Goal: Use online tool/utility: Utilize a website feature to perform a specific function

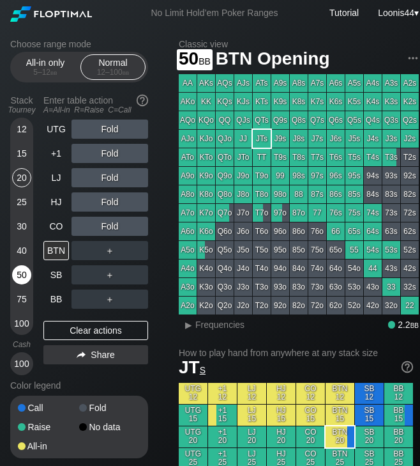
click at [24, 278] on div "50" at bounding box center [21, 274] width 19 height 19
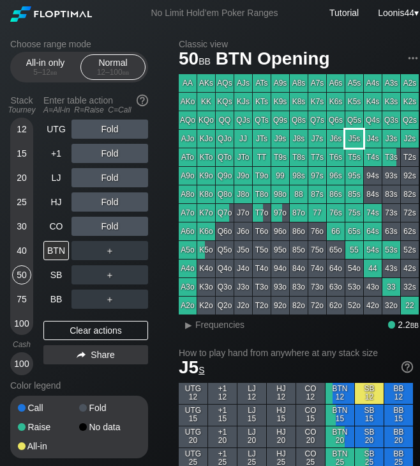
click at [358, 144] on div "J5s" at bounding box center [354, 139] width 18 height 18
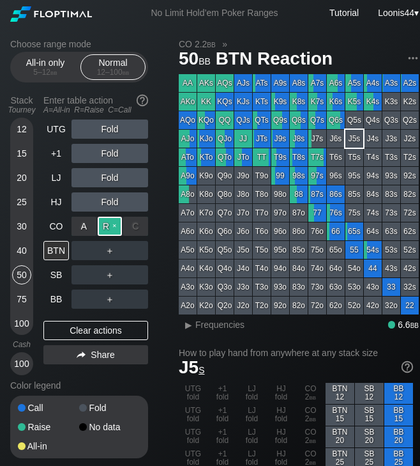
drag, startPoint x: 147, startPoint y: 235, endPoint x: 116, endPoint y: 224, distance: 32.7
click at [116, 224] on div "R ✕" at bounding box center [110, 225] width 25 height 19
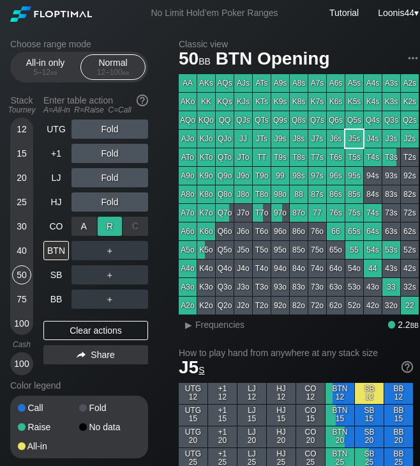
click at [108, 225] on div "R ✕" at bounding box center [110, 225] width 25 height 19
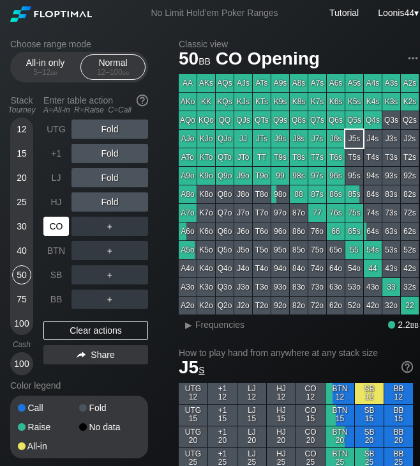
click at [53, 220] on div "CO" at bounding box center [56, 225] width 26 height 19
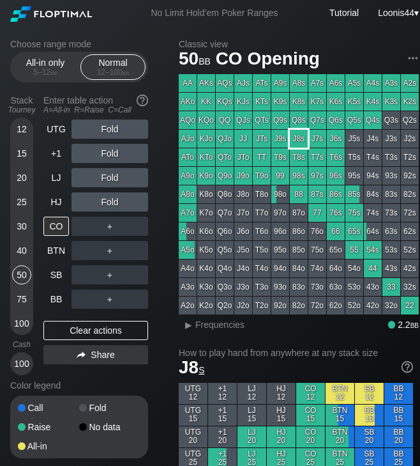
click at [301, 136] on div "J8s" at bounding box center [299, 139] width 18 height 18
click at [161, 247] on div "Choose range mode All-in only 5 – 12 bb Normal 12 – 100 bb Stack Tourney Enter …" at bounding box center [89, 257] width 158 height 436
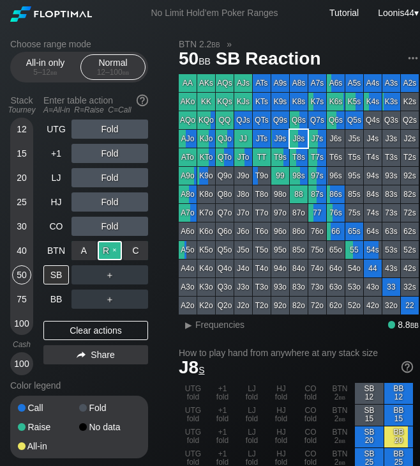
click at [118, 254] on div "R ✕" at bounding box center [110, 250] width 25 height 19
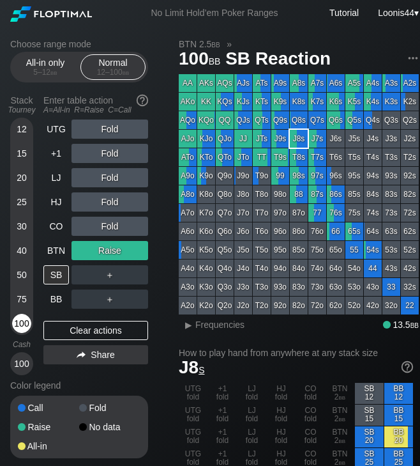
click at [24, 329] on div "100" at bounding box center [21, 323] width 19 height 19
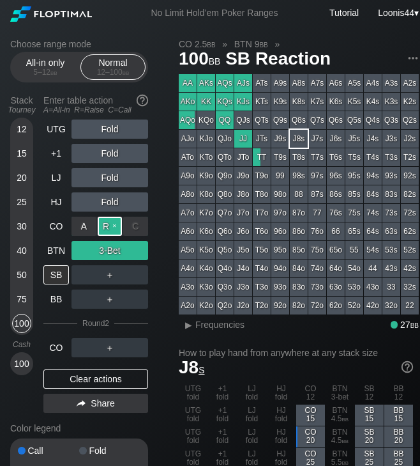
click at [107, 230] on div "R ✕" at bounding box center [110, 225] width 25 height 19
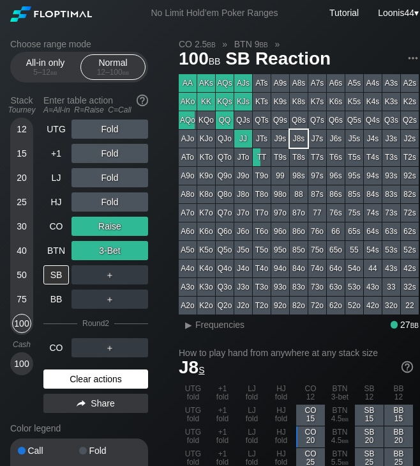
click at [91, 379] on div "Clear actions" at bounding box center [95, 378] width 105 height 19
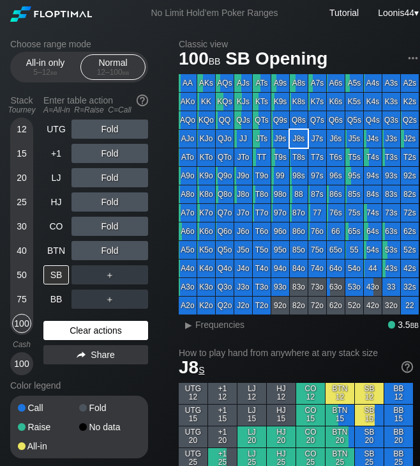
click at [103, 321] on div "Clear actions" at bounding box center [95, 330] width 105 height 19
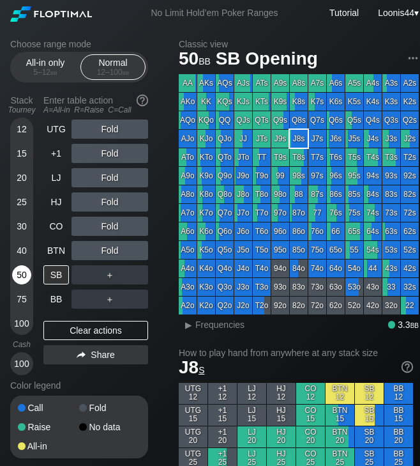
click at [17, 278] on div "50" at bounding box center [21, 274] width 19 height 19
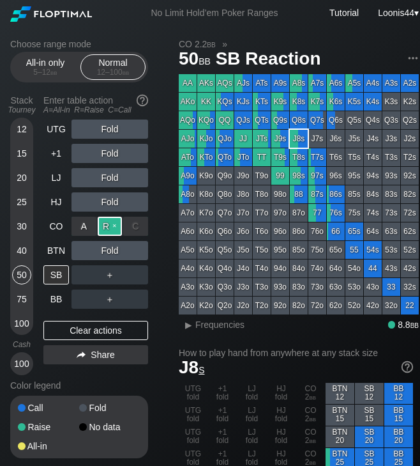
click at [105, 227] on div "R ✕" at bounding box center [110, 225] width 25 height 19
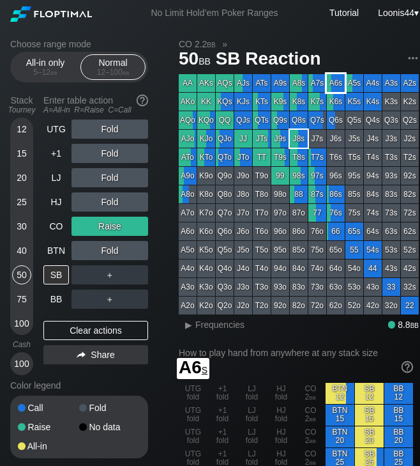
click at [339, 87] on div "A6s" at bounding box center [336, 83] width 18 height 18
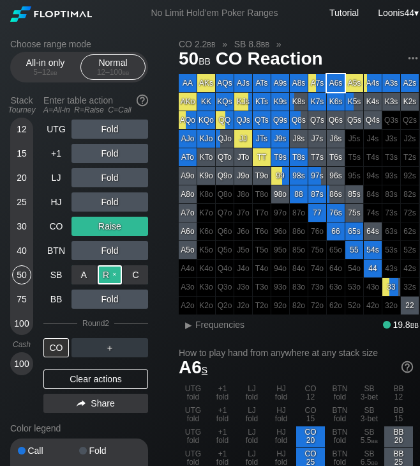
click at [114, 278] on div "R ✕" at bounding box center [110, 274] width 25 height 19
click at [83, 379] on div "Clear actions" at bounding box center [95, 378] width 105 height 19
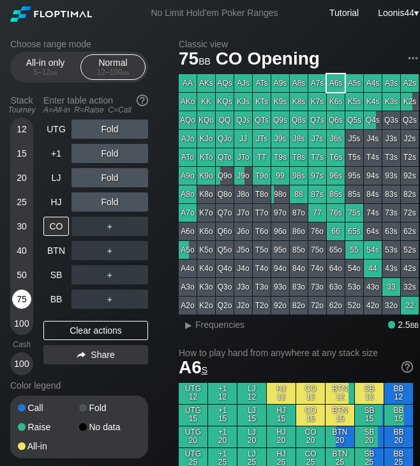
click at [24, 294] on div "75" at bounding box center [21, 298] width 19 height 19
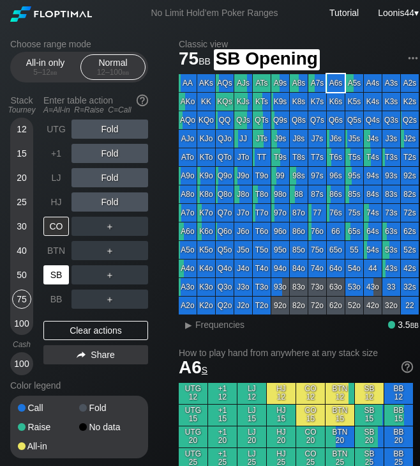
click at [65, 279] on div "SB" at bounding box center [56, 274] width 26 height 19
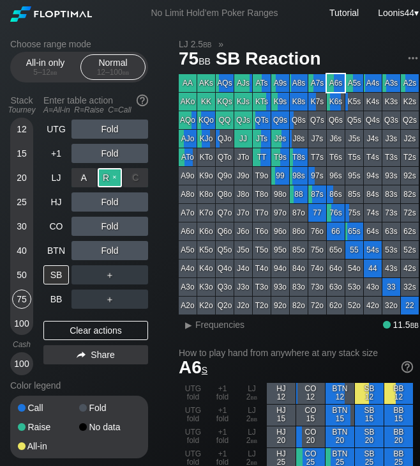
click at [107, 179] on div "R ✕" at bounding box center [110, 177] width 25 height 19
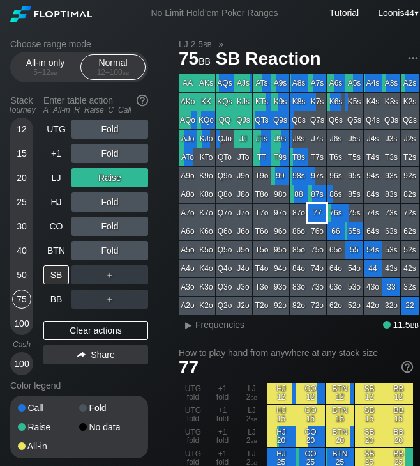
click at [321, 215] on div "77" at bounding box center [317, 213] width 18 height 18
click at [162, 406] on div "Choose range mode All-in only 5 – 12 bb Normal 12 – 100 bb Stack Tourney Enter …" at bounding box center [89, 257] width 158 height 436
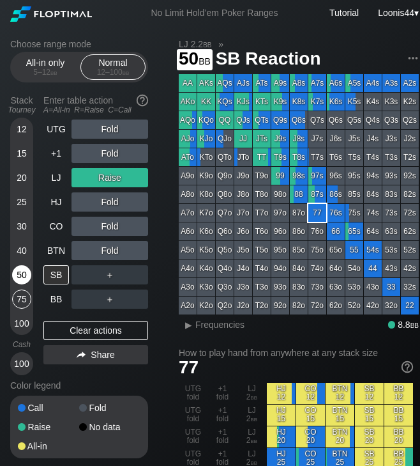
click at [26, 279] on div "50" at bounding box center [21, 274] width 19 height 19
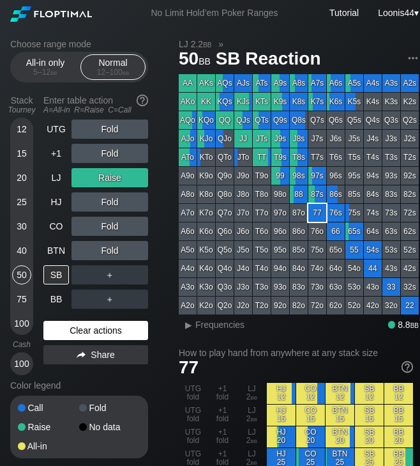
click at [78, 328] on div "Clear actions" at bounding box center [95, 330] width 105 height 19
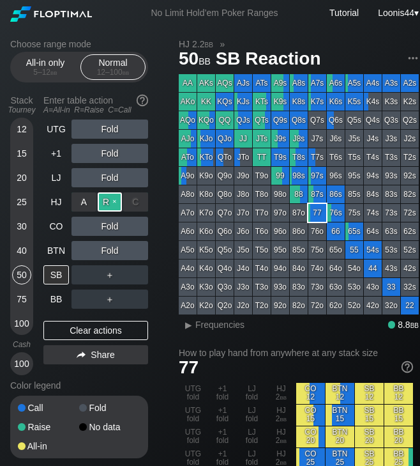
click at [103, 204] on div "R ✕" at bounding box center [110, 201] width 25 height 19
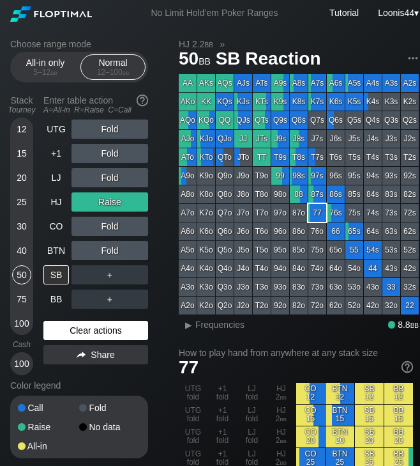
click at [85, 326] on div "Clear actions" at bounding box center [95, 330] width 105 height 19
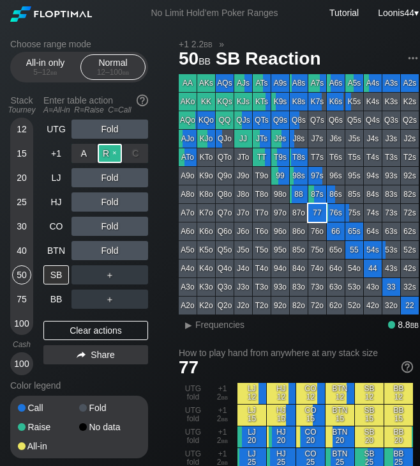
click at [107, 154] on div "R ✕" at bounding box center [110, 153] width 25 height 19
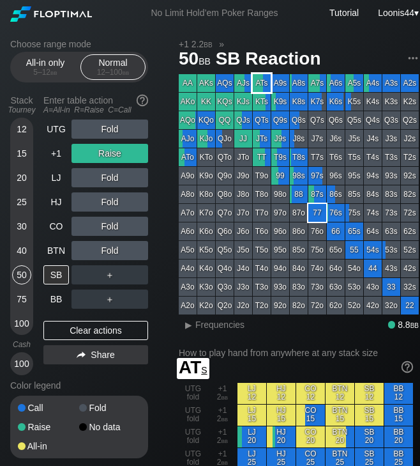
click at [257, 83] on div "ATs" at bounding box center [262, 83] width 18 height 18
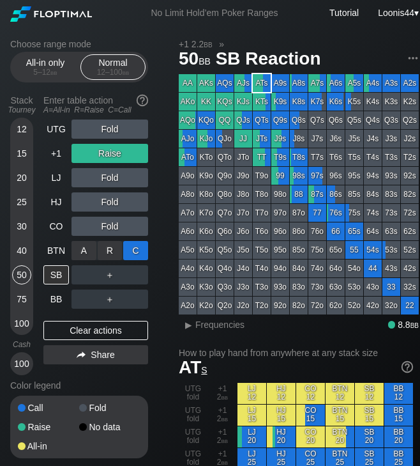
click at [132, 252] on div "C ✕" at bounding box center [135, 250] width 25 height 19
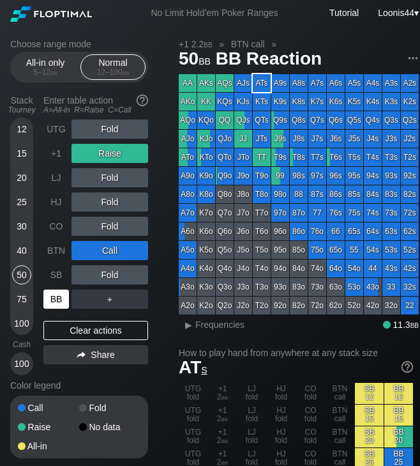
click at [63, 303] on div "BB" at bounding box center [56, 298] width 26 height 19
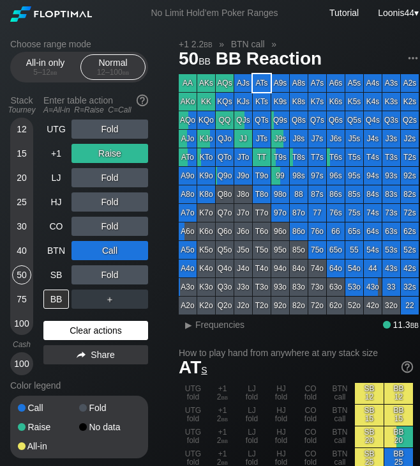
click at [75, 330] on div "Clear actions" at bounding box center [95, 330] width 105 height 19
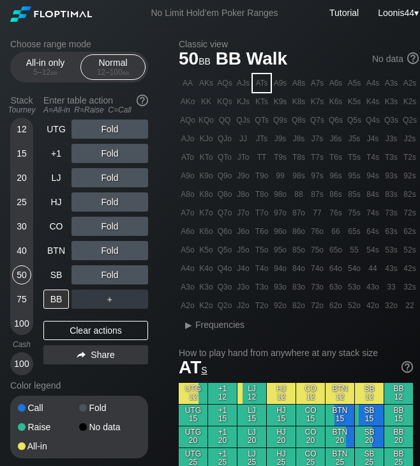
click at [156, 443] on div "Choose range mode All-in only 5 – 12 bb Normal 12 – 100 bb Stack Tourney Enter …" at bounding box center [89, 257] width 158 height 436
click at [19, 155] on div "15" at bounding box center [21, 153] width 19 height 19
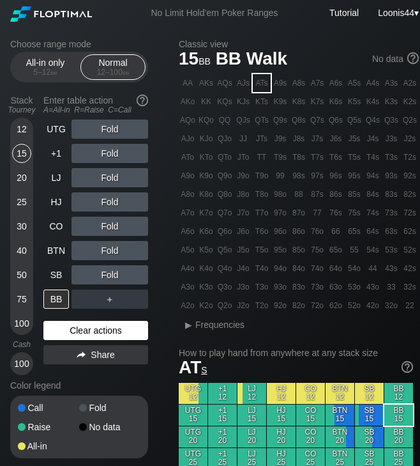
click at [108, 328] on div "Clear actions" at bounding box center [95, 330] width 105 height 19
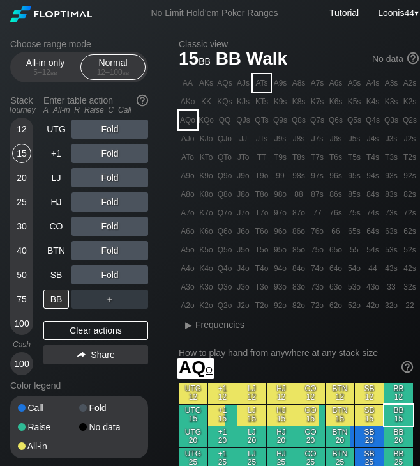
click at [190, 119] on div "AQo" at bounding box center [188, 120] width 18 height 18
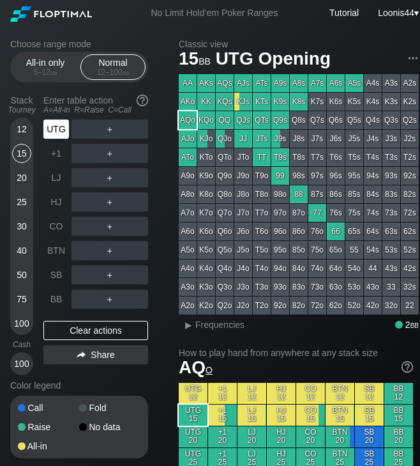
click at [59, 125] on div "UTG" at bounding box center [56, 128] width 26 height 19
drag, startPoint x: 173, startPoint y: 122, endPoint x: 162, endPoint y: 124, distance: 11.0
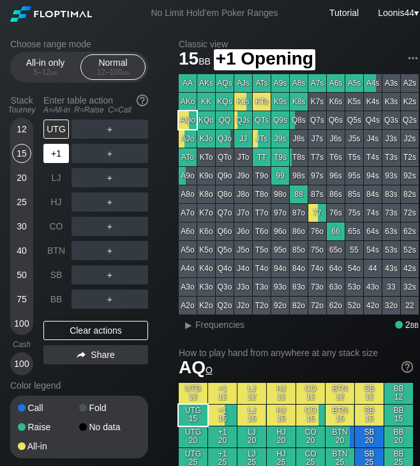
click at [68, 156] on div "+1" at bounding box center [56, 153] width 26 height 19
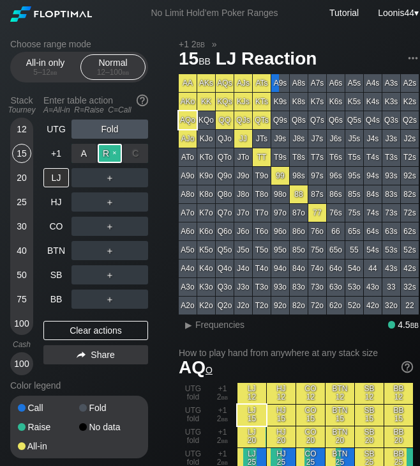
click at [105, 153] on div "R ✕" at bounding box center [110, 153] width 25 height 19
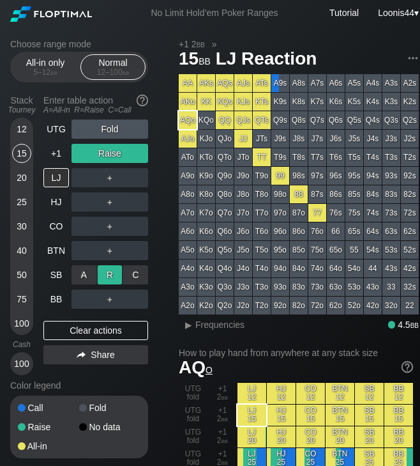
click at [111, 278] on div "R ✕" at bounding box center [110, 274] width 25 height 19
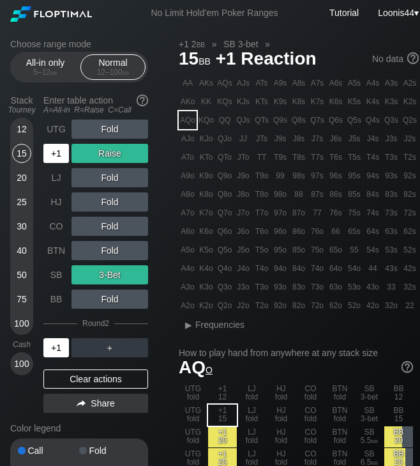
click at [60, 347] on div "+1" at bounding box center [56, 347] width 26 height 19
click at [164, 312] on div "Choose range mode All-in only 5 – 12 bb Normal 12 – 100 bb Stack Tourney Enter …" at bounding box center [89, 278] width 158 height 478
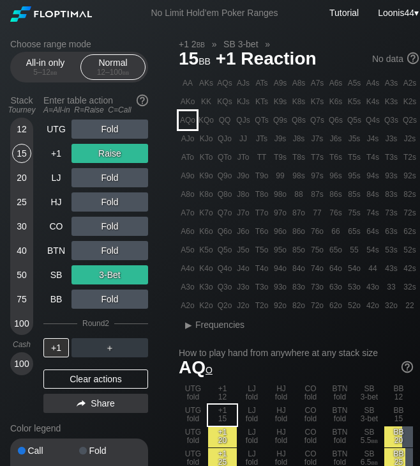
click at [190, 120] on div "AQo" at bounding box center [188, 120] width 18 height 18
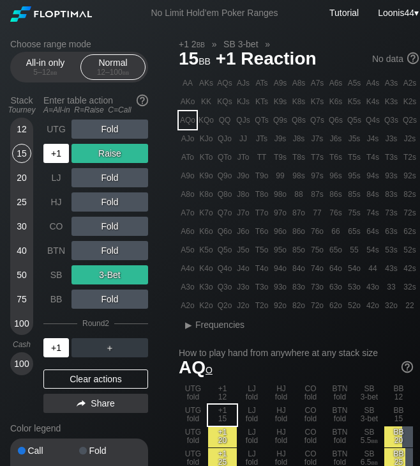
click at [53, 345] on div "+1" at bounding box center [56, 347] width 26 height 19
click at [163, 426] on div "Choose range mode All-in only 5 – 12 bb Normal 12 – 100 bb Stack Tourney Enter …" at bounding box center [89, 278] width 158 height 478
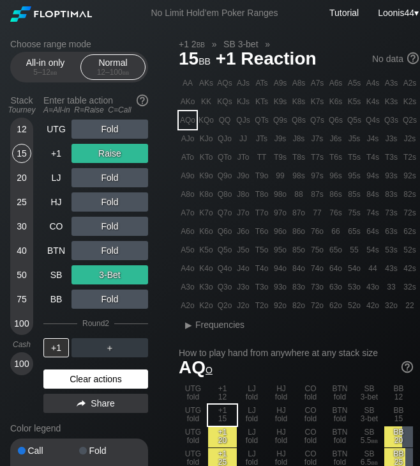
click at [110, 383] on div "Clear actions" at bounding box center [95, 378] width 105 height 19
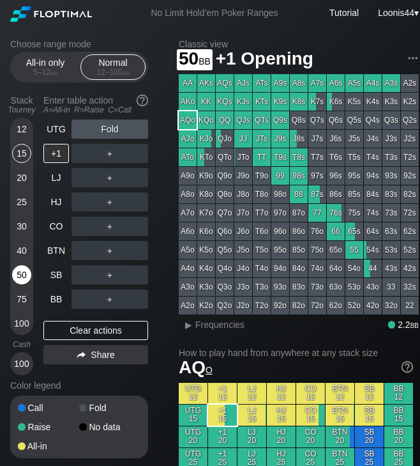
click at [26, 271] on div "50" at bounding box center [21, 274] width 19 height 19
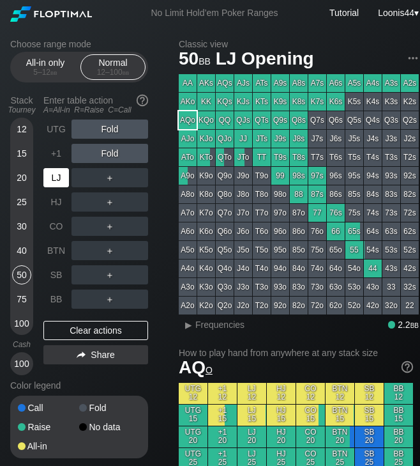
click at [51, 182] on div "LJ" at bounding box center [56, 177] width 26 height 19
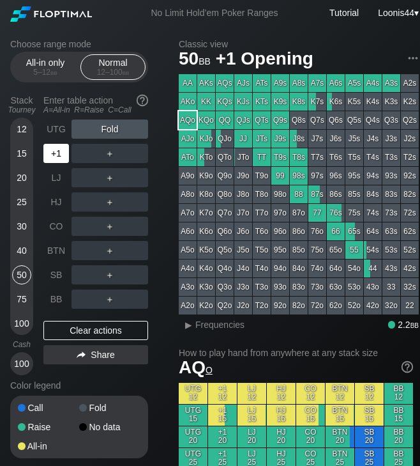
click at [57, 153] on div "+1" at bounding box center [56, 153] width 26 height 19
click at [102, 149] on div "R ✕" at bounding box center [110, 153] width 25 height 19
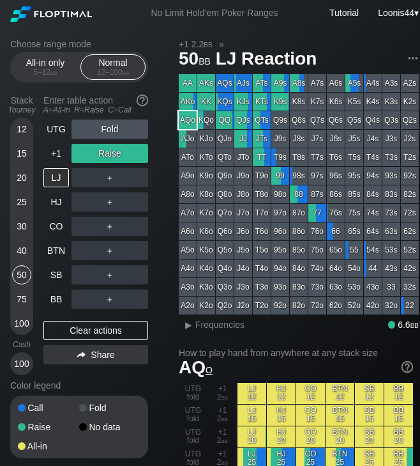
click at [180, 406] on div "UTG fold" at bounding box center [193, 414] width 29 height 21
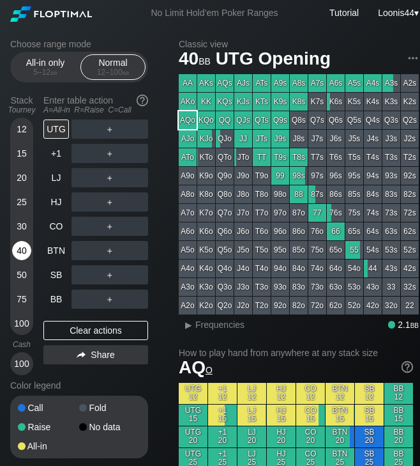
click at [26, 245] on div "40" at bounding box center [21, 250] width 19 height 19
click at [109, 206] on div "R ✕" at bounding box center [110, 201] width 25 height 19
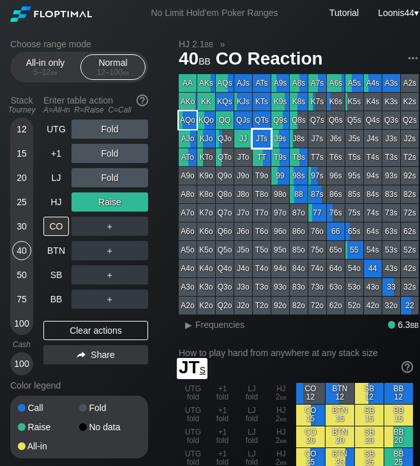
click at [263, 138] on div "JTs" at bounding box center [262, 139] width 18 height 18
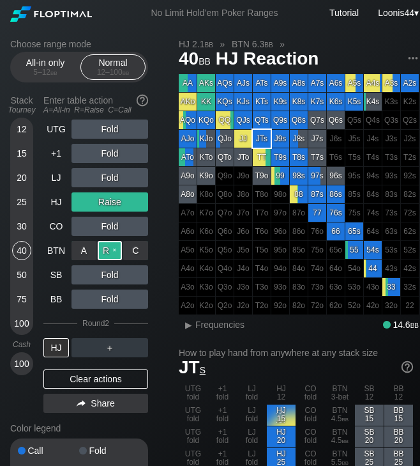
click at [113, 255] on div "R ✕" at bounding box center [110, 250] width 25 height 19
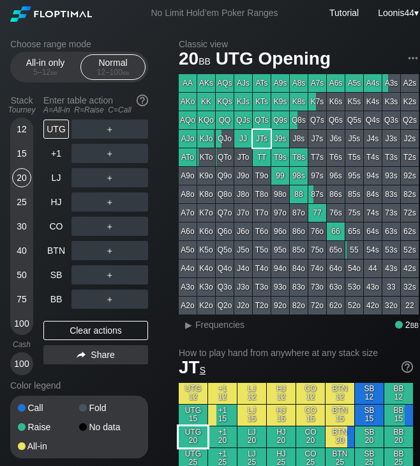
click at [181, 429] on div "UTG 20" at bounding box center [193, 436] width 29 height 21
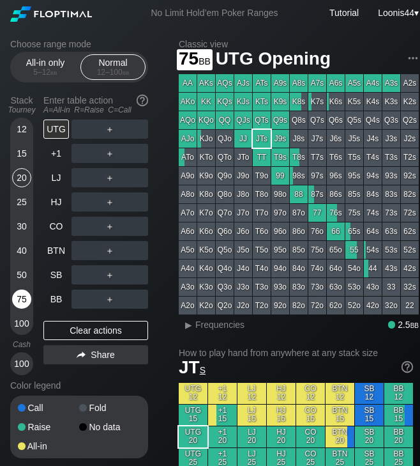
click at [21, 301] on div "75" at bounding box center [21, 298] width 19 height 19
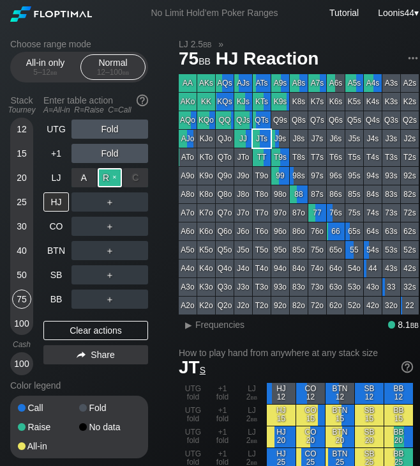
click at [112, 180] on div "R ✕" at bounding box center [110, 177] width 25 height 19
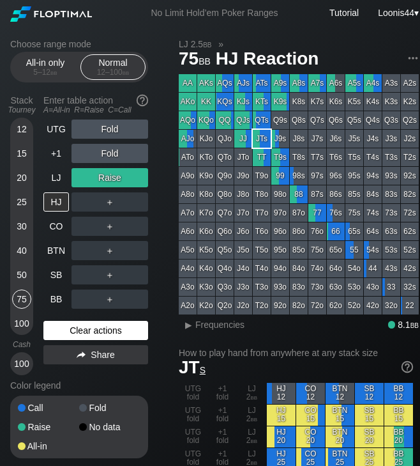
click at [77, 332] on div "Clear actions" at bounding box center [95, 330] width 105 height 19
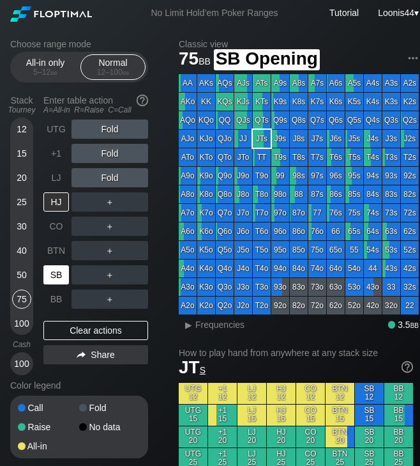
click at [58, 277] on div "SB" at bounding box center [56, 274] width 26 height 19
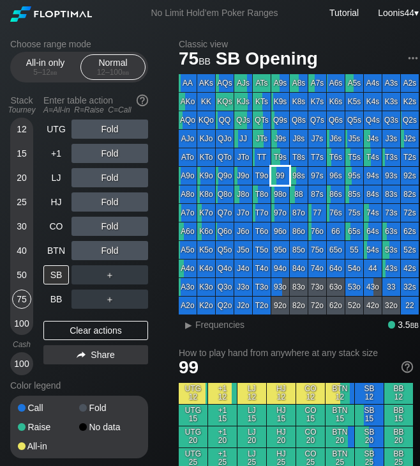
click at [277, 173] on div "99" at bounding box center [280, 176] width 18 height 18
click at [109, 180] on div "R ✕" at bounding box center [110, 177] width 25 height 19
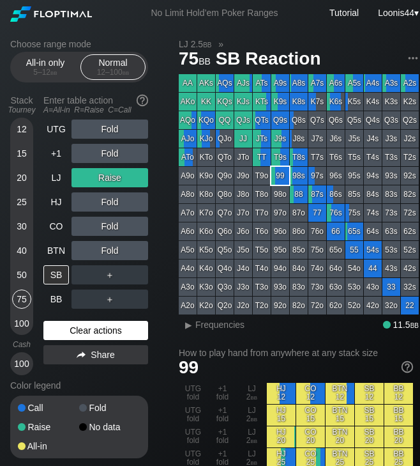
click at [104, 330] on div "Clear actions" at bounding box center [95, 330] width 105 height 19
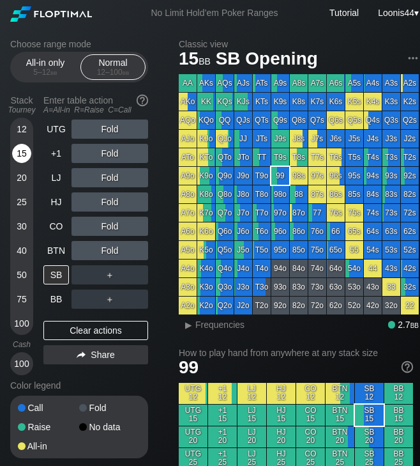
click at [23, 155] on div "15" at bounding box center [21, 153] width 19 height 19
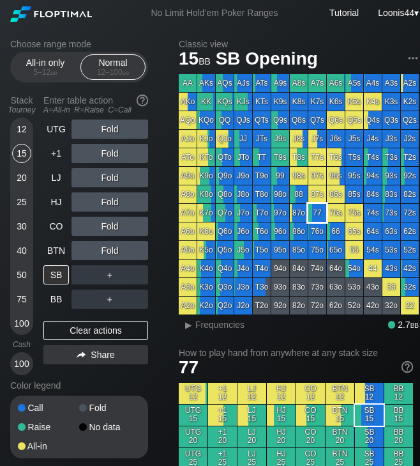
click at [321, 217] on div "77" at bounding box center [317, 213] width 18 height 18
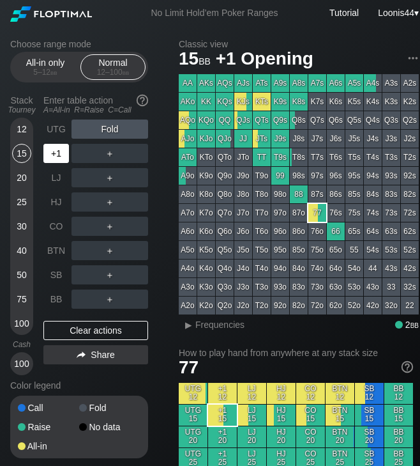
click at [65, 155] on div "+1" at bounding box center [56, 153] width 26 height 19
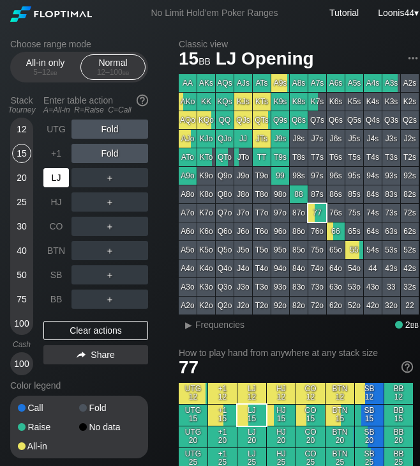
click at [64, 178] on div "LJ" at bounding box center [56, 177] width 26 height 19
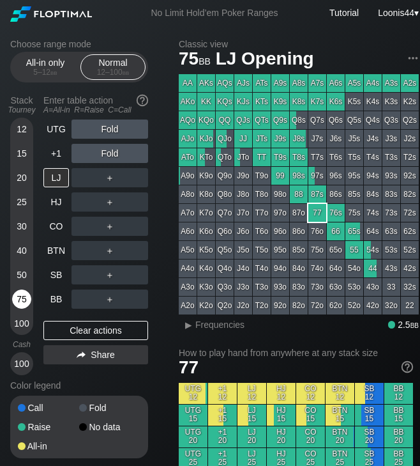
click at [28, 295] on div "75" at bounding box center [21, 298] width 19 height 19
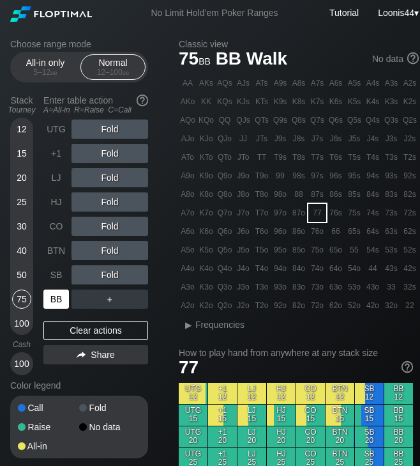
click at [65, 303] on div "BB" at bounding box center [56, 298] width 26 height 19
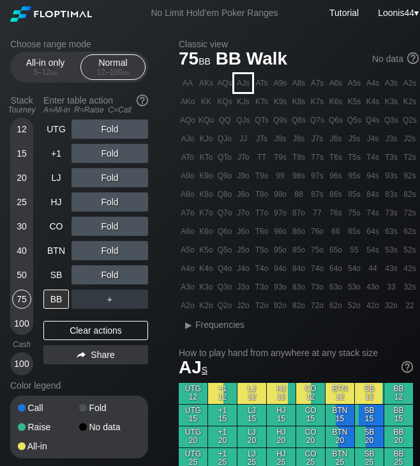
click at [245, 86] on div "AJs" at bounding box center [243, 83] width 18 height 18
click at [110, 184] on div "R ✕" at bounding box center [110, 177] width 25 height 19
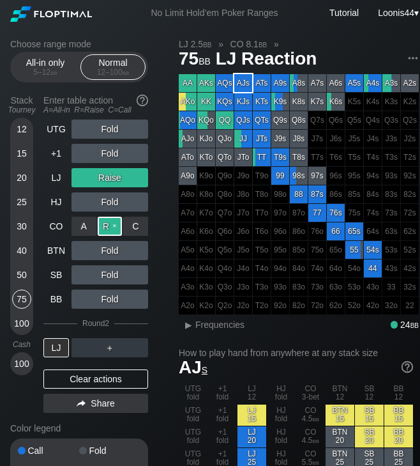
click at [110, 224] on div "R ✕" at bounding box center [110, 225] width 25 height 19
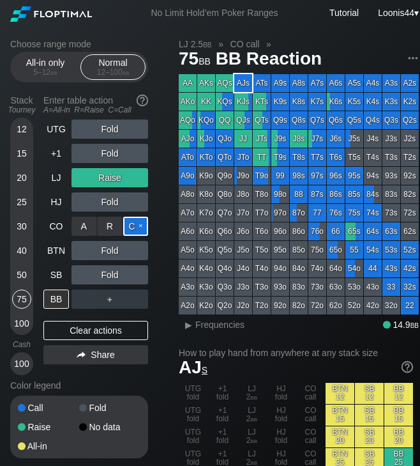
click at [135, 225] on div "C ✕" at bounding box center [135, 225] width 25 height 19
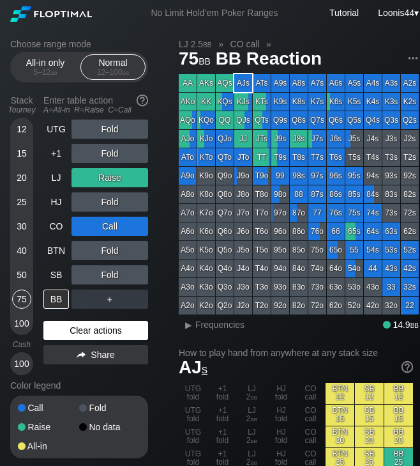
click at [77, 328] on div "Clear actions" at bounding box center [95, 330] width 105 height 19
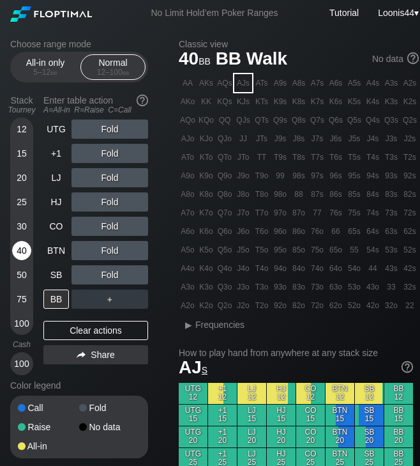
click at [25, 250] on div "40" at bounding box center [21, 250] width 19 height 19
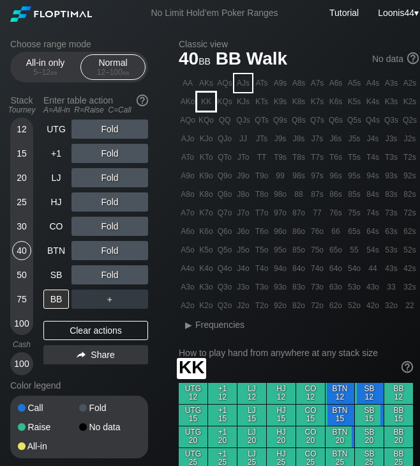
click at [209, 104] on div "KK" at bounding box center [206, 102] width 18 height 18
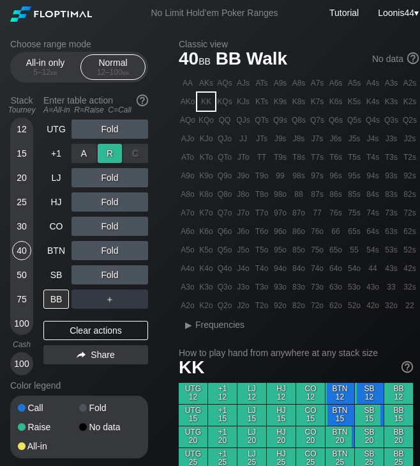
click at [112, 160] on div "R ✕" at bounding box center [110, 153] width 25 height 19
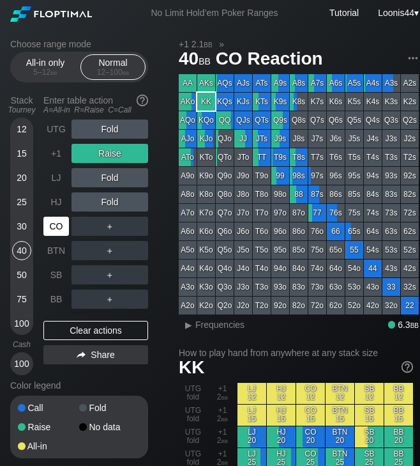
click at [52, 223] on div "CO" at bounding box center [56, 225] width 26 height 19
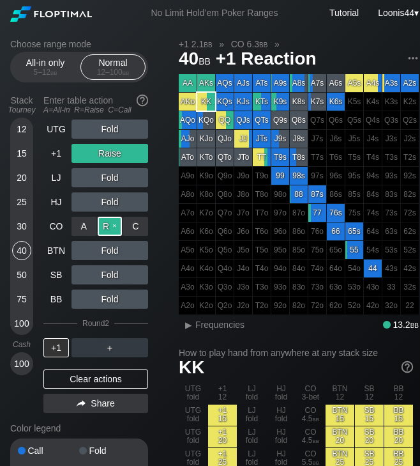
click at [104, 226] on div "R ✕" at bounding box center [110, 225] width 25 height 19
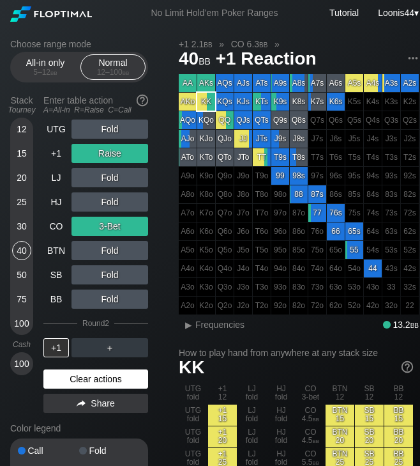
click at [86, 377] on div "Clear actions" at bounding box center [95, 378] width 105 height 19
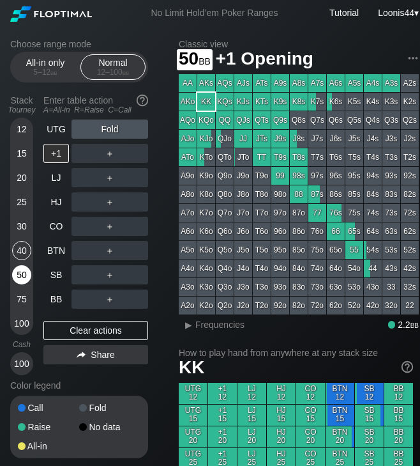
click at [18, 271] on div "50" at bounding box center [21, 274] width 19 height 19
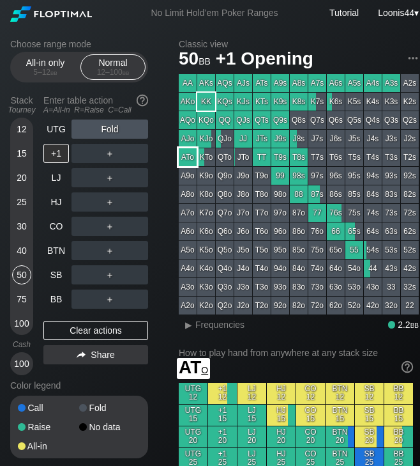
click at [194, 163] on div "ATo" at bounding box center [188, 157] width 18 height 18
click at [156, 137] on div "Choose range mode All-in only 5 – 12 bb Normal 12 – 100 bb Stack Tourney Enter …" at bounding box center [89, 257] width 158 height 436
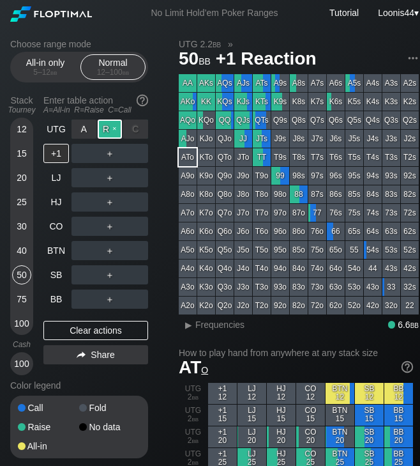
click at [107, 125] on div "R ✕" at bounding box center [110, 128] width 25 height 19
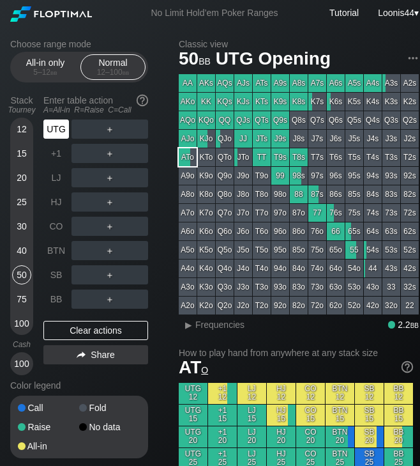
click at [57, 131] on div "UTG" at bounding box center [56, 128] width 26 height 19
click at [159, 156] on div "Choose range mode All-in only 5 – 12 bb Normal 12 – 100 bb Stack Tourney Enter …" at bounding box center [89, 257] width 158 height 436
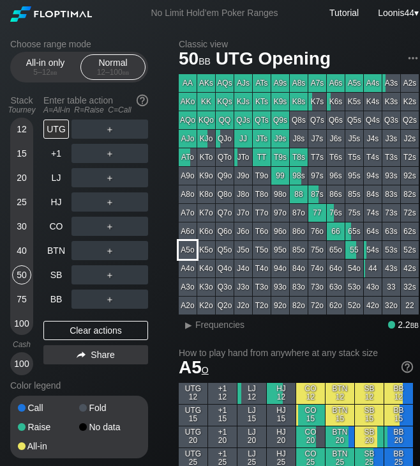
click at [195, 256] on div "A5o" at bounding box center [188, 250] width 18 height 18
click at [161, 126] on div "Choose range mode All-in only 5 – 12 bb Normal 12 – 100 bb Stack Tourney Enter …" at bounding box center [89, 257] width 158 height 436
click at [107, 128] on div "R ✕" at bounding box center [110, 128] width 25 height 19
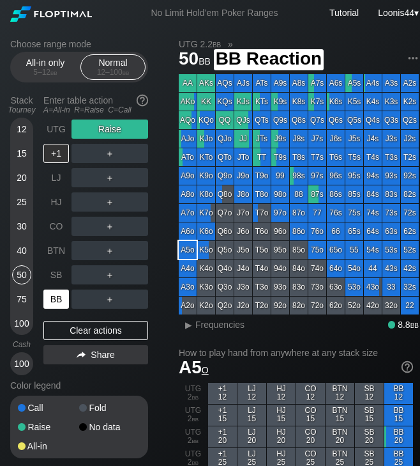
click at [57, 305] on div "BB" at bounding box center [56, 298] width 26 height 19
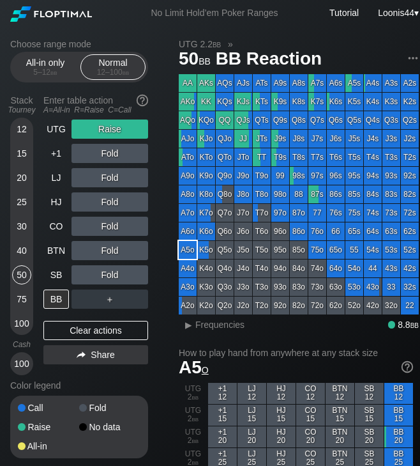
click at [158, 224] on div "Choose range mode All-in only 5 – 12 bb Normal 12 – 100 bb Stack Tourney Enter …" at bounding box center [89, 257] width 158 height 436
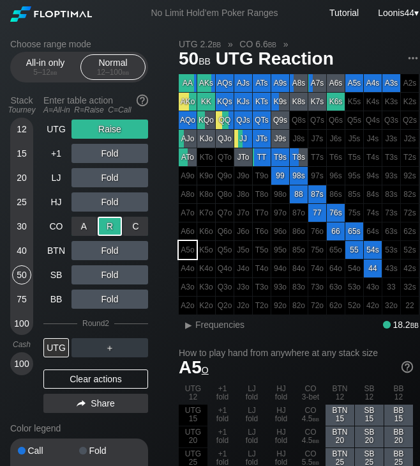
click at [118, 221] on div "R ✕" at bounding box center [110, 225] width 25 height 19
click at [89, 376] on div "Clear actions" at bounding box center [95, 378] width 105 height 19
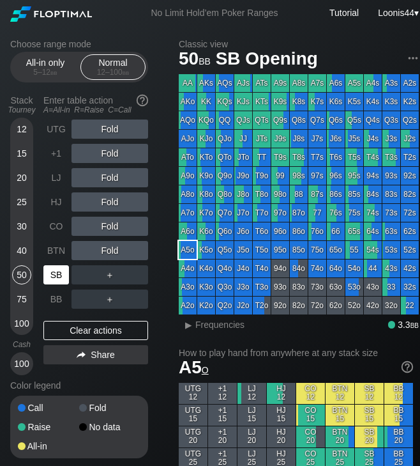
click at [54, 273] on div "SB" at bounding box center [56, 274] width 26 height 19
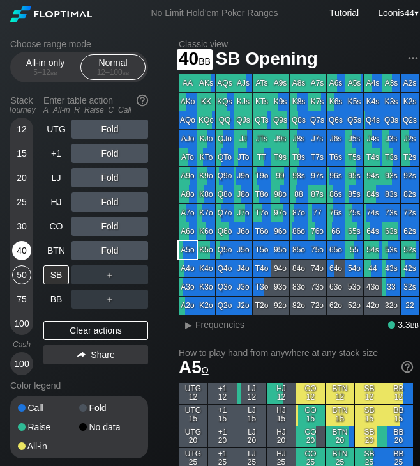
click at [24, 255] on div "40" at bounding box center [21, 250] width 19 height 19
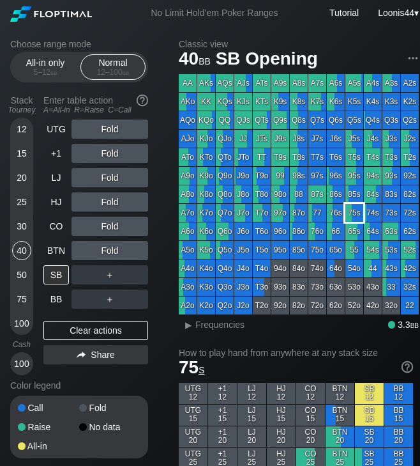
click at [362, 218] on div "75s" at bounding box center [354, 213] width 18 height 18
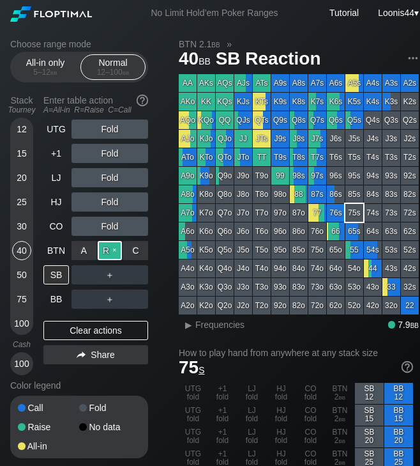
click at [114, 250] on div "R ✕" at bounding box center [110, 250] width 25 height 19
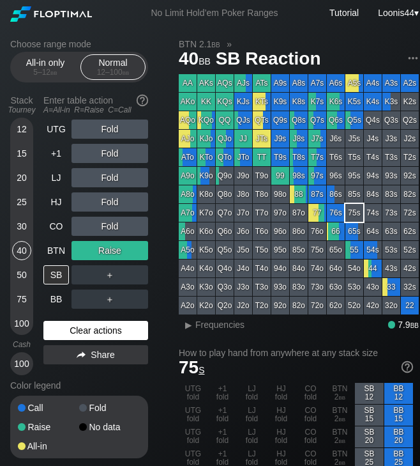
click at [93, 326] on div "Clear actions" at bounding box center [95, 330] width 105 height 19
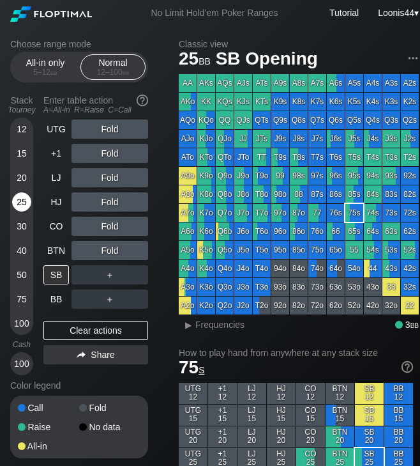
click at [25, 201] on div "25" at bounding box center [21, 201] width 19 height 19
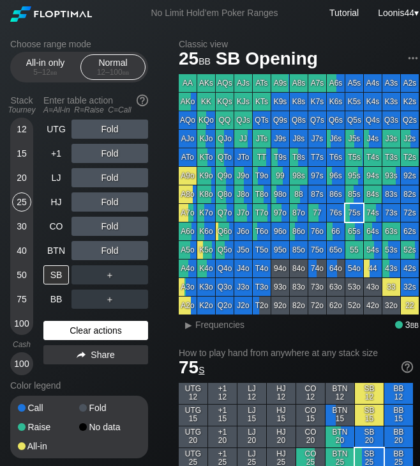
click at [84, 327] on div "Clear actions" at bounding box center [95, 330] width 105 height 19
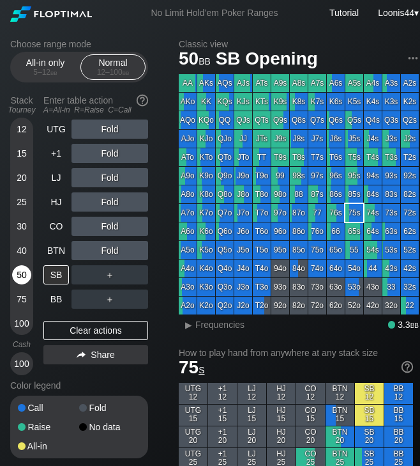
click at [19, 272] on div "50" at bounding box center [21, 274] width 19 height 19
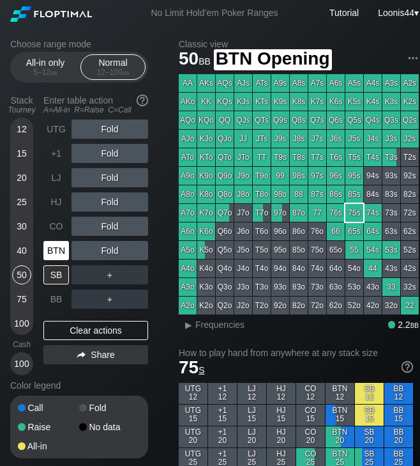
click at [59, 256] on div "BTN" at bounding box center [56, 250] width 26 height 19
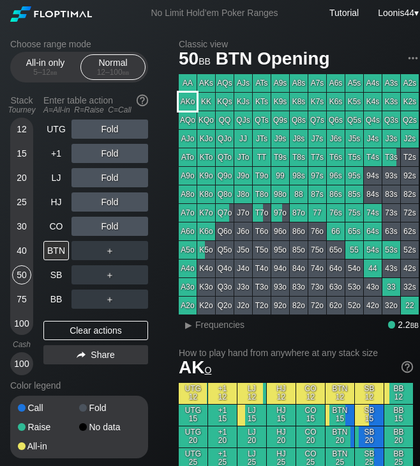
click at [194, 105] on div "AKo" at bounding box center [188, 102] width 18 height 18
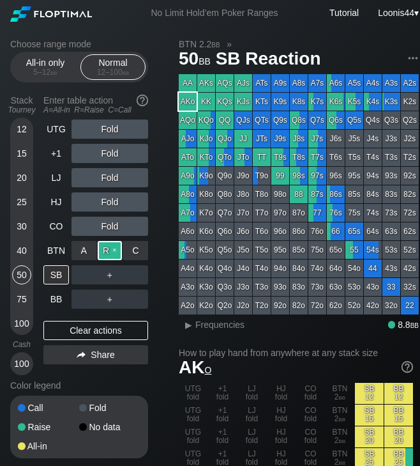
click at [107, 249] on div "R ✕" at bounding box center [110, 250] width 25 height 19
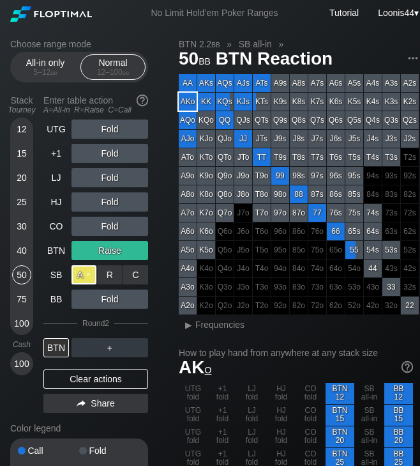
click at [92, 276] on div "A ✕" at bounding box center [84, 274] width 25 height 19
click at [52, 235] on div "CO" at bounding box center [56, 225] width 26 height 19
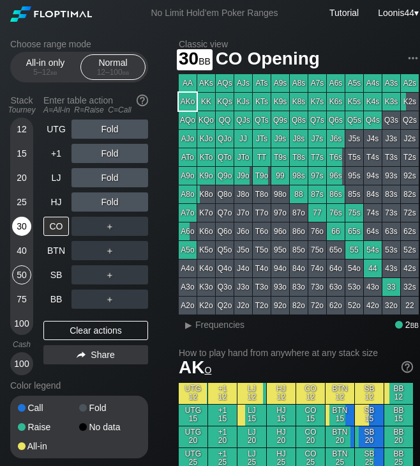
click at [19, 218] on div "30" at bounding box center [21, 225] width 19 height 19
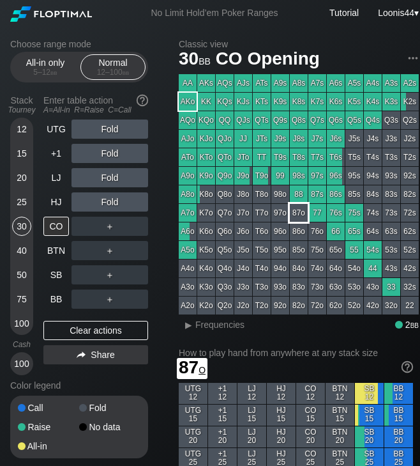
click at [300, 204] on div "87o" at bounding box center [299, 213] width 18 height 18
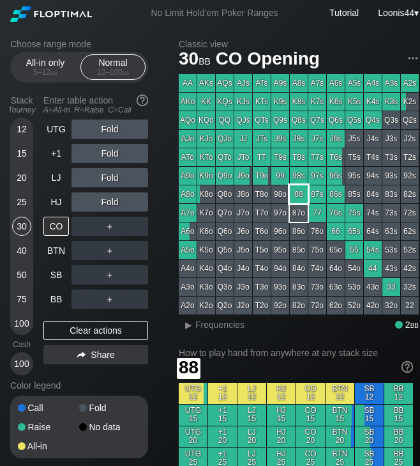
click at [300, 201] on div "88" at bounding box center [299, 194] width 18 height 18
click at [24, 202] on div "25" at bounding box center [21, 201] width 19 height 19
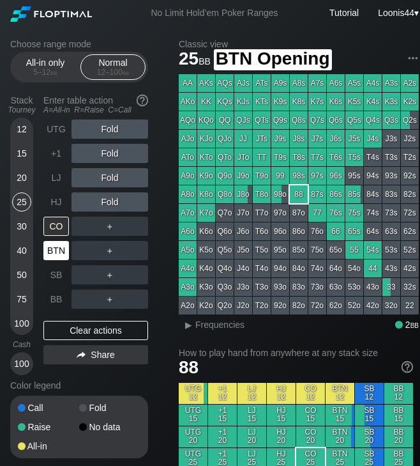
click at [60, 257] on div "BTN" at bounding box center [56, 250] width 26 height 19
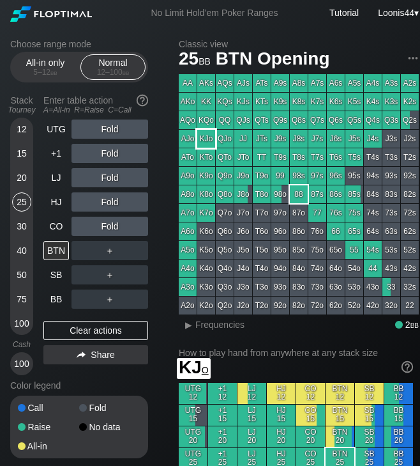
click at [211, 142] on div "KJo" at bounding box center [206, 139] width 18 height 18
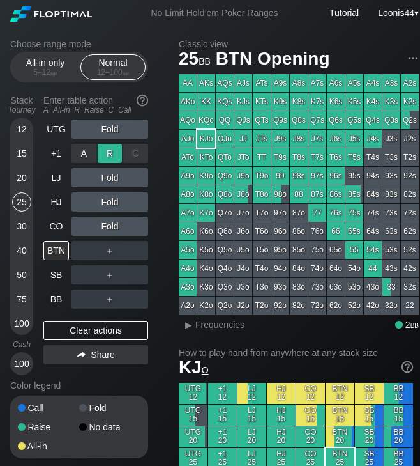
click at [114, 155] on div "R ✕" at bounding box center [110, 153] width 25 height 19
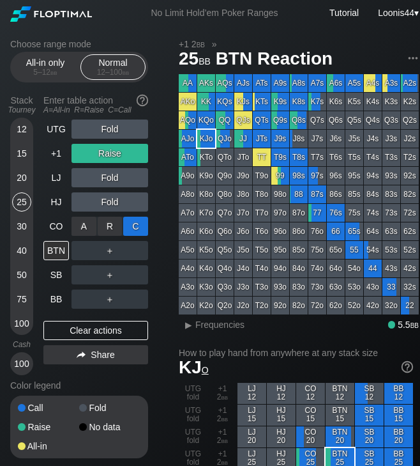
click at [128, 227] on div "C ✕" at bounding box center [135, 225] width 25 height 19
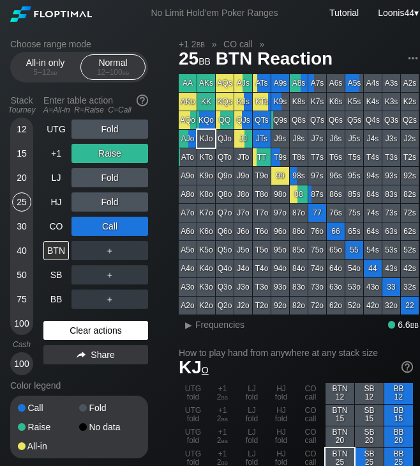
click at [105, 332] on div "Clear actions" at bounding box center [95, 330] width 105 height 19
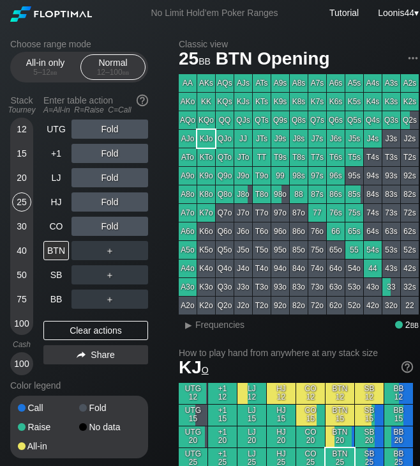
click at [190, 213] on div "A7o" at bounding box center [188, 213] width 18 height 18
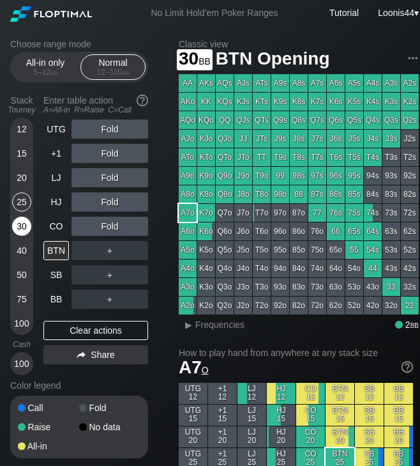
click at [24, 221] on div "30" at bounding box center [21, 225] width 19 height 19
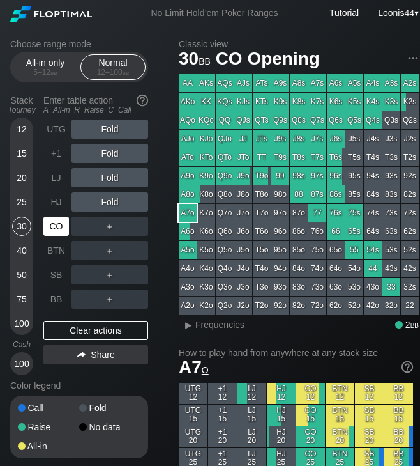
click at [62, 226] on div "CO" at bounding box center [56, 225] width 26 height 19
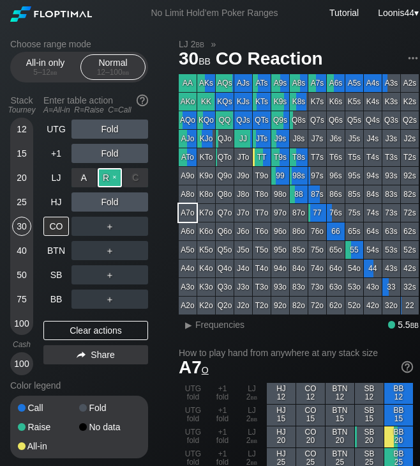
click at [113, 172] on div "R ✕" at bounding box center [110, 177] width 25 height 19
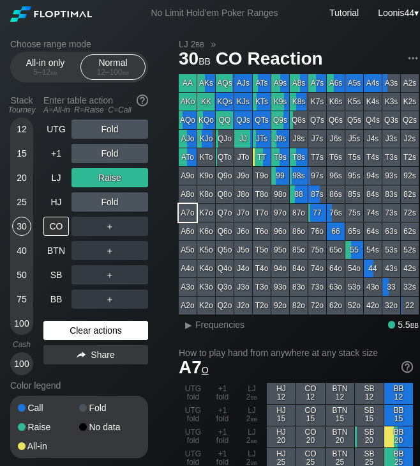
click at [95, 335] on div "Clear actions" at bounding box center [95, 330] width 105 height 19
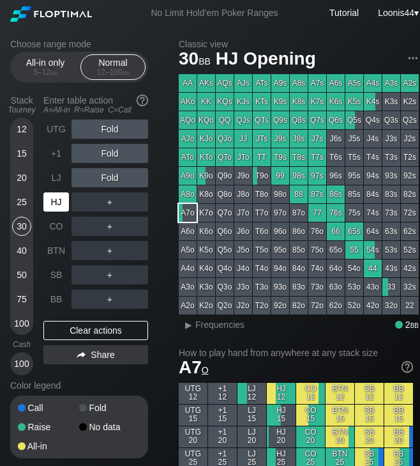
click at [52, 202] on div "HJ" at bounding box center [56, 201] width 26 height 19
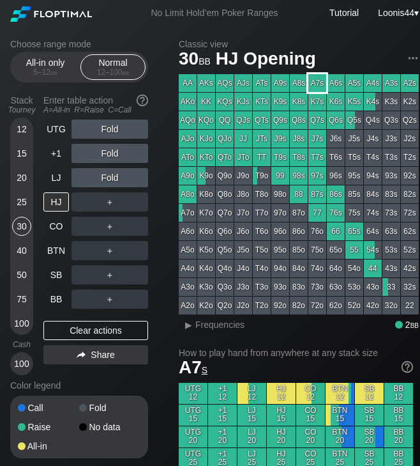
click at [319, 80] on div "A7s" at bounding box center [317, 83] width 18 height 18
click at [105, 179] on div "R ✕" at bounding box center [110, 177] width 25 height 19
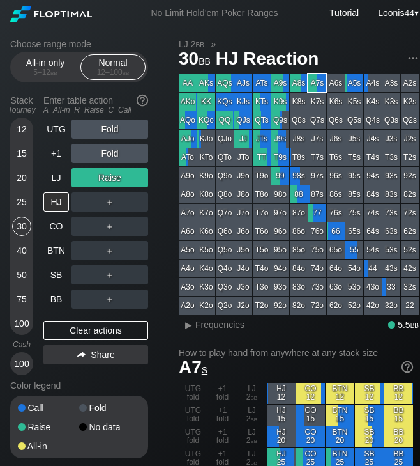
click at [157, 204] on div "Choose range mode All-in only 5 – 12 bb Normal 12 – 100 bb Stack Tourney Enter …" at bounding box center [89, 257] width 158 height 436
click at [128, 202] on div "C ✕" at bounding box center [135, 201] width 25 height 19
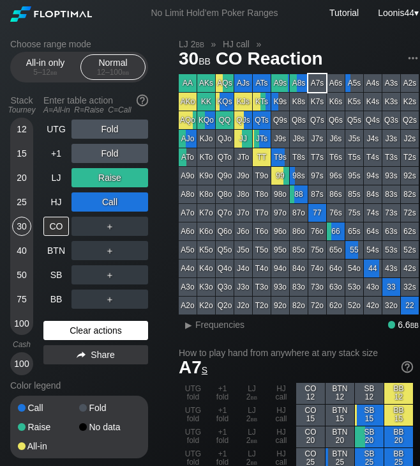
click at [80, 331] on div "Clear actions" at bounding box center [95, 330] width 105 height 19
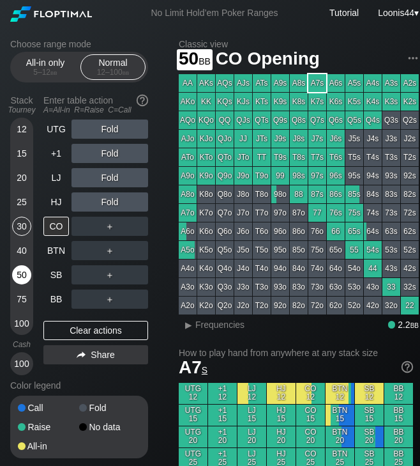
click at [18, 269] on div "50" at bounding box center [21, 274] width 19 height 19
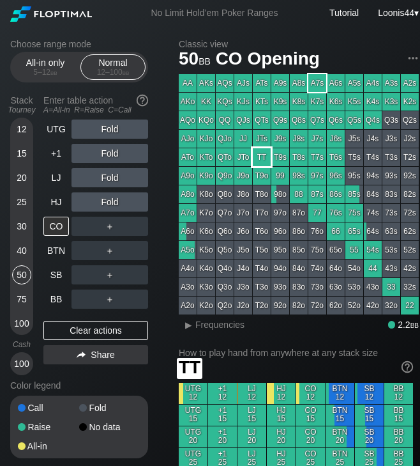
click at [268, 151] on div "TT" at bounding box center [262, 157] width 18 height 18
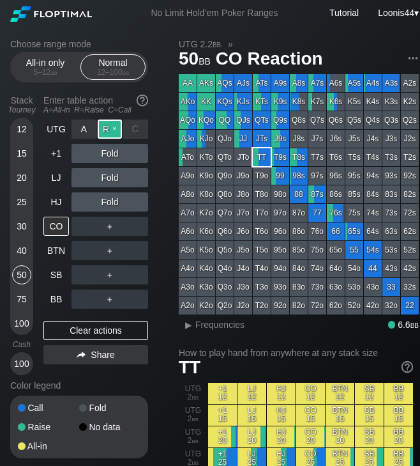
click at [107, 131] on div "R ✕" at bounding box center [110, 128] width 25 height 19
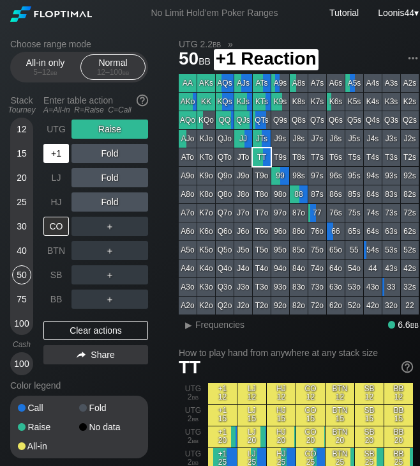
click at [65, 154] on div "+1" at bounding box center [56, 153] width 26 height 19
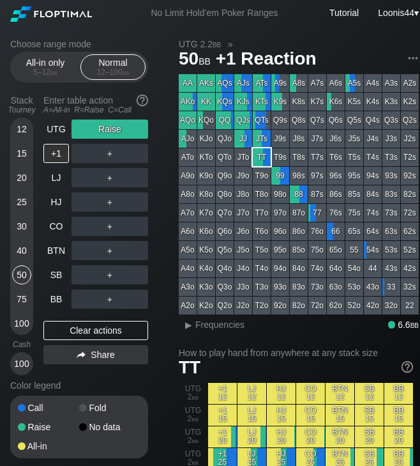
drag, startPoint x: 163, startPoint y: 152, endPoint x: 148, endPoint y: 153, distance: 16.0
click at [163, 152] on div "Choose range mode All-in only 5 – 12 bb Normal 12 – 100 bb Stack Tourney Enter …" at bounding box center [89, 257] width 158 height 436
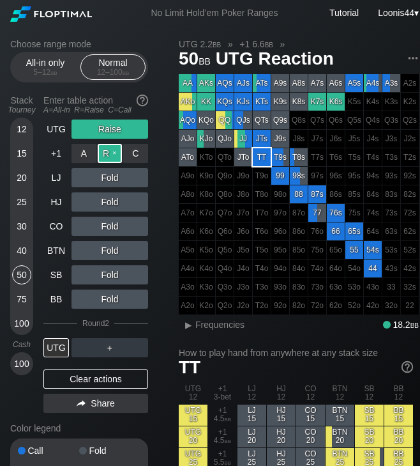
click at [117, 156] on div "R ✕" at bounding box center [110, 153] width 25 height 19
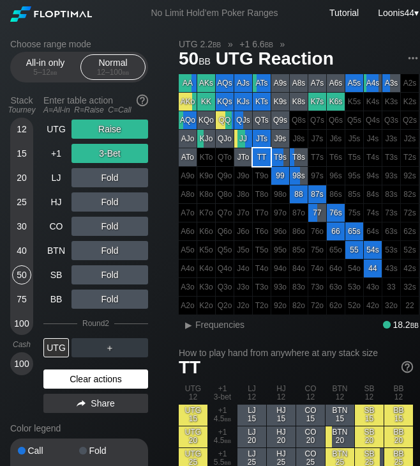
click at [112, 384] on div "Clear actions" at bounding box center [95, 378] width 105 height 19
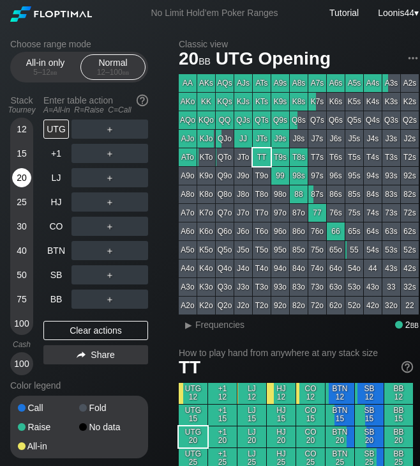
drag, startPoint x: 25, startPoint y: 178, endPoint x: 17, endPoint y: 173, distance: 9.2
click at [19, 174] on div "20" at bounding box center [21, 177] width 19 height 19
click at [20, 247] on div "40" at bounding box center [21, 250] width 19 height 19
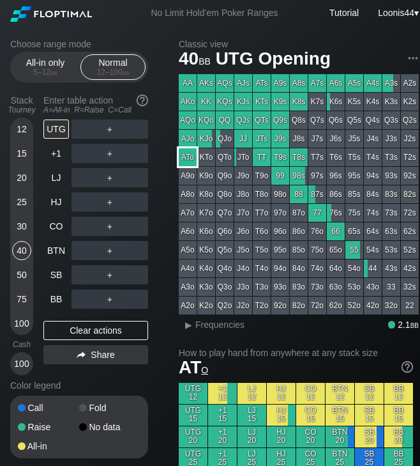
click at [195, 158] on div "ATo" at bounding box center [188, 157] width 18 height 18
click at [23, 300] on div "75" at bounding box center [21, 298] width 19 height 19
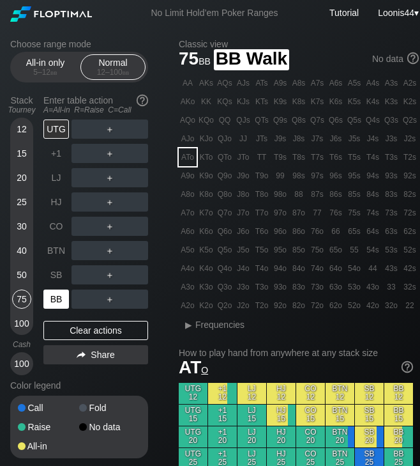
click at [57, 292] on div "BB" at bounding box center [56, 298] width 26 height 19
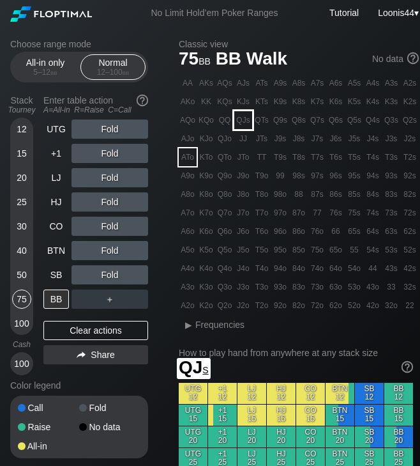
click at [249, 123] on div "QJs" at bounding box center [243, 120] width 18 height 18
drag, startPoint x: 165, startPoint y: 242, endPoint x: 148, endPoint y: 241, distance: 17.9
click at [162, 242] on div "Choose range mode All-in only 5 – 12 bb Normal 12 – 100 bb Stack Tourney Enter …" at bounding box center [89, 257] width 158 height 436
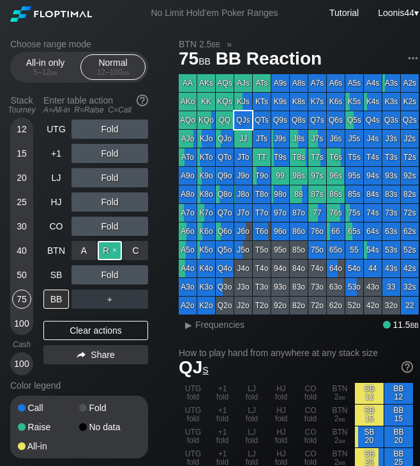
click at [115, 248] on div "R ✕" at bounding box center [110, 250] width 25 height 19
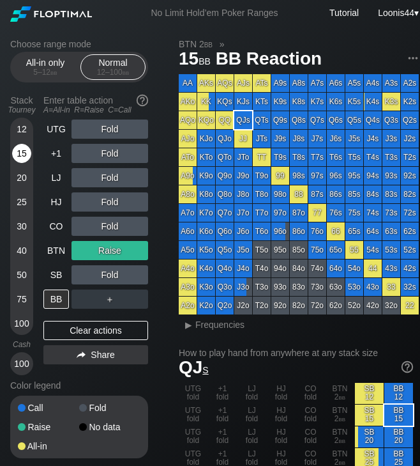
click at [25, 153] on div "15" at bounding box center [21, 153] width 19 height 19
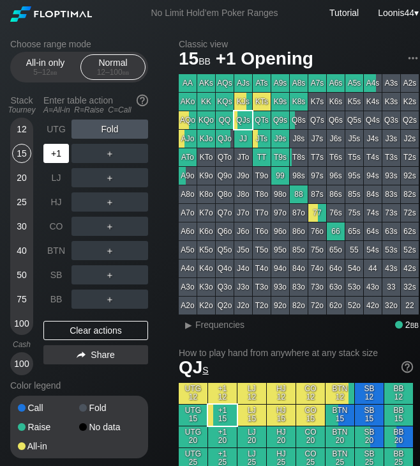
click at [48, 155] on div "+1" at bounding box center [56, 153] width 26 height 19
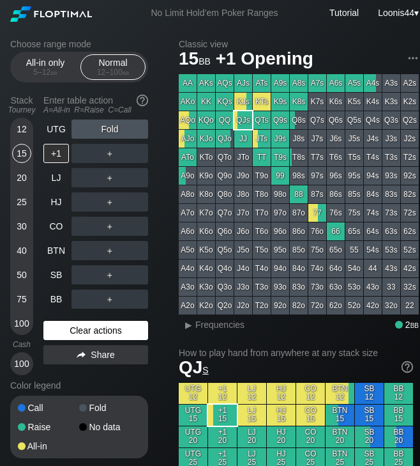
click at [68, 323] on div "Clear actions" at bounding box center [95, 330] width 105 height 19
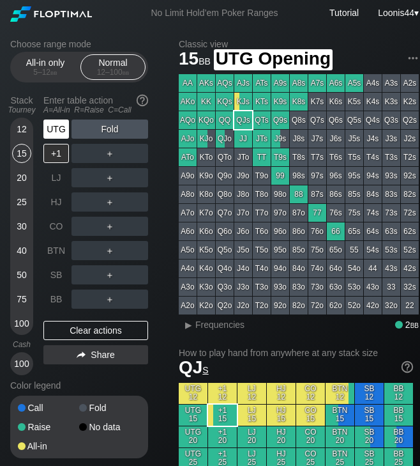
click at [61, 130] on div "UTG" at bounding box center [56, 128] width 26 height 19
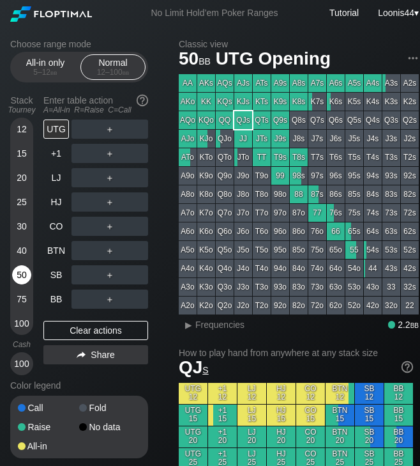
click at [24, 274] on div "50" at bounding box center [21, 274] width 19 height 19
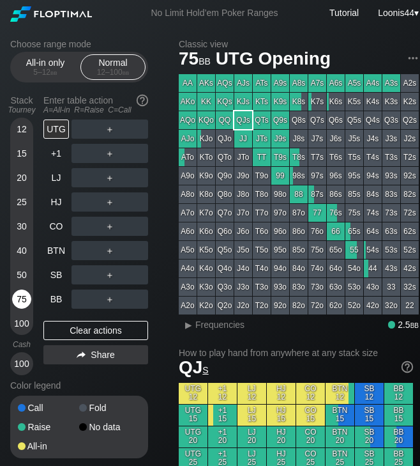
click at [22, 301] on div "75" at bounding box center [21, 298] width 19 height 19
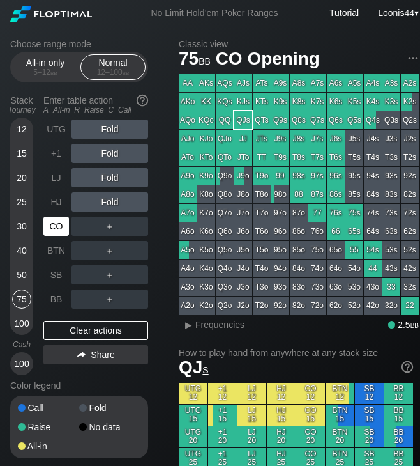
click at [64, 227] on div "CO" at bounding box center [56, 225] width 26 height 19
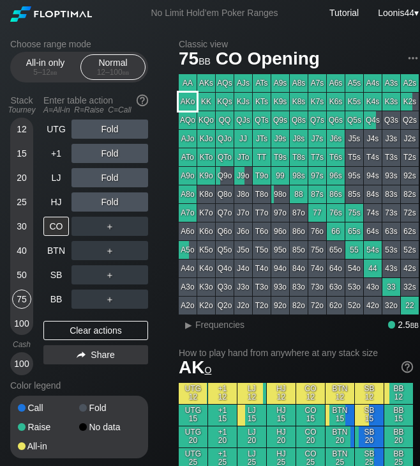
click at [189, 105] on div "AKo" at bounding box center [188, 102] width 18 height 18
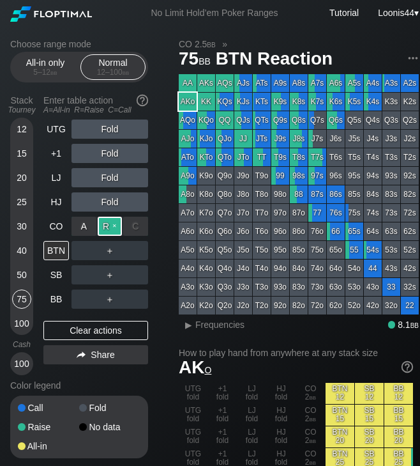
click at [110, 229] on div "R ✕" at bounding box center [110, 225] width 25 height 19
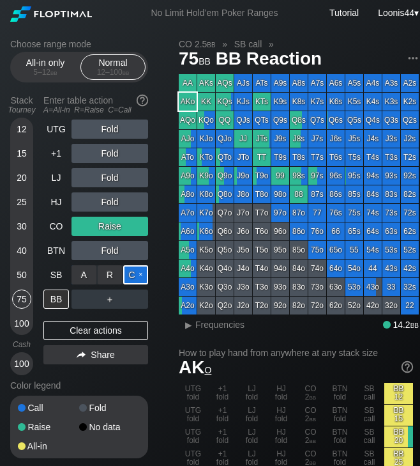
click at [136, 276] on div "C ✕" at bounding box center [135, 274] width 25 height 19
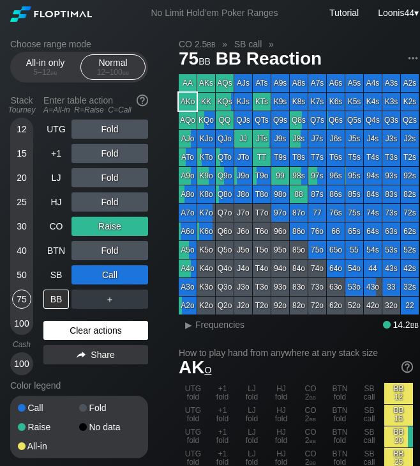
click at [99, 329] on div "Clear actions" at bounding box center [95, 330] width 105 height 19
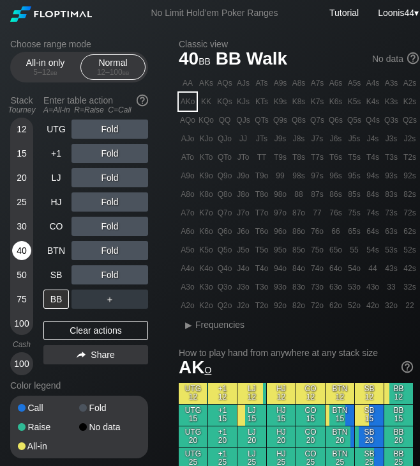
click at [23, 247] on div "40" at bounding box center [21, 250] width 19 height 19
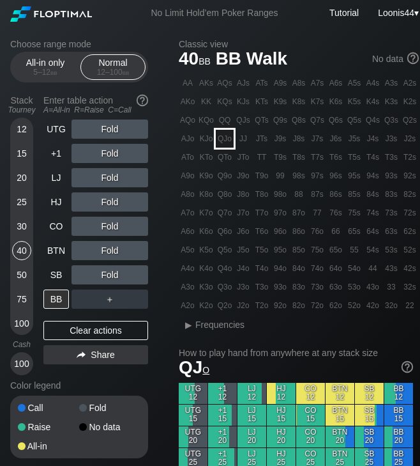
click at [223, 137] on div "QJo" at bounding box center [225, 139] width 18 height 18
click at [105, 155] on div "R ✕" at bounding box center [110, 153] width 25 height 19
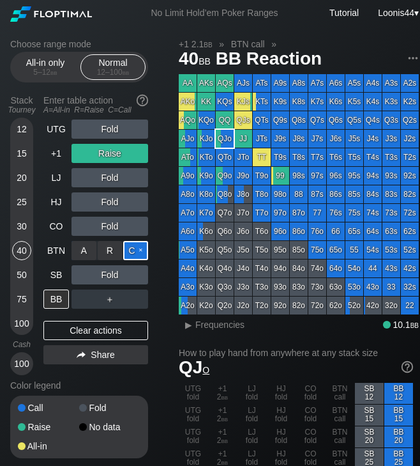
click at [132, 255] on div "C ✕" at bounding box center [135, 250] width 25 height 19
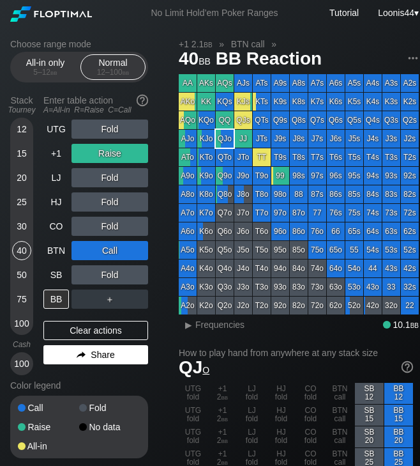
click at [102, 361] on div "Share" at bounding box center [95, 354] width 105 height 19
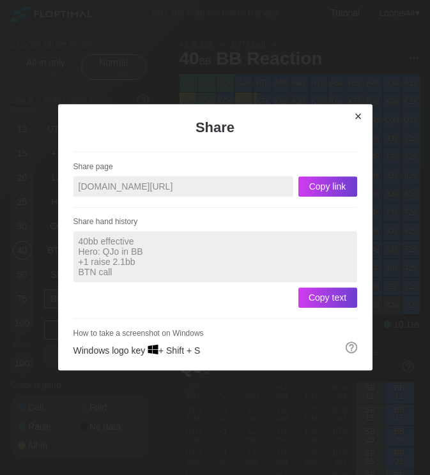
click at [359, 113] on div "×" at bounding box center [358, 116] width 18 height 15
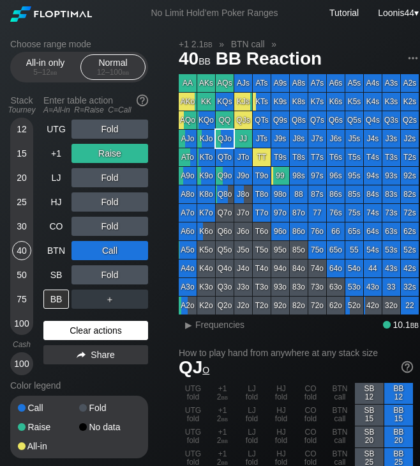
click at [73, 326] on div "Clear actions" at bounding box center [95, 330] width 105 height 19
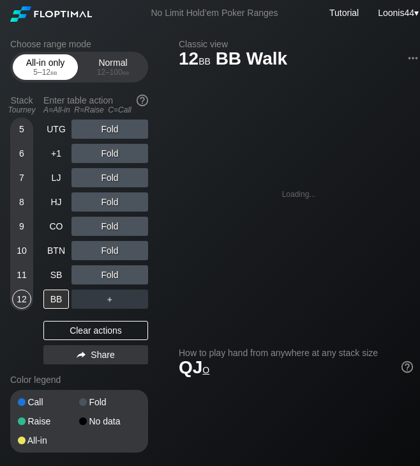
click at [57, 68] on span "bb" at bounding box center [53, 72] width 7 height 9
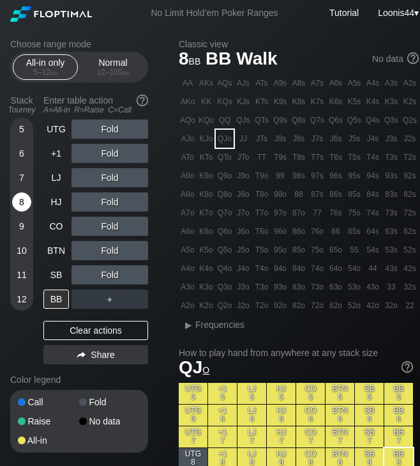
click at [20, 199] on div "8" at bounding box center [21, 201] width 19 height 19
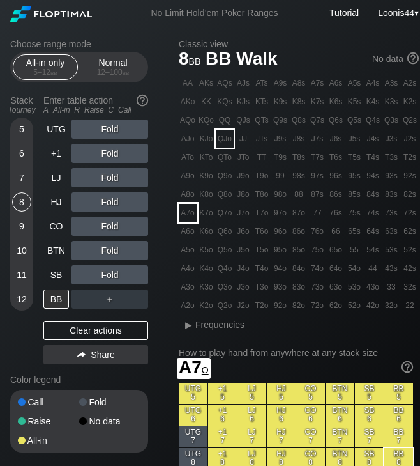
click at [185, 209] on div "A7o" at bounding box center [188, 213] width 18 height 18
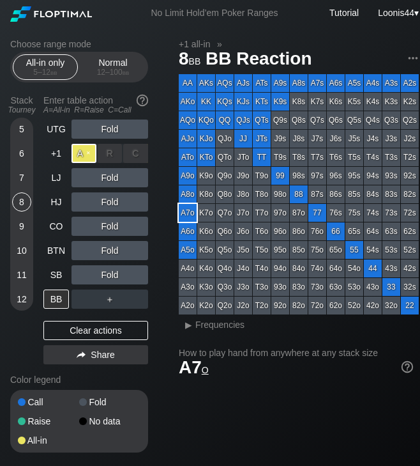
click at [86, 160] on div "A ✕" at bounding box center [84, 153] width 25 height 19
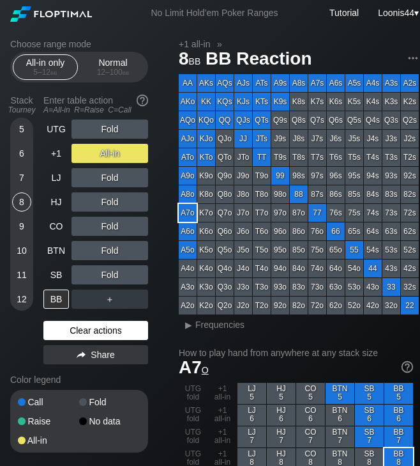
click at [68, 330] on div "Clear actions" at bounding box center [95, 330] width 105 height 19
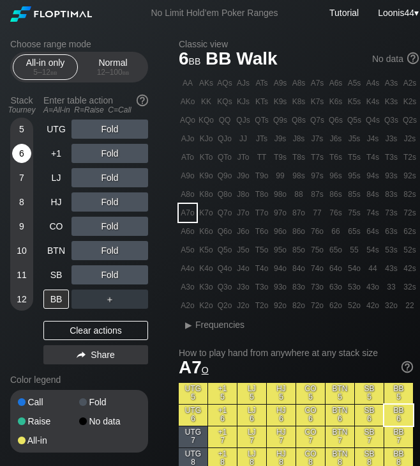
click at [20, 154] on div "6" at bounding box center [21, 153] width 19 height 19
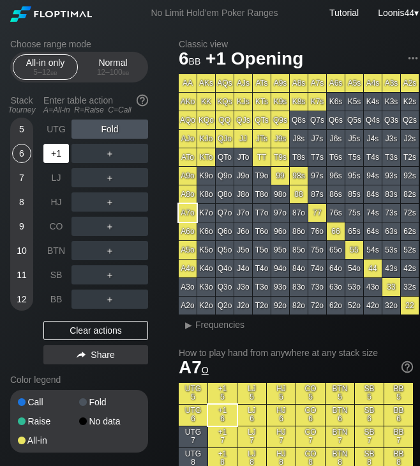
click at [59, 158] on div "+1" at bounding box center [56, 153] width 26 height 19
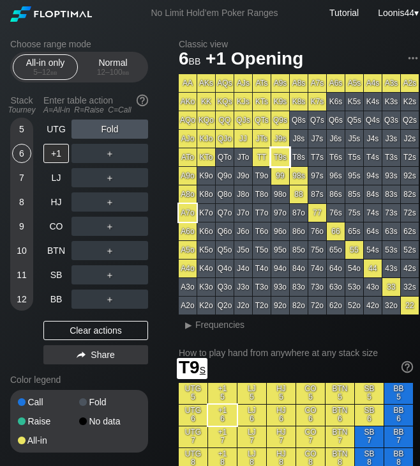
click at [279, 155] on div "T9s" at bounding box center [280, 157] width 18 height 18
drag, startPoint x: 89, startPoint y: 330, endPoint x: 89, endPoint y: 307, distance: 22.4
click at [89, 330] on div "Clear actions" at bounding box center [95, 330] width 105 height 19
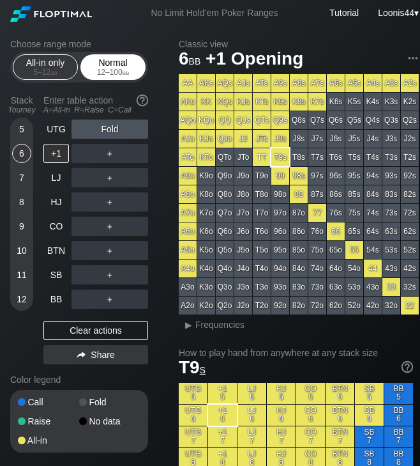
click at [112, 55] on div "Normal 12 – 100 bb" at bounding box center [113, 67] width 59 height 24
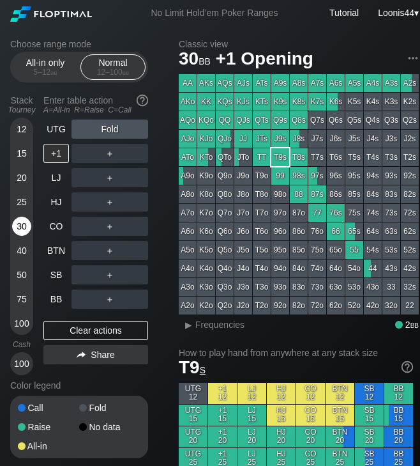
click at [26, 232] on div "30" at bounding box center [21, 225] width 19 height 19
click at [115, 157] on div "R ✕" at bounding box center [110, 153] width 25 height 19
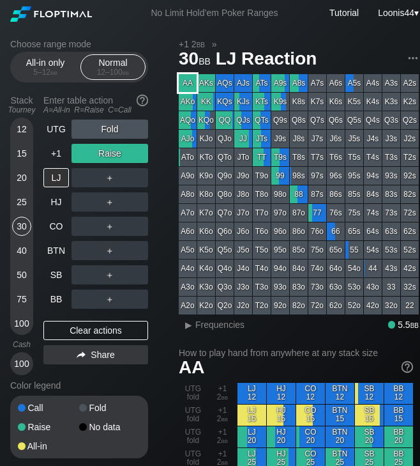
click at [190, 85] on div "AA" at bounding box center [188, 83] width 18 height 18
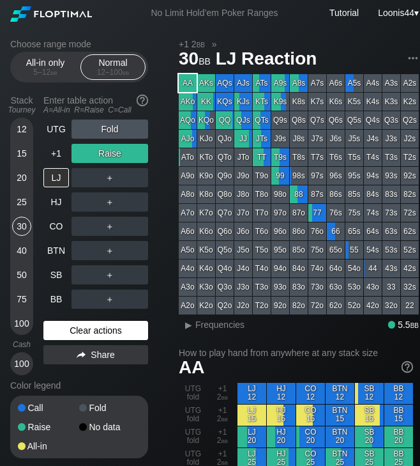
click at [88, 332] on div "Clear actions" at bounding box center [95, 330] width 105 height 19
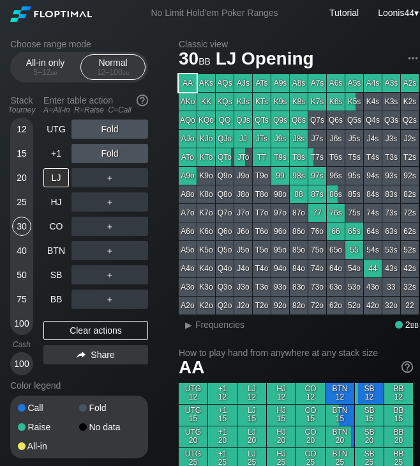
click at [20, 250] on div "40" at bounding box center [21, 250] width 19 height 19
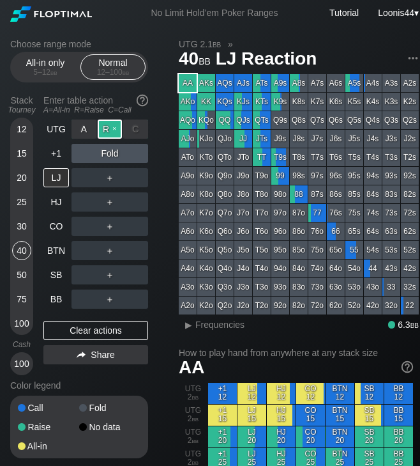
click at [110, 130] on div "R ✕" at bounding box center [110, 128] width 25 height 19
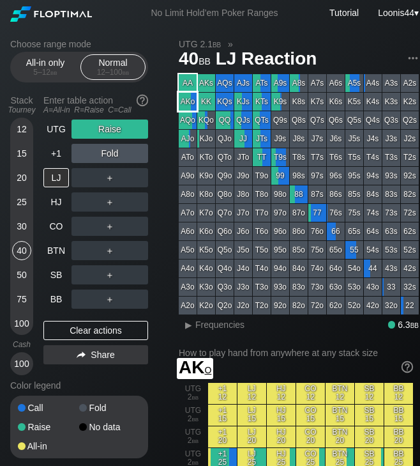
click at [188, 103] on div "AKo" at bounding box center [188, 102] width 18 height 18
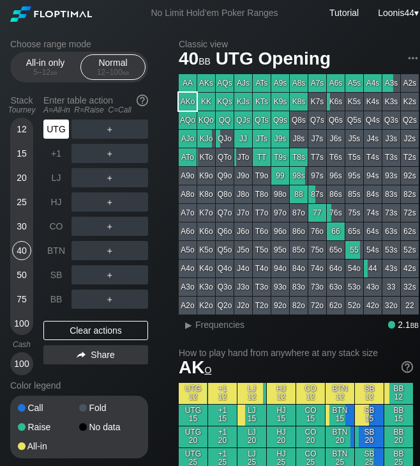
click at [62, 135] on div "UTG" at bounding box center [56, 128] width 26 height 19
click at [190, 100] on div "AKo" at bounding box center [188, 102] width 18 height 18
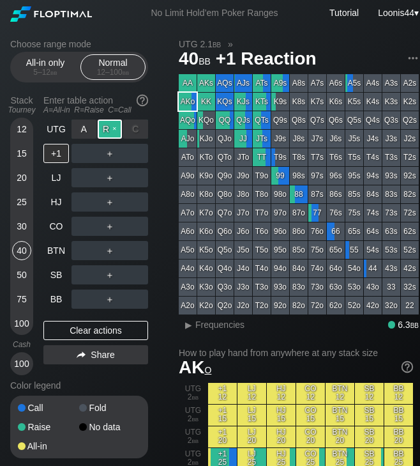
click at [109, 133] on div "R ✕" at bounding box center [110, 128] width 25 height 19
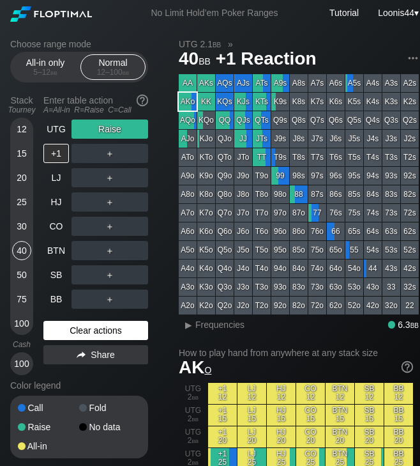
click at [108, 335] on div "Clear actions" at bounding box center [95, 330] width 105 height 19
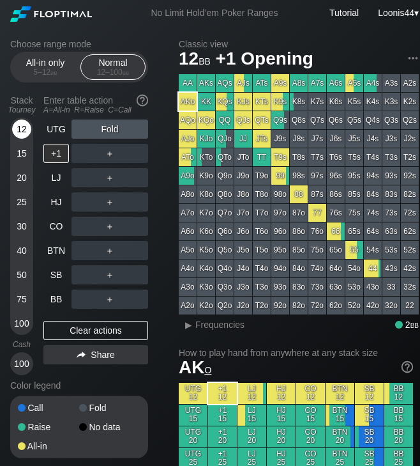
click at [21, 128] on div "12" at bounding box center [21, 128] width 19 height 19
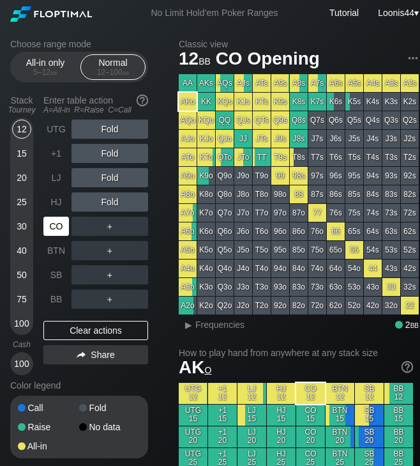
click at [53, 232] on div "CO" at bounding box center [56, 225] width 26 height 19
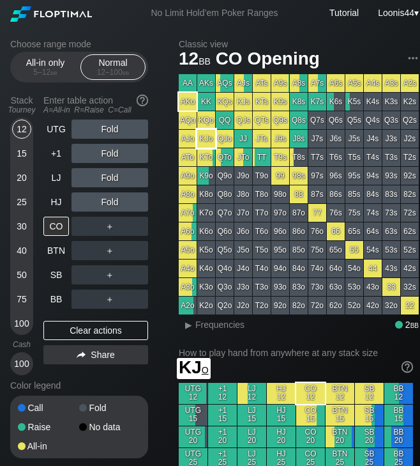
click at [208, 136] on div "KJo" at bounding box center [206, 139] width 18 height 18
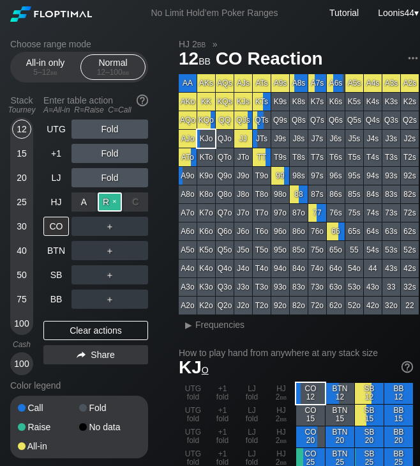
click at [109, 204] on div "R ✕" at bounding box center [110, 201] width 25 height 19
click at [23, 277] on div "50" at bounding box center [21, 274] width 19 height 19
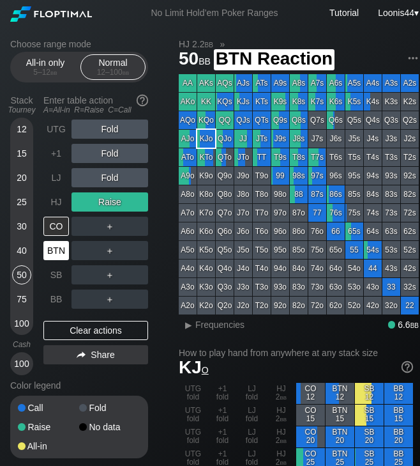
click at [57, 258] on div "BTN" at bounding box center [56, 250] width 26 height 19
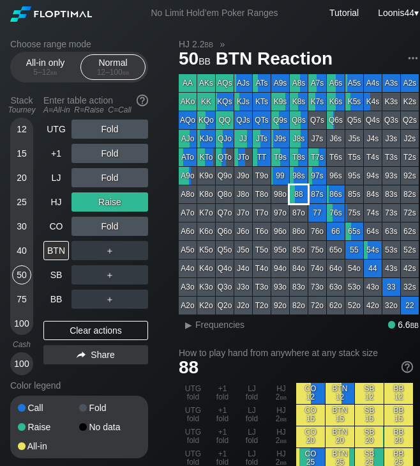
click at [297, 188] on div "88" at bounding box center [299, 194] width 18 height 18
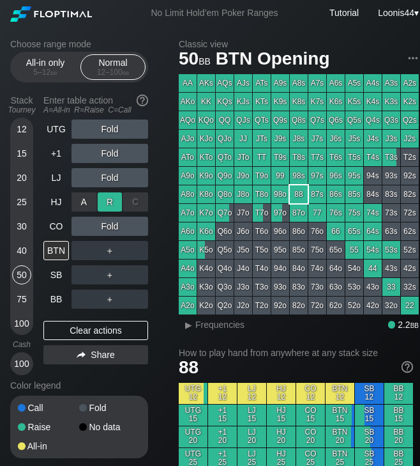
click at [116, 200] on div "R ✕" at bounding box center [110, 201] width 25 height 19
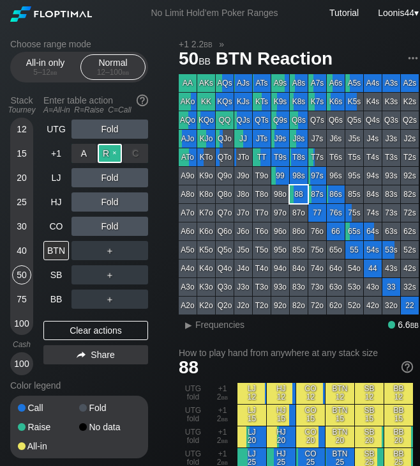
click at [114, 149] on div "R ✕" at bounding box center [110, 153] width 25 height 19
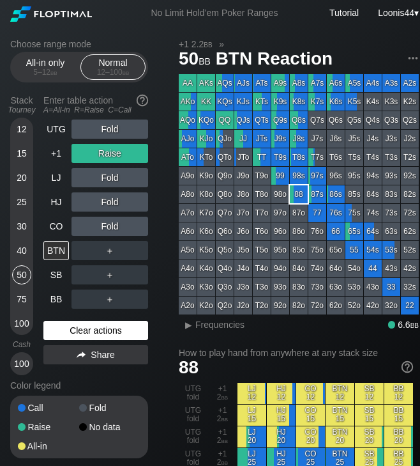
click at [116, 333] on div "Clear actions" at bounding box center [95, 330] width 105 height 19
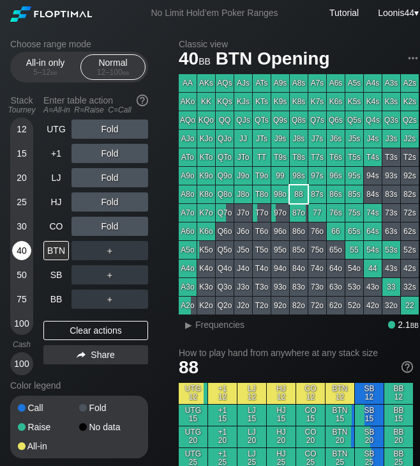
click at [20, 246] on div "40" at bounding box center [21, 250] width 19 height 19
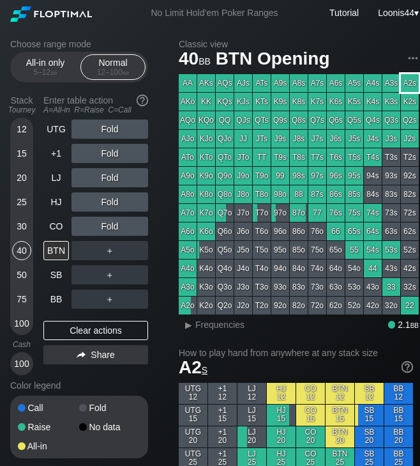
click at [414, 79] on div "A2s" at bounding box center [410, 83] width 18 height 18
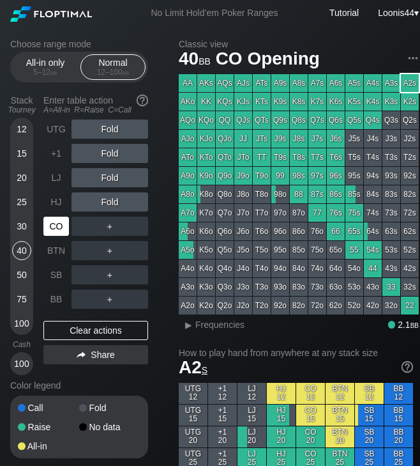
click at [61, 228] on div "CO" at bounding box center [56, 225] width 26 height 19
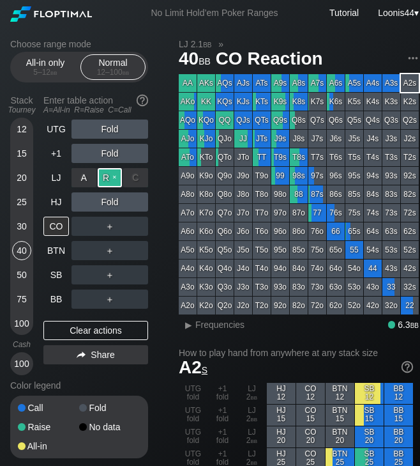
click at [111, 178] on div "R ✕" at bounding box center [110, 177] width 25 height 19
click at [23, 121] on div "12" at bounding box center [21, 128] width 19 height 19
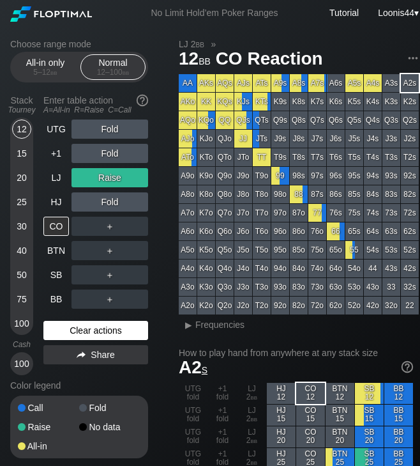
click at [80, 329] on div "Clear actions" at bounding box center [95, 330] width 105 height 19
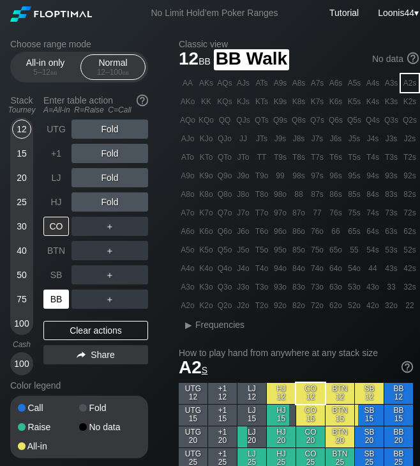
click at [58, 296] on div "BB" at bounding box center [56, 298] width 26 height 19
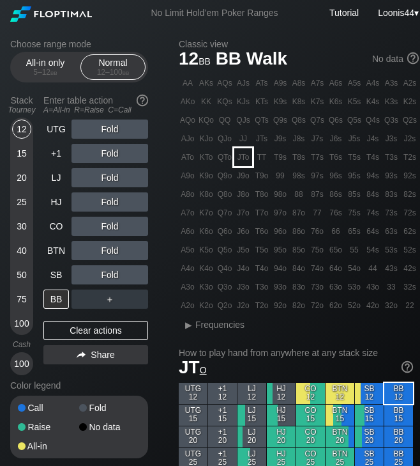
click at [244, 165] on div "JTo" at bounding box center [243, 157] width 18 height 18
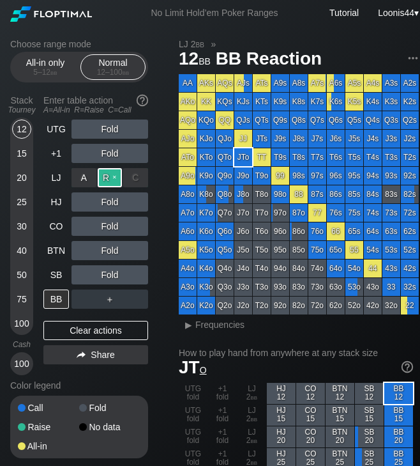
click at [110, 178] on div "R ✕" at bounding box center [110, 177] width 25 height 19
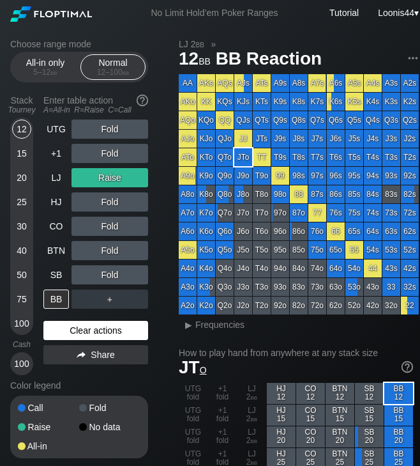
click at [105, 330] on div "Clear actions" at bounding box center [95, 330] width 105 height 19
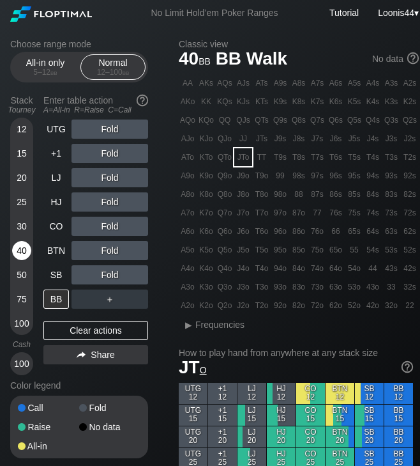
click at [22, 252] on div "40" at bounding box center [21, 250] width 19 height 19
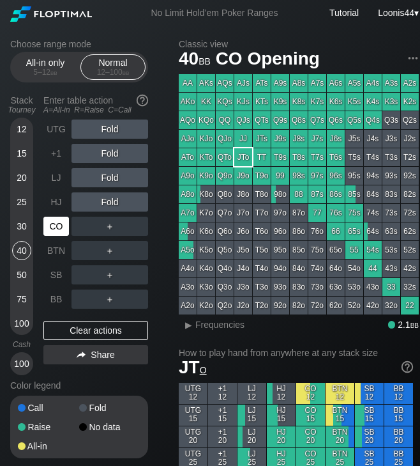
click at [58, 230] on div "CO" at bounding box center [56, 225] width 26 height 19
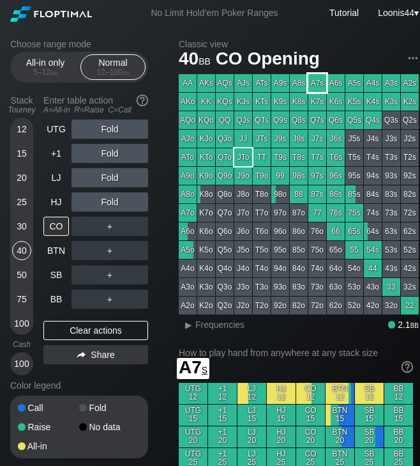
click at [322, 84] on div "A7s" at bounding box center [317, 83] width 18 height 18
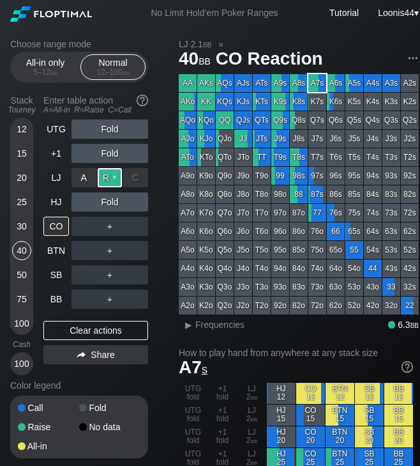
click at [105, 176] on div "R ✕" at bounding box center [110, 177] width 25 height 19
click at [157, 213] on div "Choose range mode All-in only 5 – 12 bb Normal 12 – 100 bb Stack Tourney Enter …" at bounding box center [89, 257] width 158 height 436
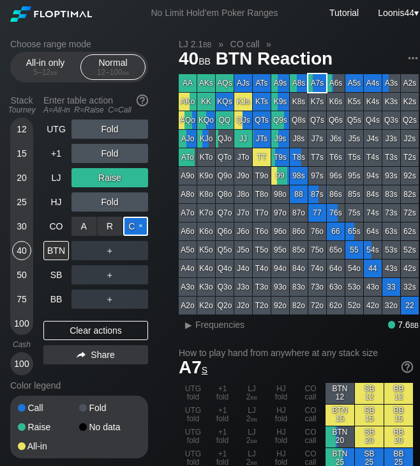
click at [139, 225] on div "C ✕" at bounding box center [135, 225] width 25 height 19
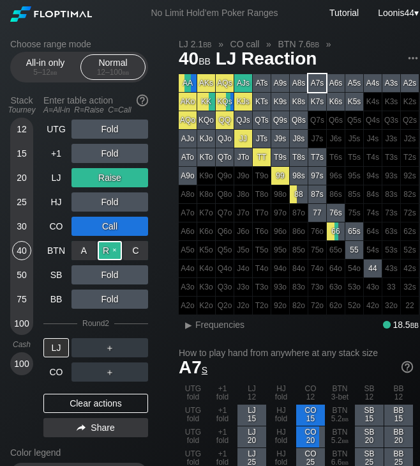
click at [111, 250] on div "R ✕" at bounding box center [110, 250] width 25 height 19
click at [24, 226] on div "30" at bounding box center [21, 225] width 19 height 19
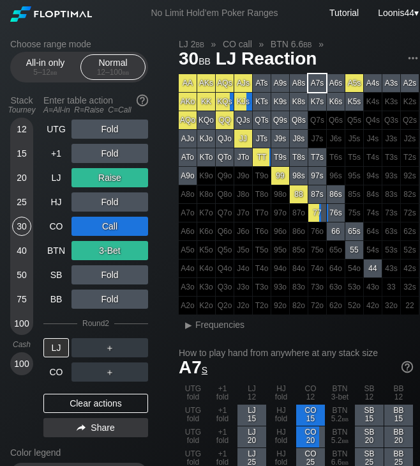
click at [105, 407] on div "Clear actions" at bounding box center [95, 402] width 105 height 19
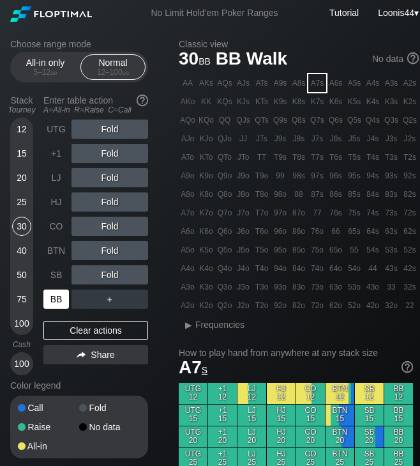
click at [60, 298] on div "BB" at bounding box center [56, 298] width 26 height 19
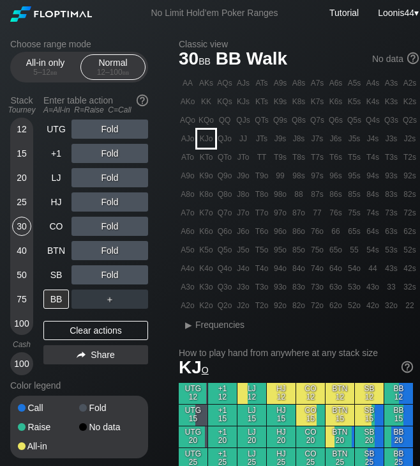
click at [209, 142] on div "KJo" at bounding box center [206, 139] width 18 height 18
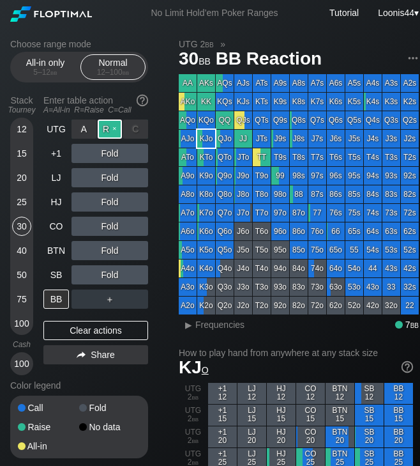
click at [111, 129] on div "R ✕" at bounding box center [110, 128] width 25 height 19
click at [23, 150] on div "15" at bounding box center [21, 153] width 19 height 19
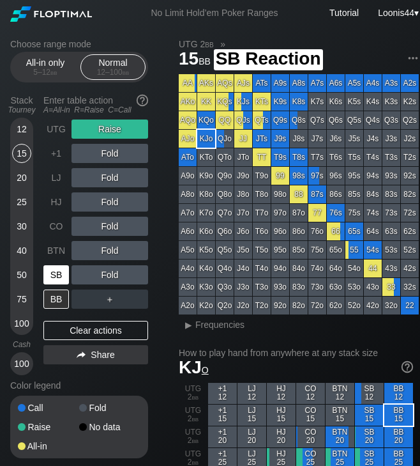
click at [61, 274] on div "SB" at bounding box center [56, 274] width 26 height 19
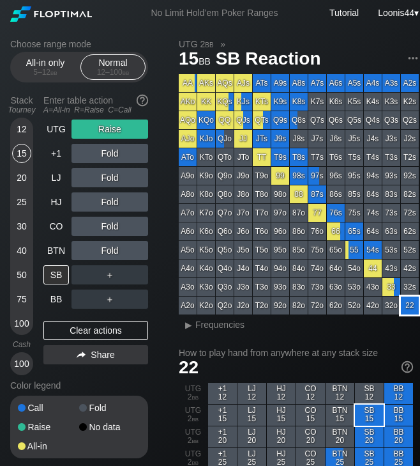
click at [408, 303] on div "22" at bounding box center [410, 305] width 18 height 18
click at [107, 131] on div "R ✕" at bounding box center [110, 128] width 25 height 19
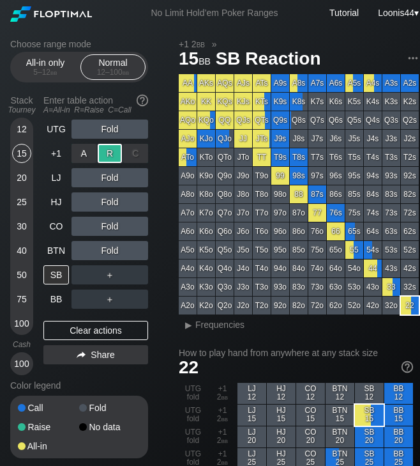
click at [114, 154] on div "R ✕" at bounding box center [110, 153] width 25 height 19
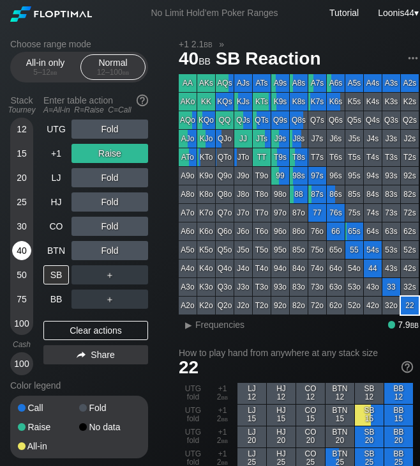
click at [24, 249] on div "40" at bounding box center [21, 250] width 19 height 19
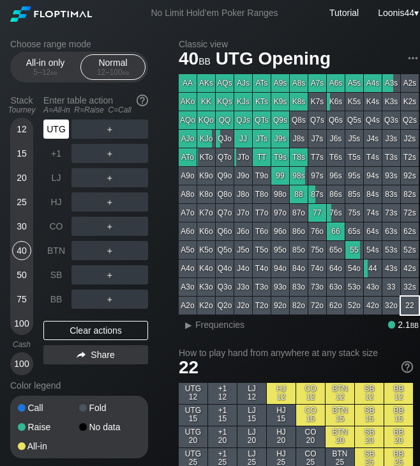
click at [58, 128] on div "UTG" at bounding box center [56, 128] width 26 height 19
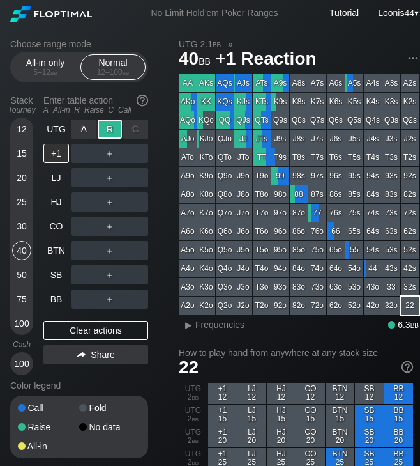
click at [107, 132] on div "R ✕" at bounding box center [110, 128] width 25 height 19
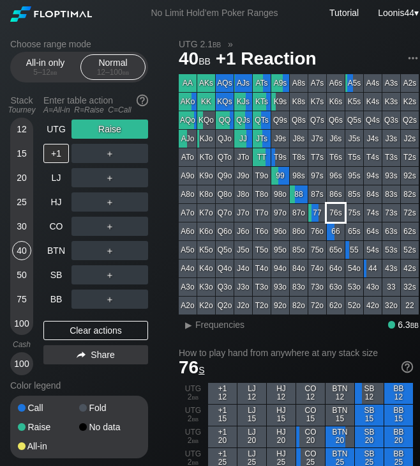
click at [327, 213] on div "76s" at bounding box center [336, 213] width 18 height 18
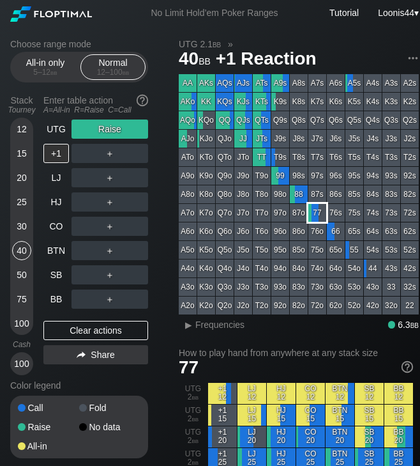
click at [319, 212] on div "77" at bounding box center [317, 213] width 18 height 18
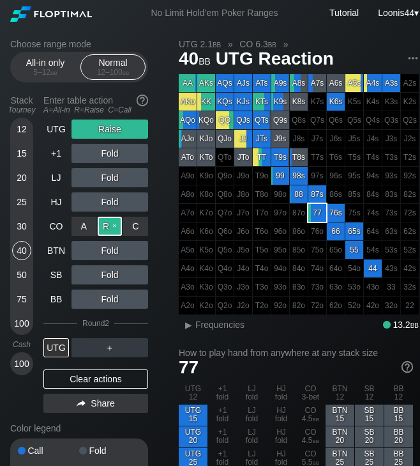
click at [107, 226] on div "R ✕" at bounding box center [110, 225] width 25 height 19
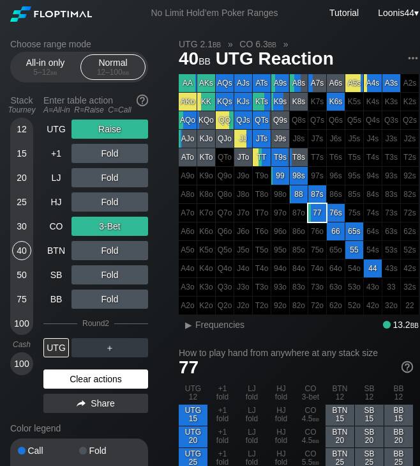
click at [100, 380] on div "Clear actions" at bounding box center [95, 378] width 105 height 19
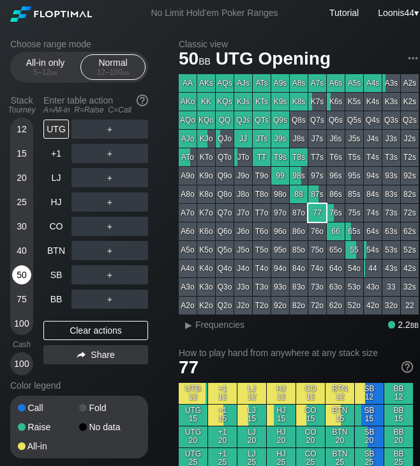
click at [22, 278] on div "50" at bounding box center [21, 274] width 19 height 19
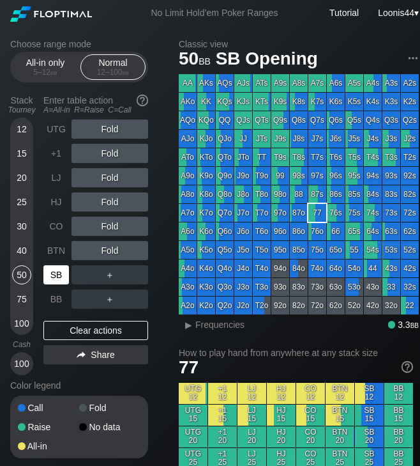
click at [57, 277] on div "SB" at bounding box center [56, 274] width 26 height 19
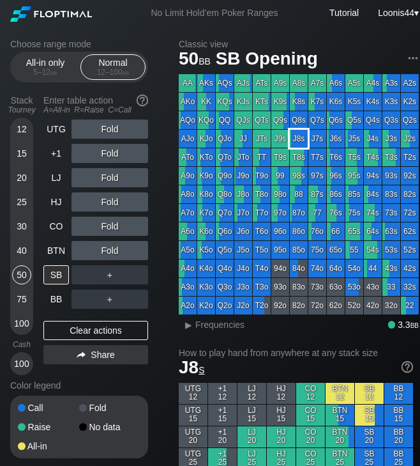
click at [299, 139] on div "J8s" at bounding box center [299, 139] width 18 height 18
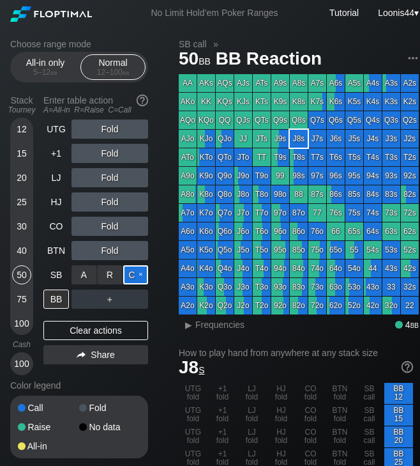
click at [137, 278] on div "C ✕" at bounding box center [135, 274] width 25 height 19
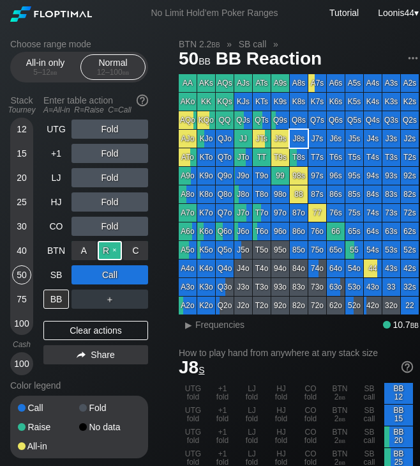
click at [107, 247] on div "R ✕" at bounding box center [110, 250] width 25 height 19
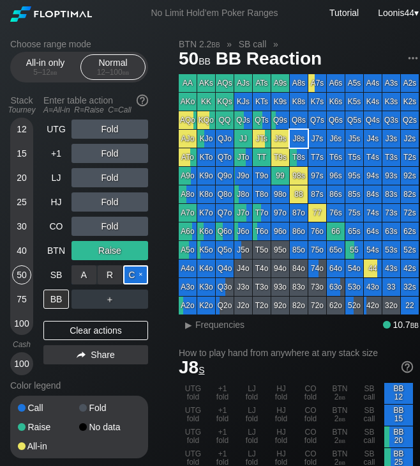
click at [134, 275] on div "C ✕" at bounding box center [135, 274] width 25 height 19
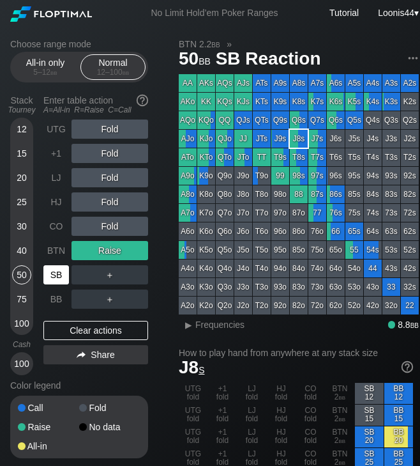
click at [53, 271] on div "SB" at bounding box center [56, 274] width 26 height 19
click at [160, 280] on div "Choose range mode All-in only 5 – 12 bb Normal 12 – 100 bb Stack Tourney Enter …" at bounding box center [89, 257] width 158 height 436
click at [139, 277] on div "C ✕" at bounding box center [135, 274] width 25 height 19
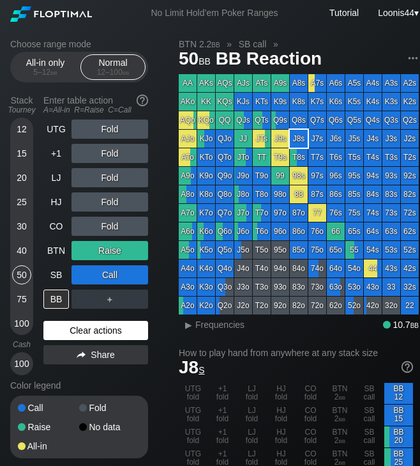
click at [93, 331] on div "Clear actions" at bounding box center [95, 330] width 105 height 19
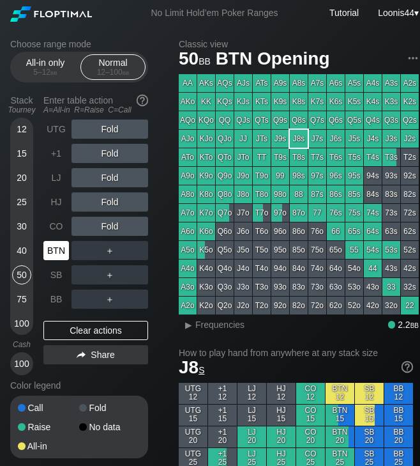
click at [58, 250] on div "BTN" at bounding box center [56, 250] width 26 height 19
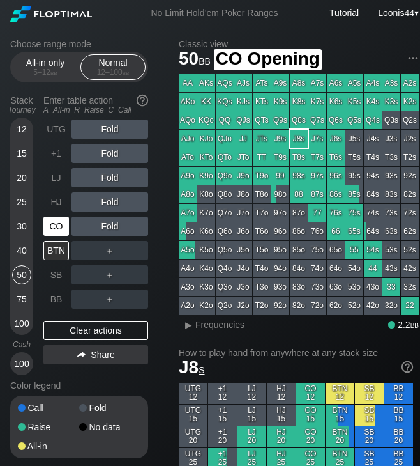
click at [55, 227] on div "CO" at bounding box center [56, 225] width 26 height 19
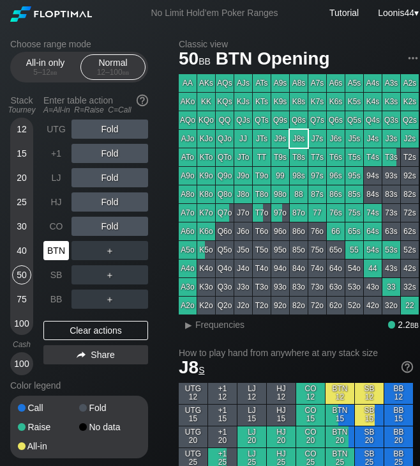
click at [52, 245] on div "BTN" at bounding box center [56, 250] width 26 height 19
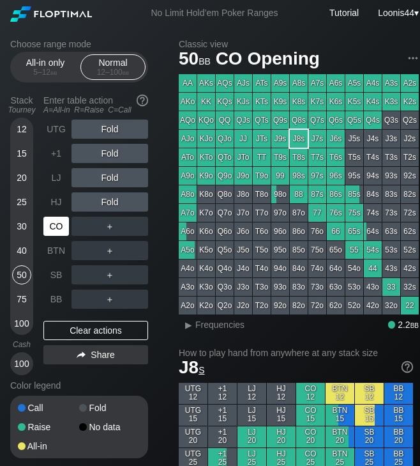
click at [58, 232] on div "CO" at bounding box center [56, 225] width 26 height 19
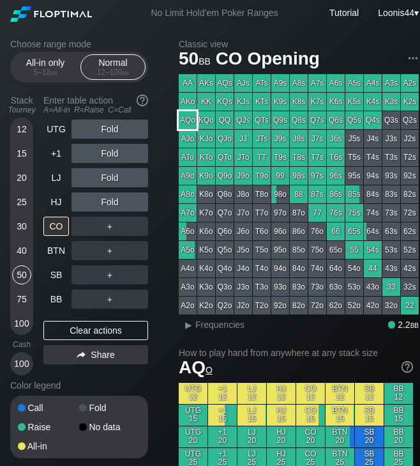
click at [194, 123] on div "AQo" at bounding box center [188, 120] width 18 height 18
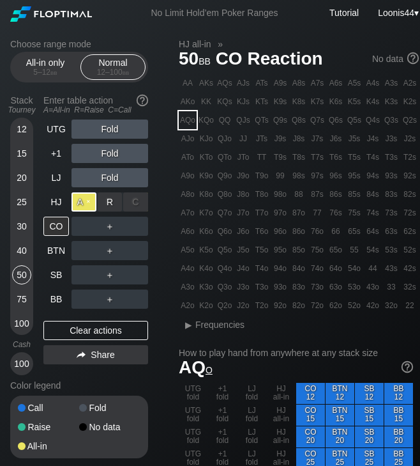
click at [91, 206] on div "A ✕" at bounding box center [84, 201] width 25 height 19
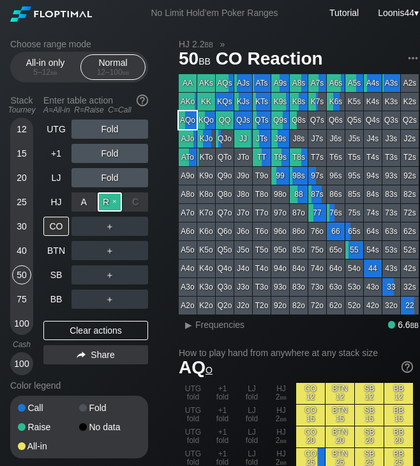
click at [111, 200] on div "R ✕" at bounding box center [110, 201] width 25 height 19
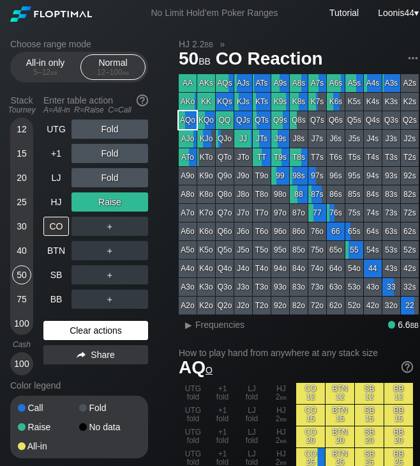
click at [79, 328] on div "Clear actions" at bounding box center [95, 330] width 105 height 19
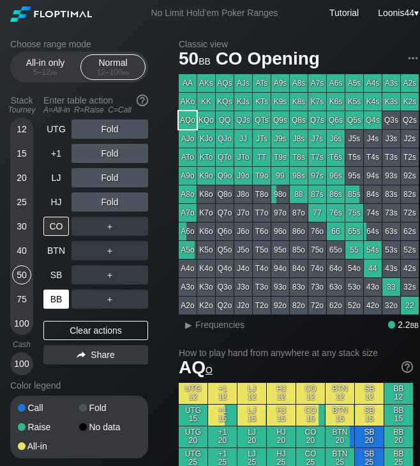
click at [49, 300] on div "BB" at bounding box center [56, 298] width 26 height 19
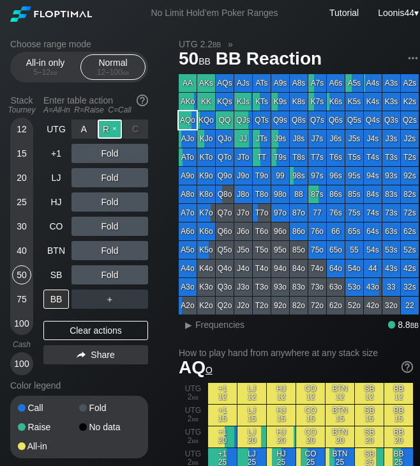
click at [116, 130] on div "R ✕" at bounding box center [110, 128] width 25 height 19
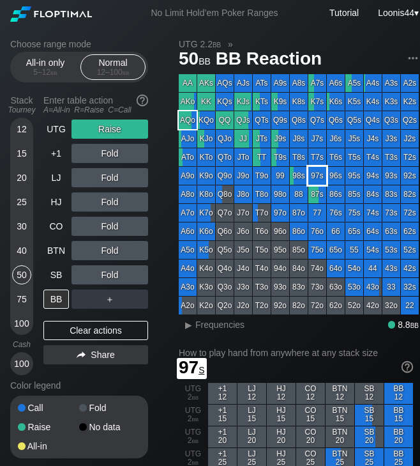
click at [311, 181] on div "97s" at bounding box center [317, 176] width 18 height 18
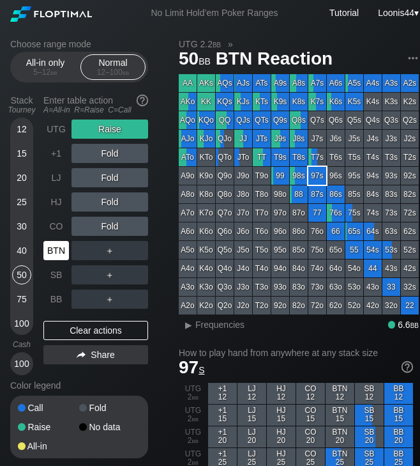
click at [62, 251] on div "BTN" at bounding box center [56, 250] width 26 height 19
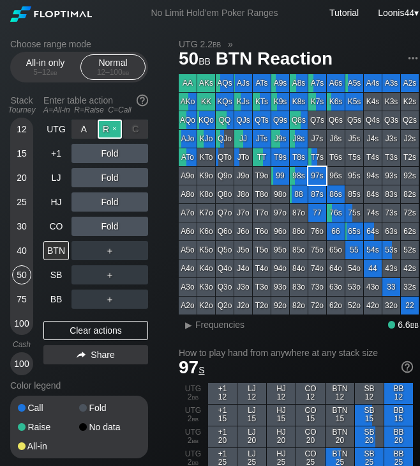
click at [112, 132] on div "R ✕" at bounding box center [110, 128] width 25 height 19
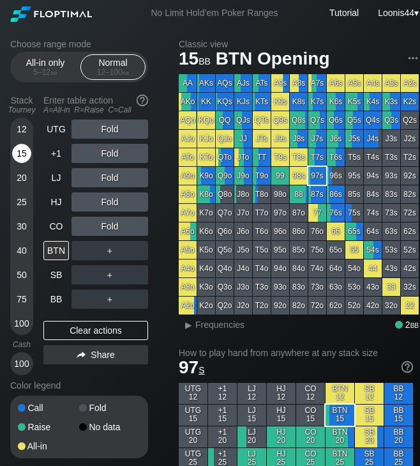
click at [25, 150] on div "15" at bounding box center [21, 153] width 19 height 19
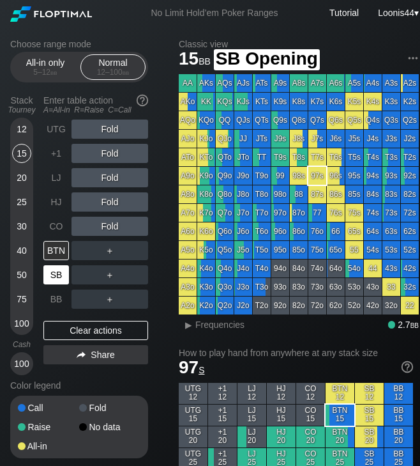
click at [52, 280] on div "SB" at bounding box center [56, 274] width 26 height 19
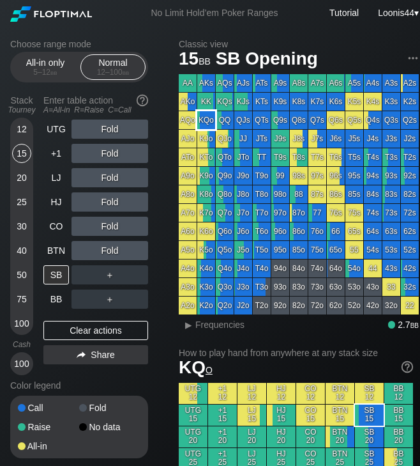
click at [206, 117] on div "KQo" at bounding box center [206, 120] width 18 height 18
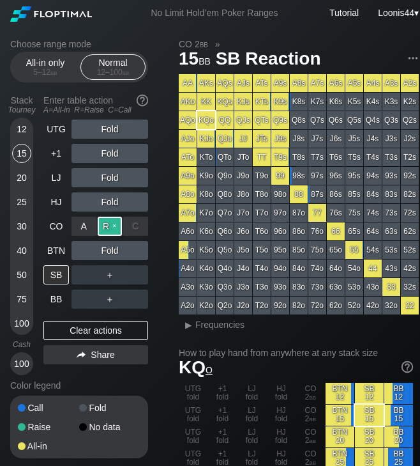
click at [115, 229] on div "R ✕" at bounding box center [110, 225] width 25 height 19
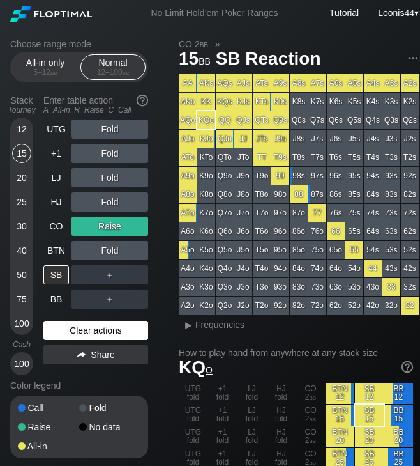
click at [119, 328] on div "Clear actions" at bounding box center [95, 330] width 105 height 19
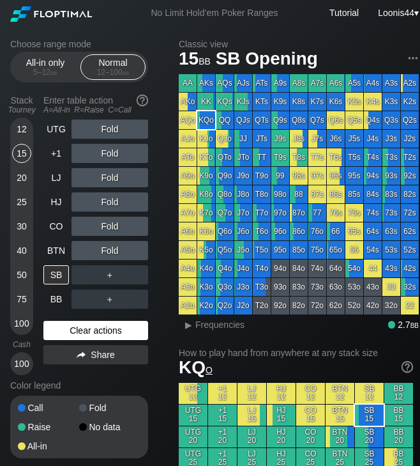
click at [102, 333] on div "Clear actions" at bounding box center [95, 330] width 105 height 19
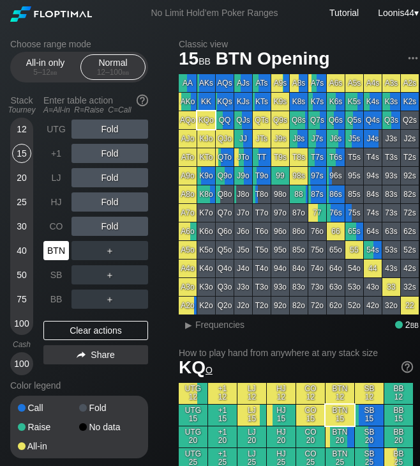
click at [57, 259] on div "BTN" at bounding box center [56, 250] width 26 height 19
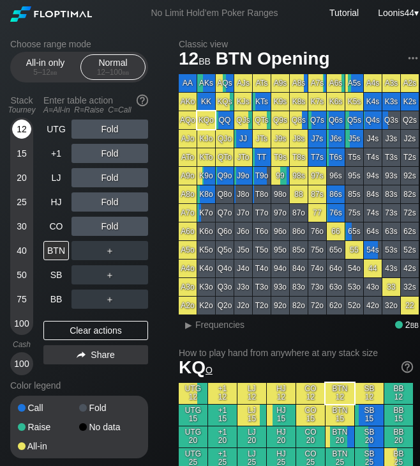
click at [23, 131] on div "12" at bounding box center [21, 128] width 19 height 19
click at [151, 397] on div "Choose range mode All-in only 5 – 12 bb Normal 12 – 100 bb Stack Tourney Enter …" at bounding box center [89, 257] width 158 height 436
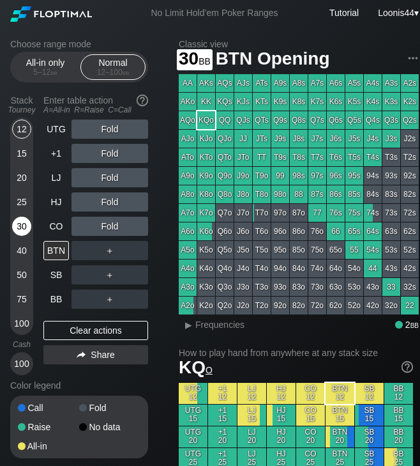
click at [19, 232] on div "30" at bounding box center [21, 225] width 19 height 19
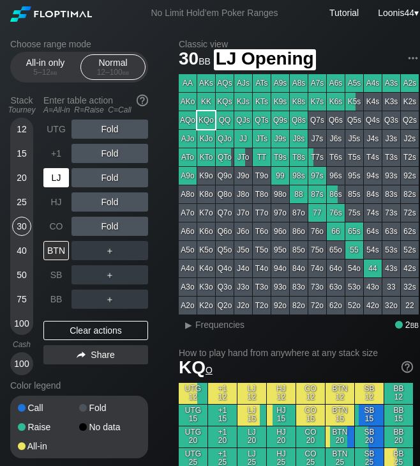
click at [53, 172] on div "LJ" at bounding box center [56, 177] width 26 height 19
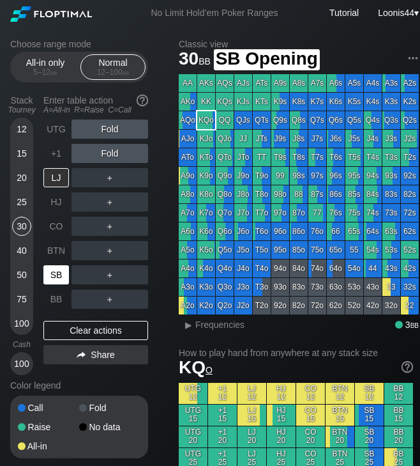
click at [57, 280] on div "SB" at bounding box center [56, 274] width 26 height 19
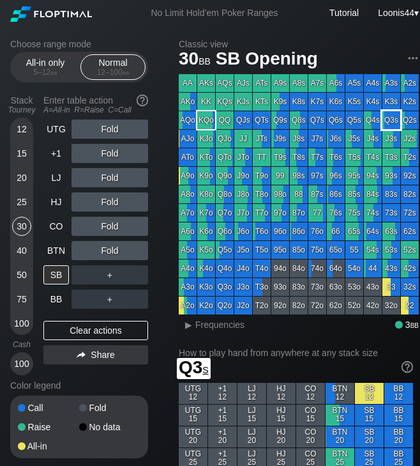
click at [383, 119] on div "Q3s" at bounding box center [392, 120] width 18 height 18
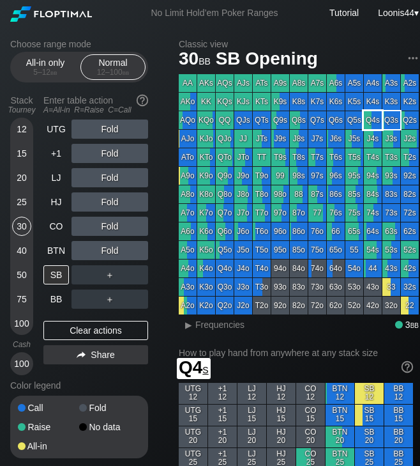
click at [379, 119] on div "Q4s" at bounding box center [373, 120] width 18 height 18
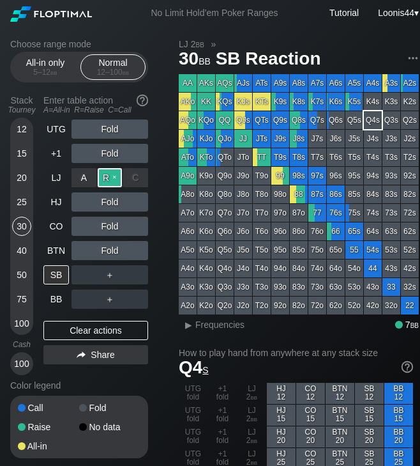
click at [110, 176] on div "R ✕" at bounding box center [110, 177] width 25 height 19
click at [407, 231] on div "62s" at bounding box center [410, 231] width 18 height 18
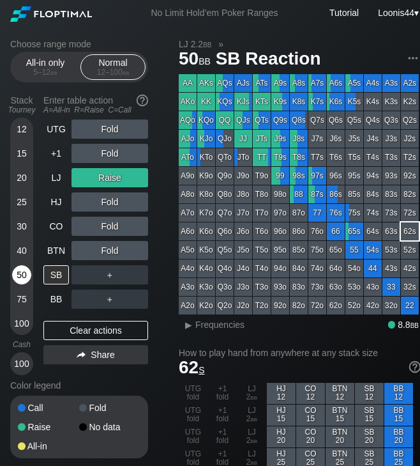
click at [24, 274] on div "50" at bounding box center [21, 274] width 19 height 19
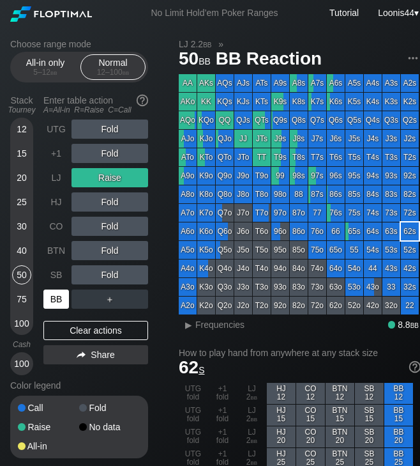
click at [60, 294] on div "BB" at bounding box center [56, 298] width 26 height 19
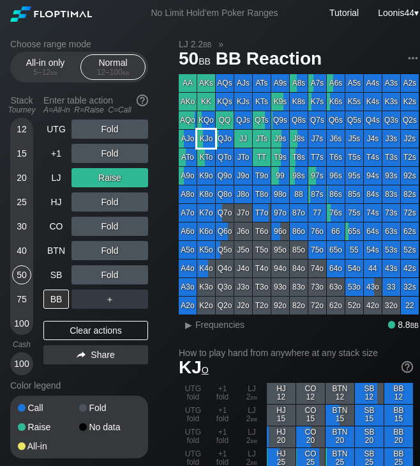
click at [203, 135] on div "KJo" at bounding box center [206, 139] width 18 height 18
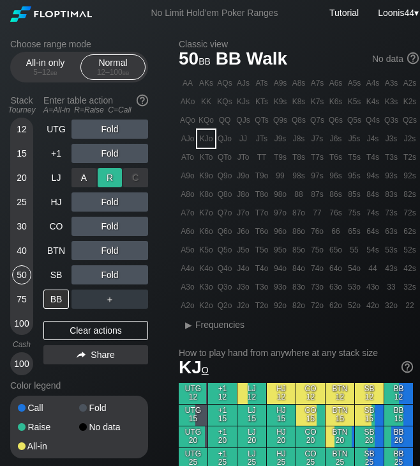
click at [110, 176] on div "R ✕" at bounding box center [110, 177] width 25 height 19
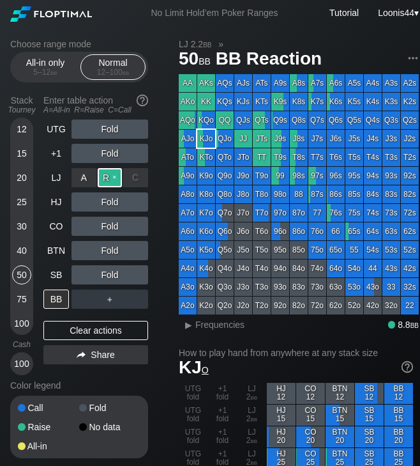
click at [109, 181] on div "R ✕" at bounding box center [110, 177] width 25 height 19
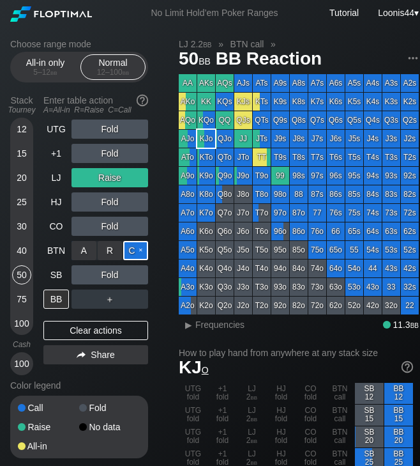
click at [128, 250] on div "C ✕" at bounding box center [135, 250] width 25 height 19
click at [22, 326] on div "100" at bounding box center [21, 323] width 19 height 19
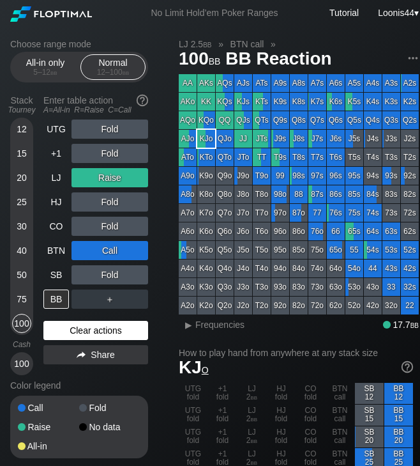
click at [93, 333] on div "Clear actions" at bounding box center [95, 330] width 105 height 19
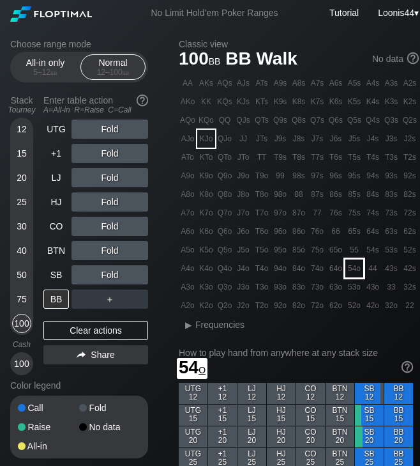
click at [356, 273] on div "54o" at bounding box center [354, 268] width 18 height 18
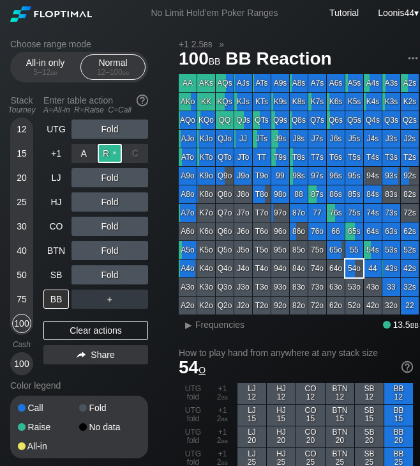
click at [105, 153] on div "R ✕" at bounding box center [110, 153] width 25 height 19
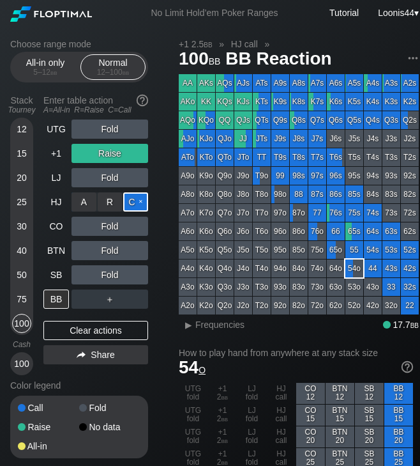
click at [134, 201] on div "C ✕" at bounding box center [135, 201] width 25 height 19
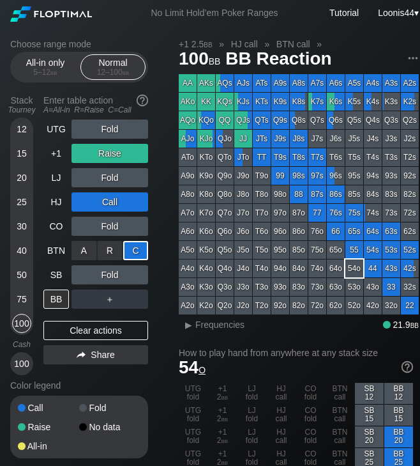
click at [138, 247] on div "C ✕" at bounding box center [135, 250] width 25 height 19
click at [59, 280] on div "SB" at bounding box center [56, 274] width 26 height 19
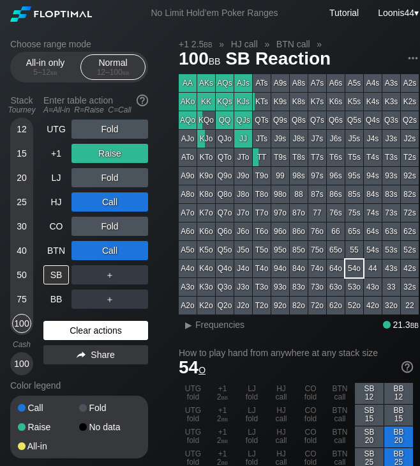
click at [91, 337] on div "Clear actions" at bounding box center [95, 330] width 105 height 19
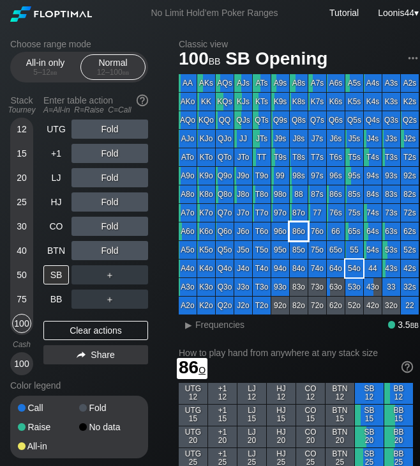
click at [300, 234] on div "86o" at bounding box center [299, 231] width 18 height 18
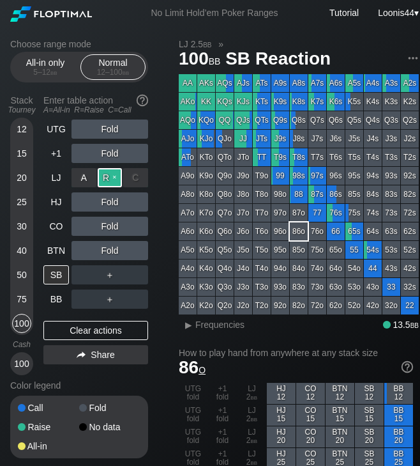
click at [114, 186] on div "R ✕" at bounding box center [110, 177] width 25 height 19
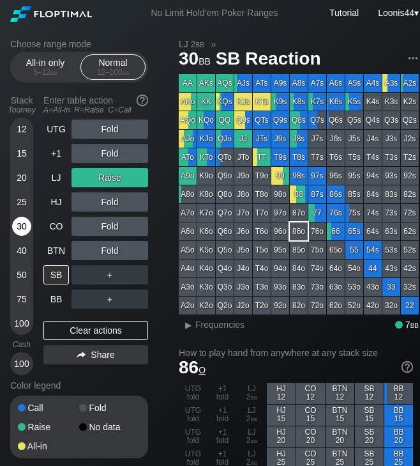
click at [19, 227] on div "30" at bounding box center [21, 225] width 19 height 19
click at [112, 178] on div "R ✕" at bounding box center [110, 177] width 25 height 19
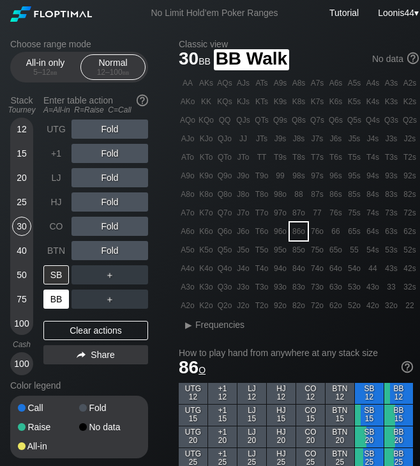
click at [64, 296] on div "BB" at bounding box center [56, 298] width 26 height 19
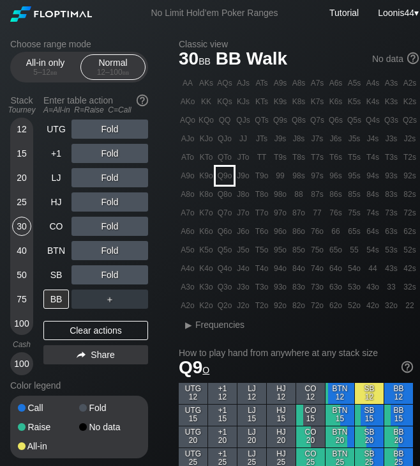
click at [222, 181] on div "Q9o" at bounding box center [225, 176] width 18 height 18
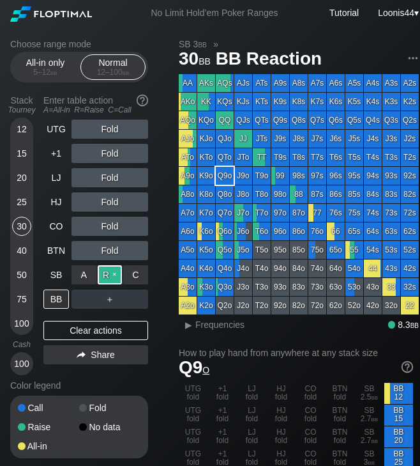
click at [119, 276] on div "R ✕" at bounding box center [110, 274] width 25 height 19
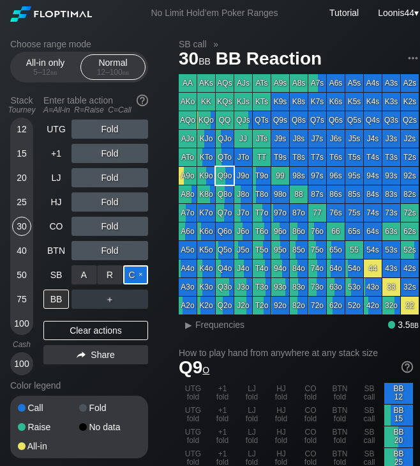
click at [135, 277] on div "C ✕" at bounding box center [135, 274] width 25 height 19
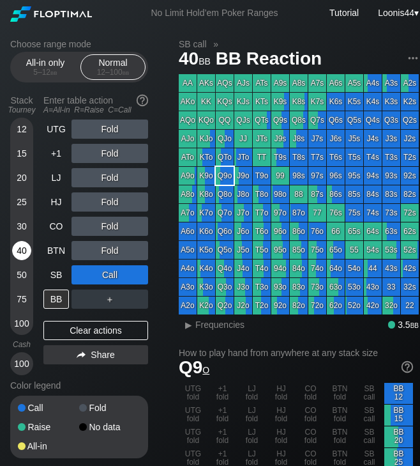
click at [21, 250] on div "40" at bounding box center [21, 250] width 19 height 19
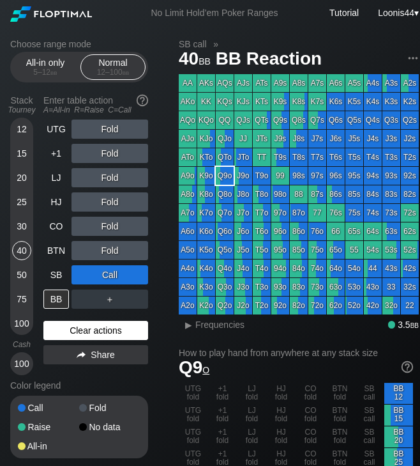
click at [105, 330] on div "Clear actions" at bounding box center [95, 330] width 105 height 19
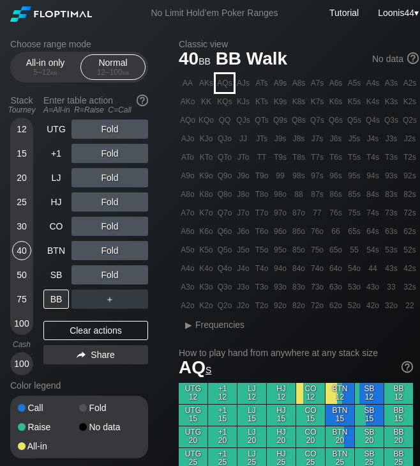
click at [224, 84] on div "AQs" at bounding box center [225, 83] width 18 height 18
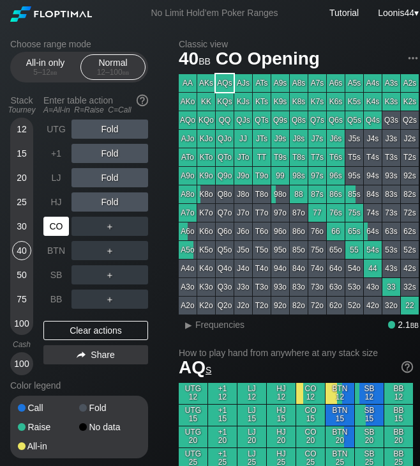
click at [59, 230] on div "CO" at bounding box center [56, 225] width 26 height 19
drag, startPoint x: 163, startPoint y: 229, endPoint x: 146, endPoint y: 231, distance: 17.3
click at [162, 229] on div "Choose range mode All-in only 5 – 12 bb Normal 12 – 100 bb Stack Tourney Enter …" at bounding box center [89, 257] width 158 height 436
click at [110, 229] on div "R ✕" at bounding box center [110, 225] width 25 height 19
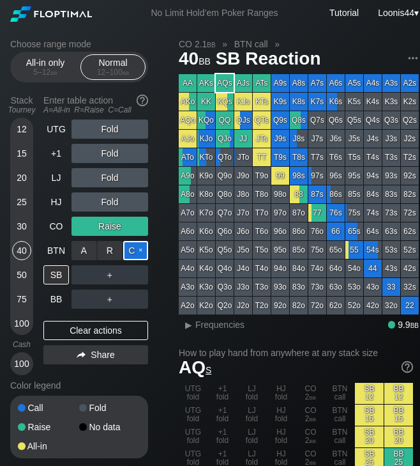
click at [134, 252] on div "C ✕" at bounding box center [135, 250] width 25 height 19
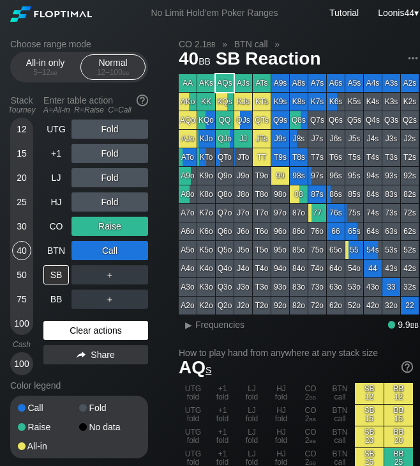
click at [100, 330] on div "Clear actions" at bounding box center [95, 330] width 105 height 19
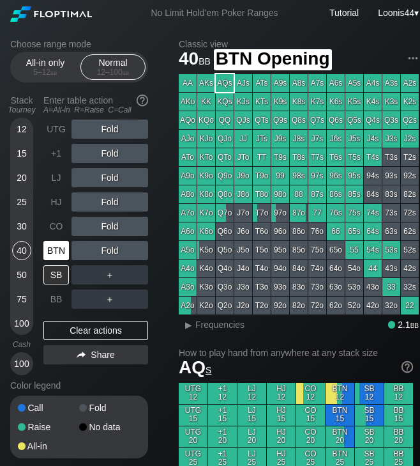
click at [56, 251] on div "BTN" at bounding box center [56, 250] width 26 height 19
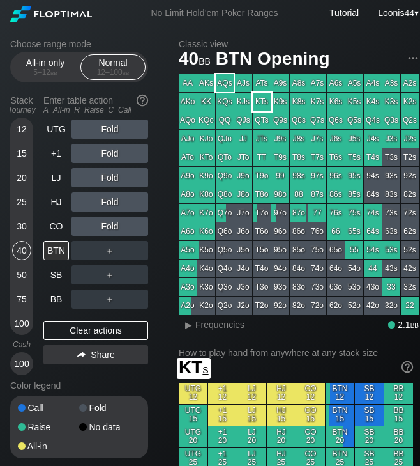
click at [261, 102] on div "KTs" at bounding box center [262, 102] width 18 height 18
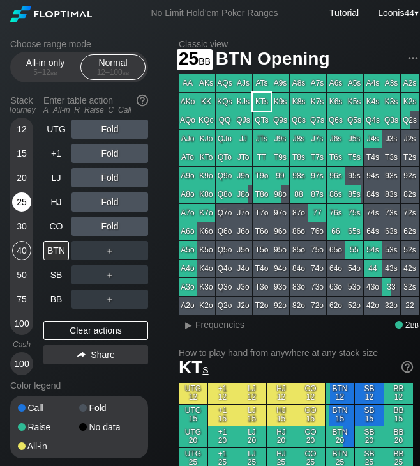
click at [20, 202] on div "25" at bounding box center [21, 201] width 19 height 19
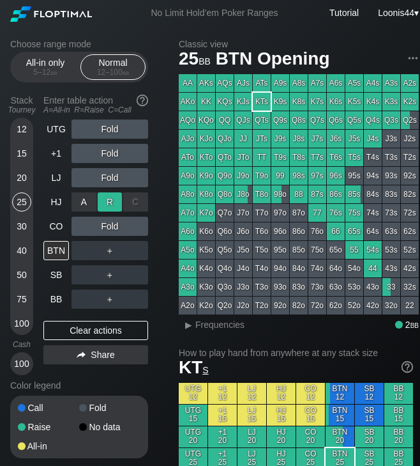
click at [113, 204] on div "R ✕" at bounding box center [110, 201] width 25 height 19
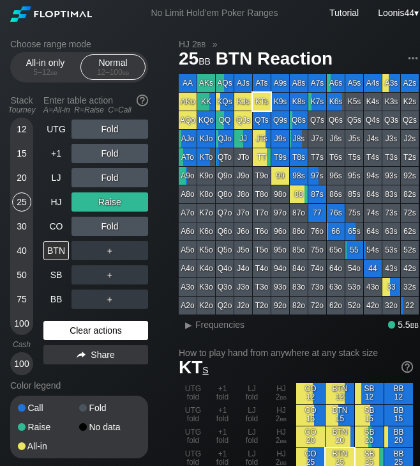
drag, startPoint x: 94, startPoint y: 331, endPoint x: 98, endPoint y: 338, distance: 8.0
click at [96, 337] on div "Clear actions" at bounding box center [95, 330] width 105 height 19
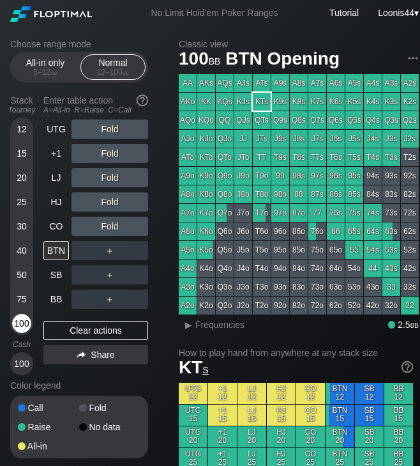
click at [21, 324] on div "100" at bounding box center [21, 323] width 19 height 19
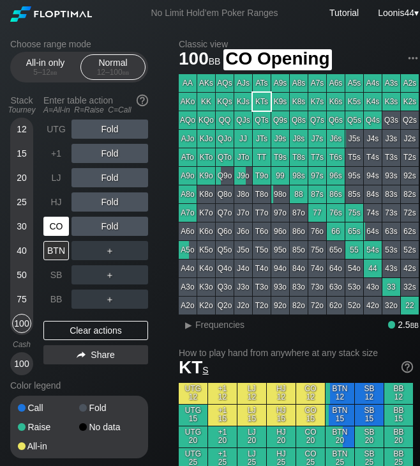
click at [57, 231] on div "CO" at bounding box center [56, 225] width 26 height 19
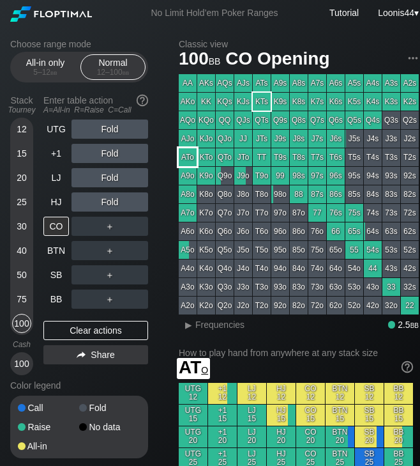
click at [190, 153] on div "ATo" at bounding box center [188, 157] width 18 height 18
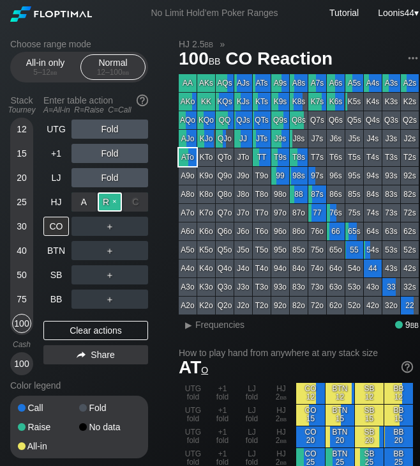
click at [112, 207] on div "R ✕" at bounding box center [110, 201] width 25 height 19
click at [104, 201] on div "R ✕" at bounding box center [110, 201] width 25 height 19
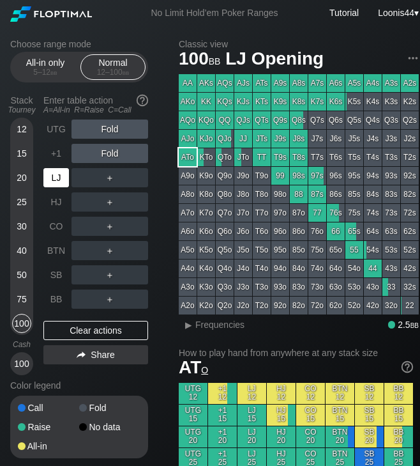
click at [55, 181] on div "LJ" at bounding box center [56, 177] width 26 height 19
click at [60, 294] on div "BB" at bounding box center [56, 298] width 26 height 19
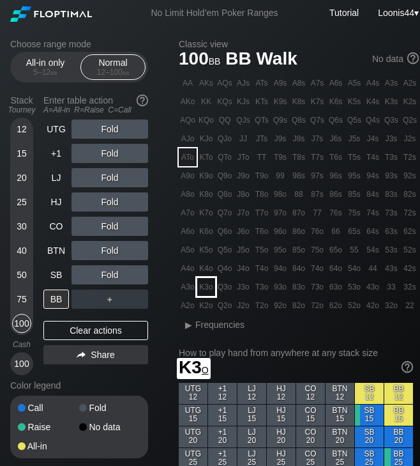
click at [209, 287] on div "K3o" at bounding box center [206, 287] width 18 height 18
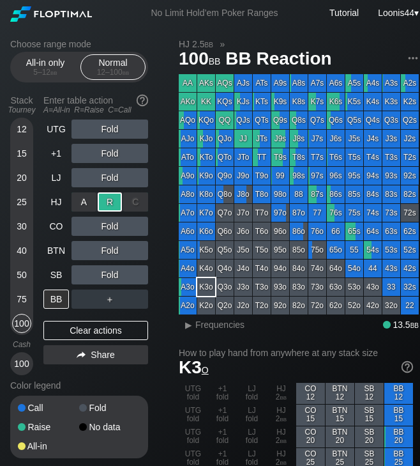
click at [105, 208] on div "R ✕" at bounding box center [110, 201] width 25 height 19
click at [159, 227] on div "Choose range mode All-in only 5 – 12 bb Normal 12 – 100 bb Stack Tourney Enter …" at bounding box center [89, 257] width 158 height 436
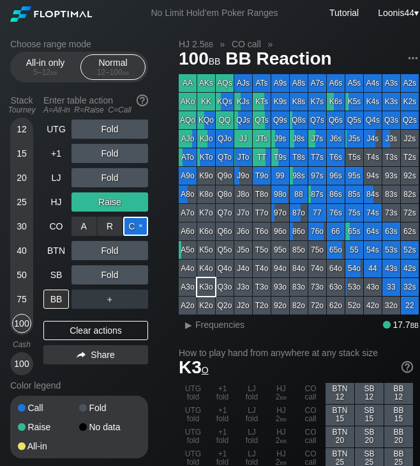
click at [136, 225] on div "C ✕" at bounding box center [135, 225] width 25 height 19
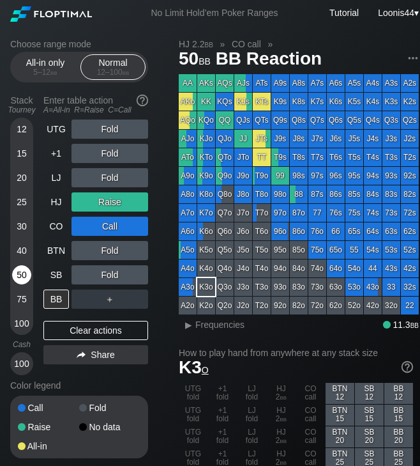
click at [26, 275] on div "50" at bounding box center [21, 274] width 19 height 19
click at [160, 233] on div "Choose range mode All-in only 5 – 12 bb Normal 12 – 100 bb Stack Tourney Enter …" at bounding box center [89, 257] width 158 height 436
drag, startPoint x: 98, startPoint y: 330, endPoint x: 105, endPoint y: 282, distance: 47.7
click at [100, 331] on div "Clear actions" at bounding box center [95, 330] width 105 height 19
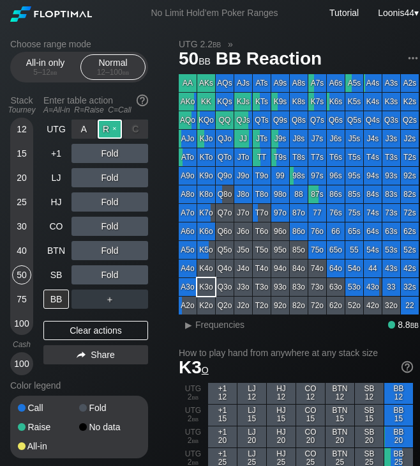
click at [109, 131] on div "R ✕" at bounding box center [110, 128] width 25 height 19
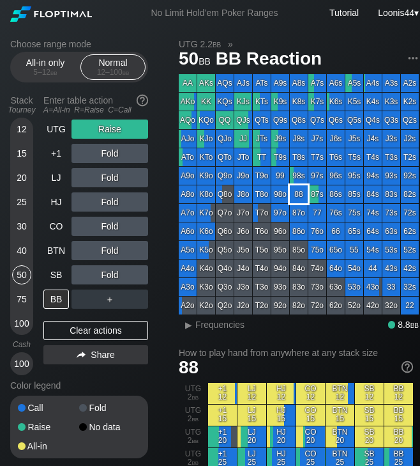
click at [294, 194] on div "88" at bounding box center [299, 194] width 18 height 18
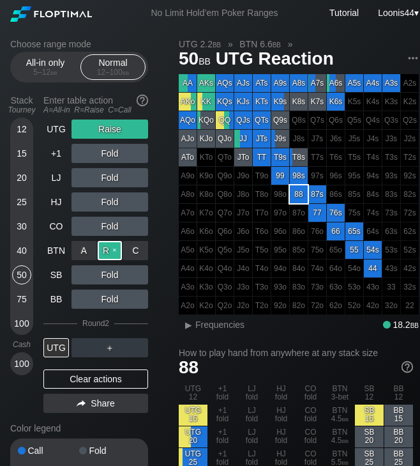
click at [111, 250] on div "R ✕" at bounding box center [110, 250] width 25 height 19
click at [100, 378] on div "Clear actions" at bounding box center [95, 378] width 105 height 19
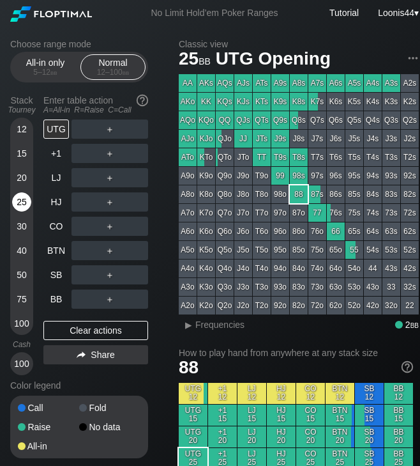
click at [21, 208] on div "25" at bounding box center [21, 201] width 19 height 19
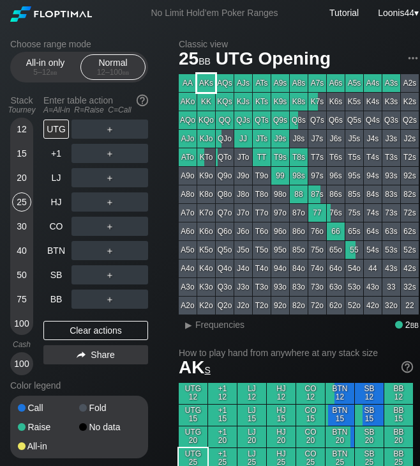
click at [209, 85] on div "AKs" at bounding box center [206, 83] width 18 height 18
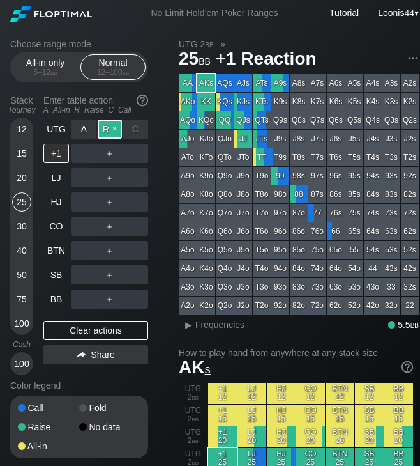
click at [113, 131] on div "R ✕" at bounding box center [110, 128] width 25 height 19
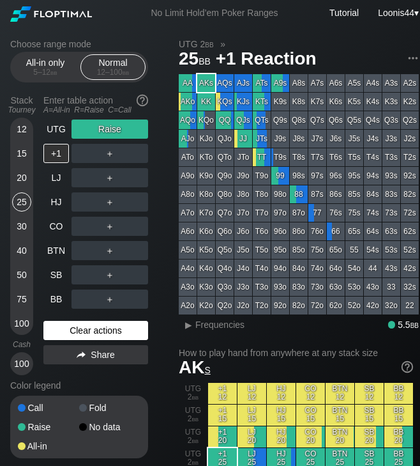
click at [83, 334] on div "Clear actions" at bounding box center [95, 330] width 105 height 19
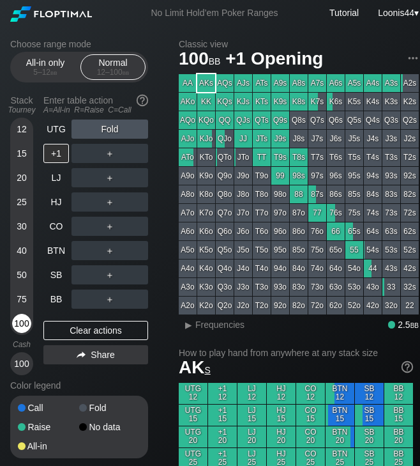
click at [21, 326] on div "100" at bounding box center [21, 323] width 19 height 19
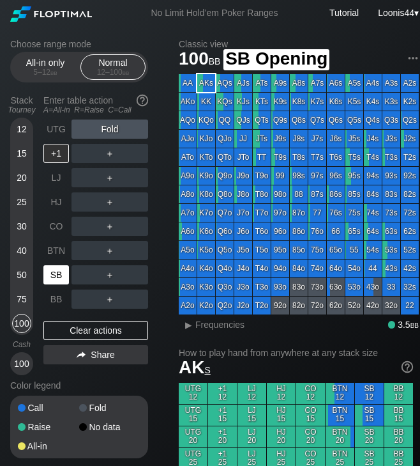
click at [57, 268] on div "SB" at bounding box center [56, 274] width 26 height 19
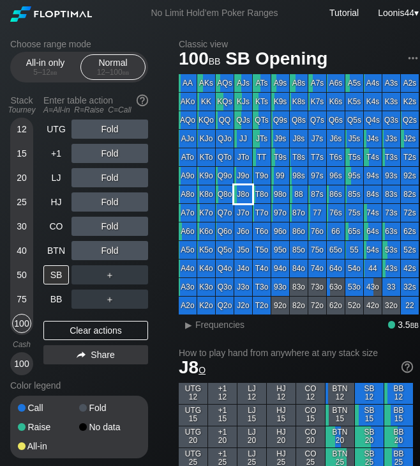
click at [242, 194] on div "J8o" at bounding box center [243, 194] width 18 height 18
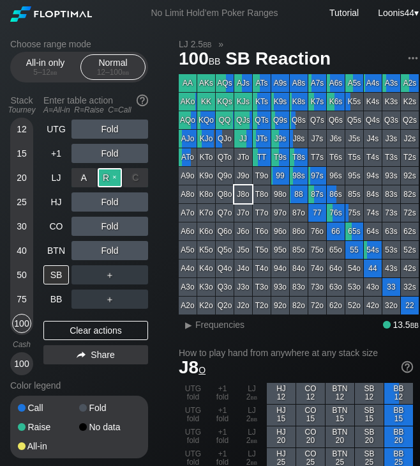
click at [109, 178] on div "R ✕" at bounding box center [110, 177] width 25 height 19
click at [20, 251] on div "40" at bounding box center [21, 250] width 19 height 19
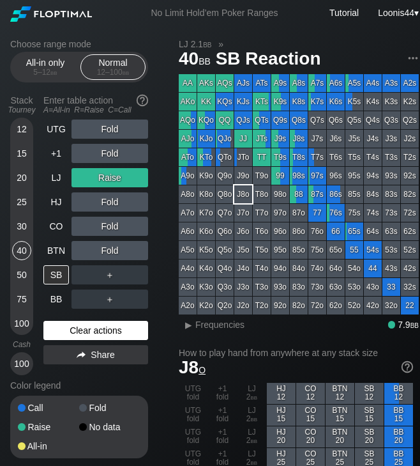
click at [88, 330] on div "Clear actions" at bounding box center [95, 330] width 105 height 19
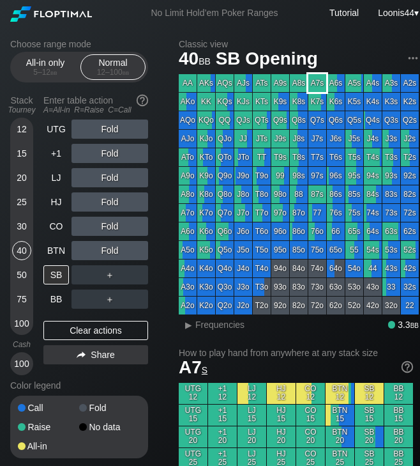
click at [314, 81] on div "A7s" at bounding box center [317, 83] width 18 height 18
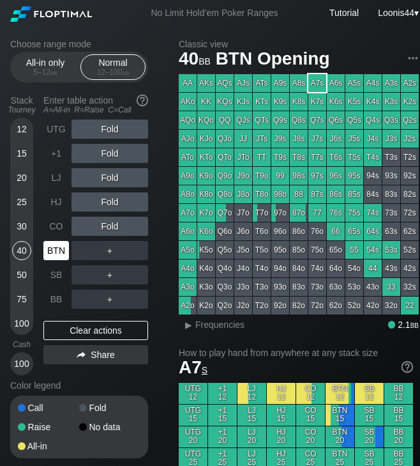
click at [61, 257] on div "BTN" at bounding box center [56, 250] width 26 height 19
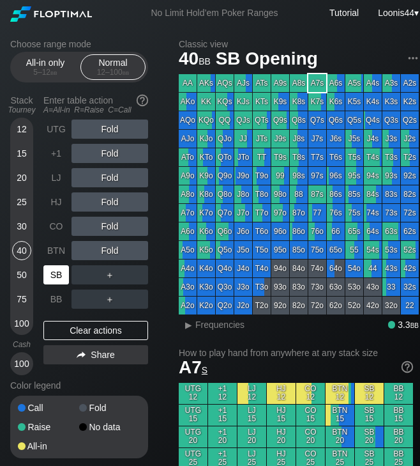
click at [59, 268] on div "SB" at bounding box center [56, 274] width 26 height 19
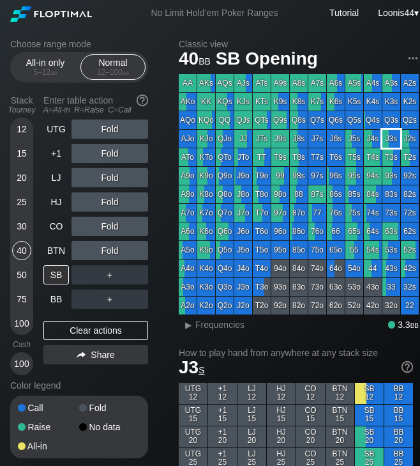
click at [391, 143] on div "J3s" at bounding box center [392, 139] width 18 height 18
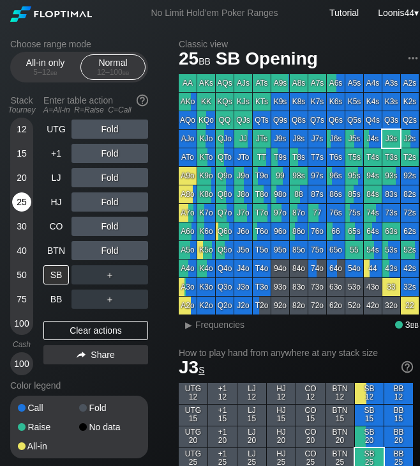
click at [24, 203] on div "25" at bounding box center [21, 201] width 19 height 19
click at [26, 271] on div "50" at bounding box center [21, 274] width 19 height 19
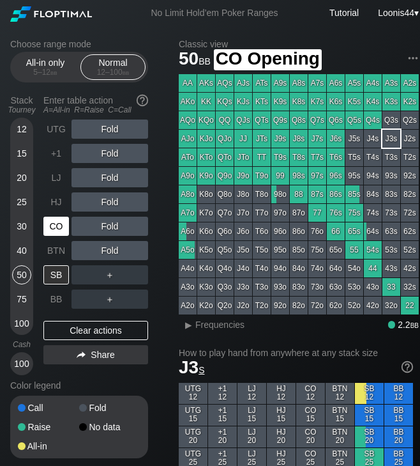
click at [57, 225] on div "CO" at bounding box center [56, 225] width 26 height 19
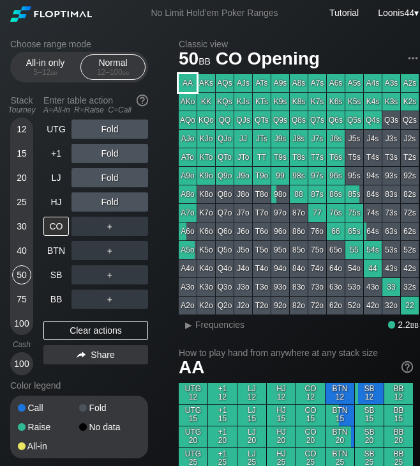
click at [185, 84] on div "AA" at bounding box center [188, 83] width 18 height 18
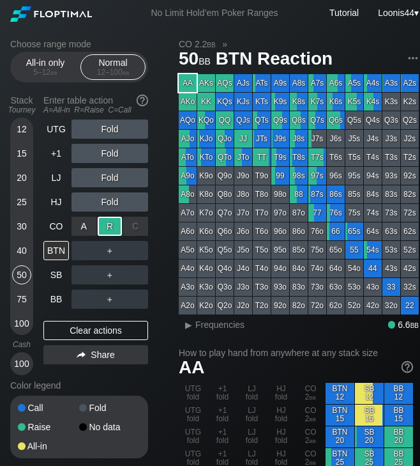
click at [116, 231] on div "R ✕" at bounding box center [110, 225] width 25 height 19
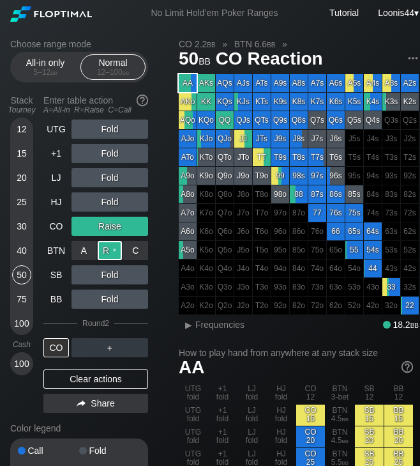
click at [109, 253] on div "R ✕" at bounding box center [110, 250] width 25 height 19
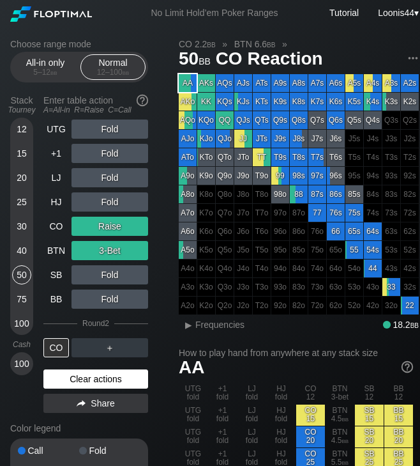
click at [100, 383] on div "Clear actions" at bounding box center [95, 378] width 105 height 19
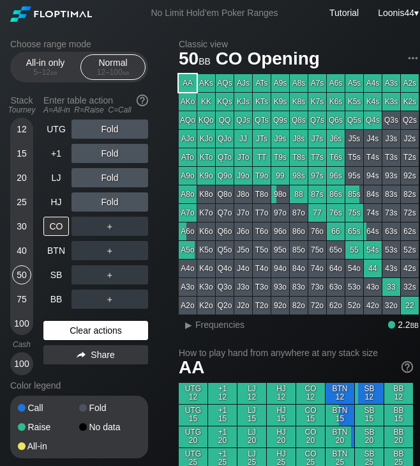
click at [84, 324] on div "Clear actions" at bounding box center [95, 330] width 105 height 19
click at [98, 331] on div "Clear actions" at bounding box center [95, 330] width 105 height 19
click at [82, 330] on div "Clear actions" at bounding box center [95, 330] width 105 height 19
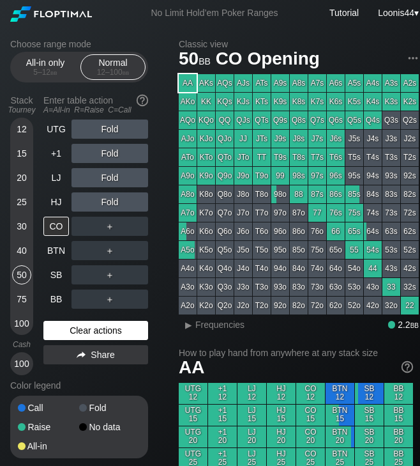
click at [82, 330] on div "Clear actions" at bounding box center [95, 330] width 105 height 19
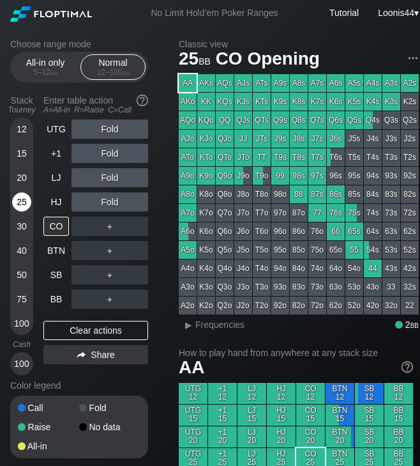
click at [20, 203] on div "25" at bounding box center [21, 201] width 19 height 19
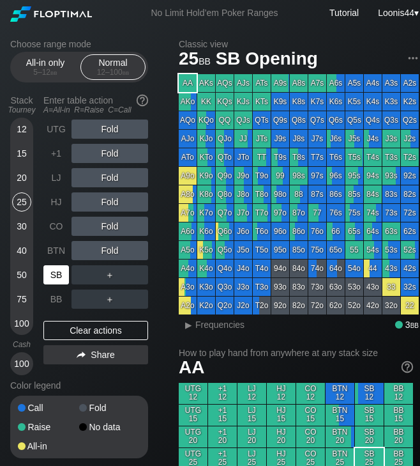
click at [50, 275] on div "SB" at bounding box center [56, 274] width 26 height 19
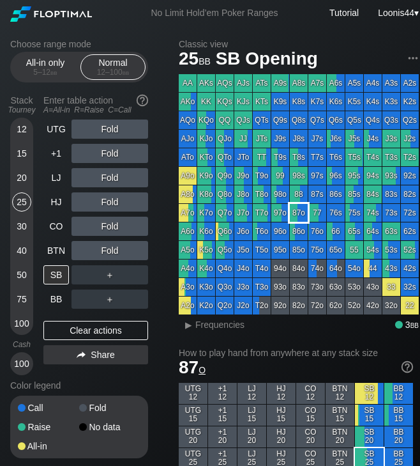
click at [296, 215] on div "87o" at bounding box center [299, 213] width 18 height 18
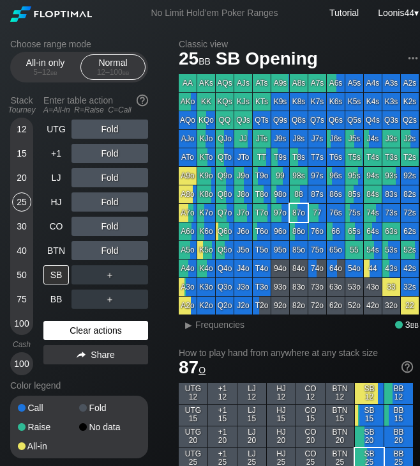
click at [72, 335] on div "Clear actions" at bounding box center [95, 330] width 105 height 19
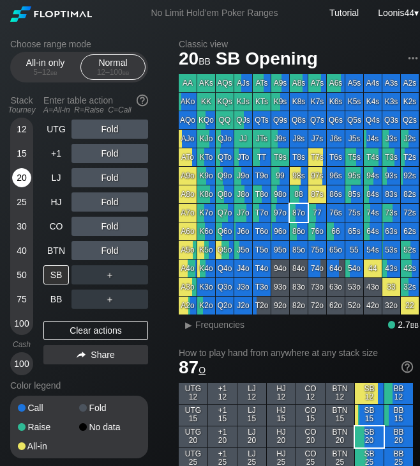
click at [20, 175] on div "20" at bounding box center [21, 177] width 19 height 19
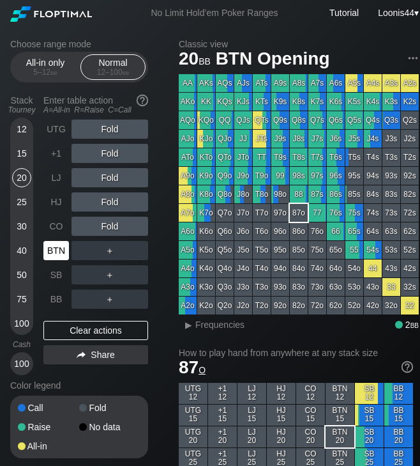
click at [57, 252] on div "BTN" at bounding box center [56, 250] width 26 height 19
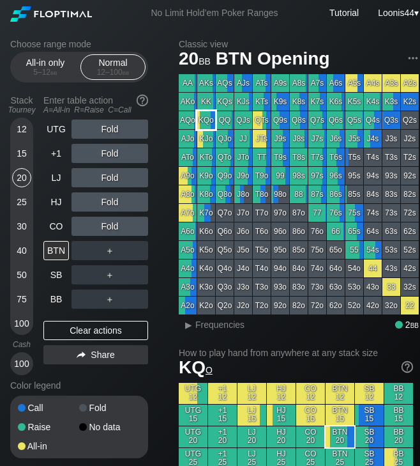
click at [206, 123] on div "KQo" at bounding box center [206, 120] width 18 height 18
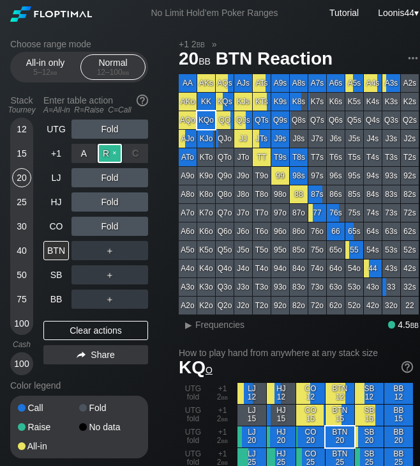
click at [107, 155] on div "R ✕" at bounding box center [110, 153] width 25 height 19
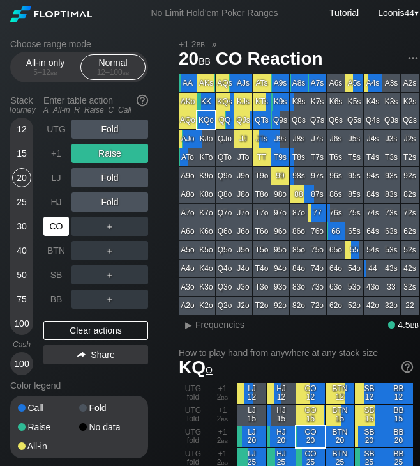
click at [52, 225] on div "CO" at bounding box center [56, 225] width 26 height 19
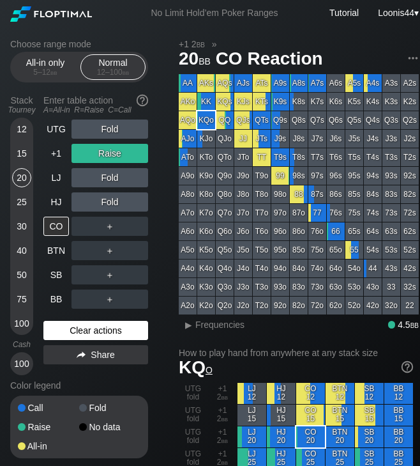
click at [114, 337] on div "Clear actions" at bounding box center [95, 330] width 105 height 19
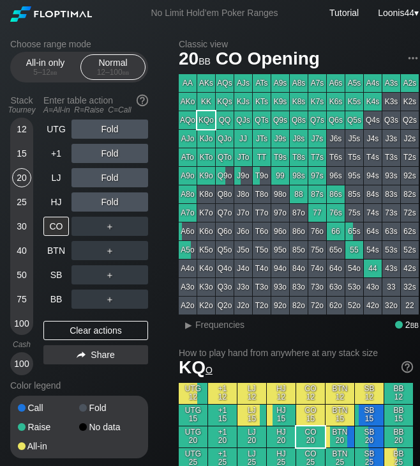
click at [22, 298] on div "75" at bounding box center [21, 298] width 19 height 19
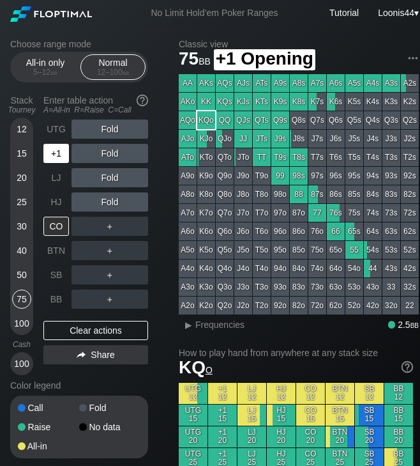
click at [66, 154] on div "+1" at bounding box center [56, 153] width 26 height 19
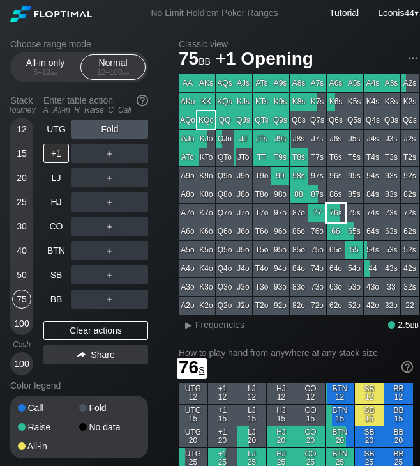
click at [332, 215] on div "76s" at bounding box center [336, 213] width 18 height 18
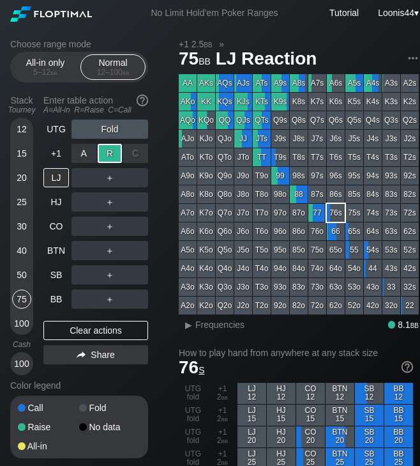
click at [105, 151] on div "R ✕" at bounding box center [110, 153] width 25 height 19
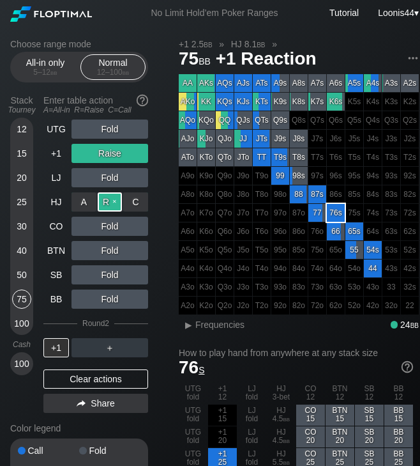
click at [110, 201] on div "R ✕" at bounding box center [110, 201] width 25 height 19
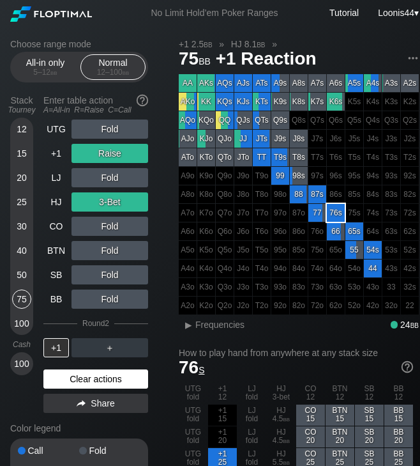
click at [95, 380] on div "Clear actions" at bounding box center [95, 378] width 105 height 19
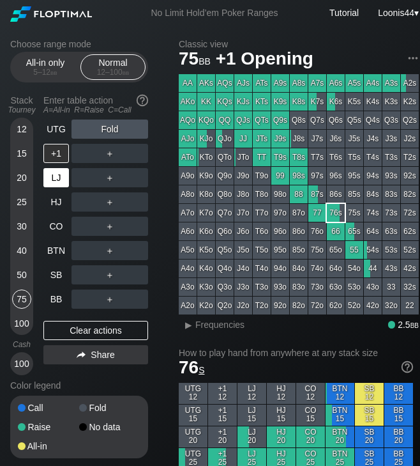
click at [54, 181] on div "LJ" at bounding box center [56, 177] width 26 height 19
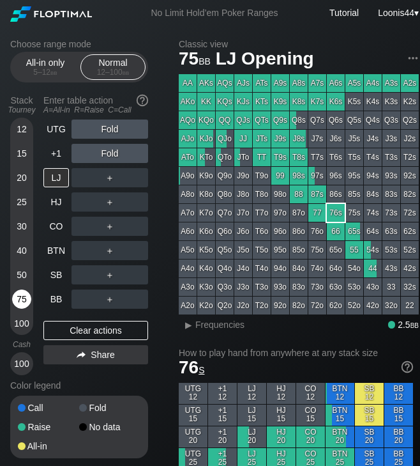
click at [23, 292] on div "75" at bounding box center [21, 298] width 19 height 19
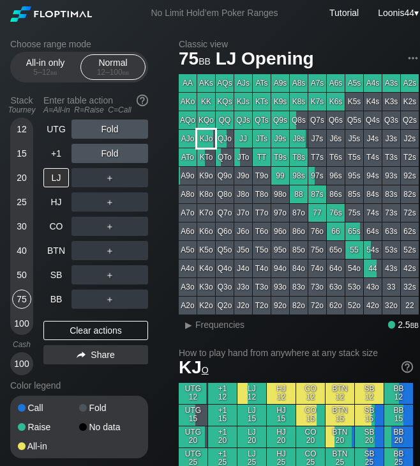
click at [213, 142] on div "KJo" at bounding box center [206, 139] width 18 height 18
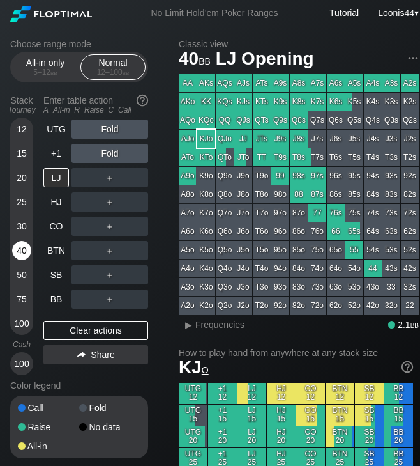
click at [21, 245] on div "40" at bounding box center [21, 250] width 19 height 19
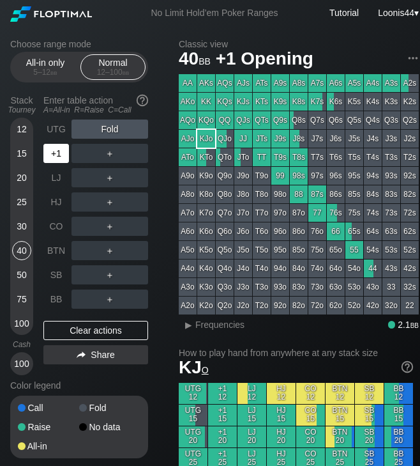
click at [57, 153] on div "+1" at bounding box center [56, 153] width 26 height 19
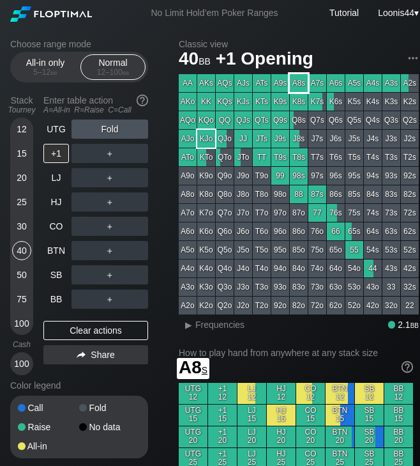
click at [298, 80] on div "A8s" at bounding box center [299, 83] width 18 height 18
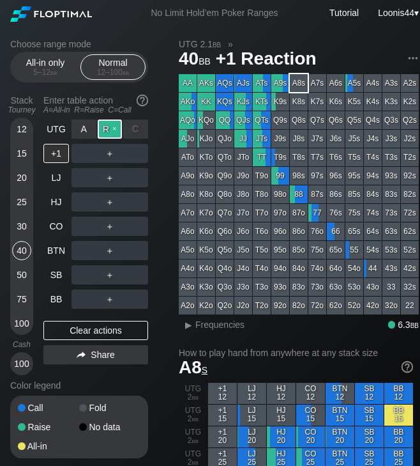
click at [106, 125] on div "R ✕" at bounding box center [110, 128] width 25 height 19
click at [168, 202] on div "Choose range mode All-in only 5 – 12 bb Normal 12 – 100 bb Stack Tourney Enter …" at bounding box center [89, 257] width 158 height 436
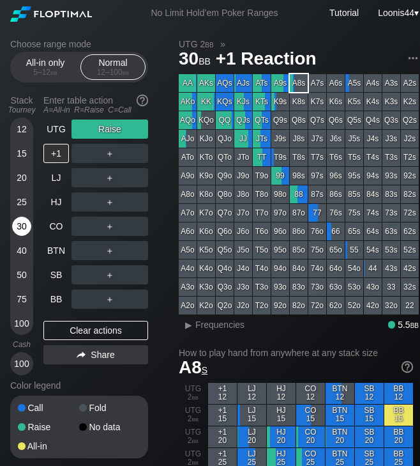
click at [20, 234] on div "30" at bounding box center [21, 225] width 19 height 19
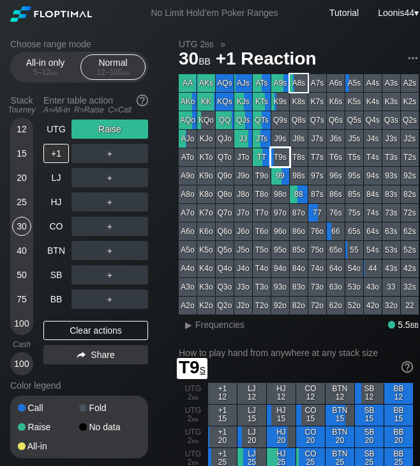
click at [276, 160] on div "T9s" at bounding box center [280, 157] width 18 height 18
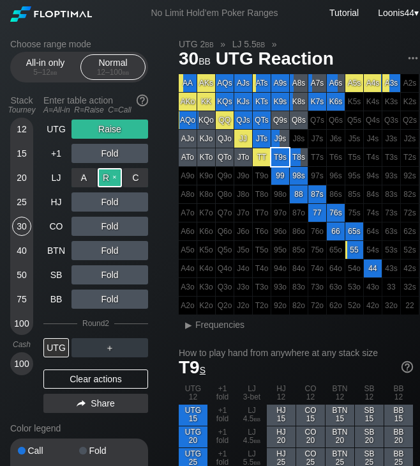
click at [115, 178] on div "R ✕" at bounding box center [110, 177] width 25 height 19
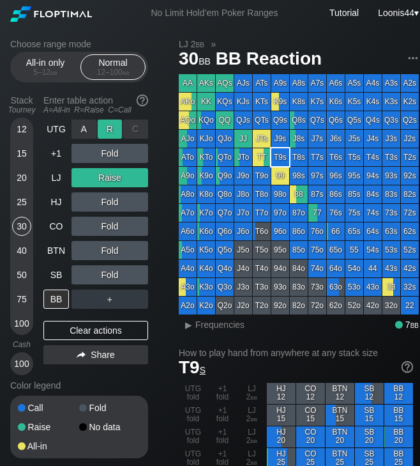
click at [112, 123] on div "R ✕" at bounding box center [110, 128] width 25 height 19
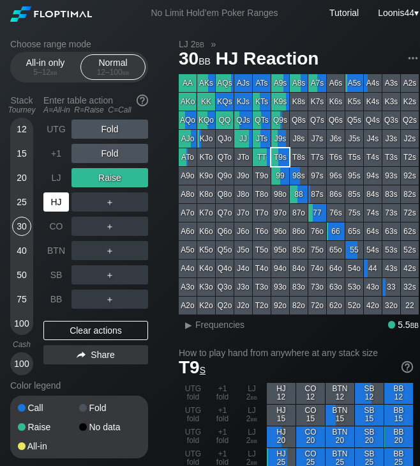
click at [63, 201] on div "HJ" at bounding box center [56, 201] width 26 height 19
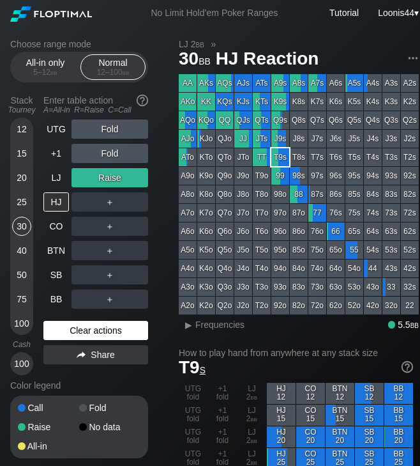
click at [112, 338] on div "Clear actions" at bounding box center [95, 330] width 105 height 19
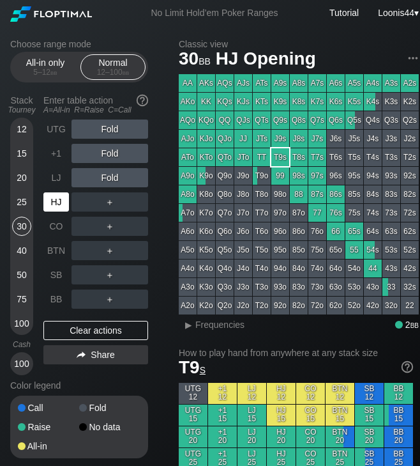
click at [57, 200] on div "HJ" at bounding box center [56, 201] width 26 height 19
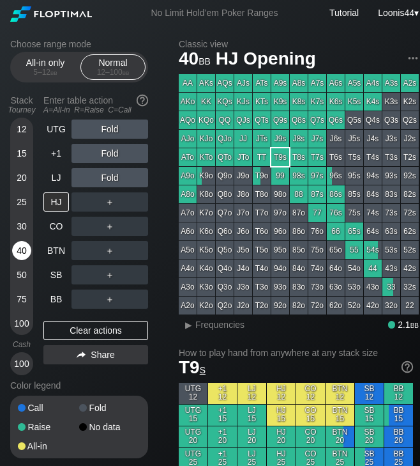
click at [27, 253] on div "40" at bounding box center [21, 250] width 19 height 19
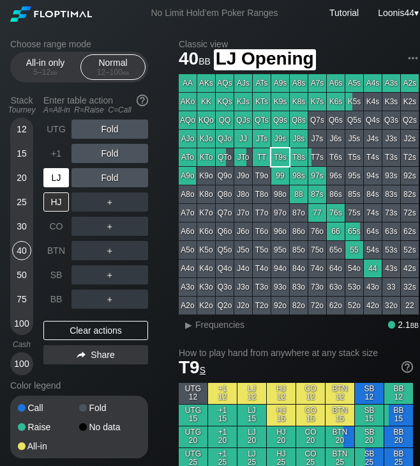
click at [60, 182] on div "LJ" at bounding box center [56, 177] width 26 height 19
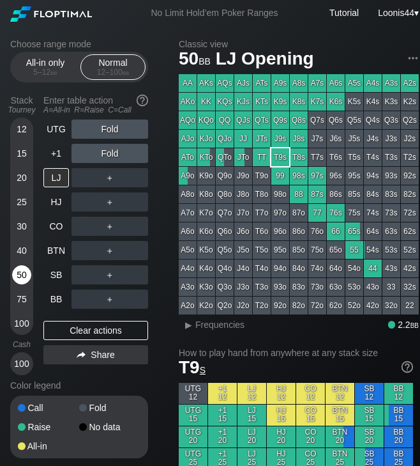
click at [25, 271] on div "50" at bounding box center [21, 274] width 19 height 19
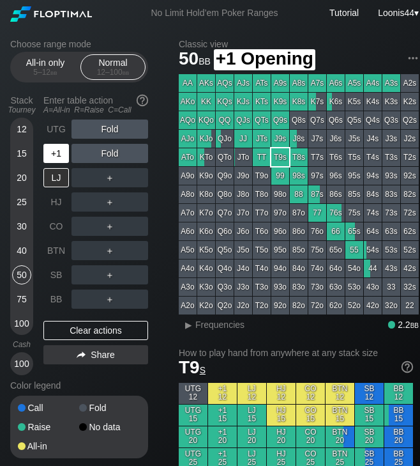
click at [59, 146] on div "+1" at bounding box center [56, 153] width 26 height 19
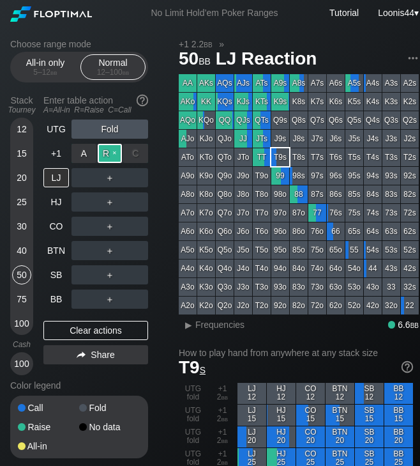
click at [110, 157] on div "R ✕" at bounding box center [110, 153] width 25 height 19
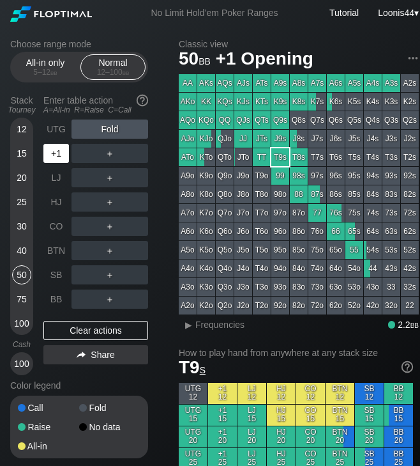
click at [60, 155] on div "+1" at bounding box center [56, 153] width 26 height 19
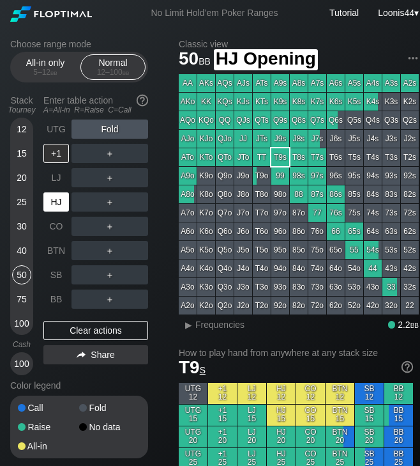
click at [56, 199] on div "HJ" at bounding box center [56, 201] width 26 height 19
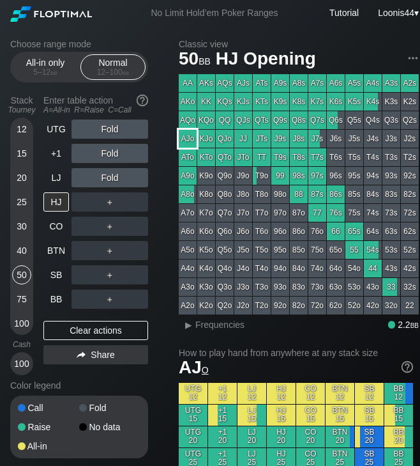
click at [186, 141] on div "AJo" at bounding box center [188, 139] width 18 height 18
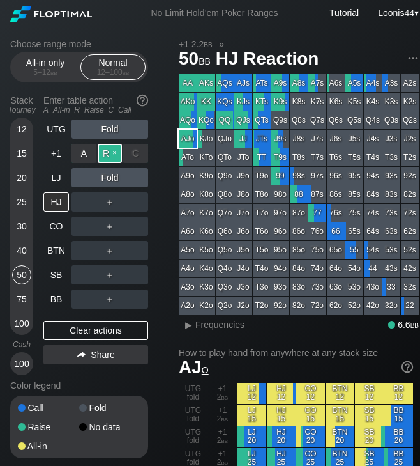
click at [109, 155] on div "R ✕" at bounding box center [110, 153] width 25 height 19
click at [161, 197] on div "Choose range mode All-in only 5 – 12 bb Normal 12 – 100 bb Stack Tourney Enter …" at bounding box center [89, 257] width 158 height 436
click at [57, 276] on div "SB" at bounding box center [56, 274] width 26 height 19
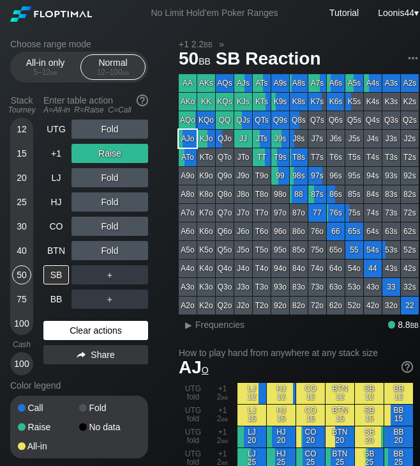
click at [112, 328] on div "Clear actions" at bounding box center [95, 330] width 105 height 19
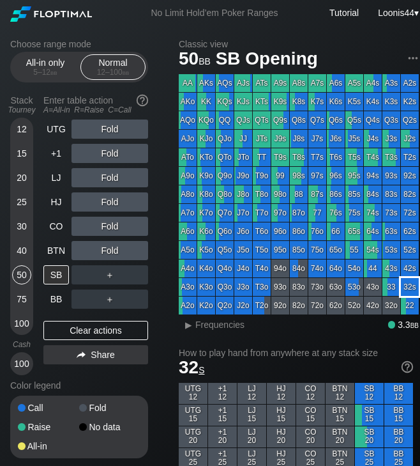
click at [413, 287] on div "32s" at bounding box center [410, 287] width 18 height 18
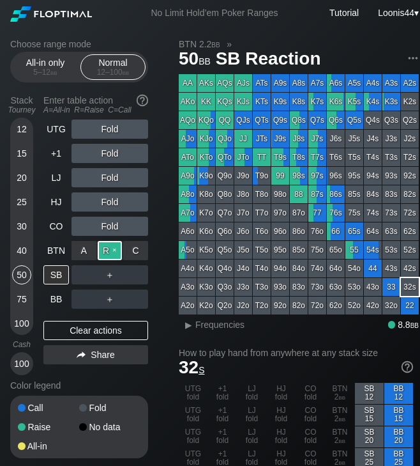
drag, startPoint x: 112, startPoint y: 259, endPoint x: 118, endPoint y: 249, distance: 11.4
click at [118, 249] on div "R ✕" at bounding box center [110, 250] width 25 height 19
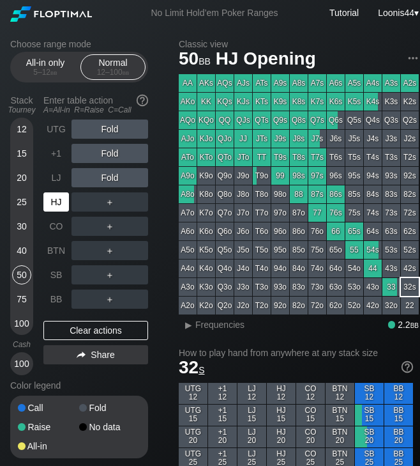
click at [56, 205] on div "HJ" at bounding box center [56, 201] width 26 height 19
click at [26, 298] on div "75" at bounding box center [21, 298] width 19 height 19
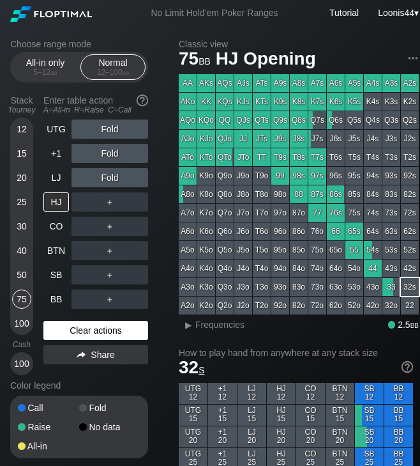
click at [93, 327] on div "Clear actions" at bounding box center [95, 330] width 105 height 19
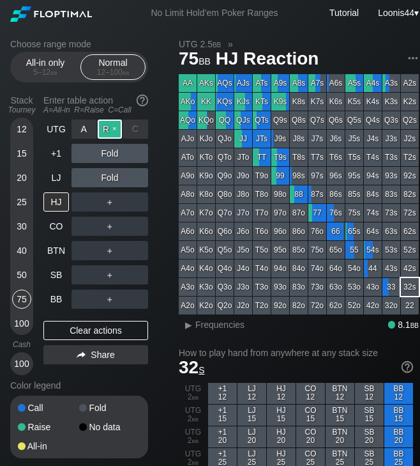
click at [110, 130] on div "R ✕" at bounding box center [110, 128] width 25 height 19
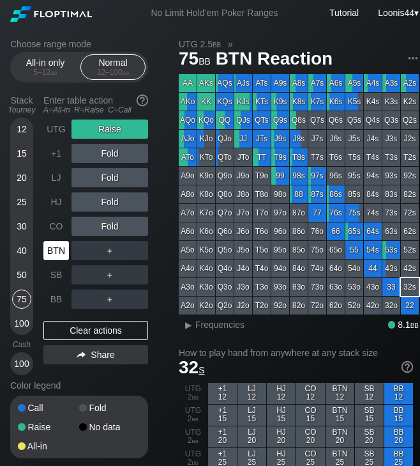
click at [56, 261] on div "BTN" at bounding box center [57, 250] width 28 height 24
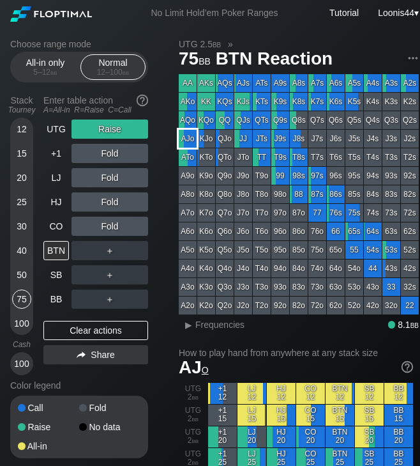
click at [186, 137] on div "AJo" at bounding box center [188, 139] width 18 height 18
click at [163, 159] on div "Choose range mode All-in only 5 – 12 bb Normal 12 – 100 bb Stack Tourney Enter …" at bounding box center [89, 257] width 158 height 436
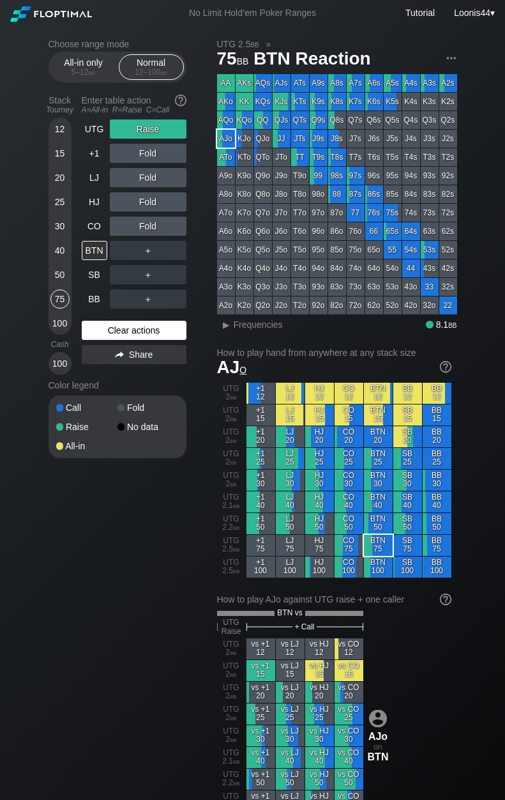
click at [125, 323] on div "Clear actions" at bounding box center [134, 330] width 105 height 19
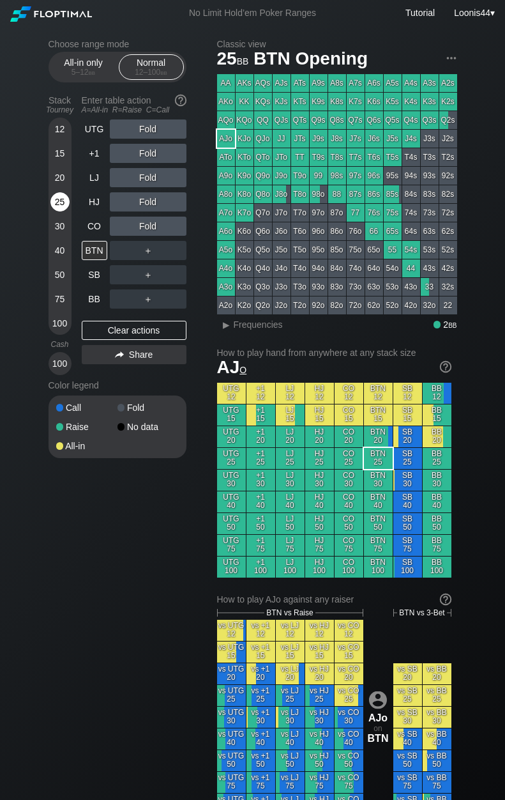
click at [59, 202] on div "25" at bounding box center [59, 201] width 19 height 19
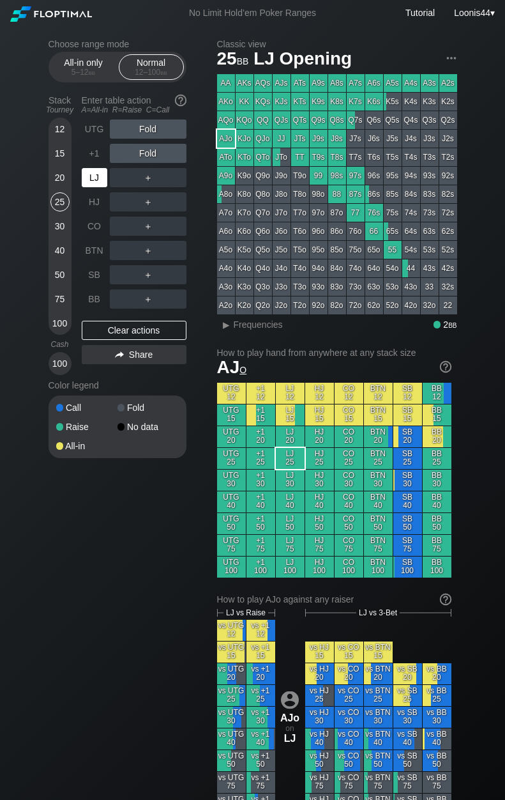
click at [97, 182] on div "LJ" at bounding box center [95, 177] width 26 height 19
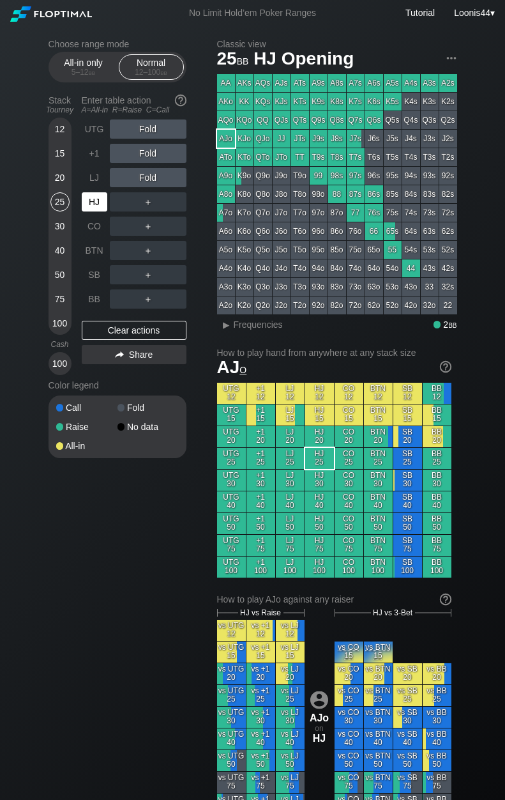
click at [91, 202] on div "HJ" at bounding box center [95, 201] width 26 height 19
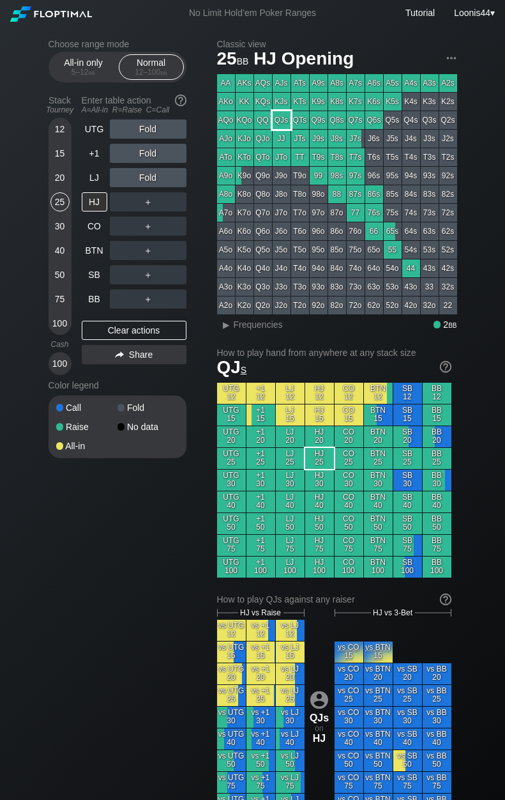
click at [280, 123] on div "QJs" at bounding box center [282, 120] width 18 height 18
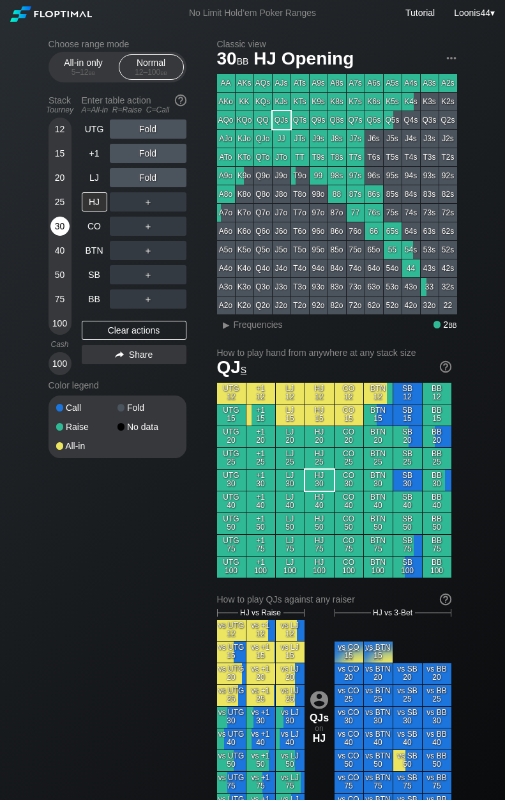
click at [61, 227] on div "30" at bounding box center [59, 225] width 19 height 19
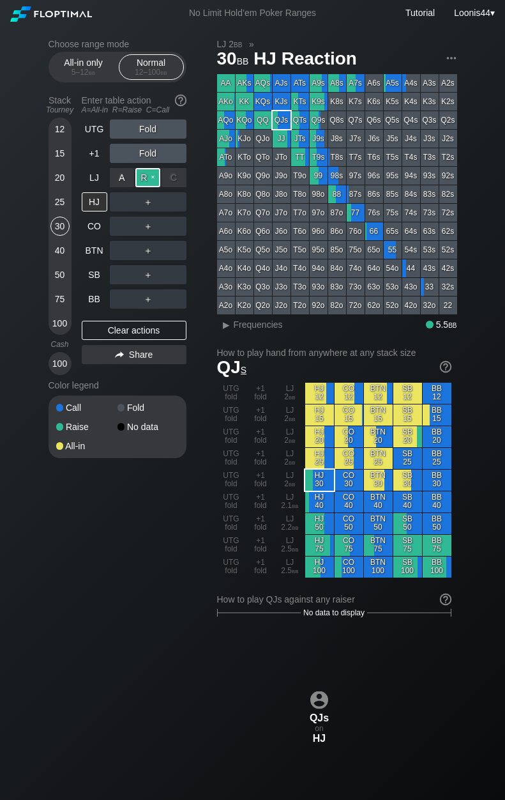
click at [149, 176] on div "R ✕" at bounding box center [147, 177] width 25 height 19
click at [95, 175] on div "LJ" at bounding box center [95, 177] width 26 height 19
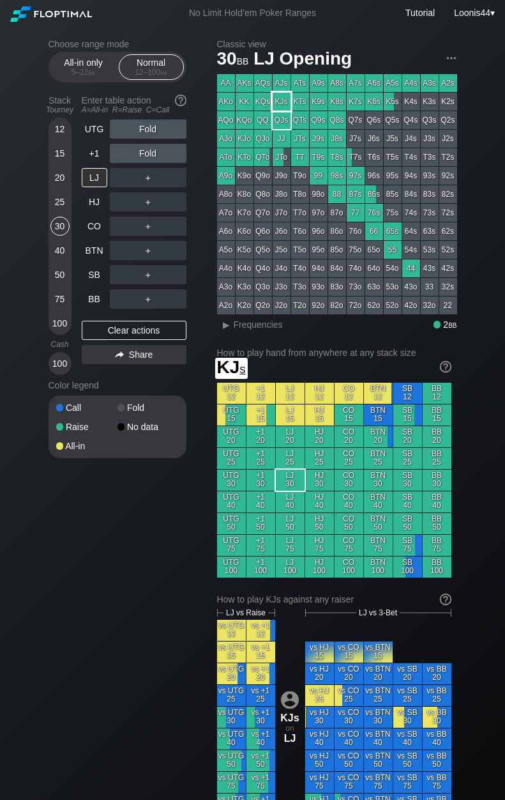
click at [285, 98] on div "KJs" at bounding box center [282, 102] width 18 height 18
click at [208, 178] on div "Choose range mode All-in only 5 – 12 bb Normal 12 – 100 bb Stack Tourney Enter …" at bounding box center [252, 743] width 429 height 1434
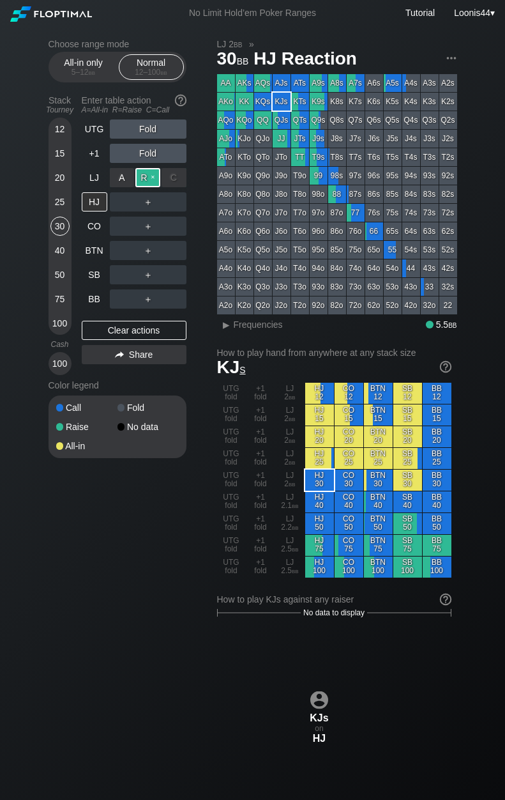
click at [147, 179] on div "R ✕" at bounding box center [147, 177] width 25 height 19
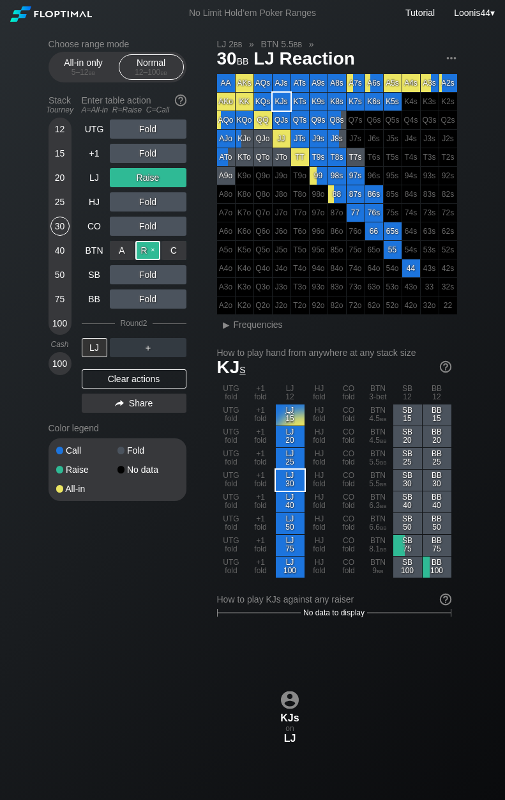
click at [140, 251] on div "R ✕" at bounding box center [147, 250] width 25 height 19
click at [139, 379] on div "Clear actions" at bounding box center [134, 378] width 105 height 19
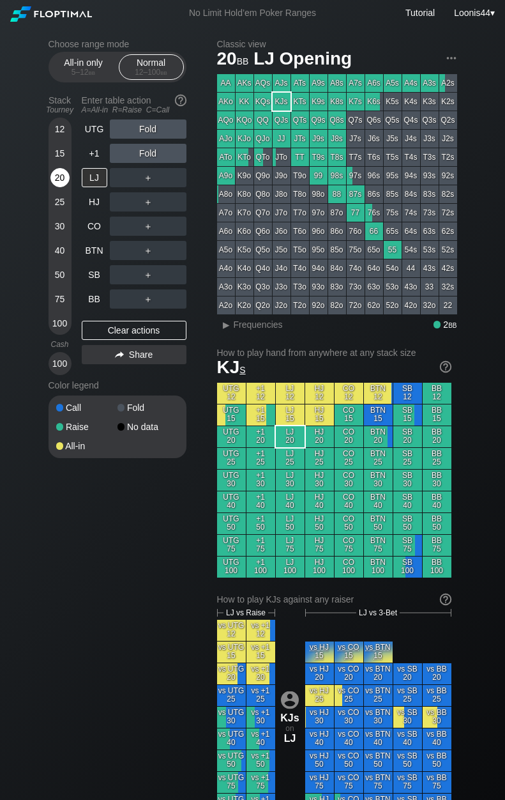
click at [61, 172] on div "20" at bounding box center [59, 177] width 19 height 19
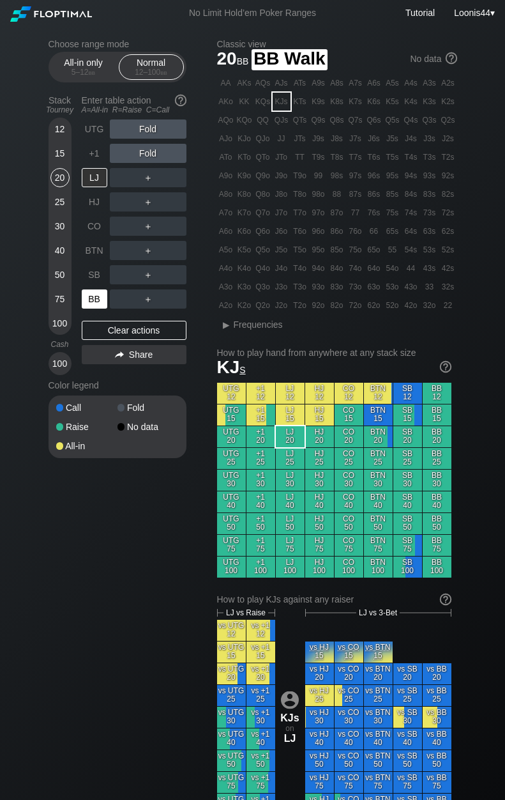
click at [95, 297] on div "BB" at bounding box center [95, 298] width 26 height 19
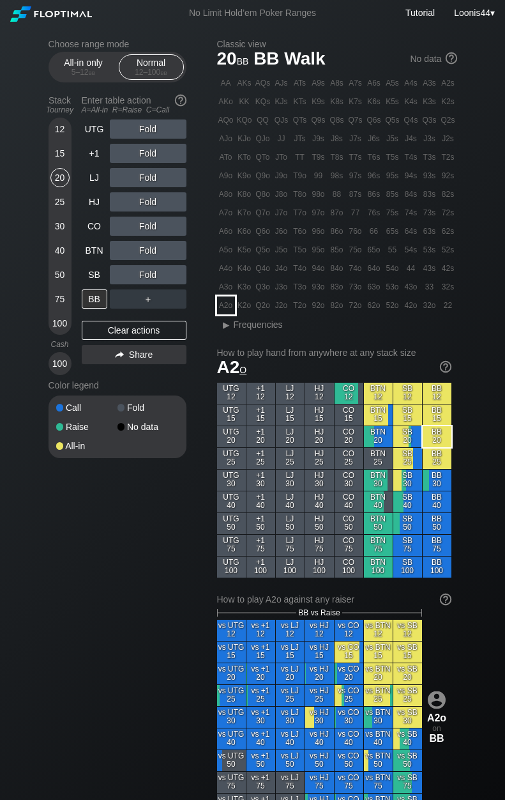
click at [225, 306] on div "A2o" at bounding box center [226, 305] width 18 height 18
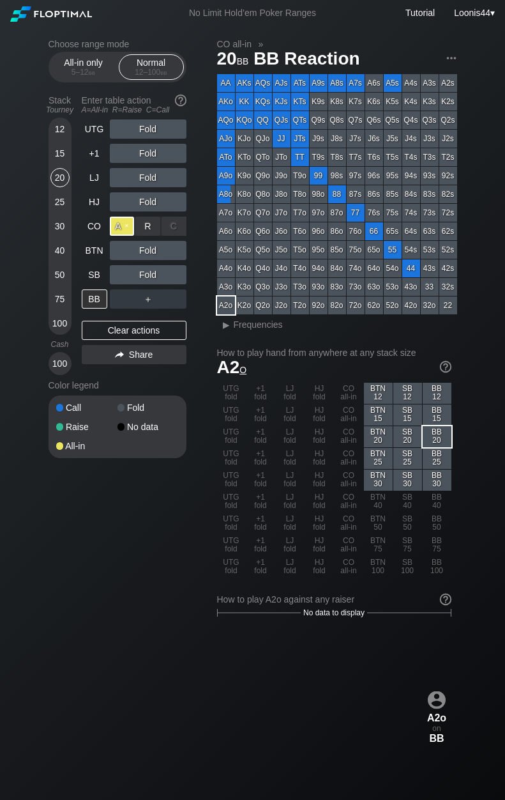
click at [129, 224] on div "A ✕" at bounding box center [122, 225] width 25 height 19
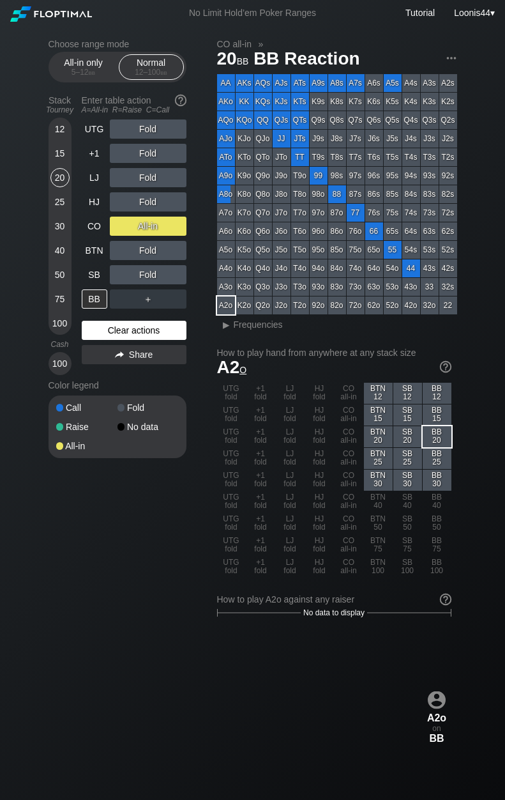
click at [114, 331] on div "Clear actions" at bounding box center [134, 330] width 105 height 19
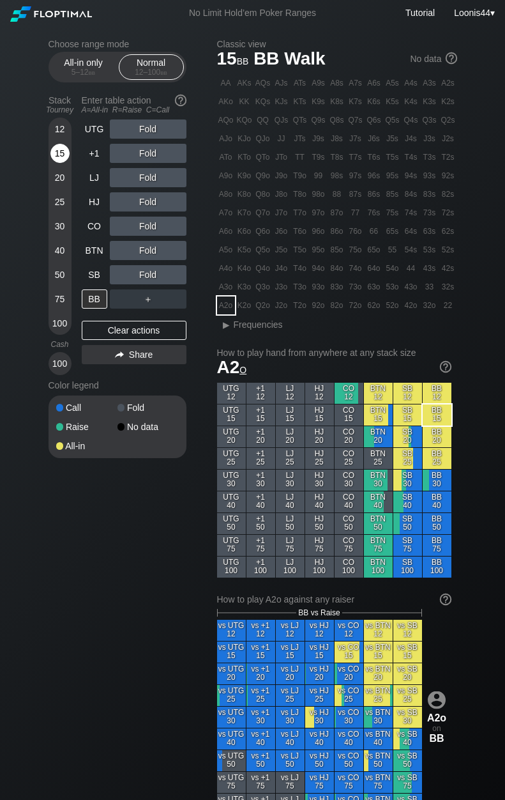
click at [63, 153] on div "15" at bounding box center [59, 153] width 19 height 19
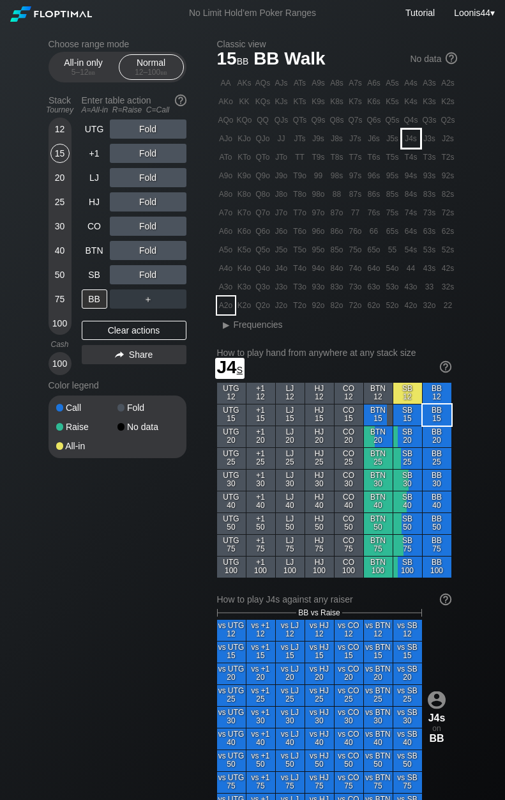
click at [407, 140] on div "J4s" at bounding box center [411, 139] width 18 height 18
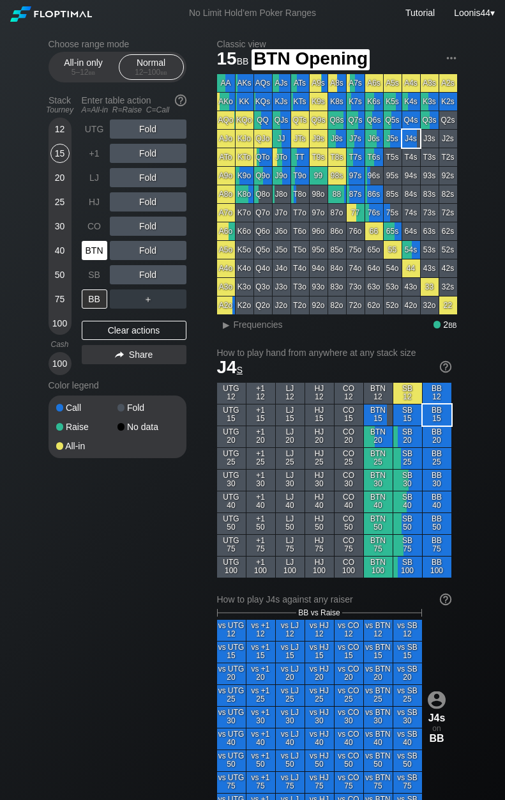
click at [103, 252] on div "BTN" at bounding box center [95, 250] width 26 height 19
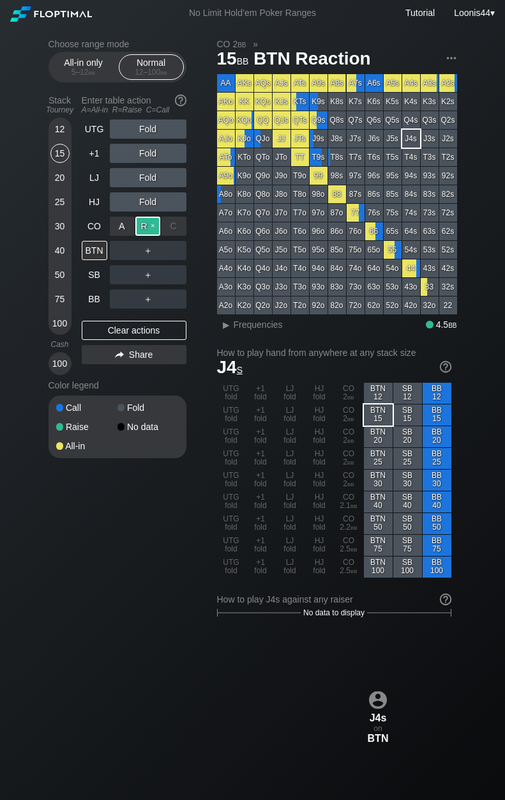
click at [143, 228] on div "R ✕" at bounding box center [147, 225] width 25 height 19
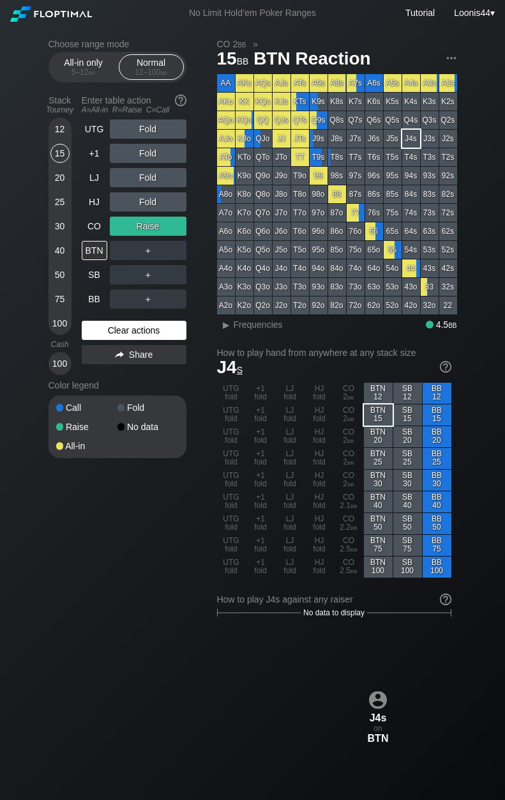
click at [149, 331] on div "Clear actions" at bounding box center [134, 330] width 105 height 19
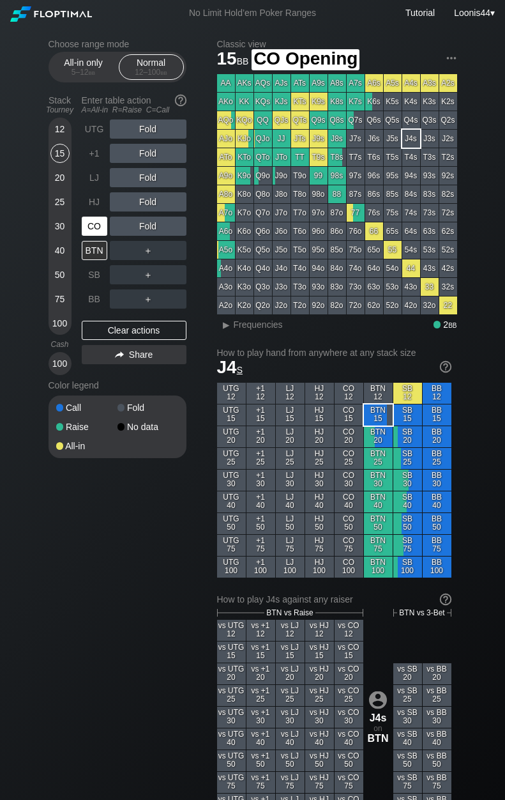
click at [103, 230] on div "CO" at bounding box center [95, 225] width 26 height 19
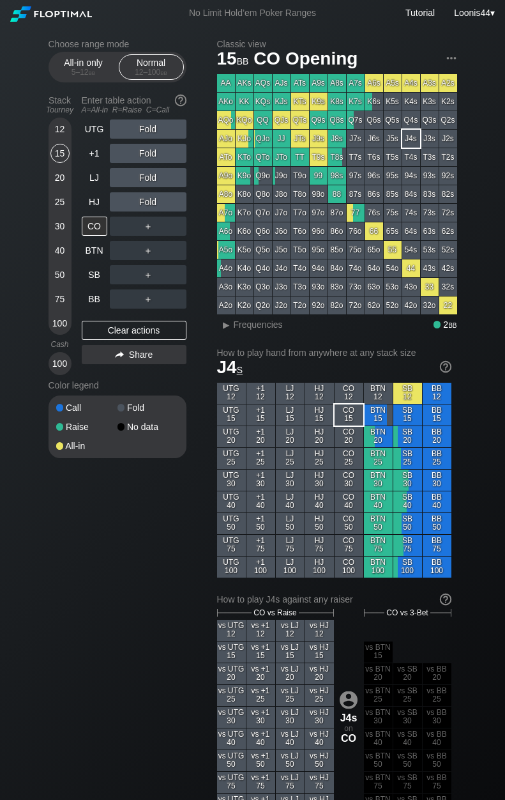
click at [58, 247] on div "40" at bounding box center [59, 250] width 19 height 19
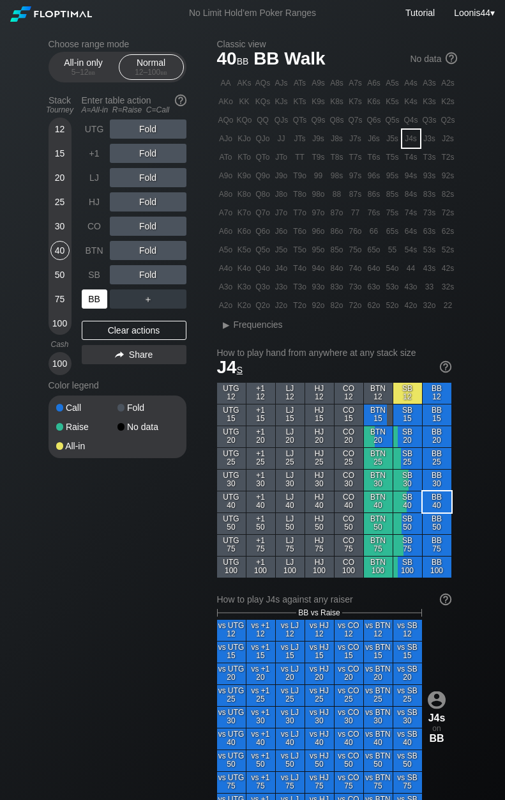
click at [96, 296] on div "BB" at bounding box center [95, 298] width 26 height 19
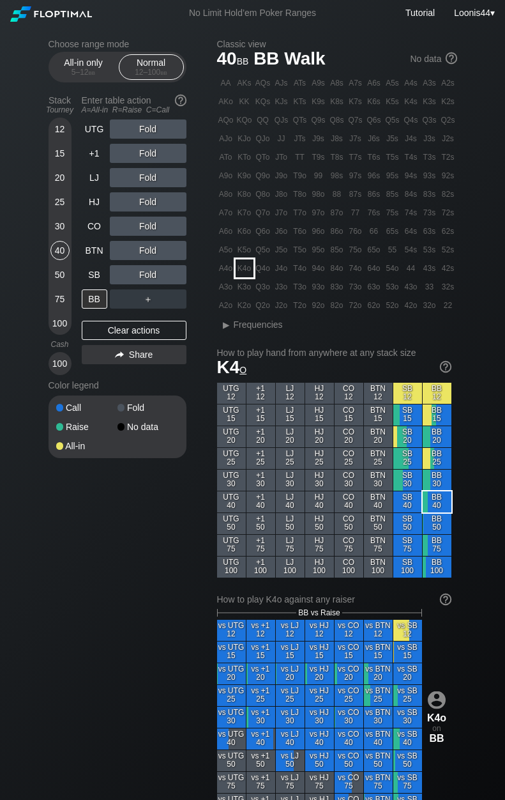
click at [247, 271] on div "K4o" at bounding box center [245, 268] width 18 height 18
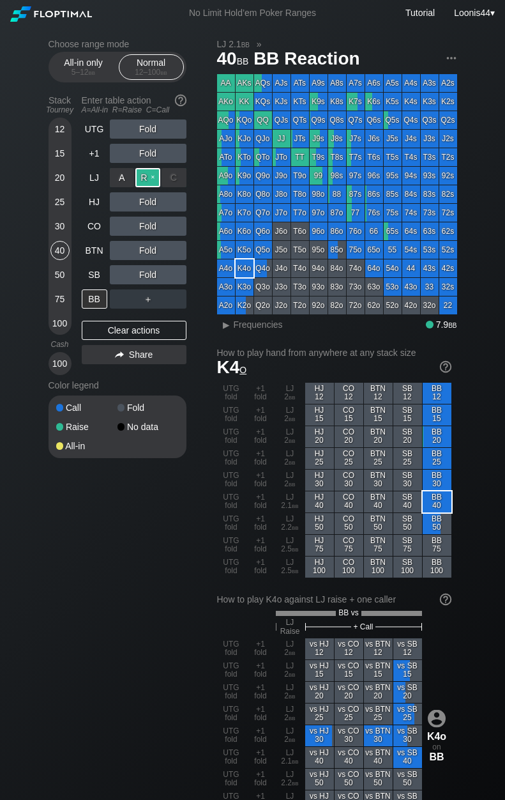
click at [145, 176] on div "R ✕" at bounding box center [147, 177] width 25 height 19
click at [201, 219] on div "Choose range mode All-in only 5 – 12 bb Normal 12 – 100 bb Stack Tourney Enter …" at bounding box center [128, 257] width 158 height 436
click at [143, 194] on div "R ✕" at bounding box center [147, 201] width 25 height 19
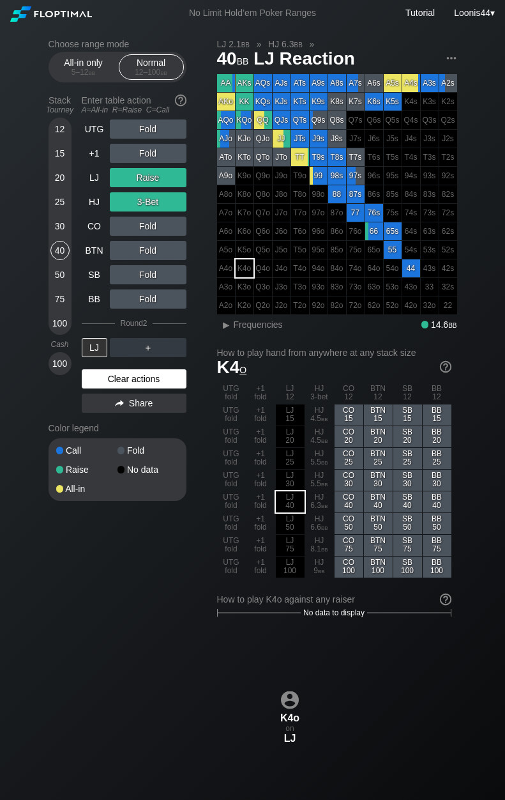
click at [150, 381] on div "Clear actions" at bounding box center [134, 378] width 105 height 19
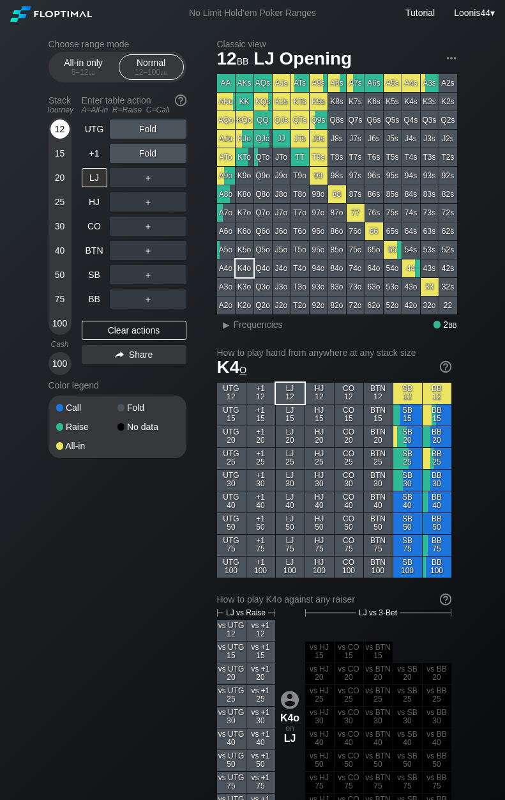
click at [57, 128] on div "12" at bounding box center [59, 128] width 19 height 19
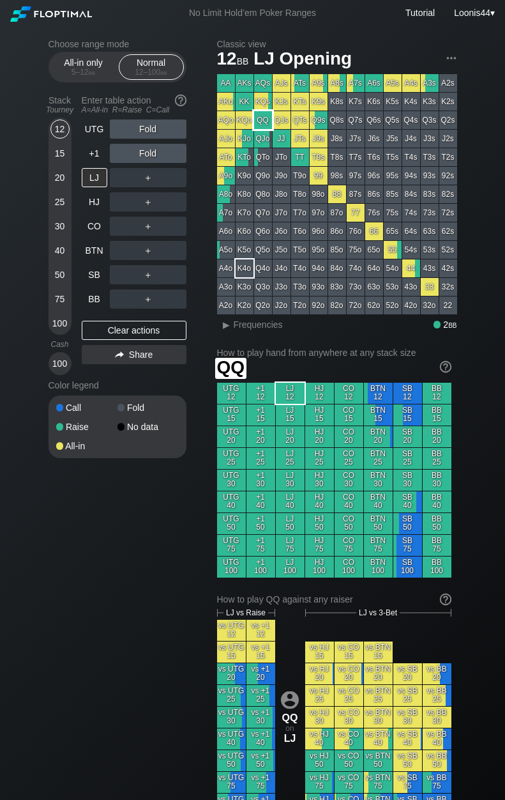
click at [265, 119] on div "QQ" at bounding box center [263, 120] width 18 height 18
click at [58, 250] on div "40" at bounding box center [59, 250] width 19 height 19
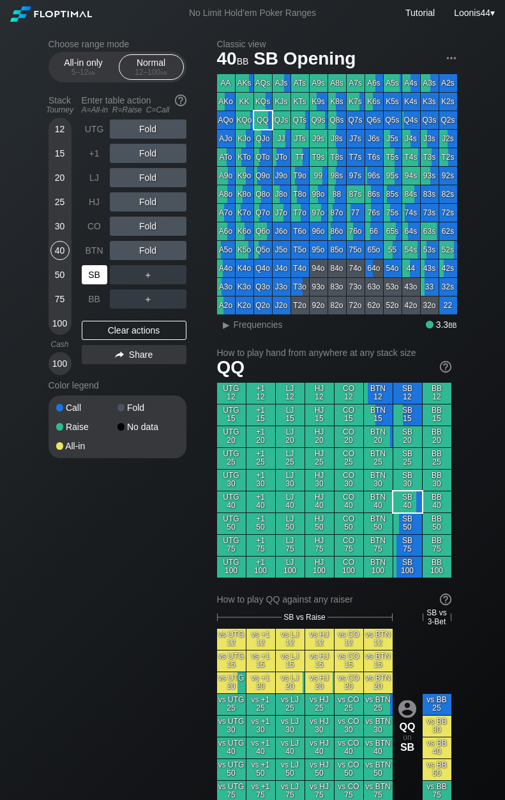
click at [95, 276] on div "SB" at bounding box center [95, 274] width 26 height 19
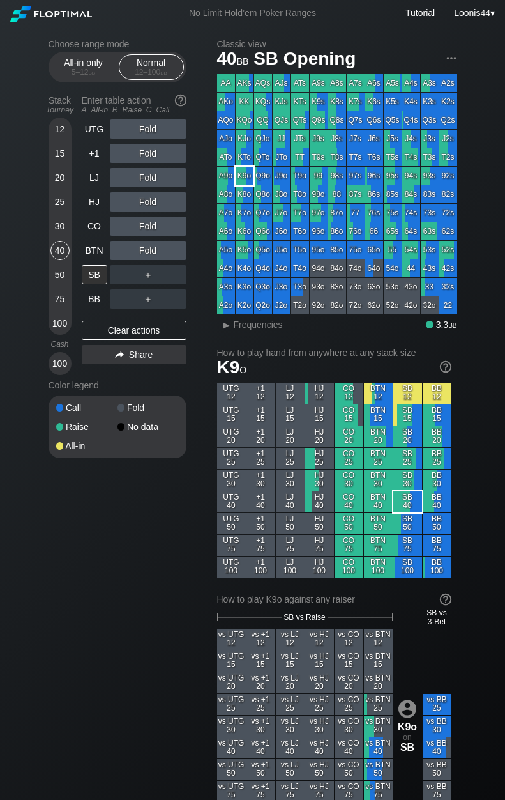
click at [252, 174] on div "K9o" at bounding box center [245, 176] width 18 height 18
click at [97, 230] on div "CO" at bounding box center [95, 225] width 26 height 19
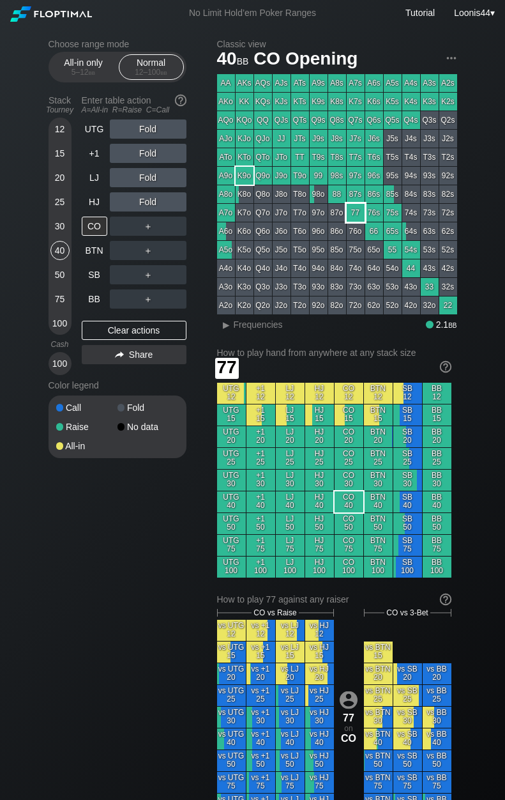
click at [351, 210] on div "77" at bounding box center [356, 213] width 18 height 18
click at [201, 244] on div "Choose range mode All-in only 5 – 12 bb Normal 12 – 100 bb Stack Tourney Enter …" at bounding box center [128, 257] width 158 height 436
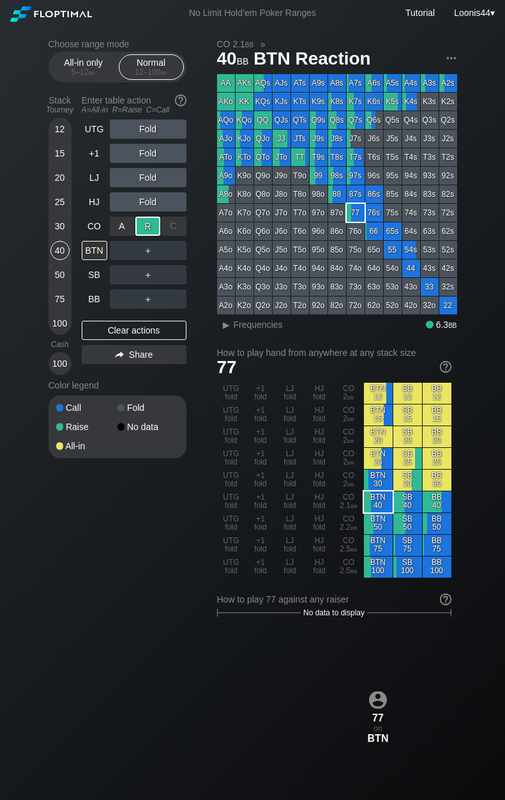
click at [142, 229] on div "R ✕" at bounding box center [147, 225] width 25 height 19
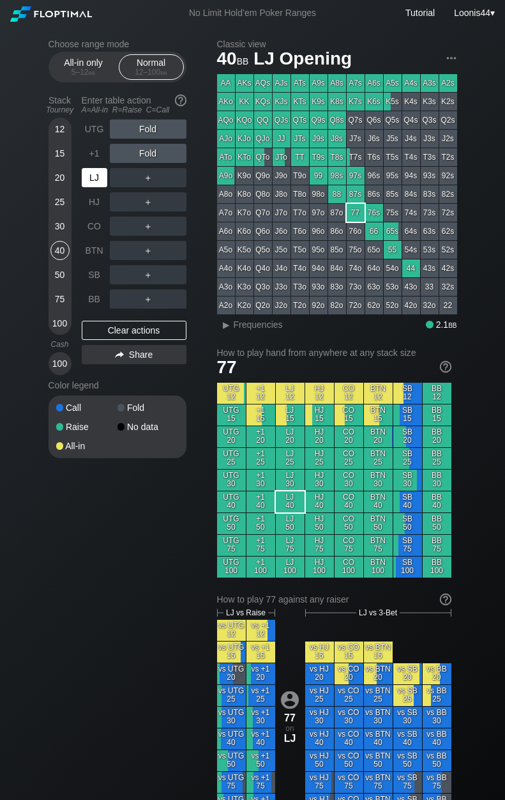
click at [96, 174] on div "LJ" at bounding box center [95, 177] width 26 height 19
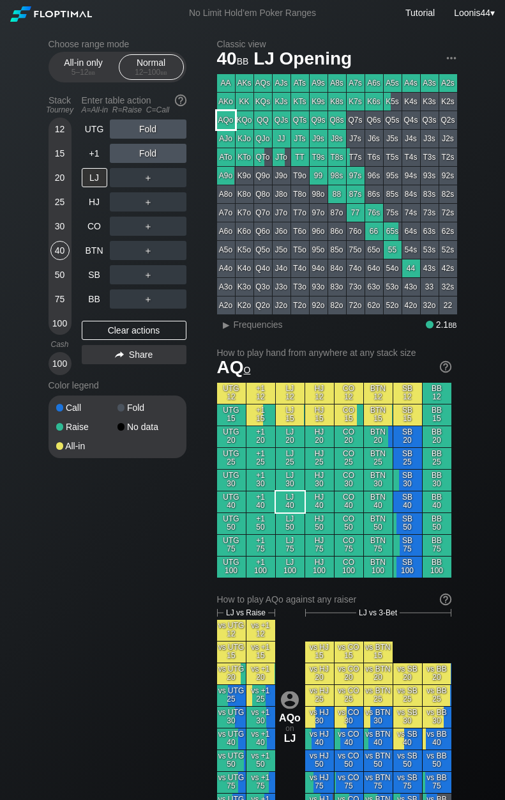
click at [227, 121] on div "AQo" at bounding box center [226, 120] width 18 height 18
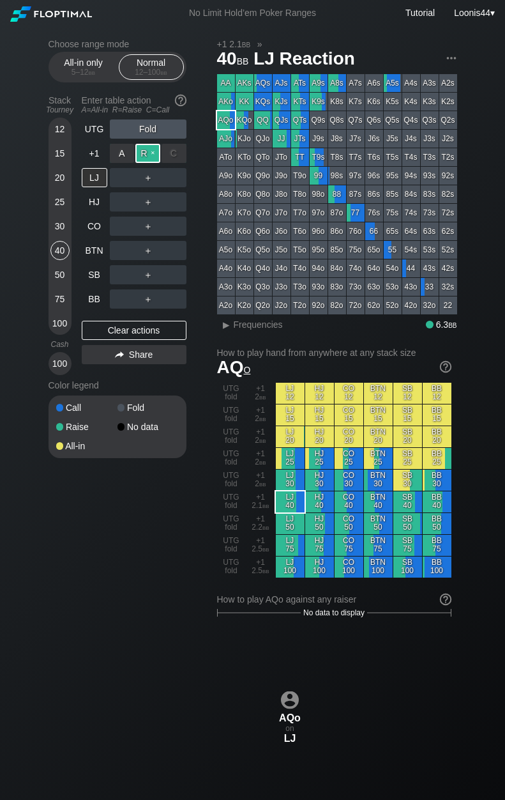
click at [144, 154] on div "R ✕" at bounding box center [147, 153] width 25 height 19
click at [204, 180] on div "Choose range mode All-in only 5 – 12 bb Normal 12 – 100 bb Stack Tourney Enter …" at bounding box center [128, 257] width 158 height 436
click at [155, 178] on div "R ✕" at bounding box center [147, 177] width 25 height 19
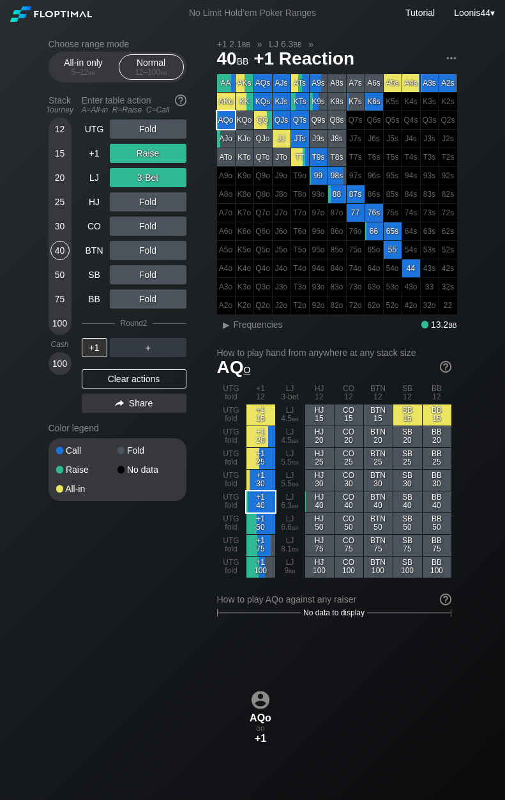
click at [208, 252] on div "Choose range mode All-in only 5 – 12 bb Normal 12 – 100 bb Stack Tourney Enter …" at bounding box center [252, 756] width 429 height 1460
click at [130, 375] on div "Clear actions" at bounding box center [134, 378] width 105 height 19
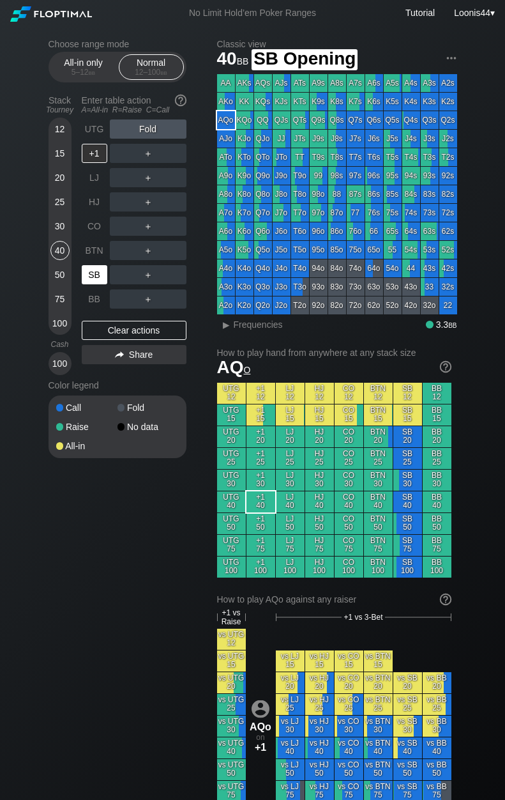
click at [99, 275] on div "SB" at bounding box center [95, 274] width 26 height 19
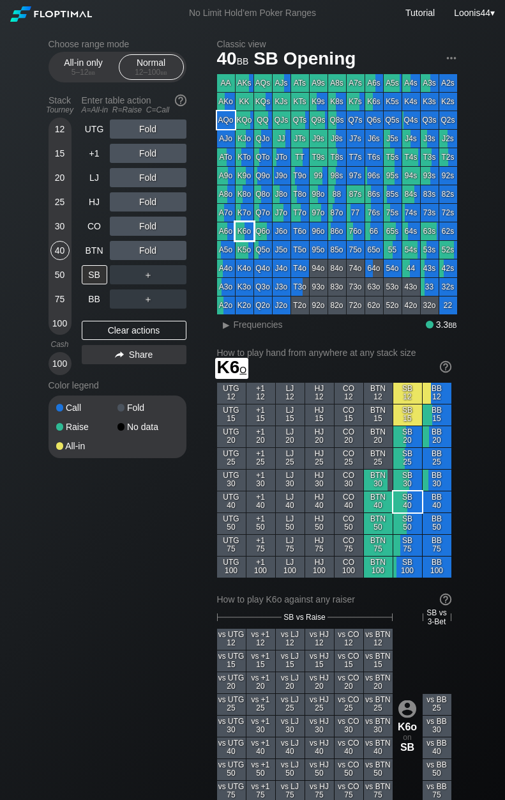
click at [248, 235] on div "K6o" at bounding box center [245, 231] width 18 height 18
click at [93, 300] on div "BB" at bounding box center [95, 298] width 26 height 19
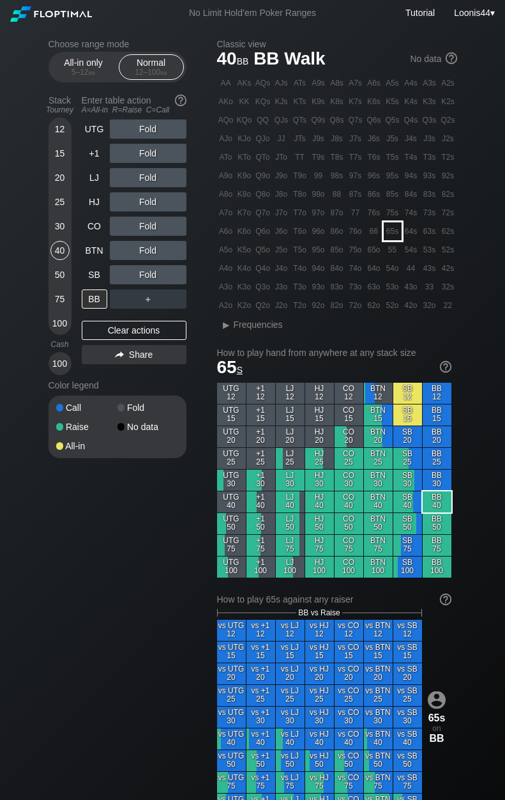
click at [392, 236] on div "65s" at bounding box center [393, 231] width 18 height 18
click at [87, 274] on div "SB" at bounding box center [95, 274] width 26 height 19
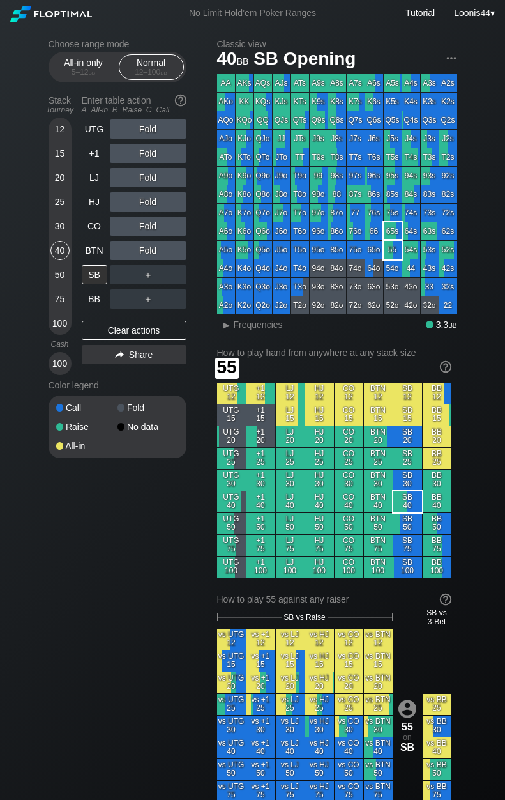
click at [393, 254] on div "55" at bounding box center [393, 250] width 18 height 18
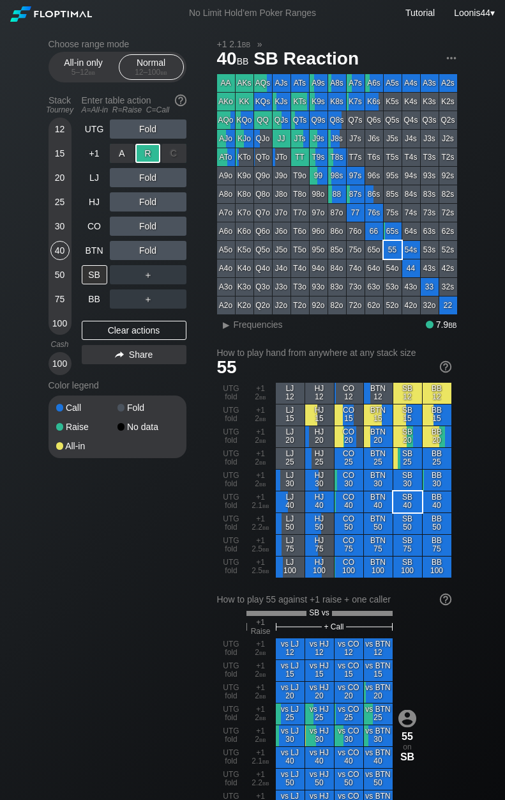
click at [146, 153] on div "R ✕" at bounding box center [147, 153] width 25 height 19
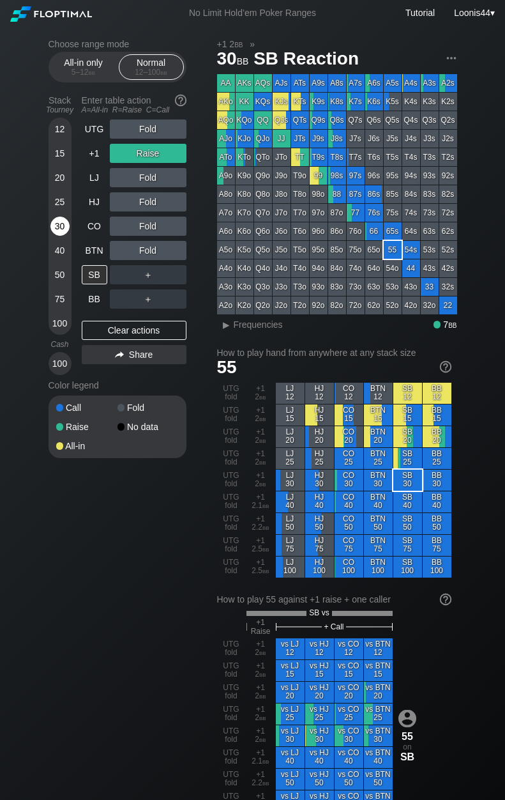
click at [63, 226] on div "30" at bounding box center [59, 225] width 19 height 19
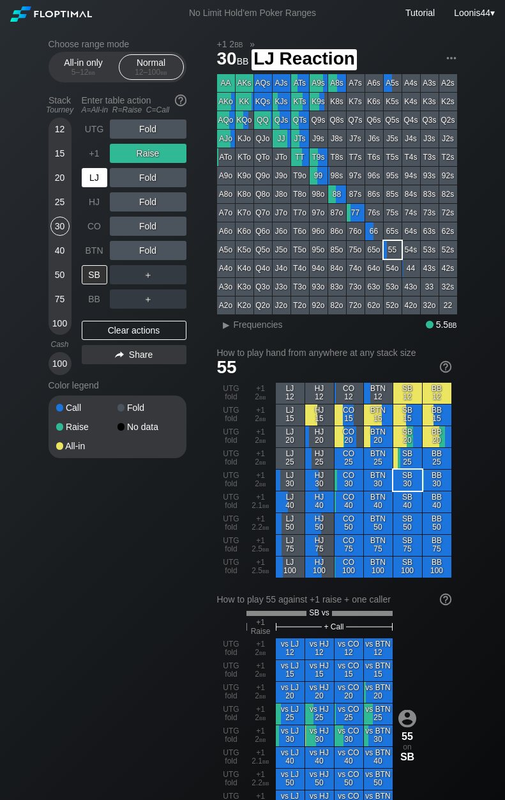
click at [100, 179] on div "LJ" at bounding box center [95, 177] width 26 height 19
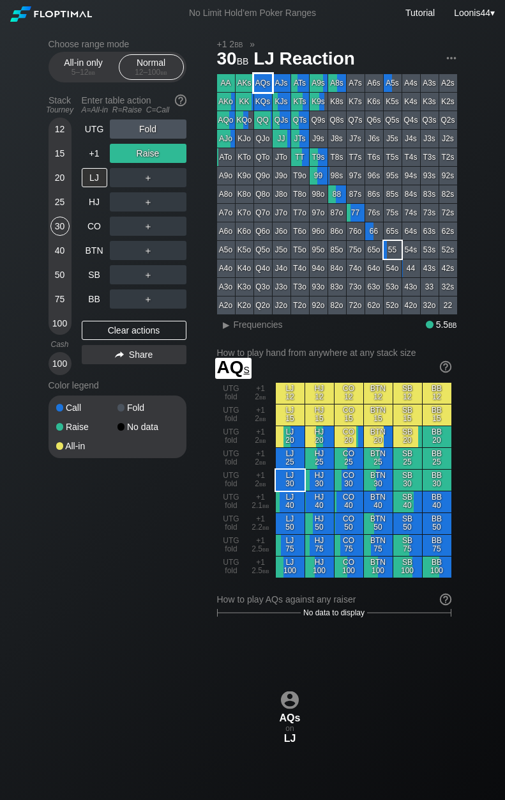
click at [264, 82] on div "AQs" at bounding box center [263, 83] width 18 height 18
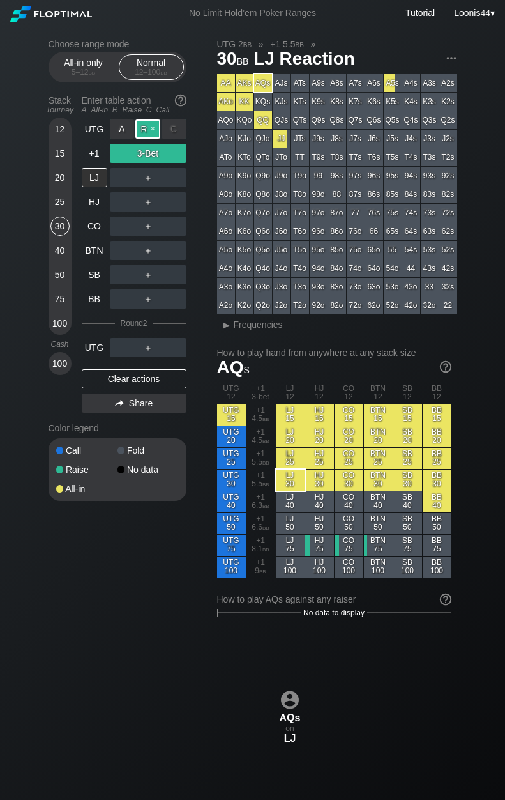
click at [153, 127] on div "R ✕" at bounding box center [147, 128] width 25 height 19
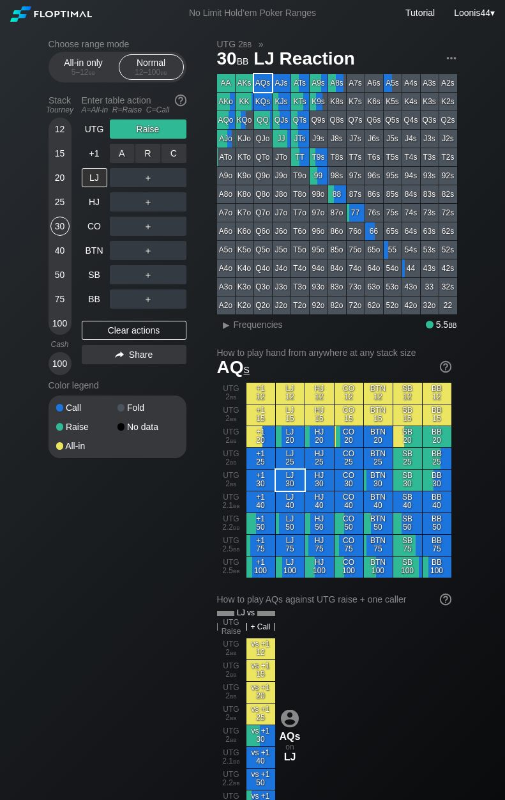
click at [151, 150] on div "R ✕" at bounding box center [147, 153] width 25 height 19
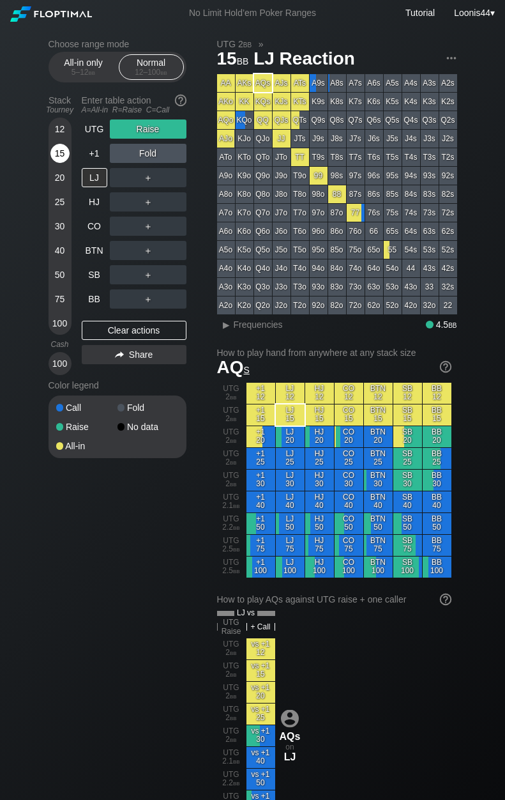
click at [61, 155] on div "15" at bounding box center [59, 153] width 19 height 19
click at [149, 328] on div "Clear actions" at bounding box center [134, 330] width 105 height 19
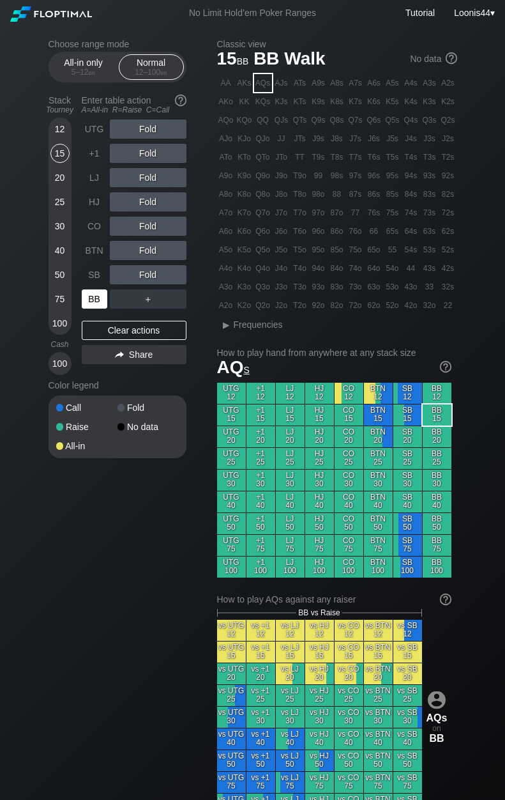
click at [92, 305] on div "BB" at bounding box center [95, 298] width 26 height 19
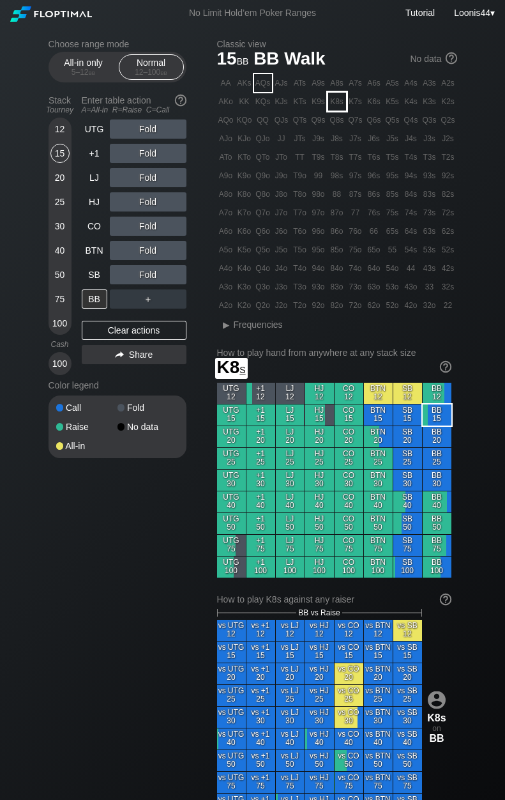
click at [338, 105] on div "K8s" at bounding box center [337, 102] width 18 height 18
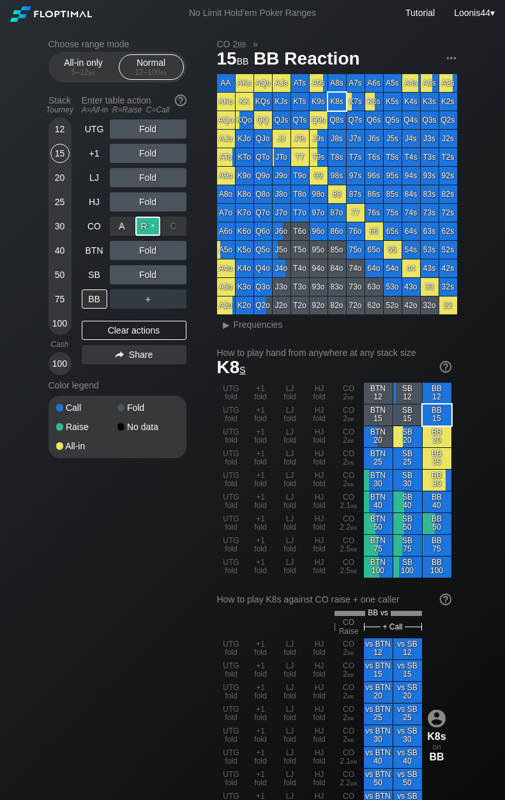
click at [150, 225] on div "R ✕" at bounding box center [147, 225] width 25 height 19
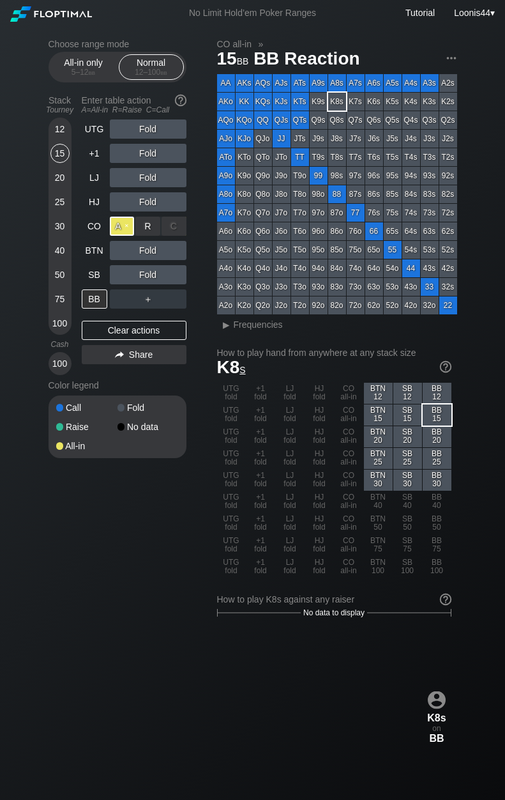
click at [124, 225] on div "A ✕" at bounding box center [122, 225] width 25 height 19
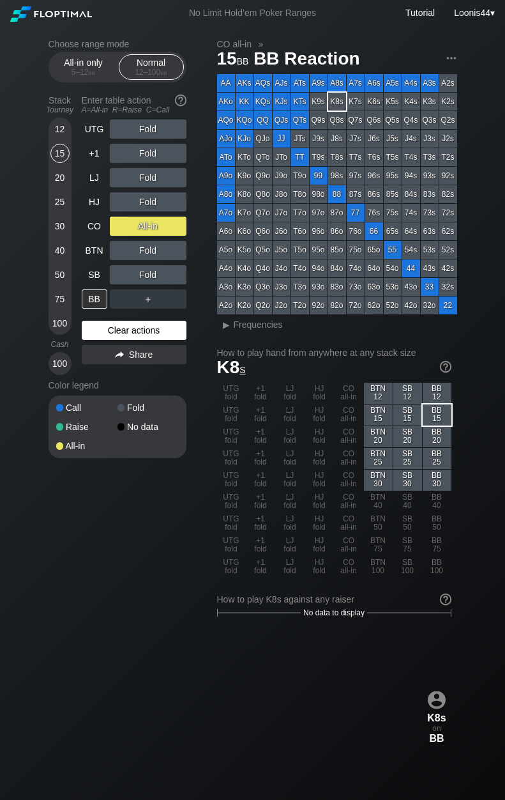
click at [122, 323] on div "Clear actions" at bounding box center [134, 330] width 105 height 19
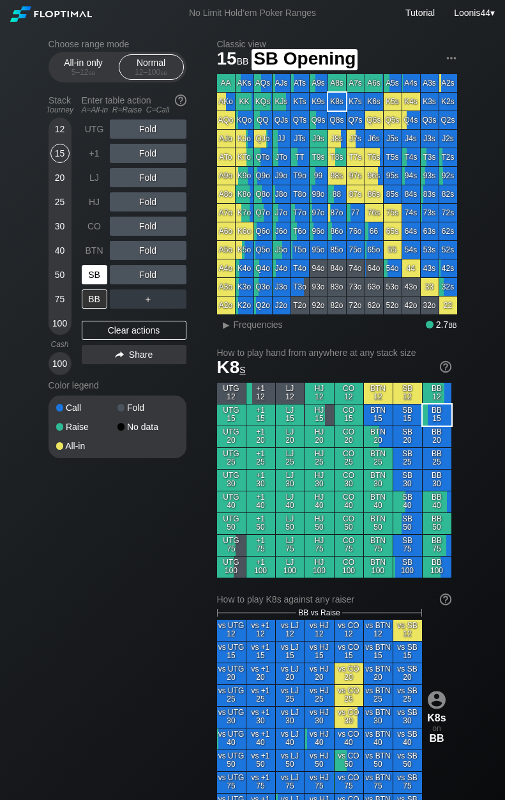
click at [91, 275] on div "SB" at bounding box center [95, 274] width 26 height 19
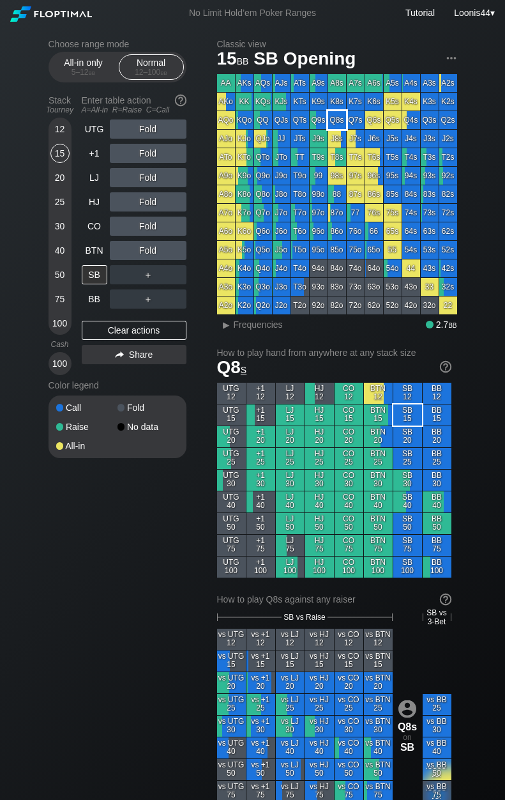
click at [334, 124] on div "Q8s" at bounding box center [337, 120] width 18 height 18
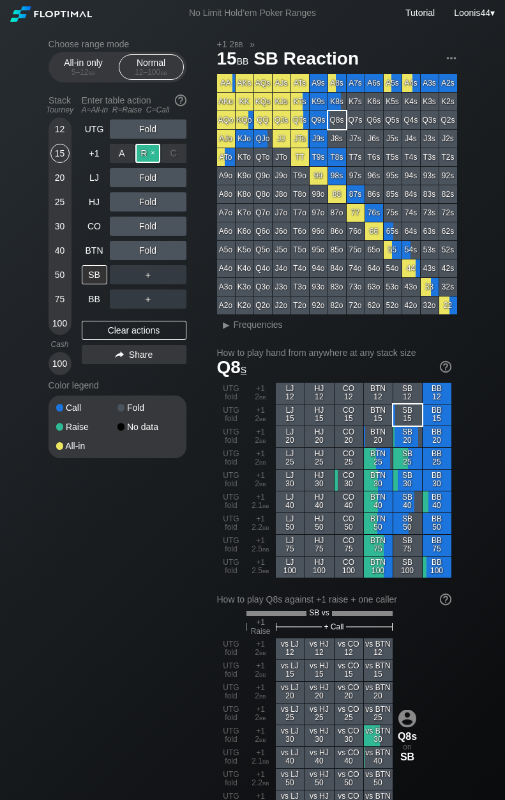
click at [147, 155] on div "R ✕" at bounding box center [147, 153] width 25 height 19
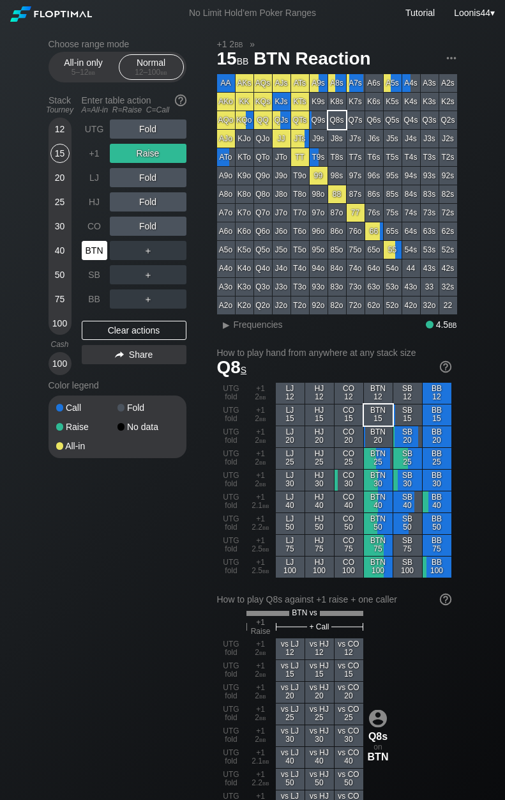
click at [93, 246] on div "BTN" at bounding box center [95, 250] width 26 height 19
click at [142, 327] on div "Clear actions" at bounding box center [134, 330] width 105 height 19
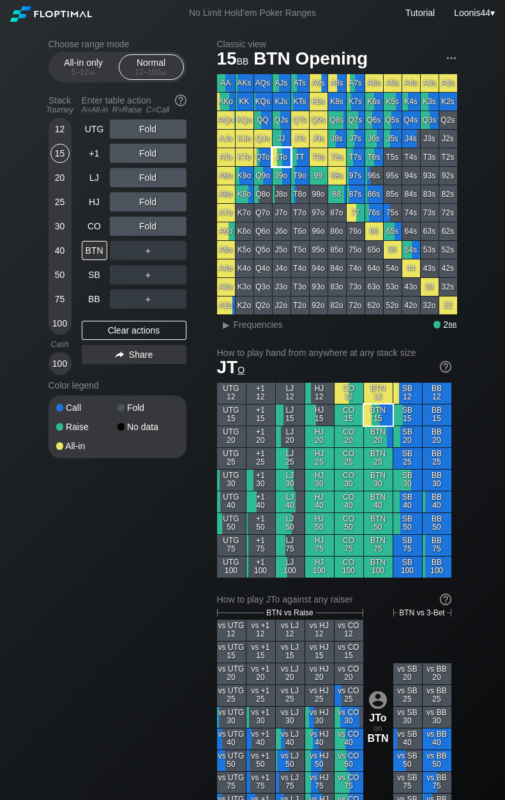
click at [285, 158] on div "JTo" at bounding box center [282, 157] width 18 height 18
click at [203, 258] on div "Choose range mode All-in only 5 – 12 bb Normal 12 – 100 bb Stack Tourney Enter …" at bounding box center [128, 257] width 158 height 436
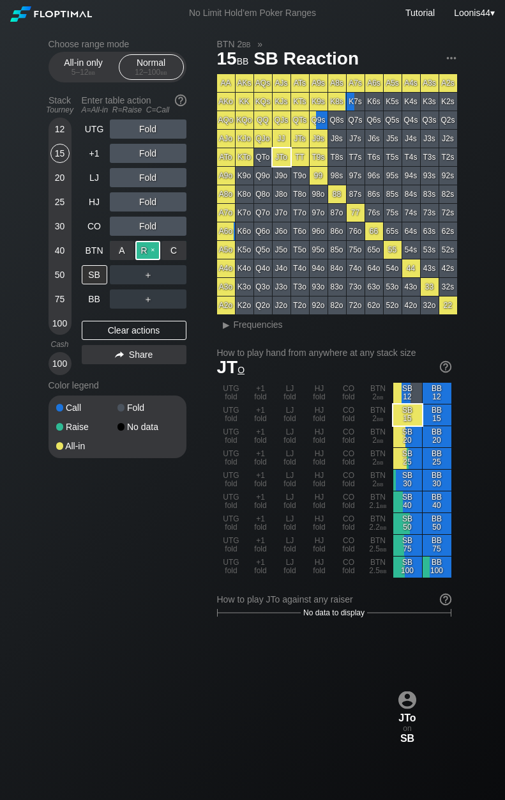
click at [151, 255] on div "R ✕" at bounding box center [147, 250] width 25 height 19
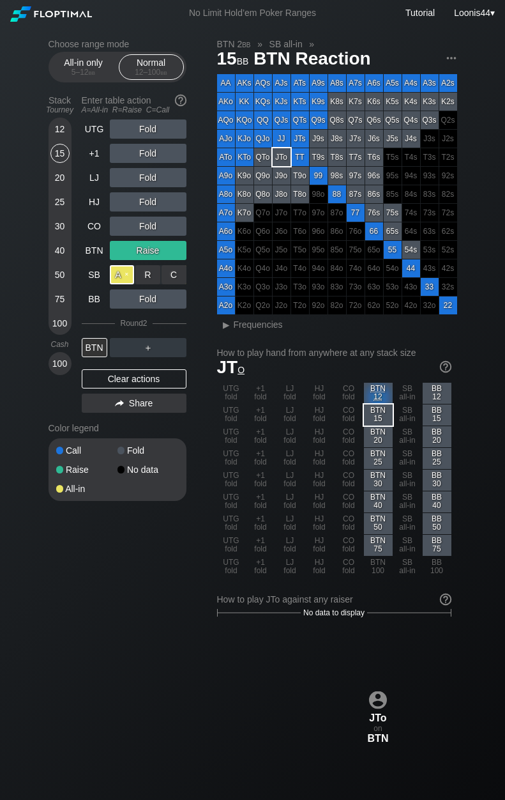
click at [130, 276] on div "A ✕" at bounding box center [122, 274] width 25 height 19
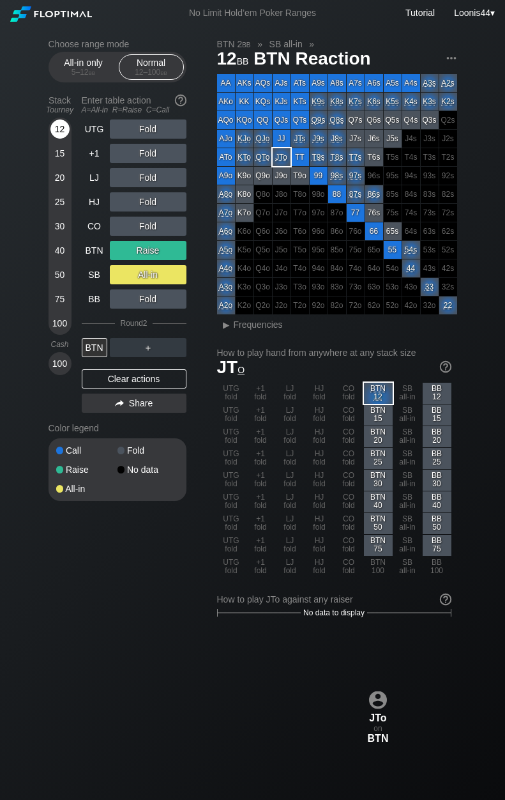
click at [58, 128] on div "12" at bounding box center [59, 128] width 19 height 19
click at [123, 377] on div "Clear actions" at bounding box center [134, 378] width 105 height 19
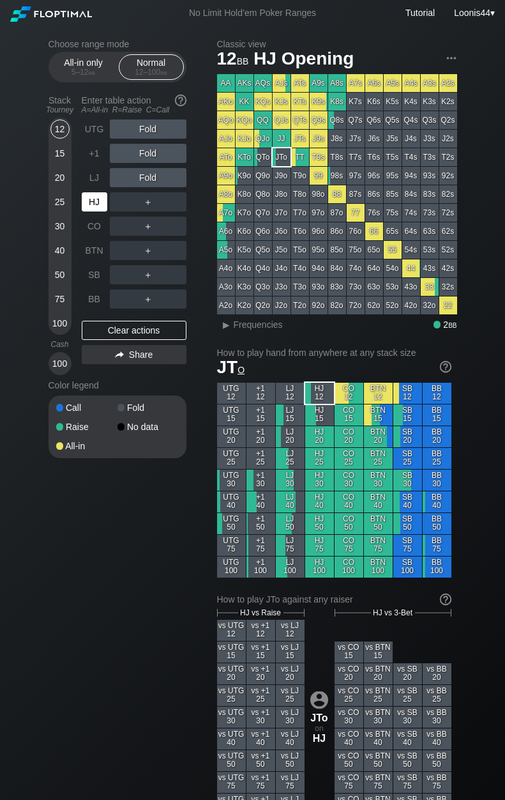
click at [96, 198] on div "HJ" at bounding box center [95, 201] width 26 height 19
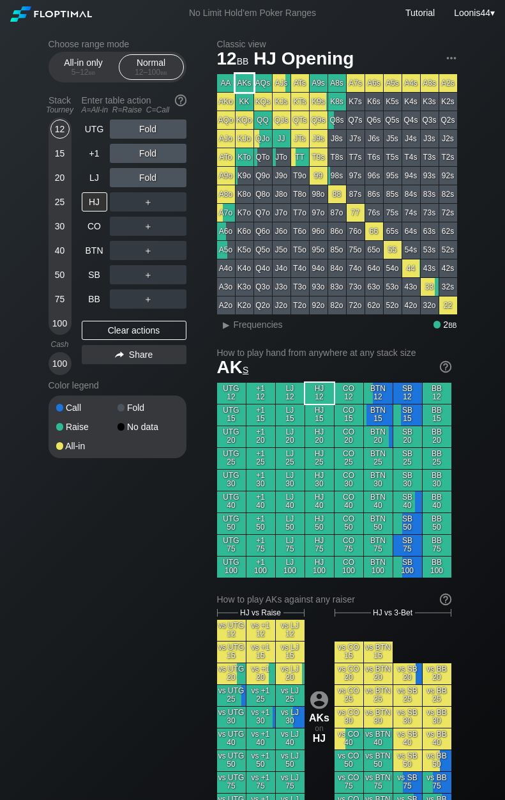
click at [249, 84] on div "AKs" at bounding box center [245, 83] width 18 height 18
click at [128, 335] on div "Clear actions" at bounding box center [134, 330] width 105 height 19
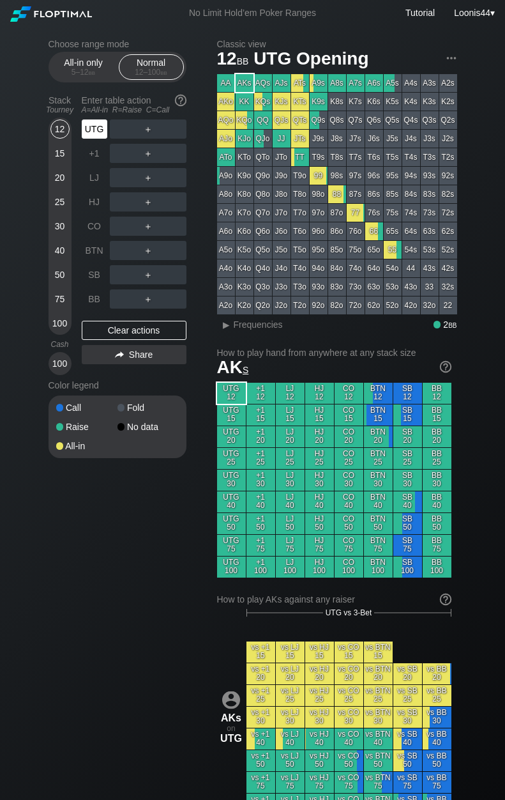
click at [98, 129] on div "UTG" at bounding box center [95, 128] width 26 height 19
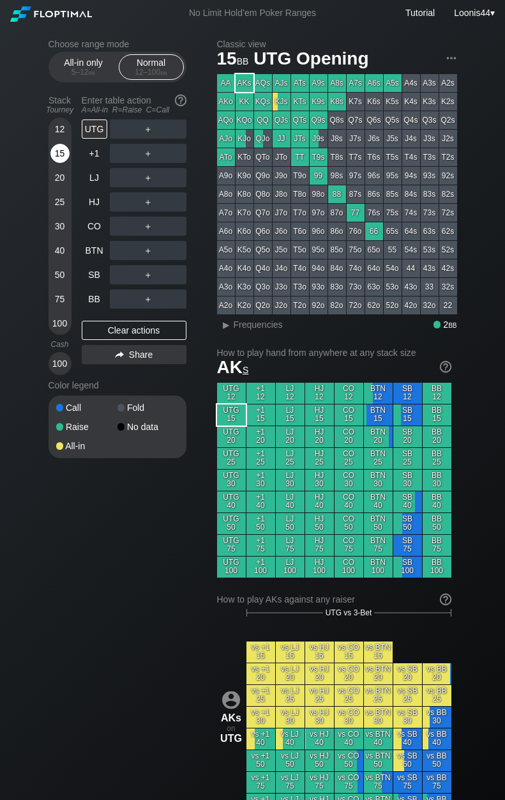
click at [61, 153] on div "15" at bounding box center [59, 153] width 19 height 19
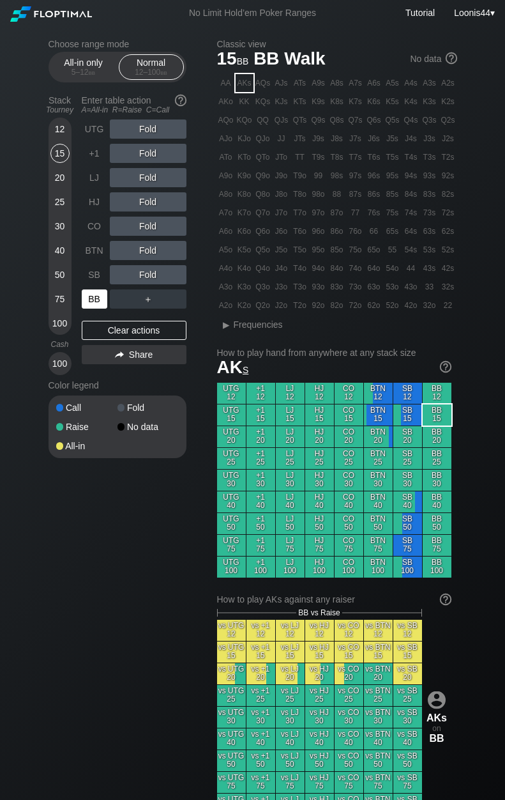
click at [92, 303] on div "BB" at bounding box center [95, 298] width 26 height 19
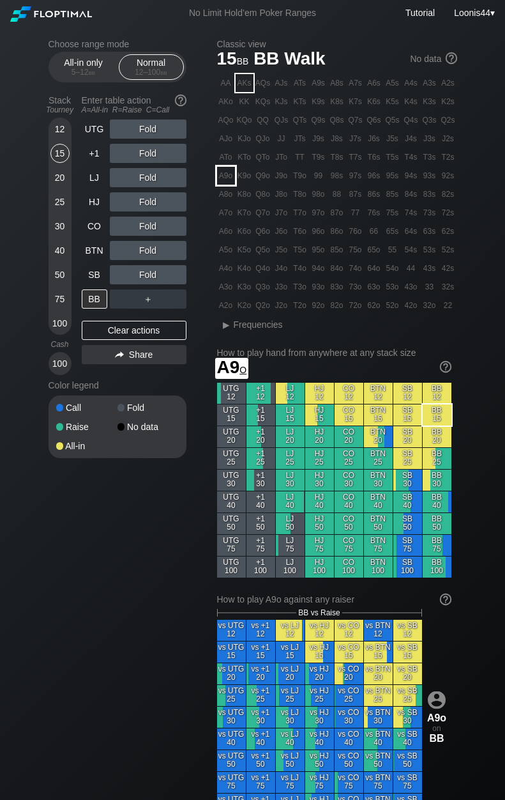
click at [229, 180] on div "A9o" at bounding box center [226, 176] width 18 height 18
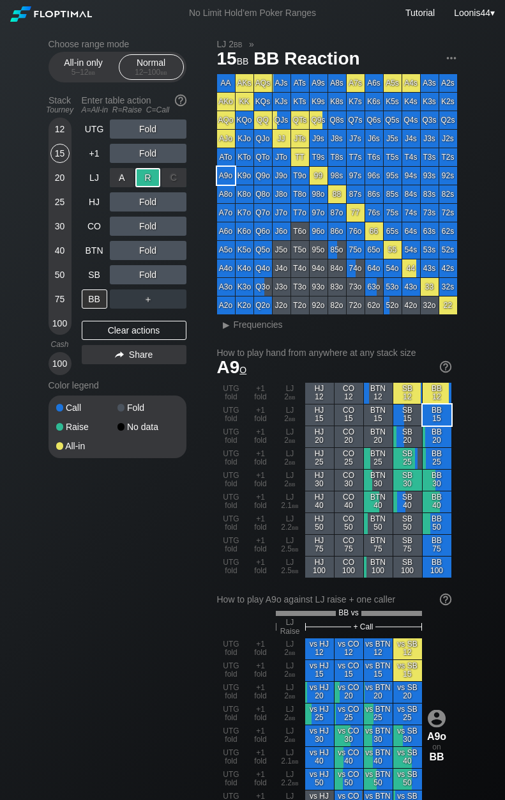
click at [157, 178] on div "R ✕" at bounding box center [147, 177] width 25 height 19
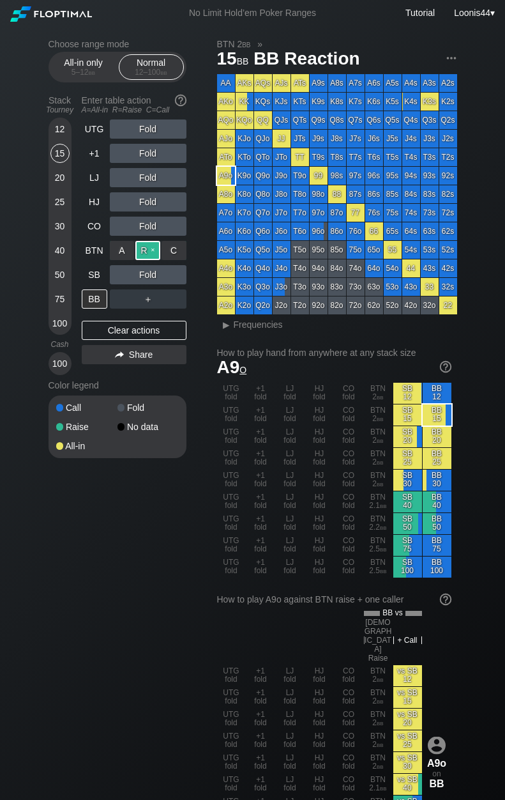
click at [157, 251] on div "R ✕" at bounding box center [147, 250] width 25 height 19
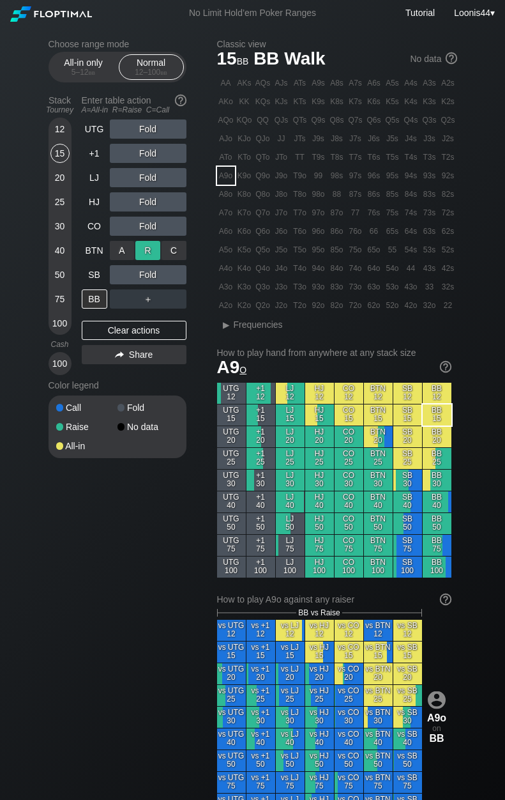
click at [157, 251] on div "R ✕" at bounding box center [147, 250] width 25 height 19
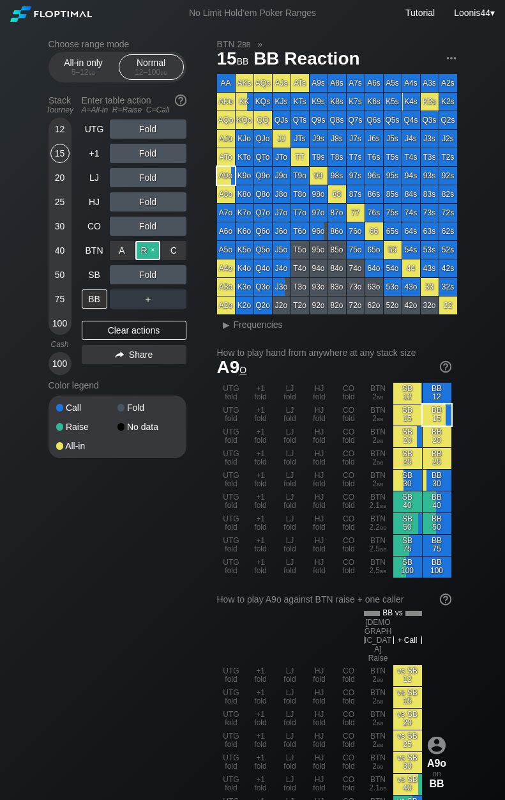
click at [157, 251] on div "R ✕" at bounding box center [147, 250] width 25 height 19
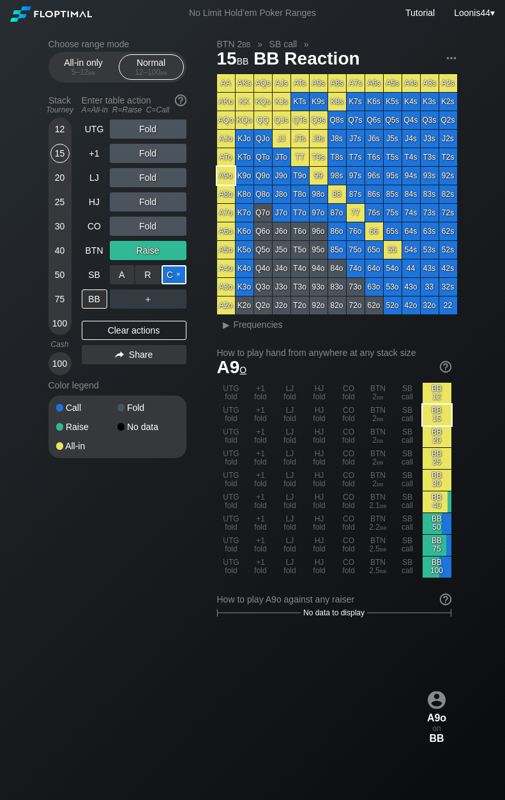
click at [172, 279] on div "C ✕" at bounding box center [174, 274] width 25 height 19
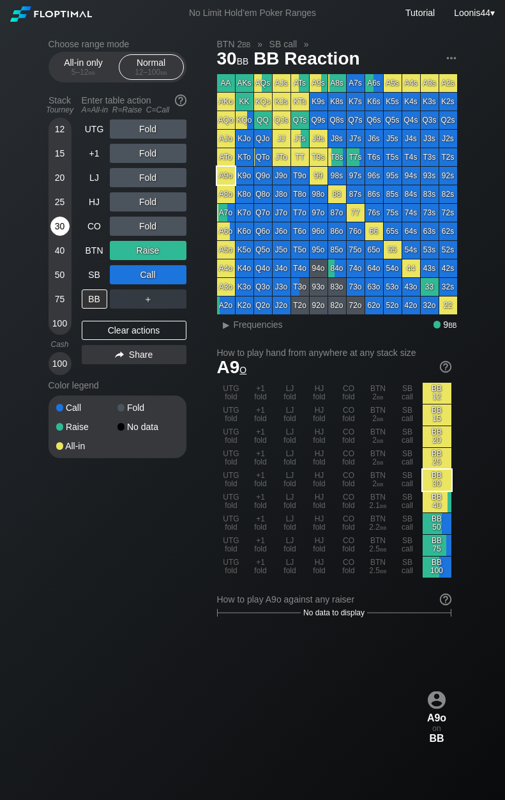
click at [62, 229] on div "30" at bounding box center [59, 225] width 19 height 19
click at [128, 329] on div "Clear actions" at bounding box center [134, 330] width 105 height 19
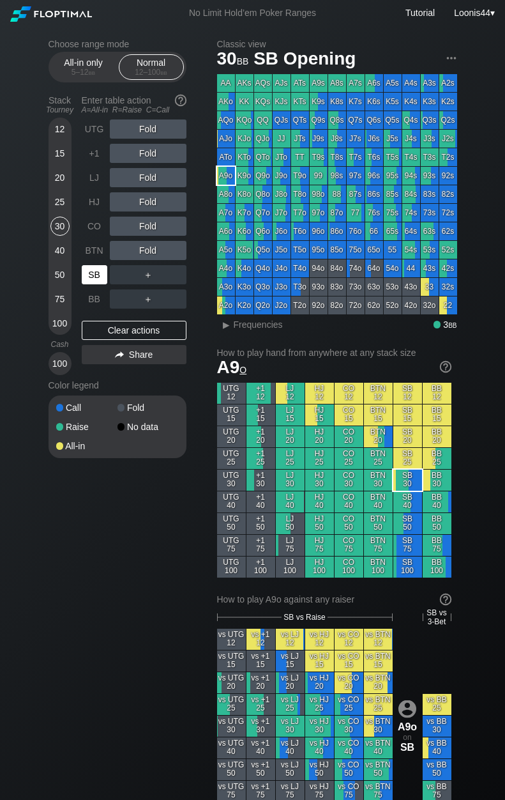
click at [102, 269] on div "SB" at bounding box center [95, 274] width 26 height 19
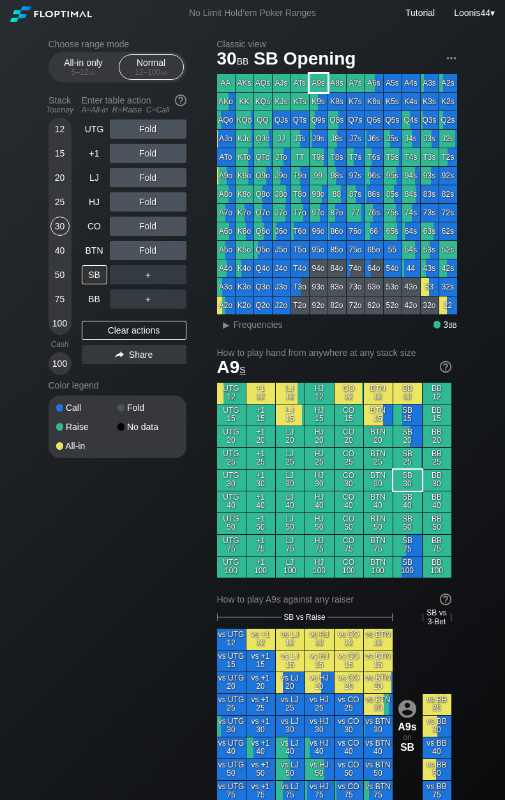
click at [322, 82] on div "A9s" at bounding box center [319, 83] width 18 height 18
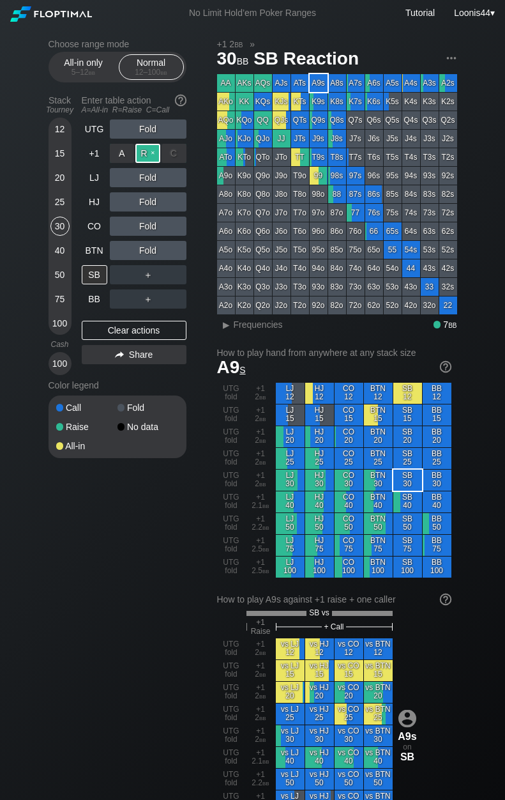
click at [144, 151] on div "R ✕" at bounding box center [147, 153] width 25 height 19
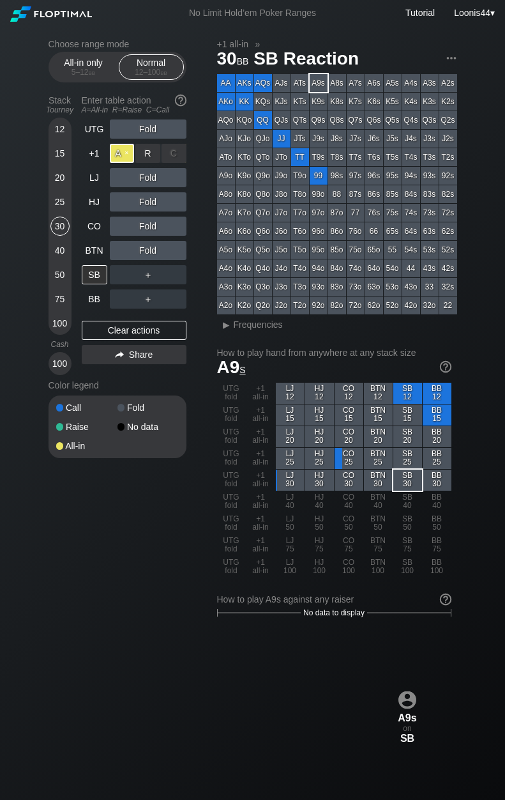
click at [133, 155] on div "A ✕" at bounding box center [122, 153] width 25 height 19
click at [144, 154] on div "R ✕" at bounding box center [147, 153] width 25 height 19
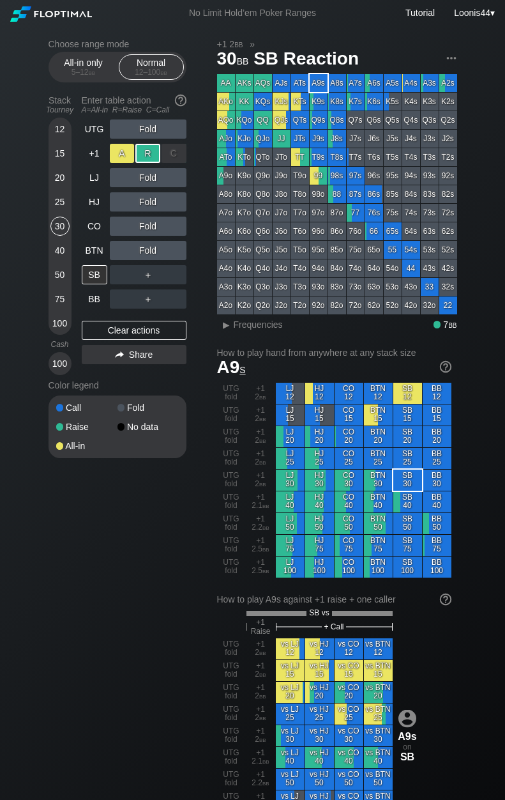
click at [125, 158] on div "A ✕" at bounding box center [122, 153] width 25 height 19
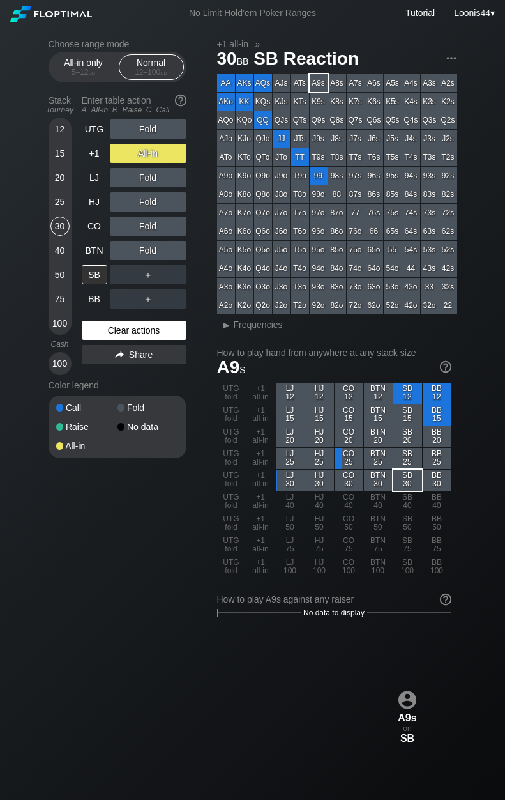
click at [125, 328] on div "Clear actions" at bounding box center [134, 330] width 105 height 19
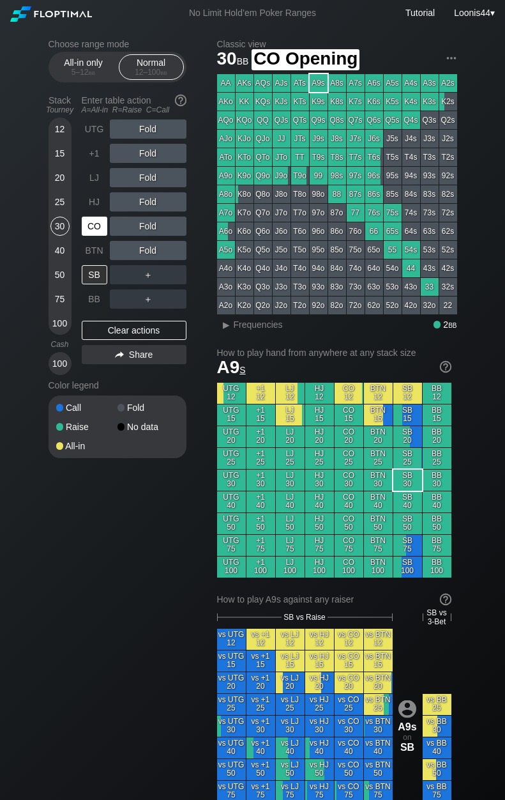
click at [94, 231] on div "CO" at bounding box center [95, 225] width 26 height 19
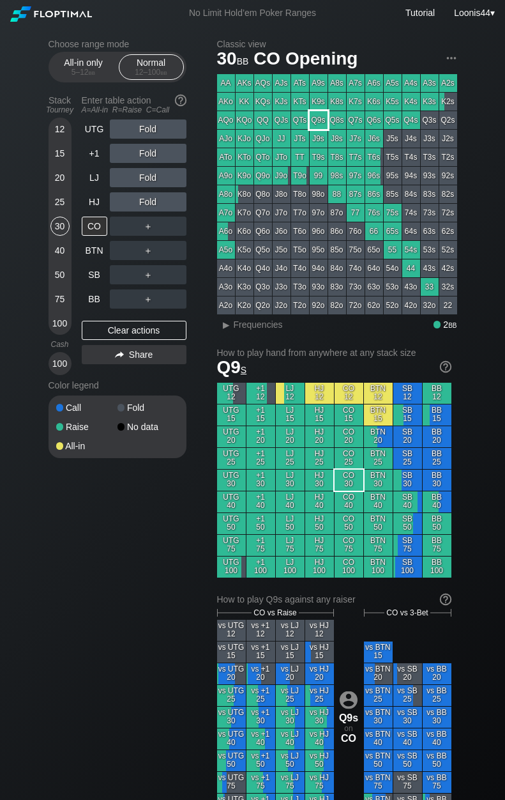
click at [319, 121] on div "Q9s" at bounding box center [319, 120] width 18 height 18
click at [201, 234] on div "Choose range mode All-in only 5 – 12 bb Normal 12 – 100 bb Stack Tourney Enter …" at bounding box center [128, 257] width 158 height 436
click at [149, 225] on div "R ✕" at bounding box center [147, 225] width 25 height 19
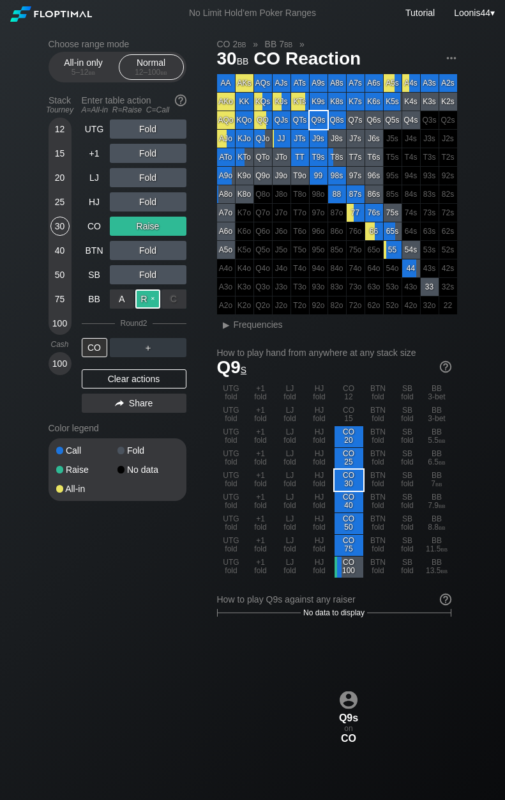
click at [152, 298] on div "R ✕" at bounding box center [147, 298] width 25 height 19
click at [100, 376] on div "Clear actions" at bounding box center [134, 378] width 105 height 19
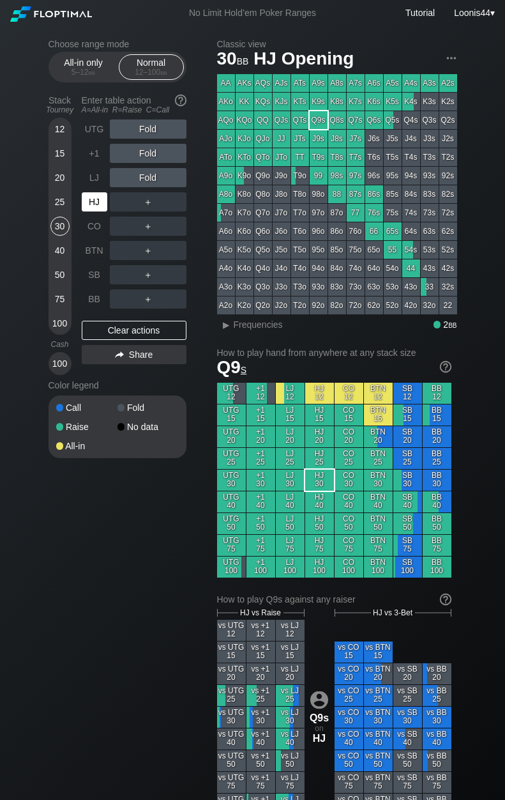
click at [94, 204] on div "HJ" at bounding box center [95, 201] width 26 height 19
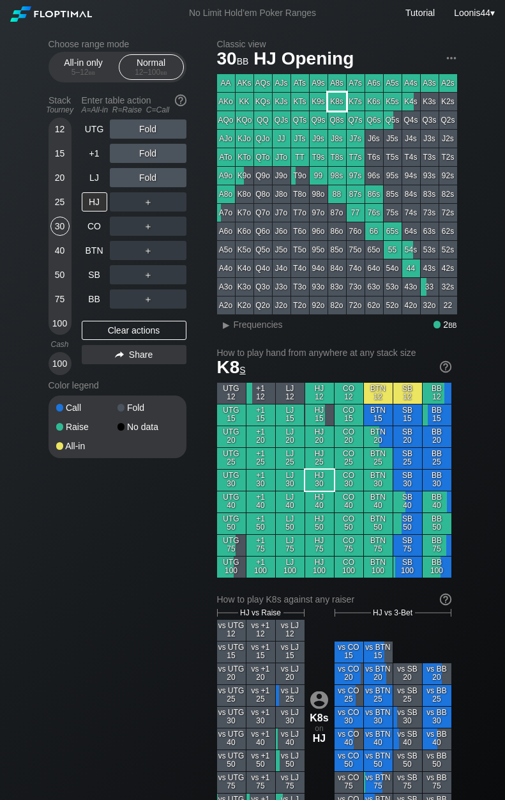
click at [338, 104] on div "K8s" at bounding box center [337, 102] width 18 height 18
click at [63, 197] on div "25" at bounding box center [59, 201] width 19 height 19
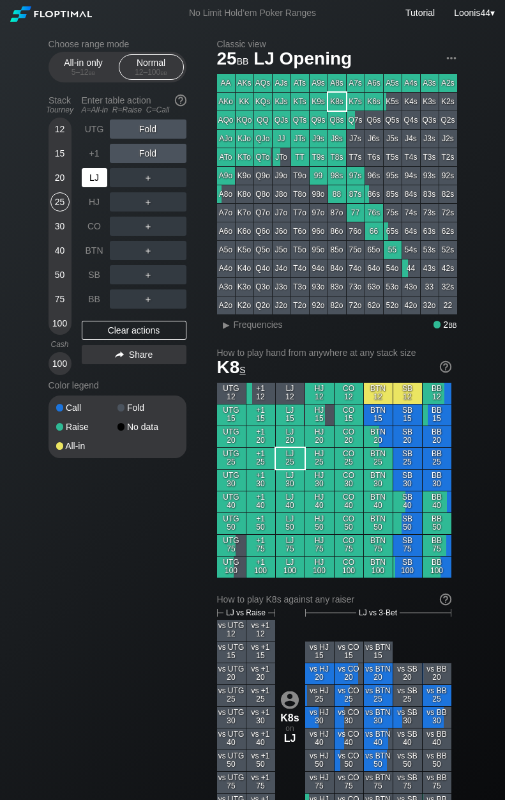
click at [91, 175] on div "LJ" at bounding box center [95, 177] width 26 height 19
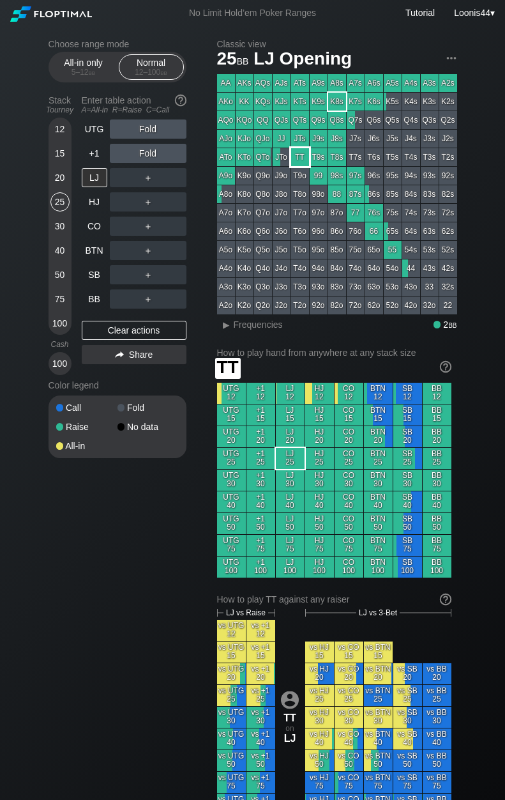
click at [301, 156] on div "TT" at bounding box center [300, 157] width 18 height 18
click at [207, 181] on div "Choose range mode All-in only 5 – 12 bb Normal 12 – 100 bb Stack Tourney Enter …" at bounding box center [252, 743] width 429 height 1434
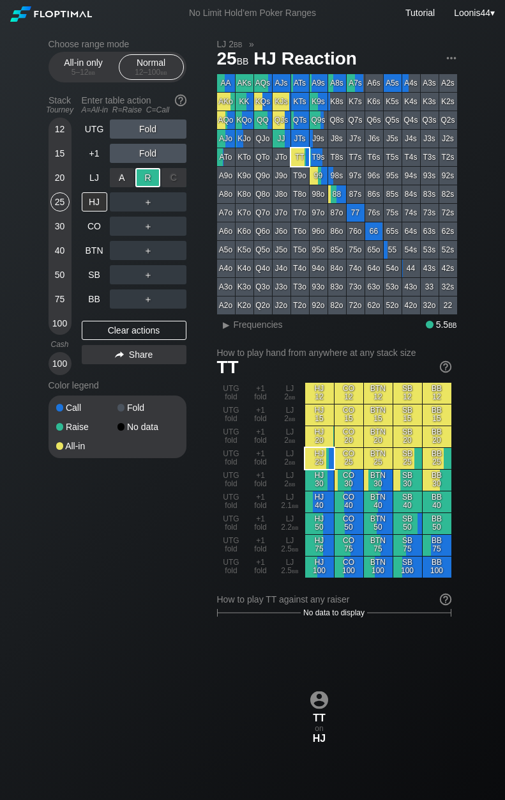
click at [155, 184] on div "R ✕" at bounding box center [147, 177] width 25 height 19
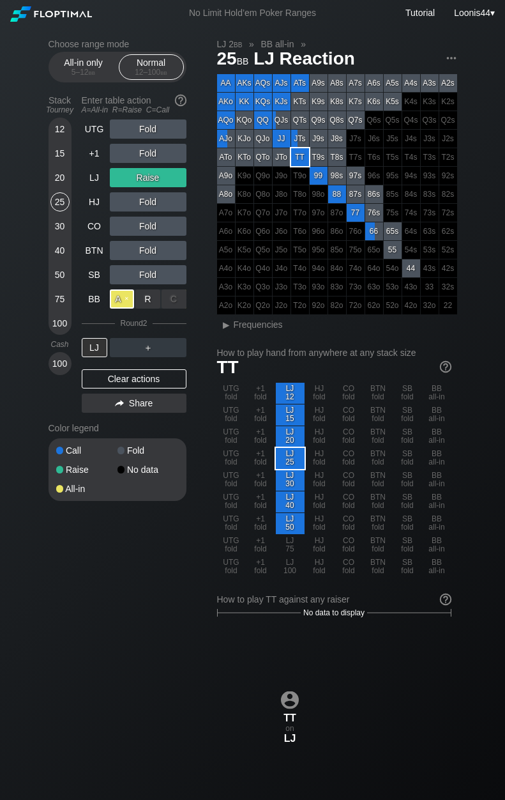
click at [123, 296] on div "A ✕" at bounding box center [122, 298] width 25 height 19
click at [142, 377] on div "Clear actions" at bounding box center [134, 378] width 105 height 19
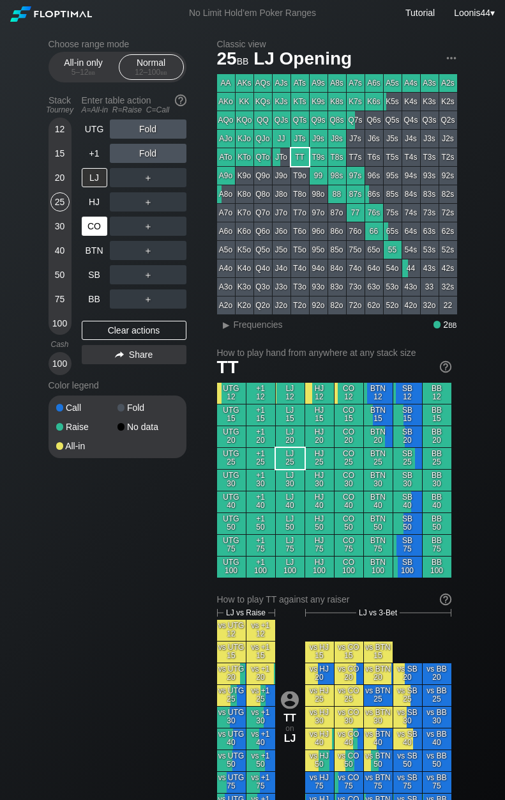
click at [103, 232] on div "CO" at bounding box center [95, 225] width 26 height 19
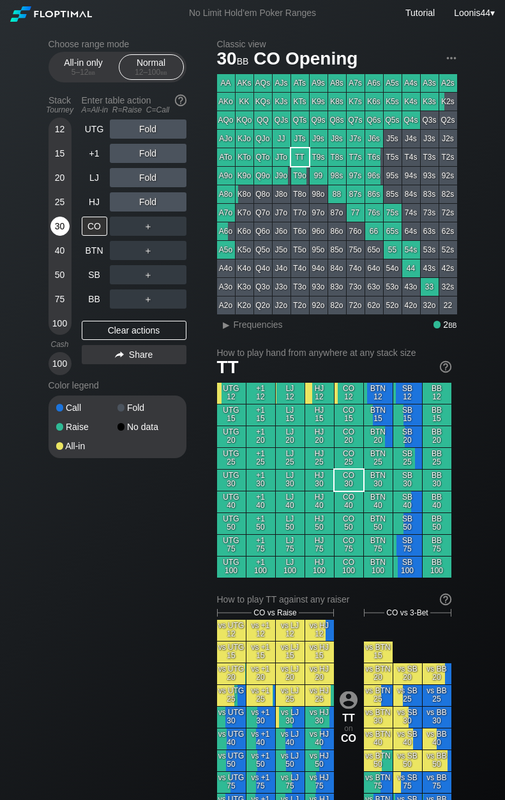
click at [59, 231] on div "30" at bounding box center [59, 225] width 19 height 19
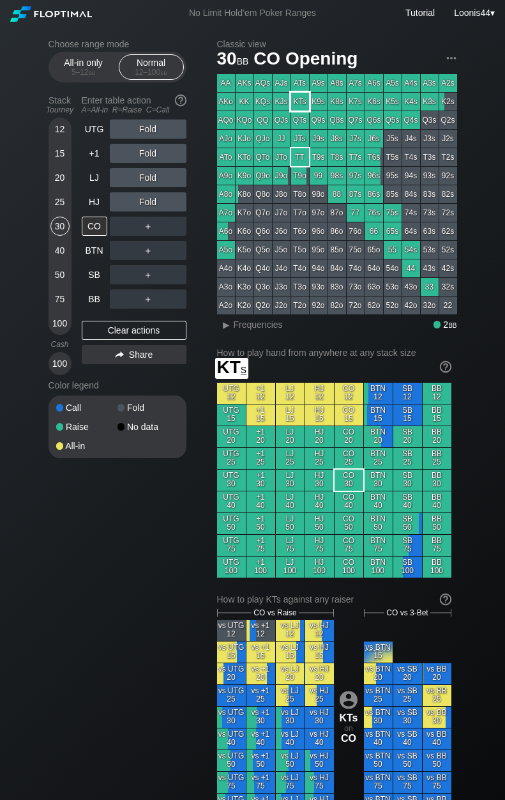
click at [297, 102] on div "KTs" at bounding box center [300, 102] width 18 height 18
click at [202, 184] on div "Choose range mode All-in only 5 – 12 bb Normal 12 – 100 bb Stack Tourney Enter …" at bounding box center [128, 257] width 158 height 436
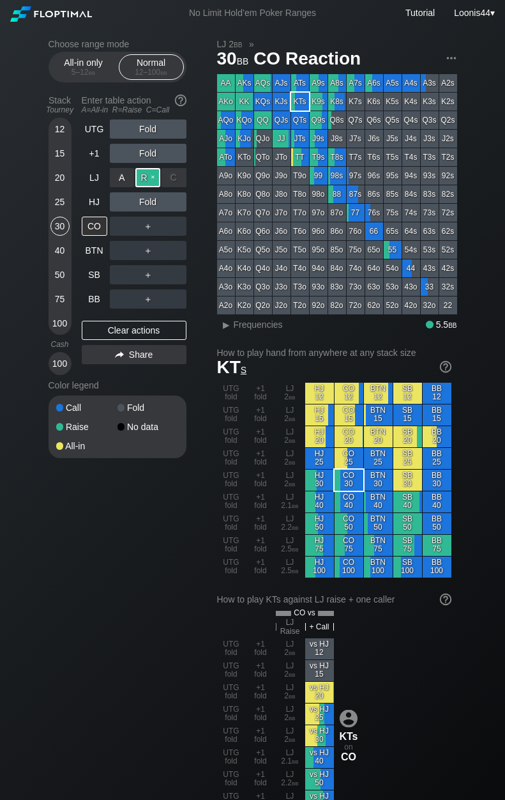
click at [150, 179] on div "R ✕" at bounding box center [147, 177] width 25 height 19
click at [141, 337] on div "Clear actions" at bounding box center [134, 330] width 105 height 19
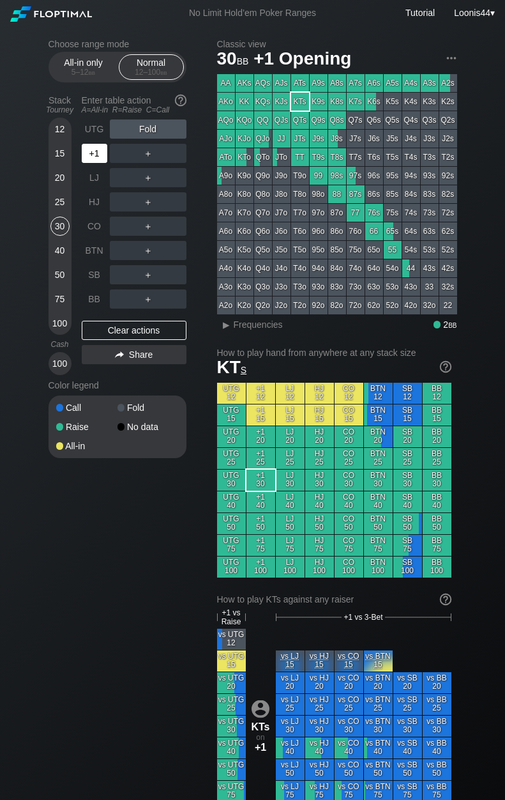
click at [95, 161] on div "+1" at bounding box center [95, 153] width 26 height 19
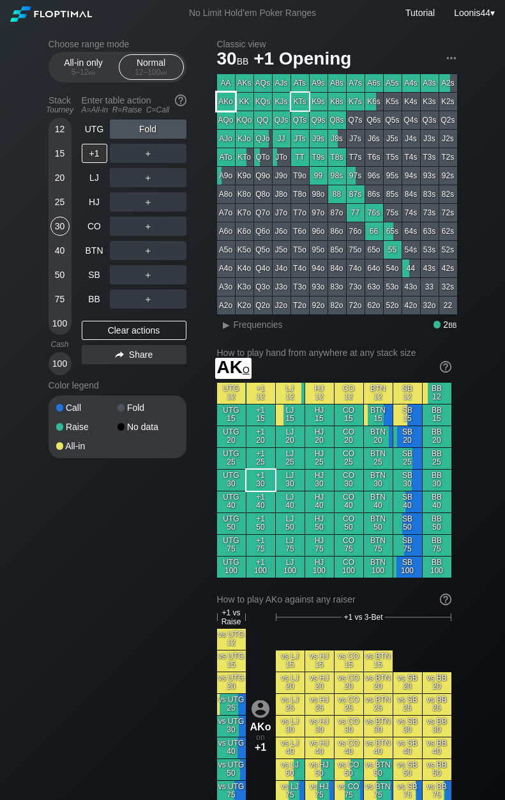
click at [231, 104] on div "AKo" at bounding box center [226, 102] width 18 height 18
click at [204, 269] on div "Choose range mode All-in only 5 – 12 bb Normal 12 – 100 bb Stack Tourney Enter …" at bounding box center [128, 257] width 158 height 436
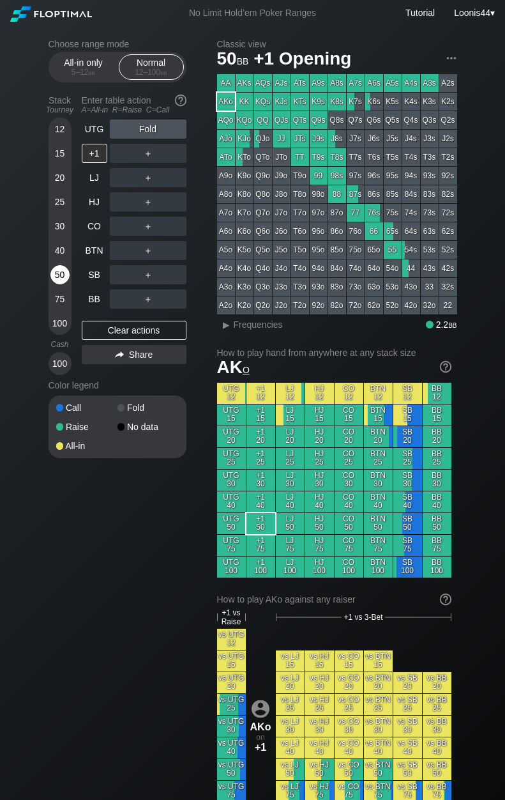
click at [59, 274] on div "50" at bounding box center [59, 274] width 19 height 19
click at [116, 333] on div "Clear actions" at bounding box center [134, 330] width 105 height 19
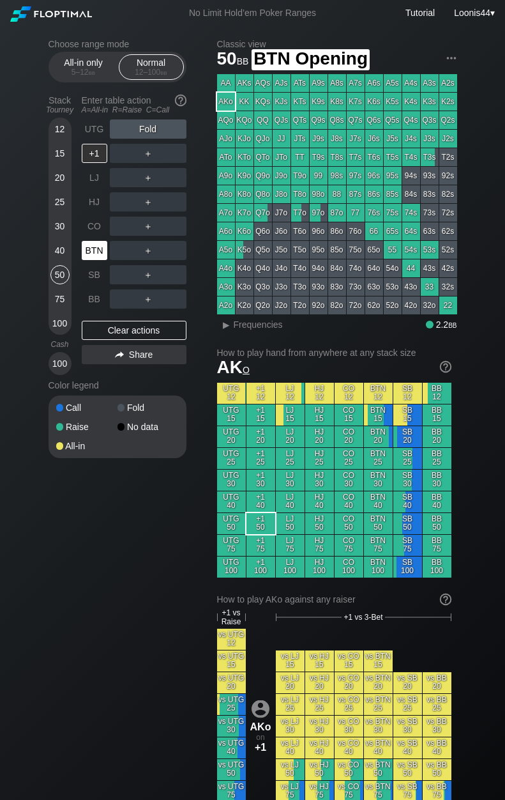
click at [97, 252] on div "BTN" at bounding box center [95, 250] width 26 height 19
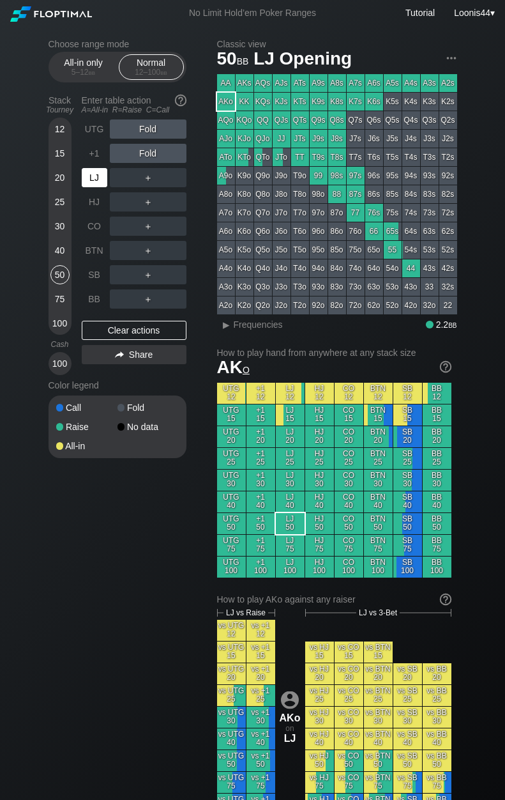
click at [96, 173] on div "LJ" at bounding box center [95, 177] width 26 height 19
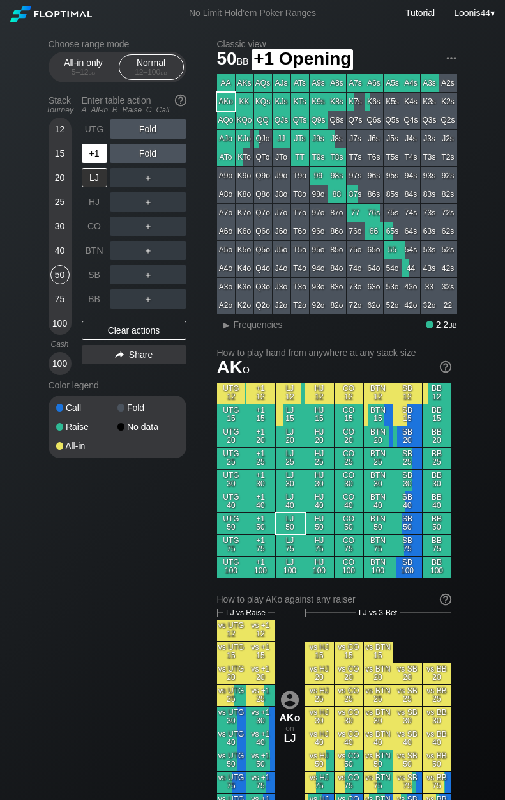
click at [94, 156] on div "+1" at bounding box center [95, 153] width 26 height 19
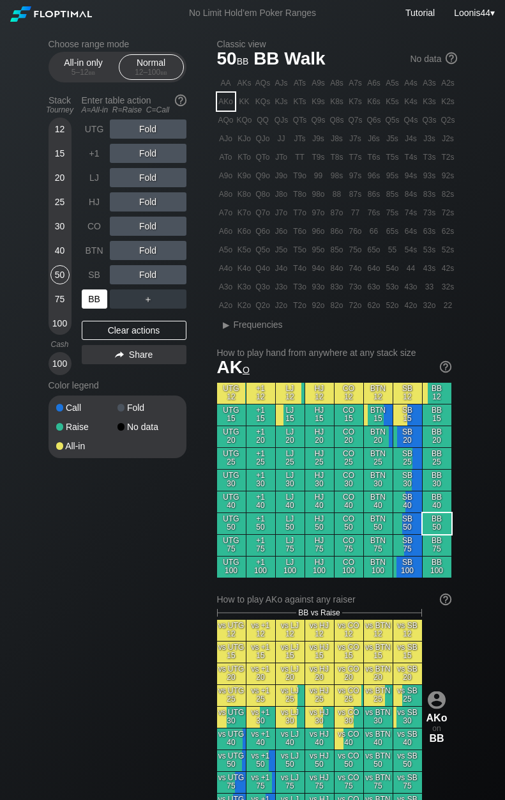
click at [92, 295] on div "BB" at bounding box center [95, 298] width 26 height 19
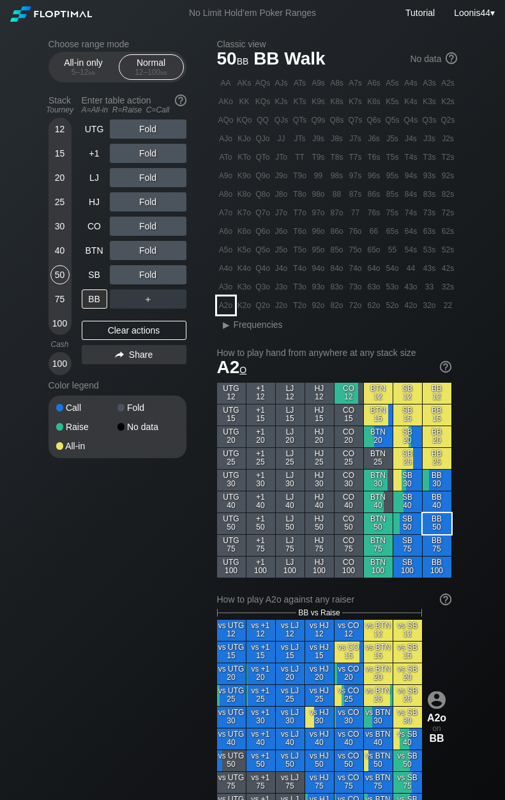
click at [226, 305] on div "A2o" at bounding box center [226, 305] width 18 height 18
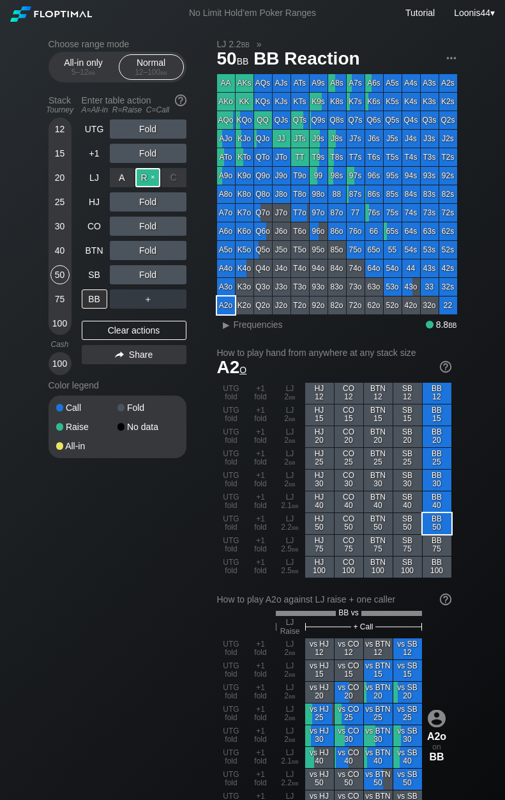
click at [148, 177] on div "R ✕" at bounding box center [147, 177] width 25 height 19
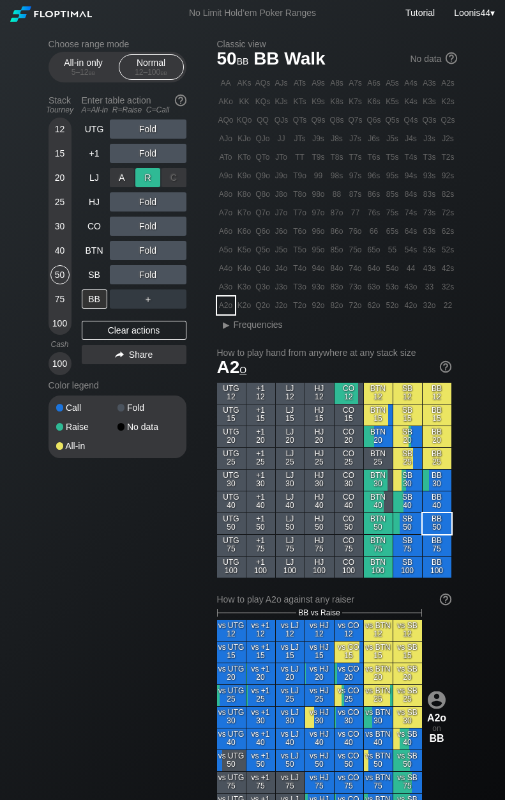
click at [148, 177] on div "R ✕" at bounding box center [147, 177] width 25 height 19
click at [150, 203] on div "R ✕" at bounding box center [147, 201] width 25 height 19
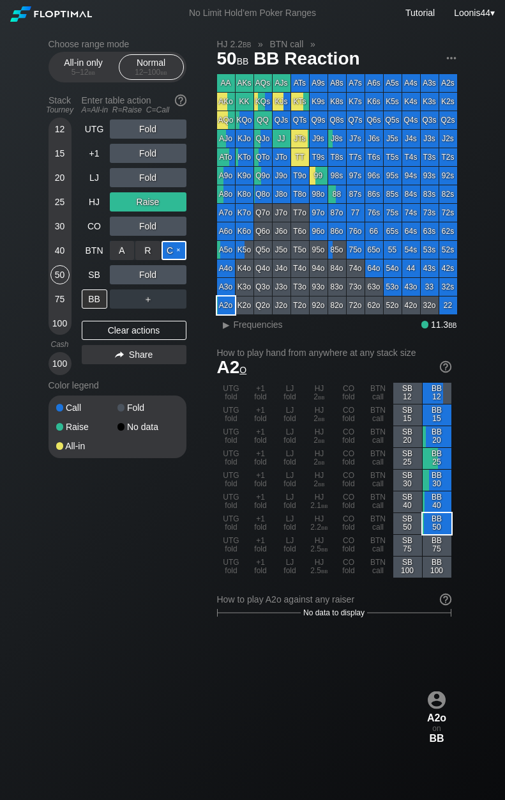
click at [171, 250] on div "C ✕" at bounding box center [174, 250] width 25 height 19
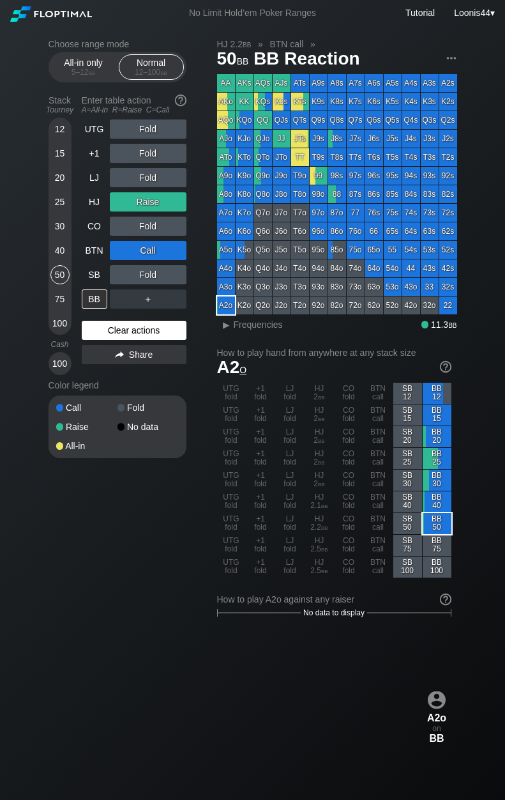
click at [124, 328] on div "Clear actions" at bounding box center [134, 330] width 105 height 19
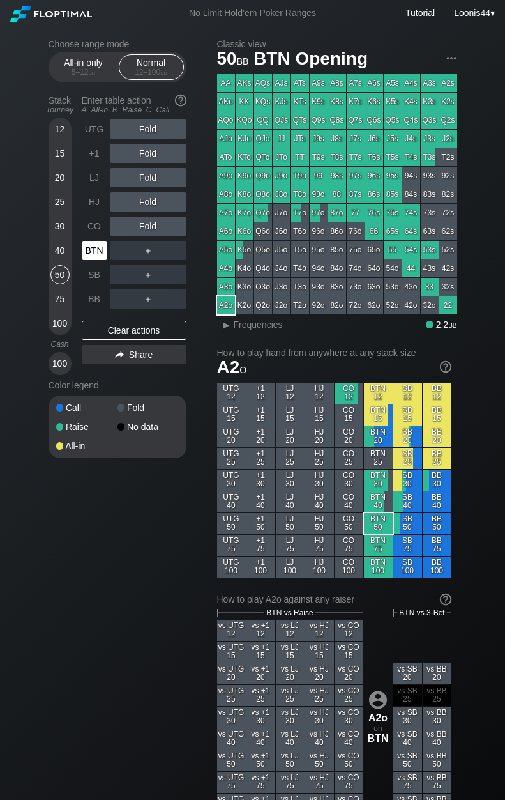
click at [104, 259] on div "BTN" at bounding box center [95, 250] width 26 height 19
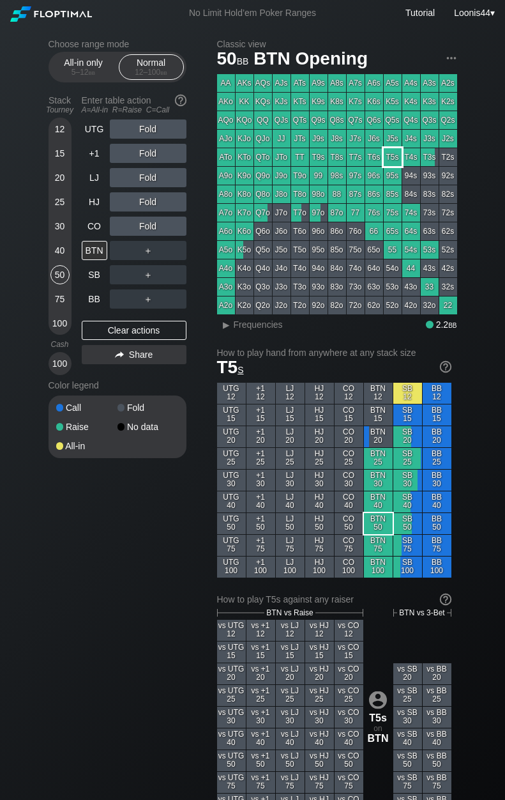
click at [393, 160] on div "T5s" at bounding box center [393, 157] width 18 height 18
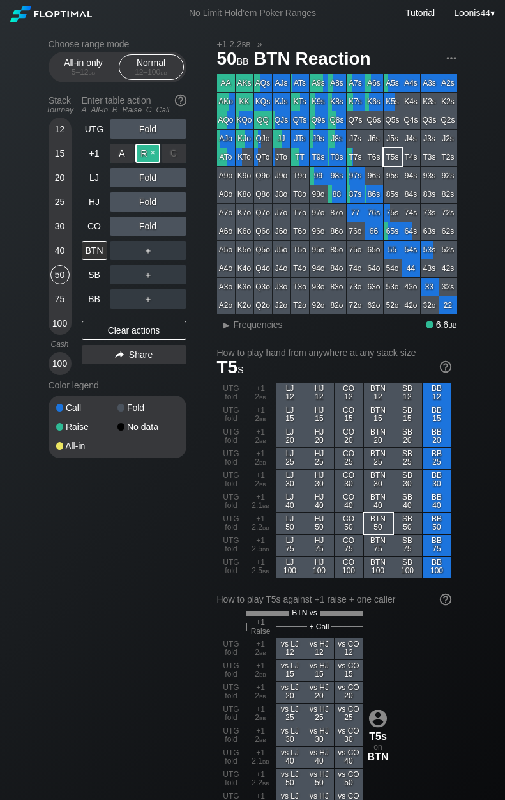
click at [155, 158] on div "R ✕" at bounding box center [147, 153] width 25 height 19
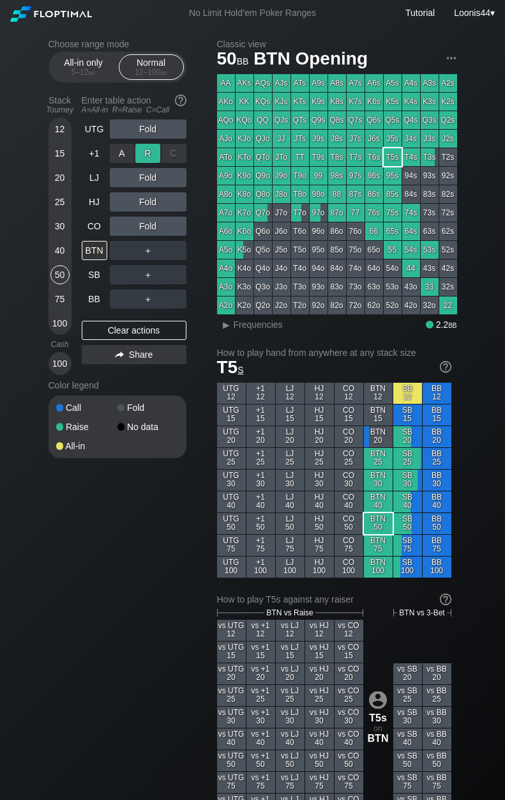
click at [155, 158] on div "R ✕" at bounding box center [147, 153] width 25 height 19
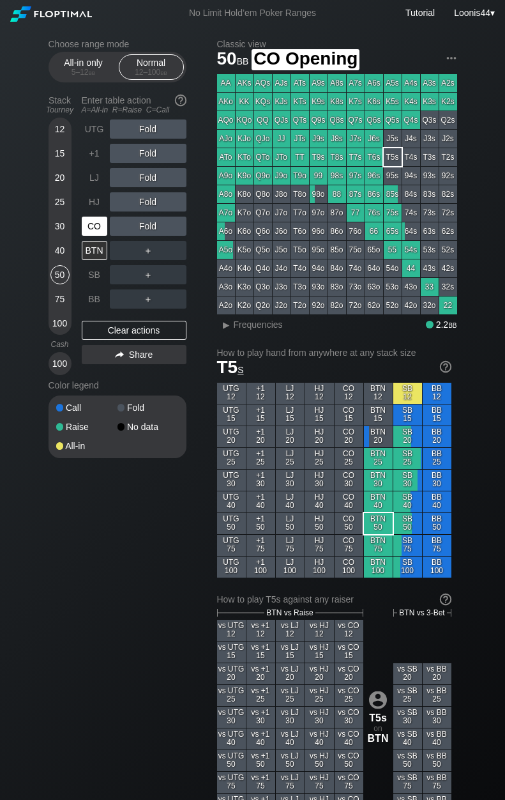
click at [97, 224] on div "CO" at bounding box center [95, 225] width 26 height 19
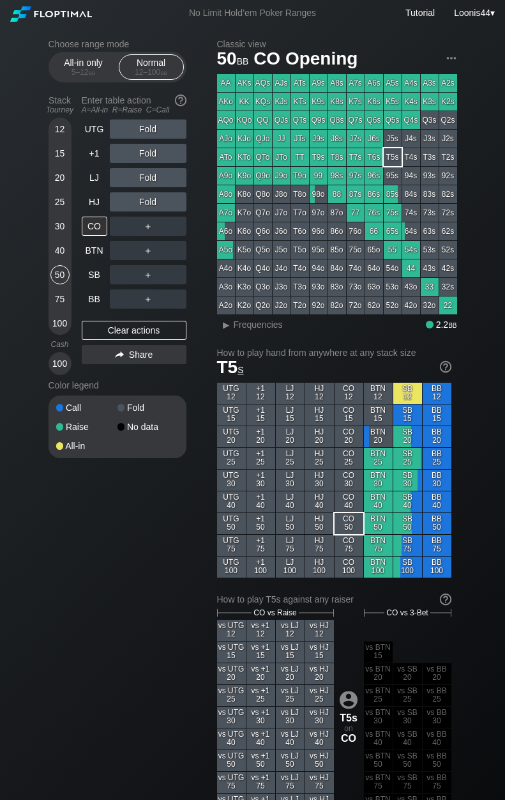
click at [204, 247] on div "Choose range mode All-in only 5 – 12 bb Normal 12 – 100 bb Stack Tourney Enter …" at bounding box center [128, 257] width 158 height 436
click at [87, 202] on div "HJ" at bounding box center [95, 201] width 26 height 19
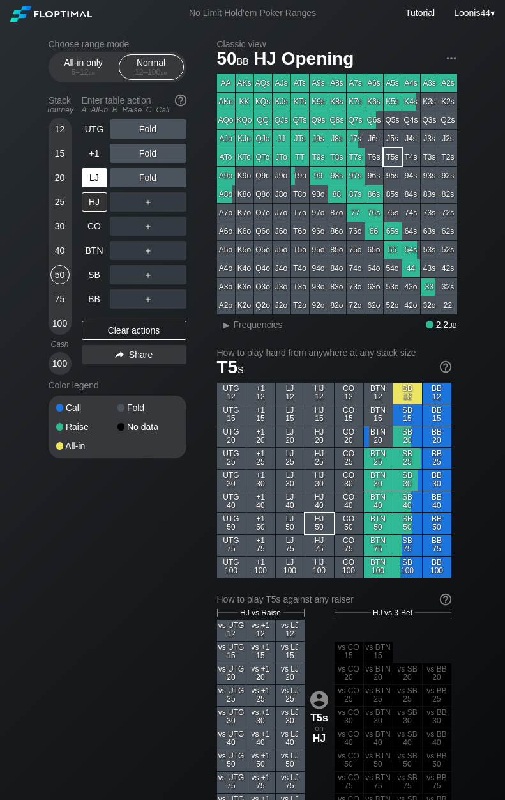
click at [95, 178] on div "LJ" at bounding box center [95, 177] width 26 height 19
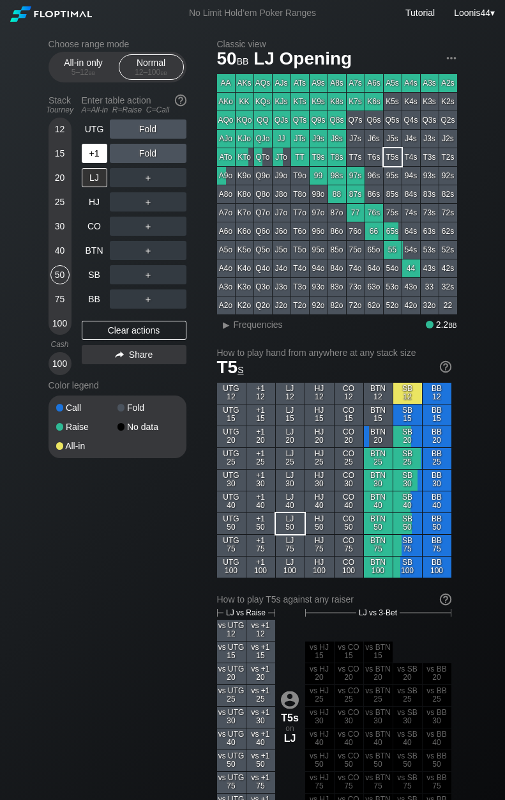
click at [100, 155] on div "+1" at bounding box center [95, 153] width 26 height 19
click at [95, 176] on div "LJ" at bounding box center [95, 177] width 26 height 19
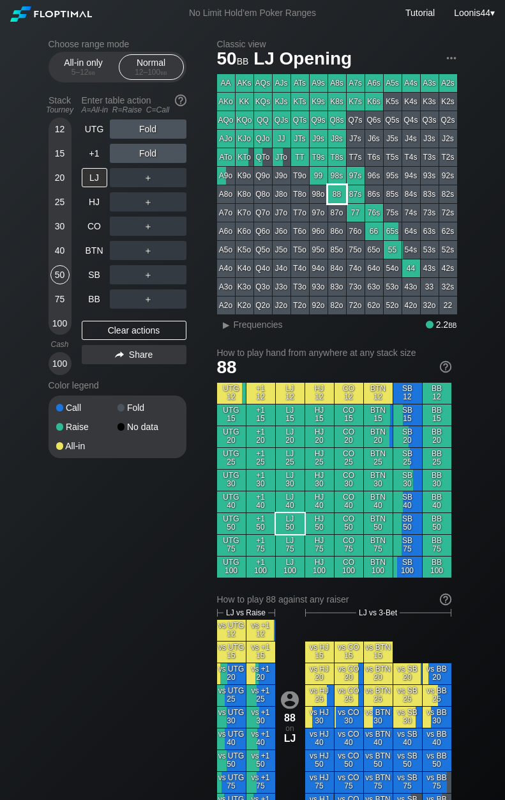
click at [336, 194] on div "88" at bounding box center [337, 194] width 18 height 18
click at [196, 264] on div "Choose range mode All-in only 5 – 12 bb Normal 12 – 100 bb Stack Tourney Enter …" at bounding box center [128, 257] width 158 height 436
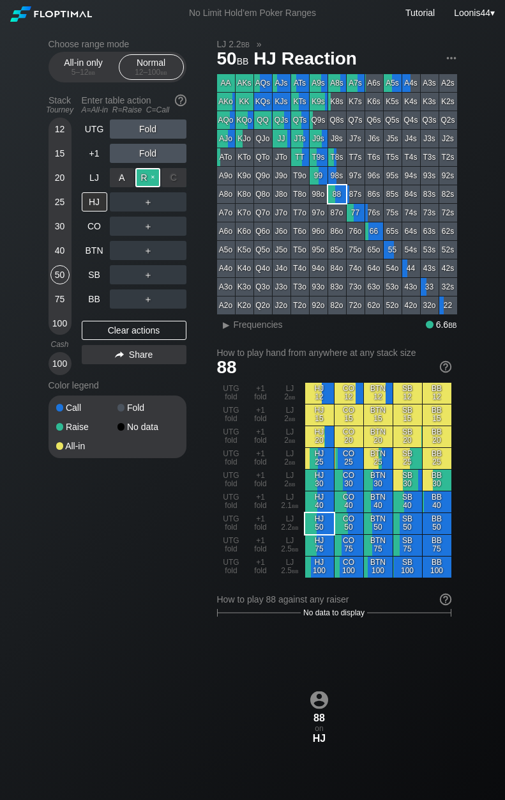
click at [149, 180] on div "R ✕" at bounding box center [147, 177] width 25 height 19
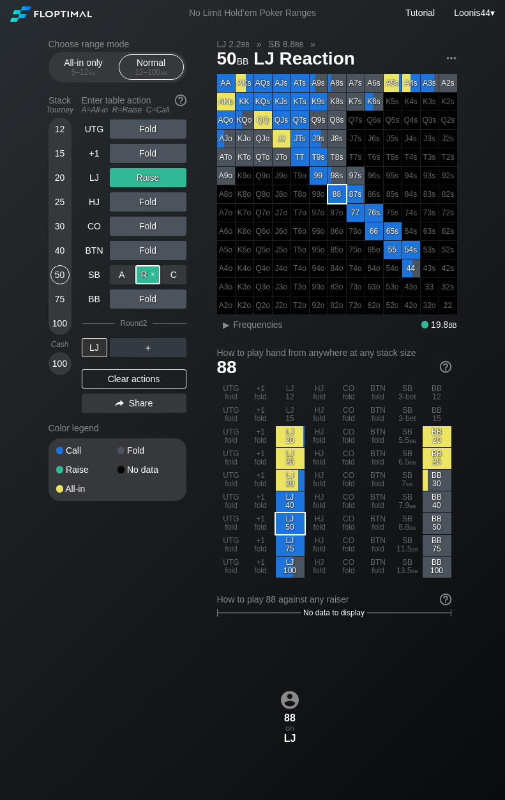
click at [147, 277] on div "R ✕" at bounding box center [147, 274] width 25 height 19
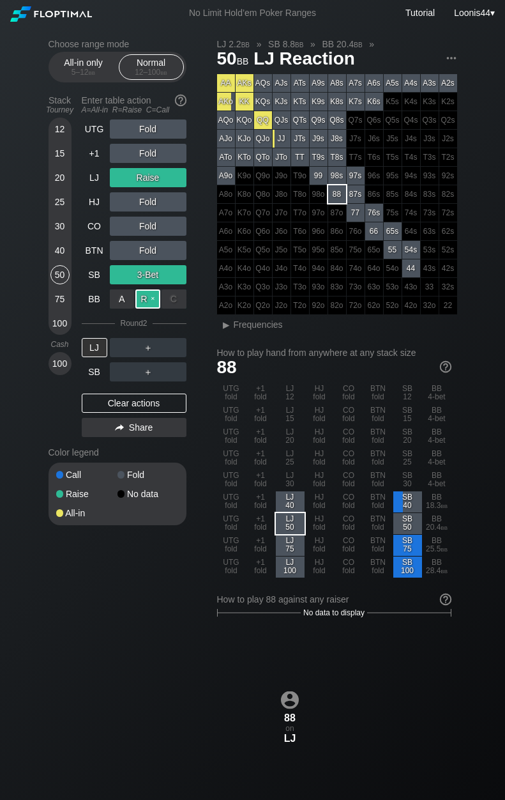
click at [149, 296] on div "R ✕" at bounding box center [147, 298] width 25 height 19
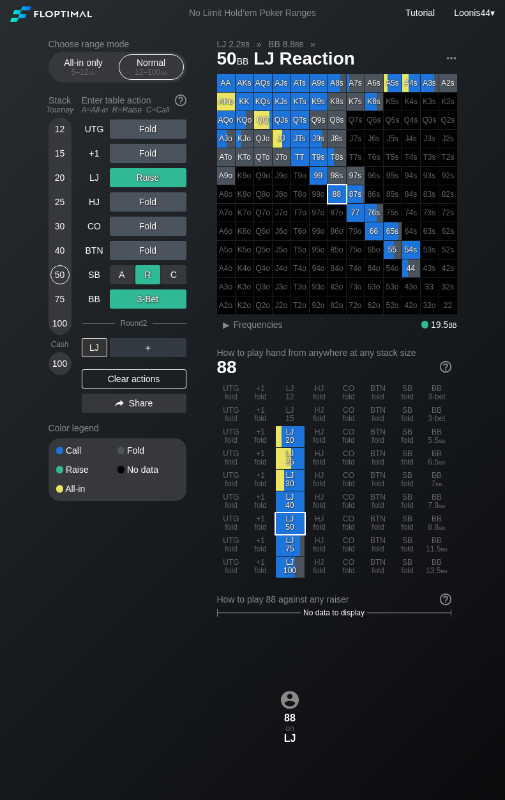
click at [149, 275] on div "R ✕" at bounding box center [147, 274] width 25 height 19
click at [146, 301] on div "3-Bet" at bounding box center [148, 298] width 77 height 19
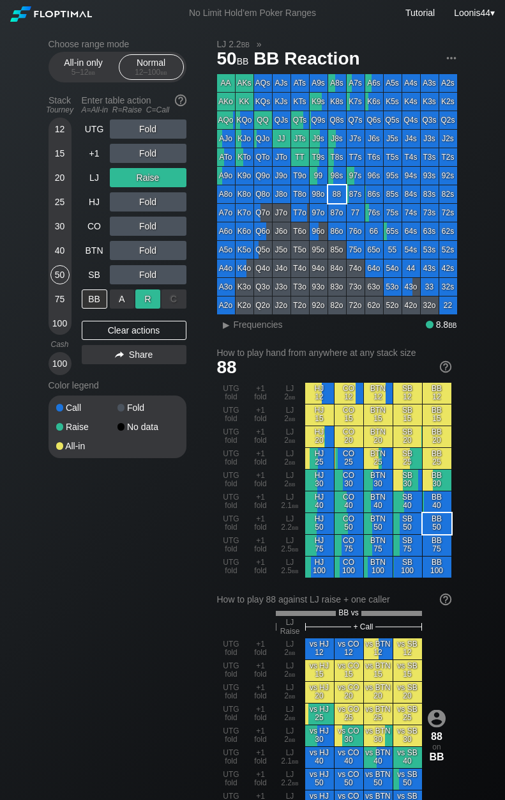
click at [144, 296] on div "R ✕" at bounding box center [147, 298] width 25 height 19
click at [99, 305] on div "BB" at bounding box center [95, 298] width 26 height 19
click at [122, 333] on div "Clear actions" at bounding box center [134, 330] width 105 height 19
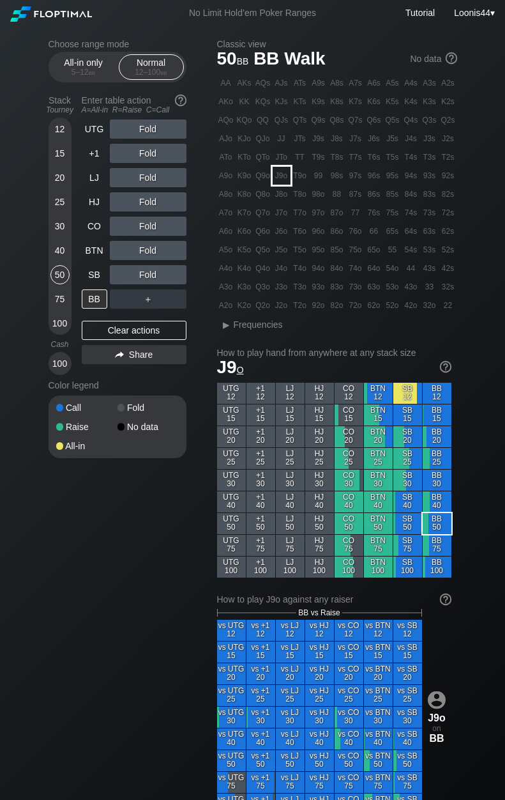
click at [287, 171] on div "J9o" at bounding box center [282, 176] width 18 height 18
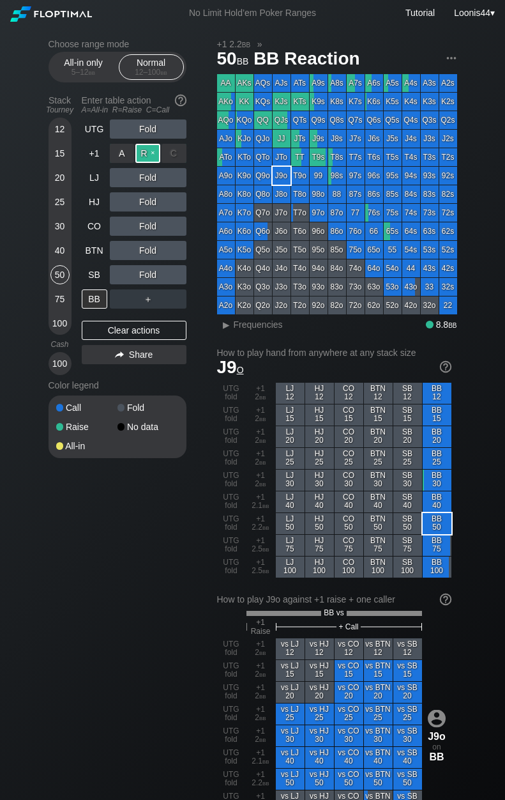
click at [150, 158] on div "R ✕" at bounding box center [147, 153] width 25 height 19
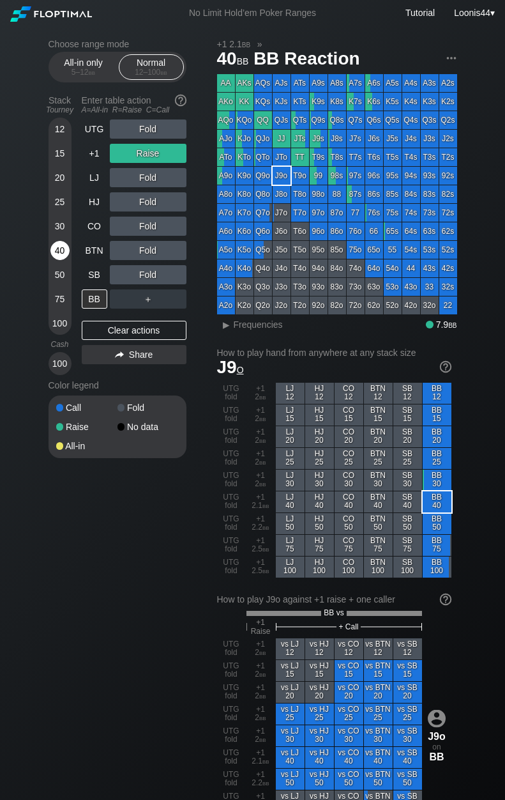
click at [64, 245] on div "40" at bounding box center [59, 250] width 19 height 19
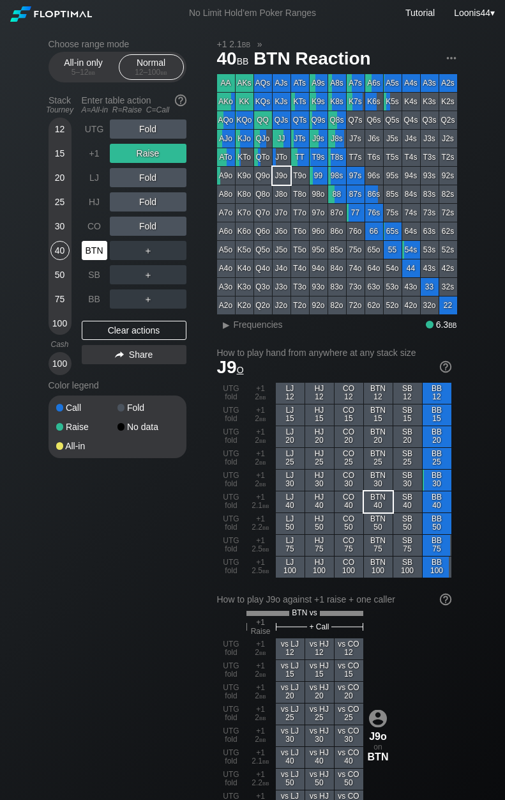
click at [96, 247] on div "BTN" at bounding box center [95, 250] width 26 height 19
click at [134, 327] on div "Clear actions" at bounding box center [134, 330] width 105 height 19
click at [140, 153] on div "R ✕" at bounding box center [147, 153] width 25 height 19
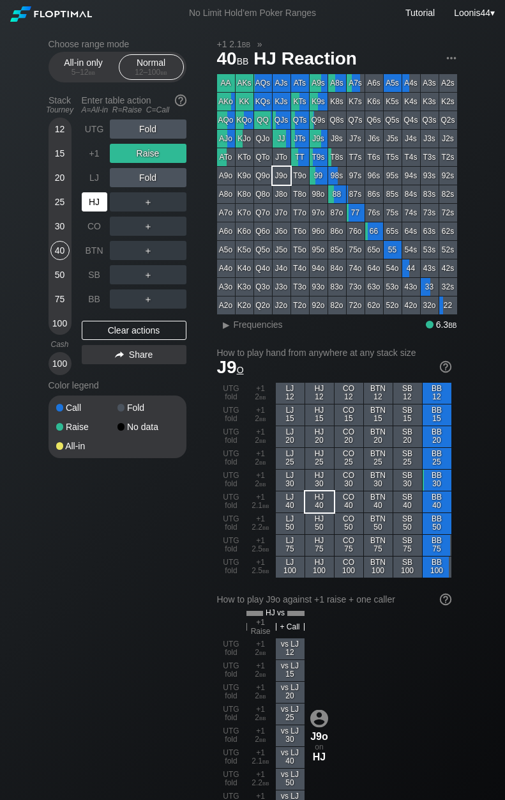
click at [95, 201] on div "HJ" at bounding box center [95, 201] width 26 height 19
click at [135, 329] on div "Clear actions" at bounding box center [134, 330] width 105 height 19
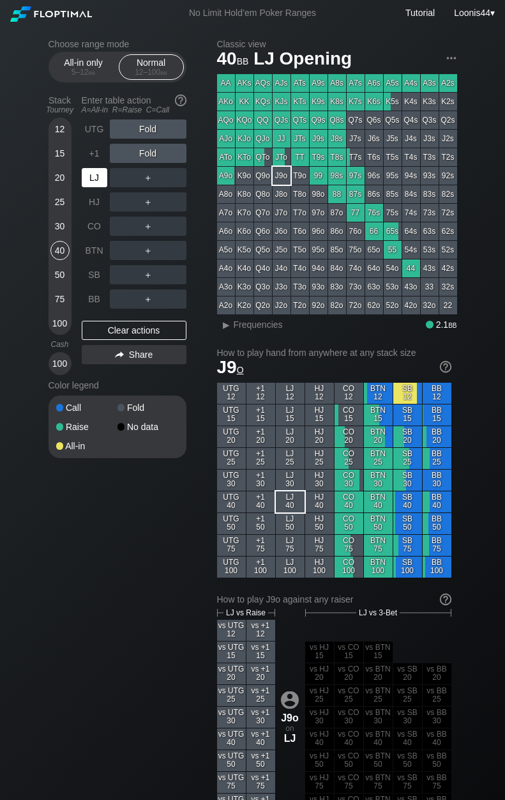
click at [93, 180] on div "LJ" at bounding box center [95, 177] width 26 height 19
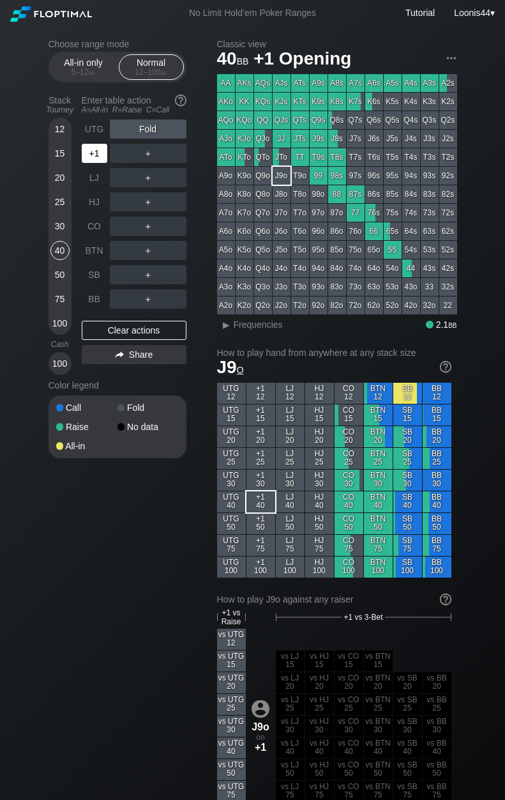
click at [93, 157] on div "+1" at bounding box center [95, 153] width 26 height 19
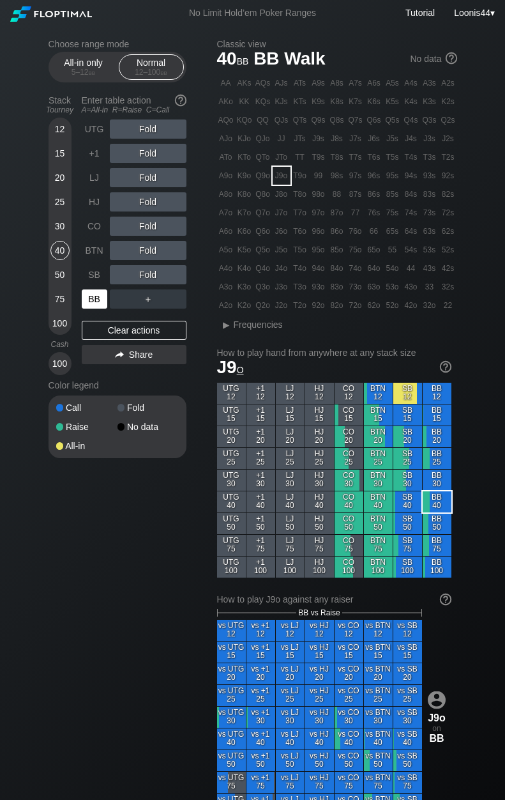
click at [99, 302] on div "BB" at bounding box center [95, 298] width 26 height 19
click at [287, 177] on div "J9o" at bounding box center [282, 176] width 18 height 18
click at [142, 324] on div "Clear actions" at bounding box center [134, 330] width 105 height 19
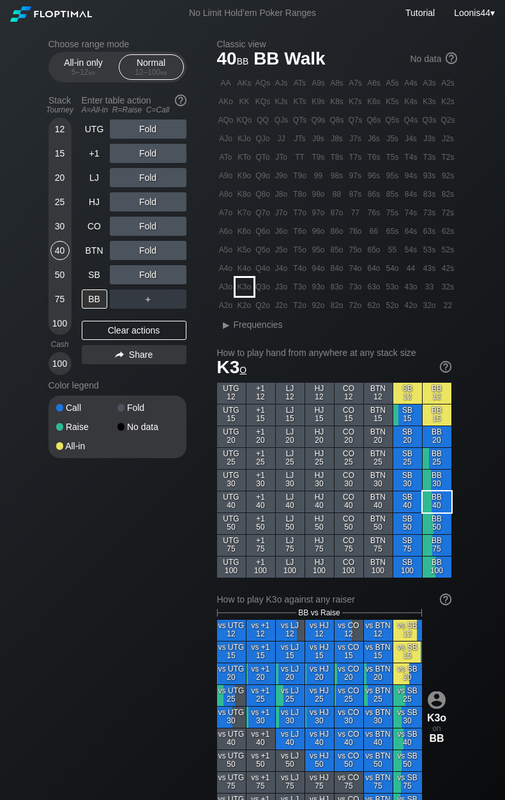
click at [245, 280] on div "K3o" at bounding box center [245, 287] width 18 height 18
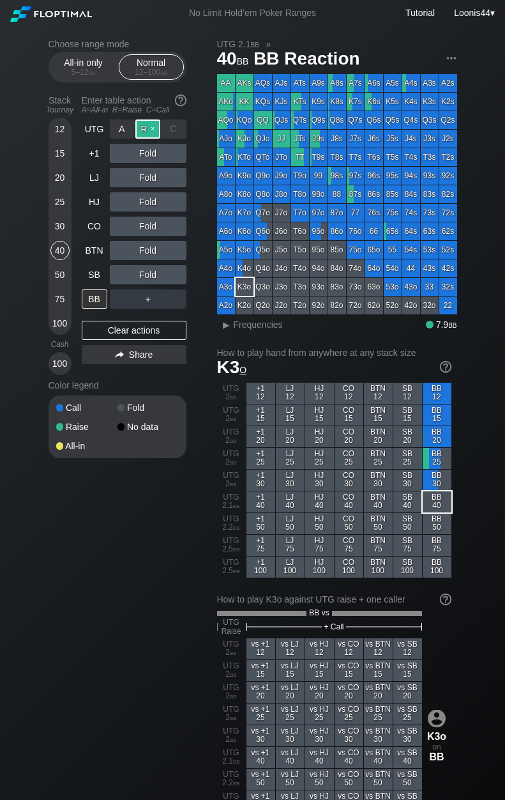
click at [149, 131] on div "R ✕" at bounding box center [147, 128] width 25 height 19
click at [94, 224] on div "CO" at bounding box center [95, 225] width 26 height 19
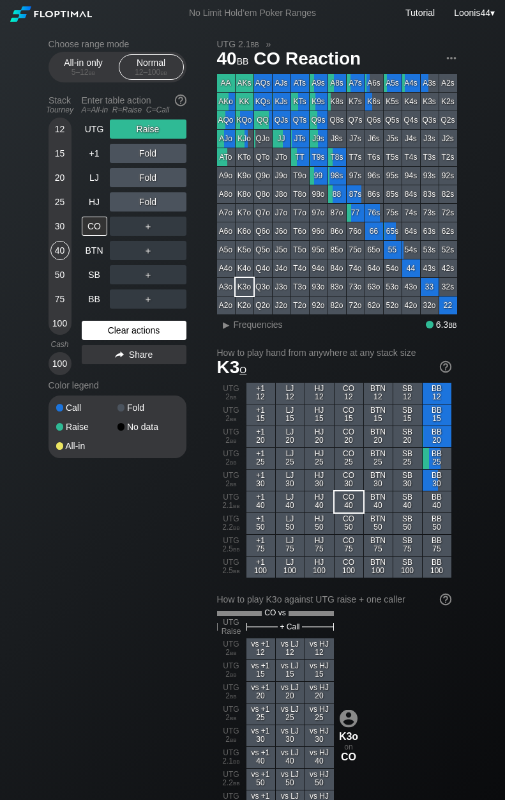
click at [127, 323] on div "Clear actions" at bounding box center [134, 330] width 105 height 19
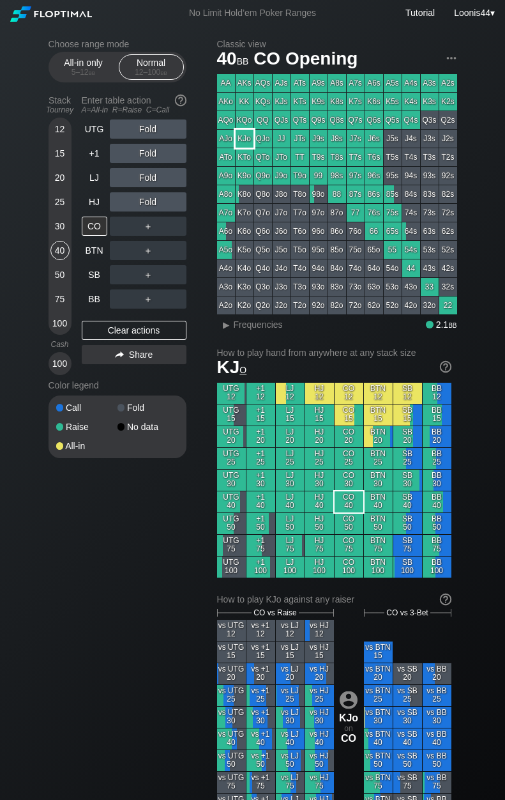
click at [246, 142] on div "KJo" at bounding box center [245, 139] width 18 height 18
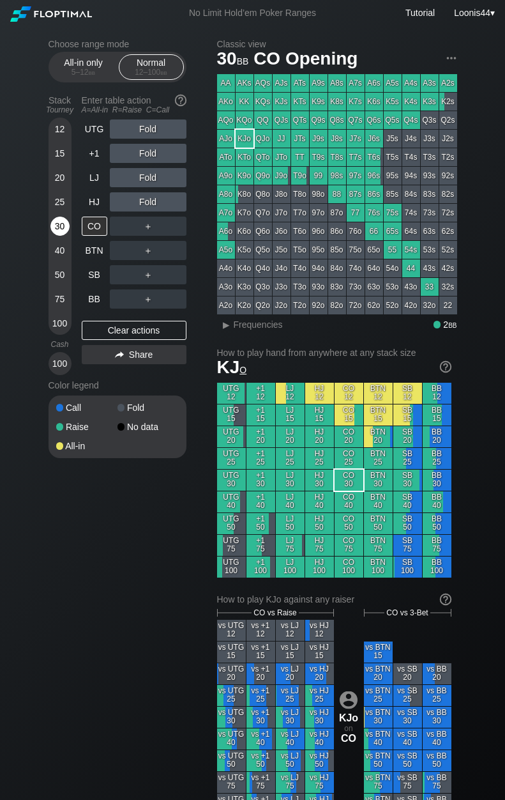
click at [63, 221] on div "30" at bounding box center [59, 225] width 19 height 19
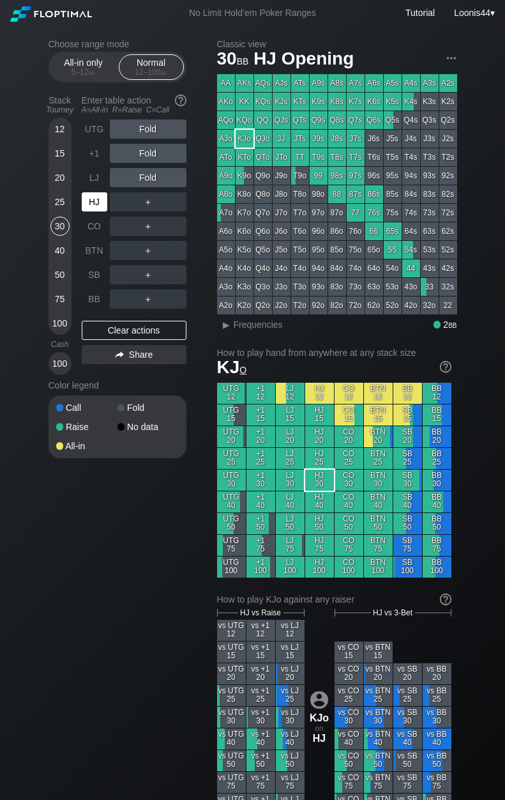
click at [91, 203] on div "HJ" at bounding box center [95, 201] width 26 height 19
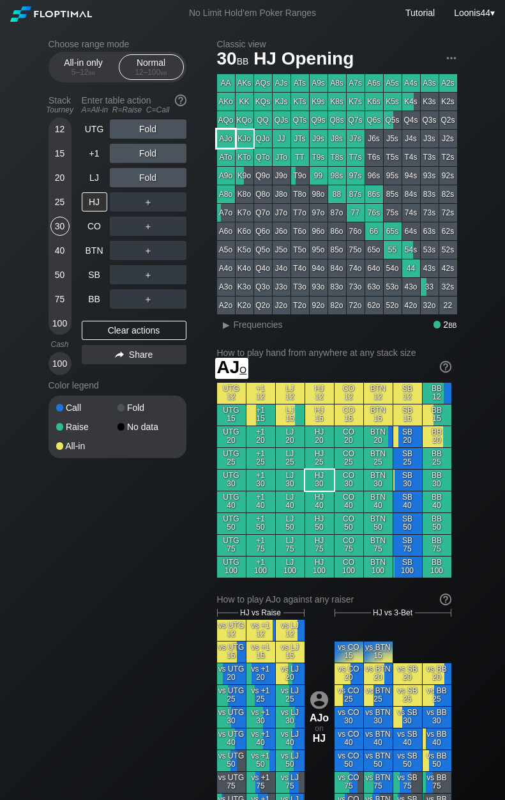
click at [229, 139] on div "AJo" at bounding box center [226, 139] width 18 height 18
drag, startPoint x: 200, startPoint y: 205, endPoint x: 183, endPoint y: 205, distance: 16.6
click at [197, 205] on div "Choose range mode All-in only 5 – 12 bb Normal 12 – 100 bb Stack Tourney Enter …" at bounding box center [128, 257] width 158 height 436
click at [156, 201] on div "R ✕" at bounding box center [147, 201] width 25 height 19
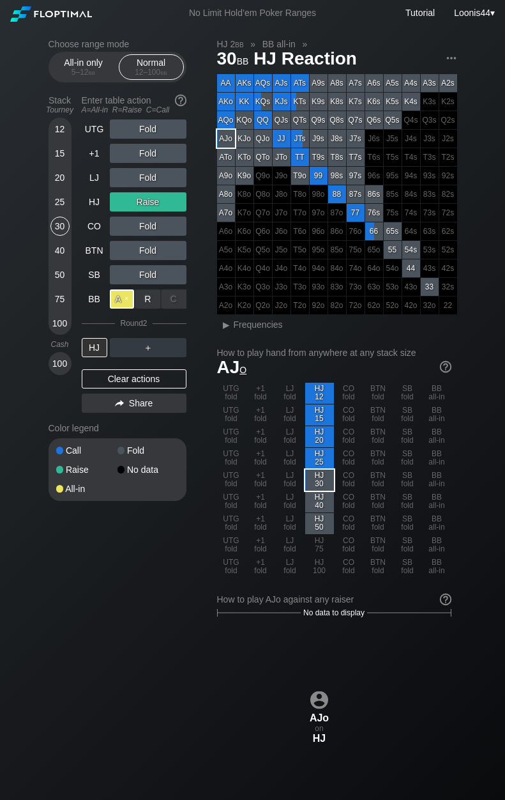
click at [126, 294] on div "A ✕" at bounding box center [122, 298] width 25 height 19
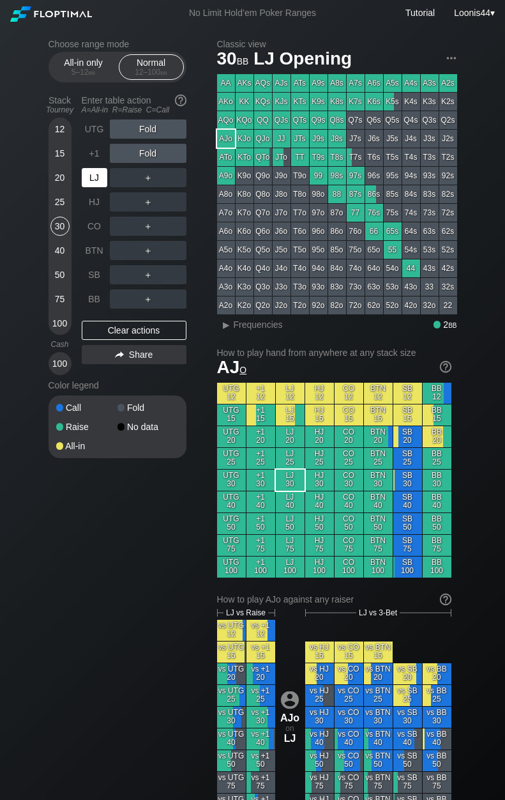
click at [92, 181] on div "LJ" at bounding box center [95, 177] width 26 height 19
click at [102, 268] on div "SB" at bounding box center [95, 274] width 26 height 19
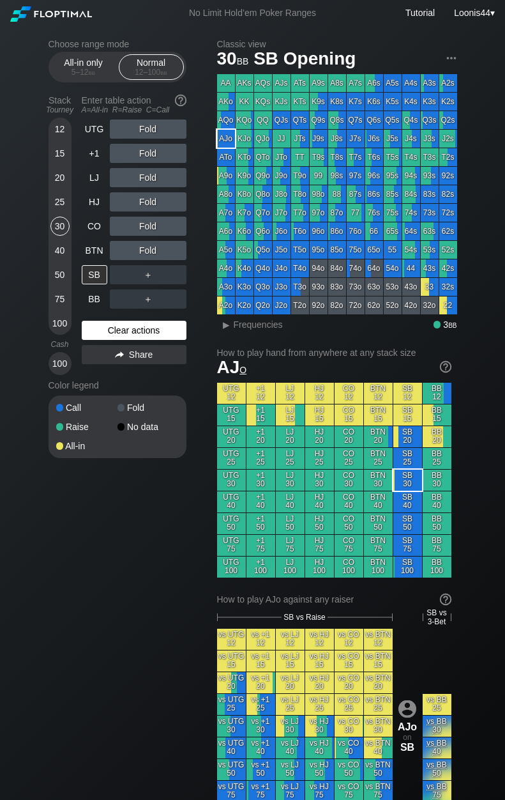
click at [128, 326] on div "Clear actions" at bounding box center [134, 330] width 105 height 19
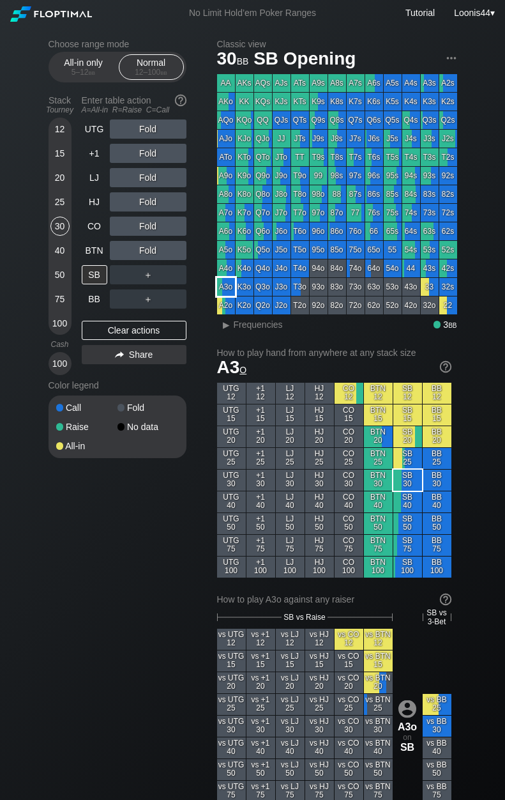
click at [231, 287] on div "A3o" at bounding box center [226, 287] width 18 height 18
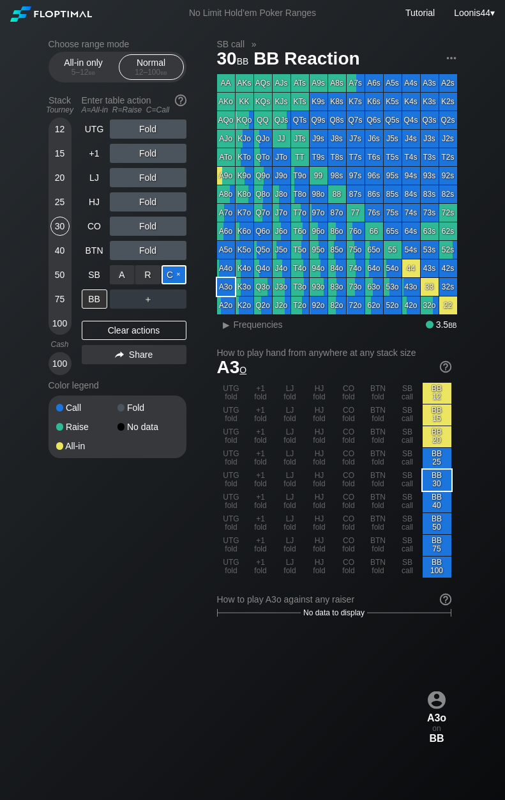
click at [178, 275] on div "C ✕" at bounding box center [174, 274] width 25 height 19
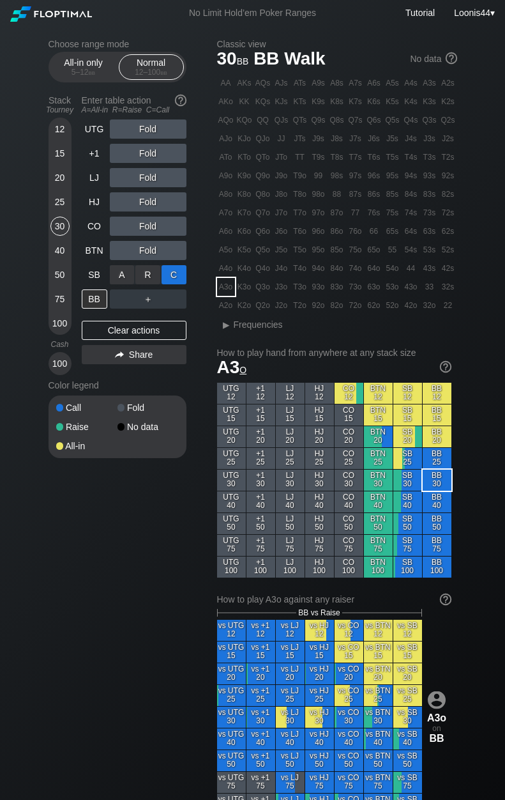
click at [169, 278] on div "C ✕" at bounding box center [174, 274] width 25 height 19
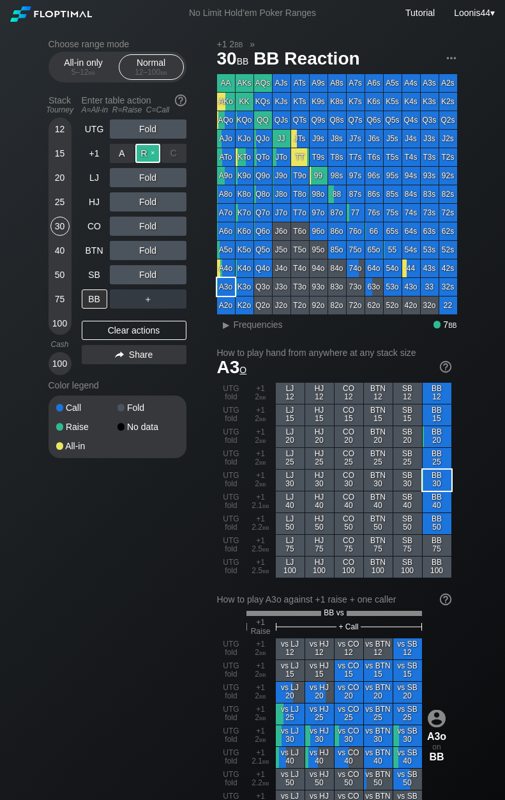
click at [153, 154] on div "R ✕" at bounding box center [147, 153] width 25 height 19
click at [172, 180] on div "C ✕" at bounding box center [174, 177] width 25 height 19
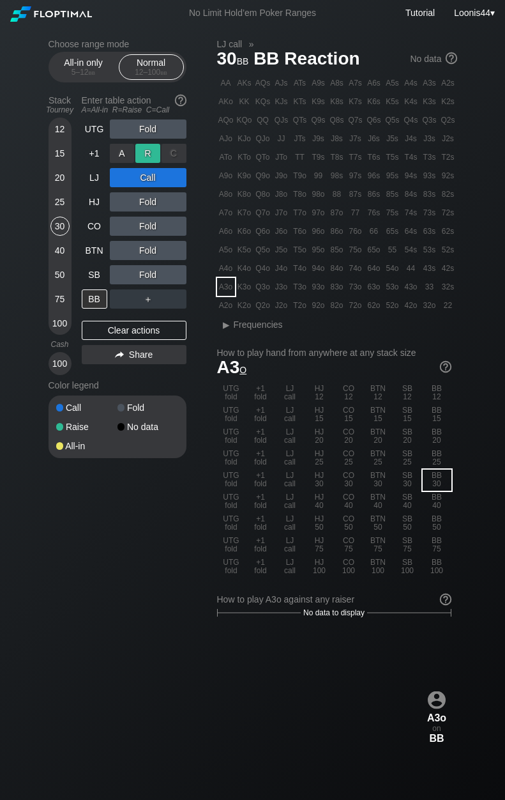
click at [146, 151] on div "R ✕" at bounding box center [147, 153] width 25 height 19
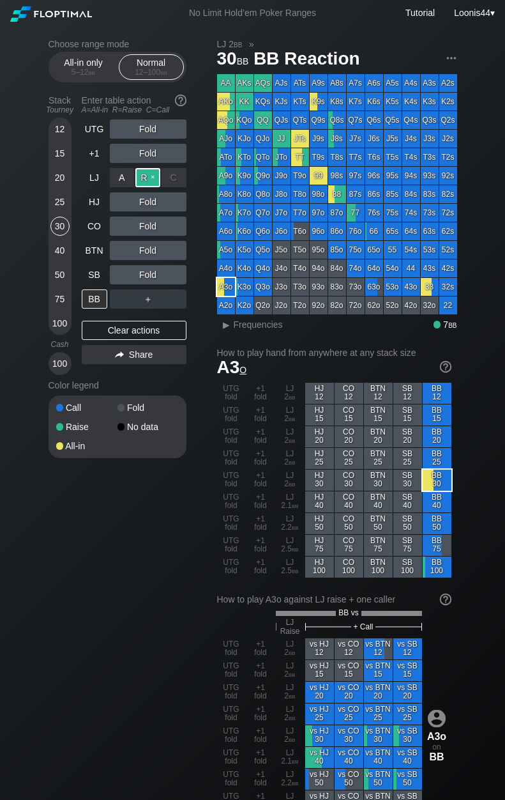
click at [148, 183] on div "R ✕" at bounding box center [147, 177] width 25 height 19
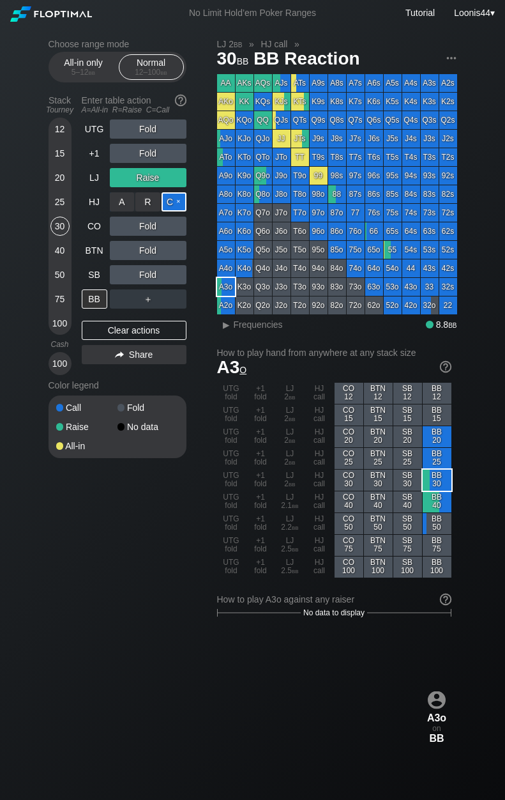
click at [172, 204] on div "C ✕" at bounding box center [174, 201] width 25 height 19
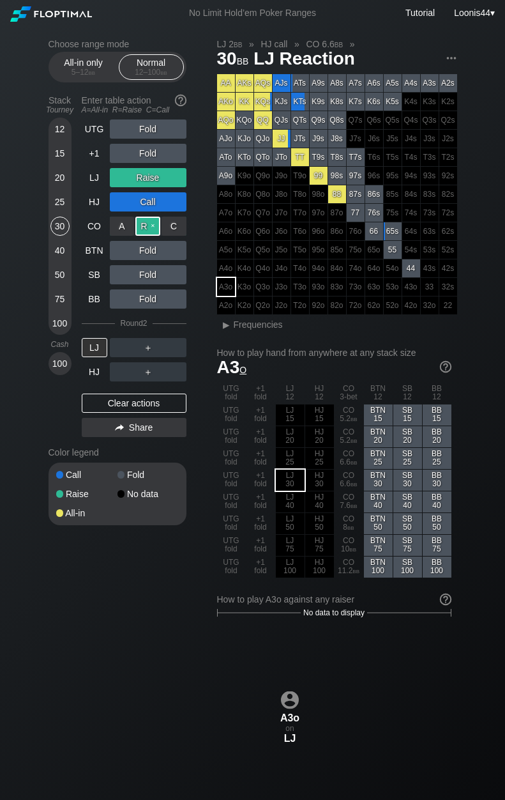
click at [142, 229] on div "R ✕" at bounding box center [147, 225] width 25 height 19
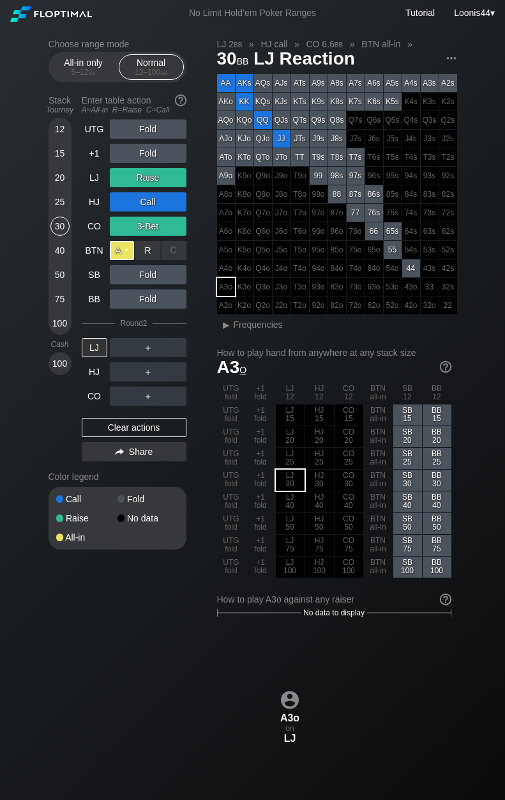
click at [121, 252] on div "A ✕" at bounding box center [122, 250] width 25 height 19
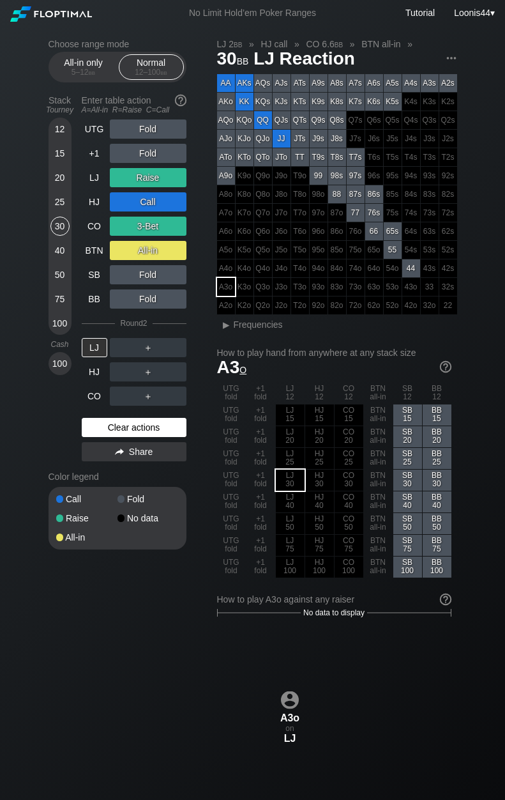
click at [142, 427] on div "Clear actions" at bounding box center [134, 427] width 105 height 19
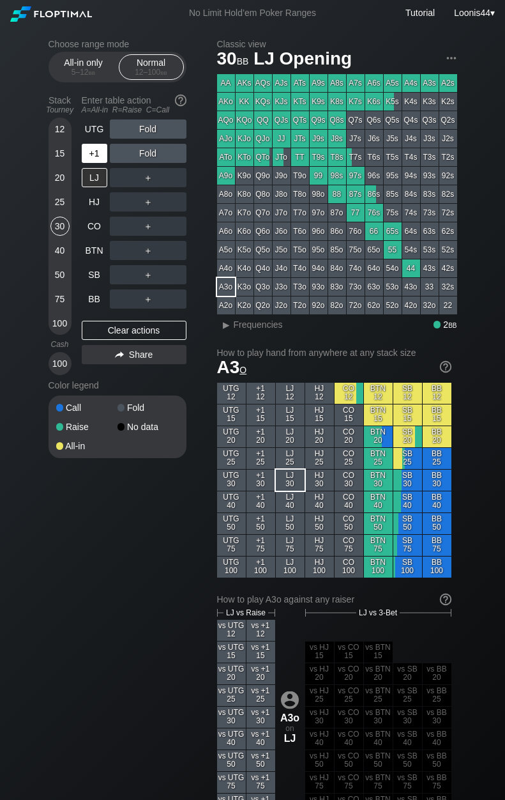
click at [98, 153] on div "+1" at bounding box center [95, 153] width 26 height 19
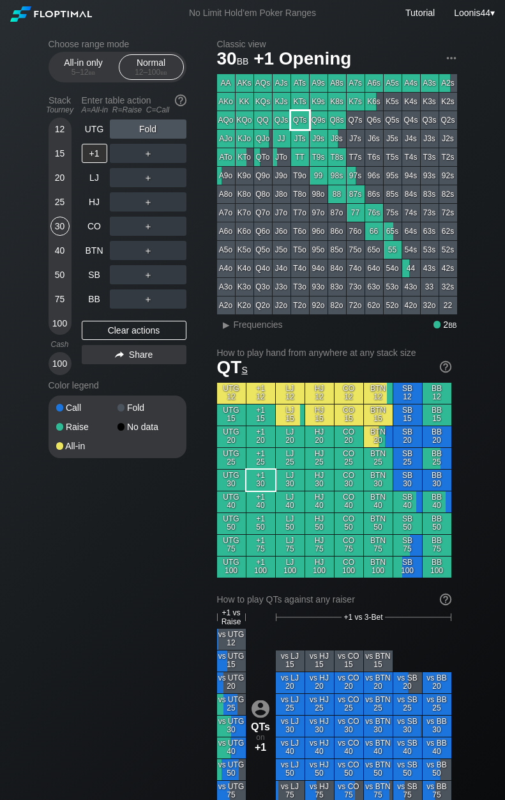
click at [300, 123] on div "QTs" at bounding box center [300, 120] width 18 height 18
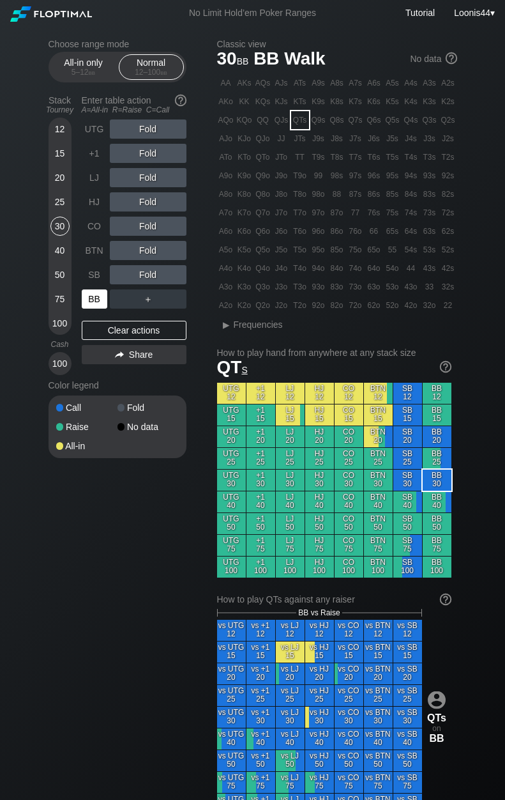
click at [97, 300] on div "BB" at bounding box center [95, 298] width 26 height 19
click at [59, 157] on div "15" at bounding box center [59, 153] width 19 height 19
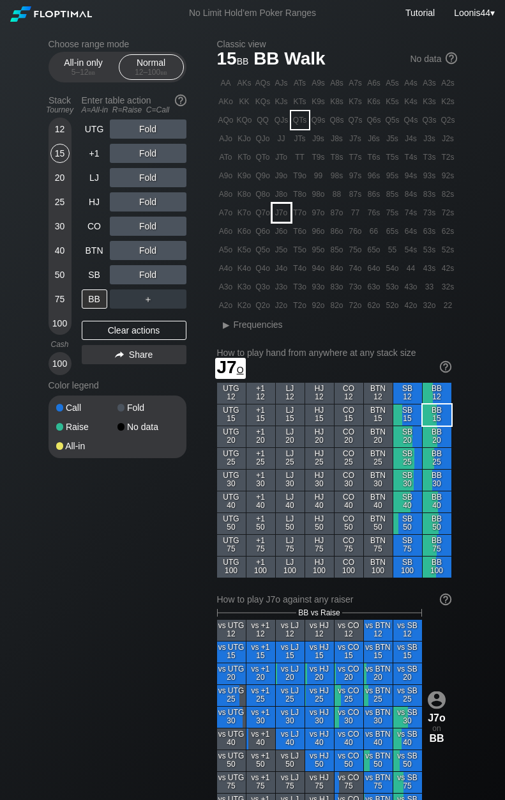
click at [281, 216] on div "J7o" at bounding box center [282, 213] width 18 height 18
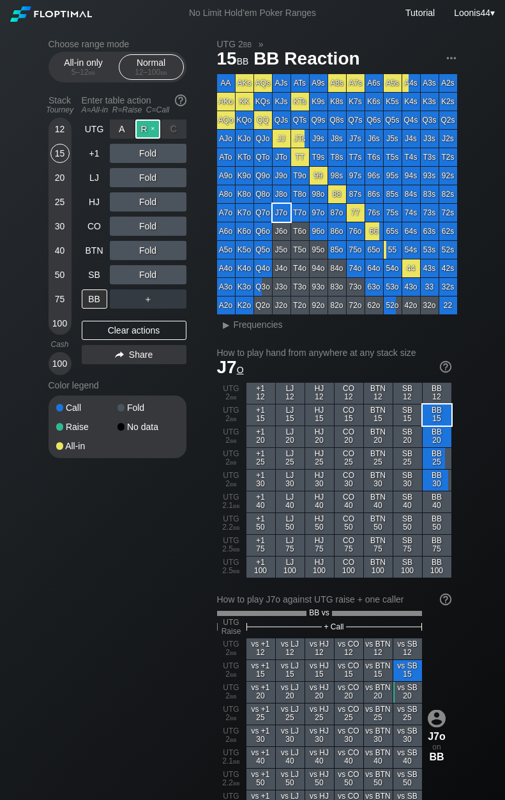
click at [154, 126] on div "R ✕" at bounding box center [147, 128] width 25 height 19
click at [94, 328] on div "Clear actions" at bounding box center [134, 330] width 105 height 19
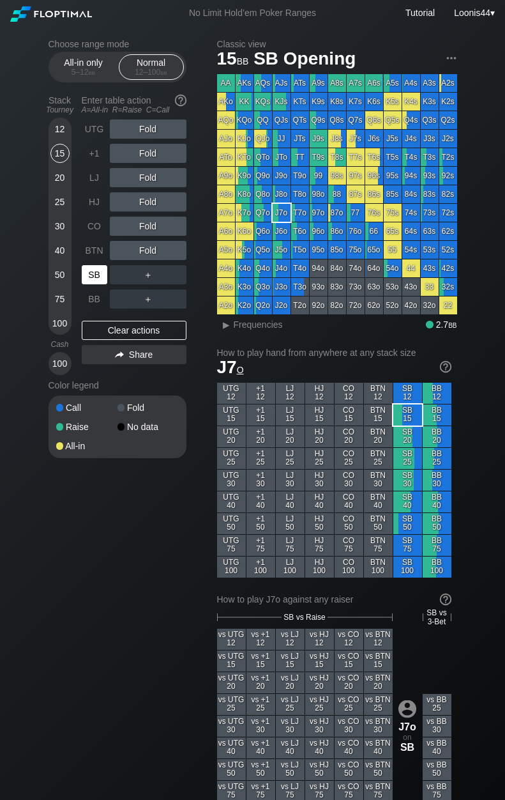
click at [98, 268] on div "SB" at bounding box center [95, 274] width 26 height 19
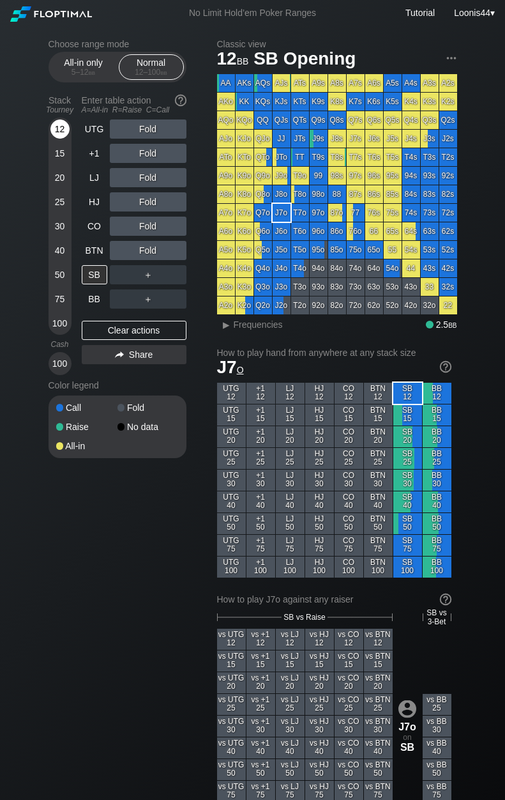
click at [63, 130] on div "12" at bounding box center [59, 128] width 19 height 19
click at [418, 633] on div "J7o on SB" at bounding box center [407, 725] width 29 height 195
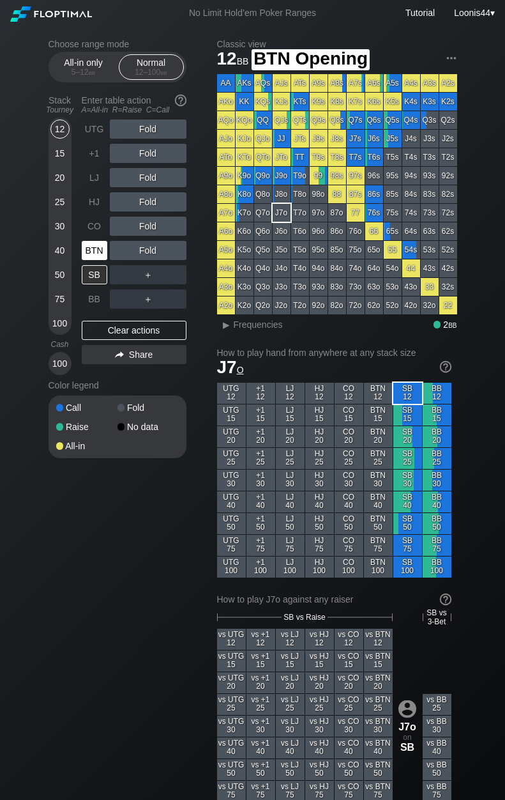
click at [95, 242] on div "BTN" at bounding box center [95, 250] width 26 height 19
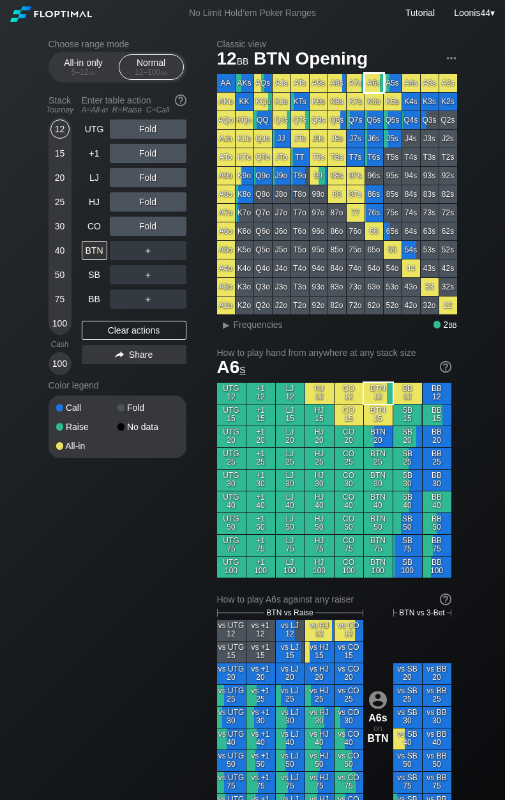
click at [376, 81] on div "A6s" at bounding box center [374, 83] width 18 height 18
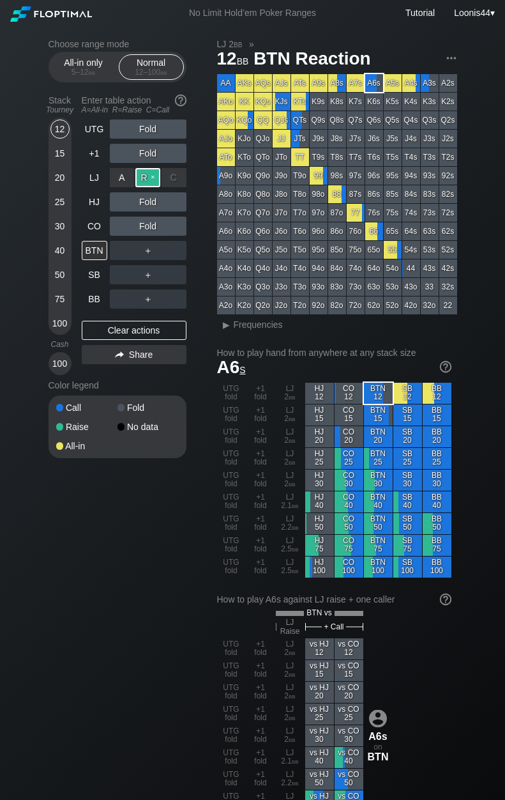
click at [151, 173] on div "R ✕" at bounding box center [147, 177] width 25 height 19
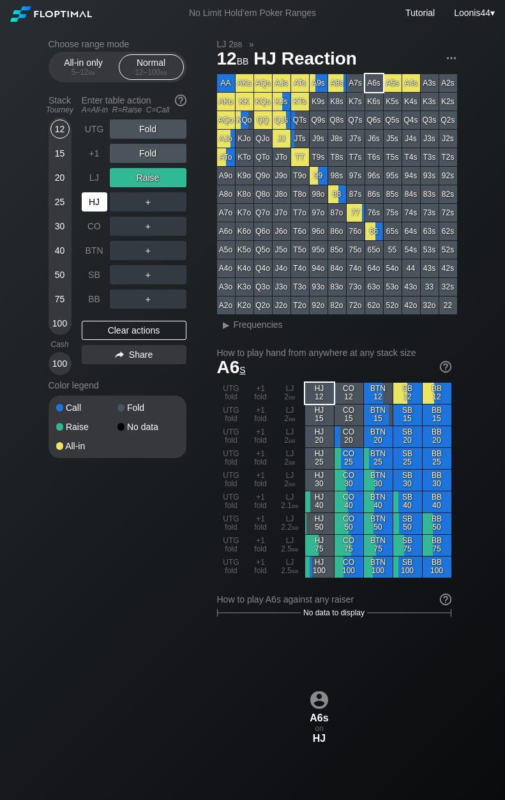
click at [100, 208] on div "HJ" at bounding box center [95, 201] width 26 height 19
click at [130, 332] on div "Clear actions" at bounding box center [134, 330] width 105 height 19
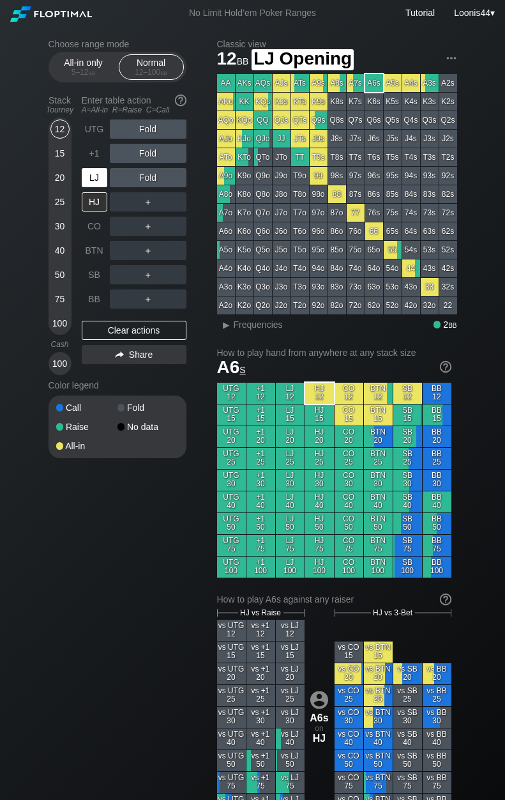
click at [87, 176] on div "LJ" at bounding box center [95, 177] width 26 height 19
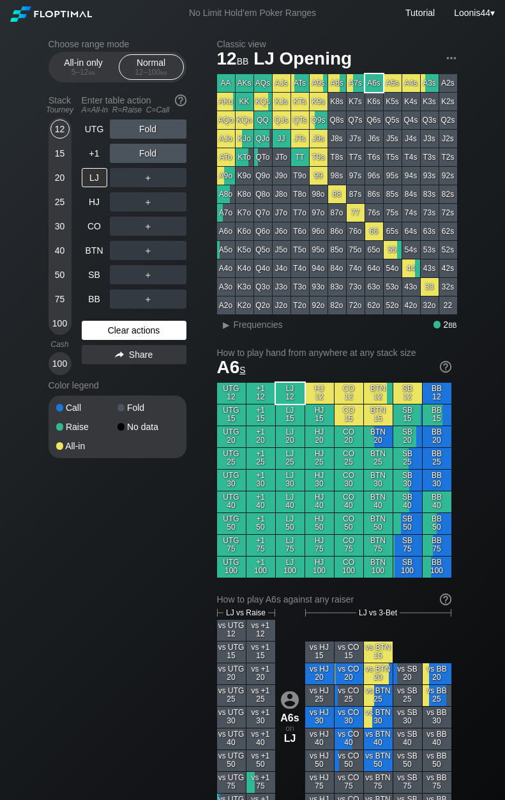
click at [116, 334] on div "Clear actions" at bounding box center [134, 330] width 105 height 19
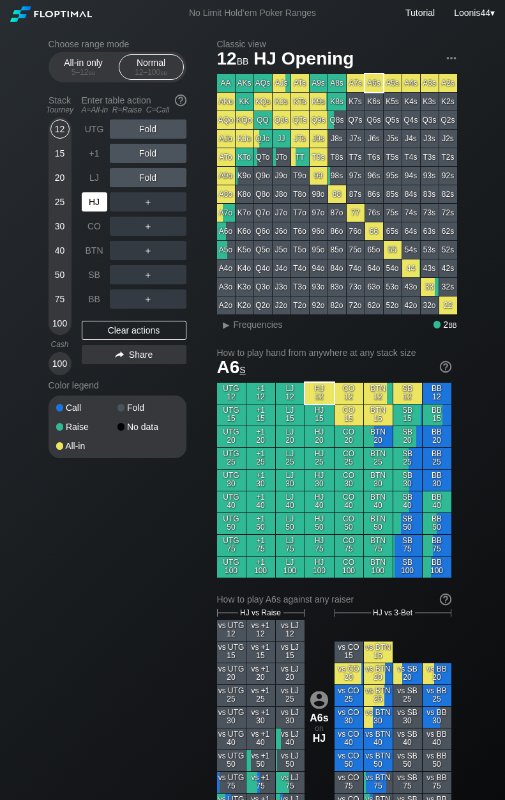
click at [99, 204] on div "HJ" at bounding box center [95, 201] width 26 height 19
